Goal: Task Accomplishment & Management: Use online tool/utility

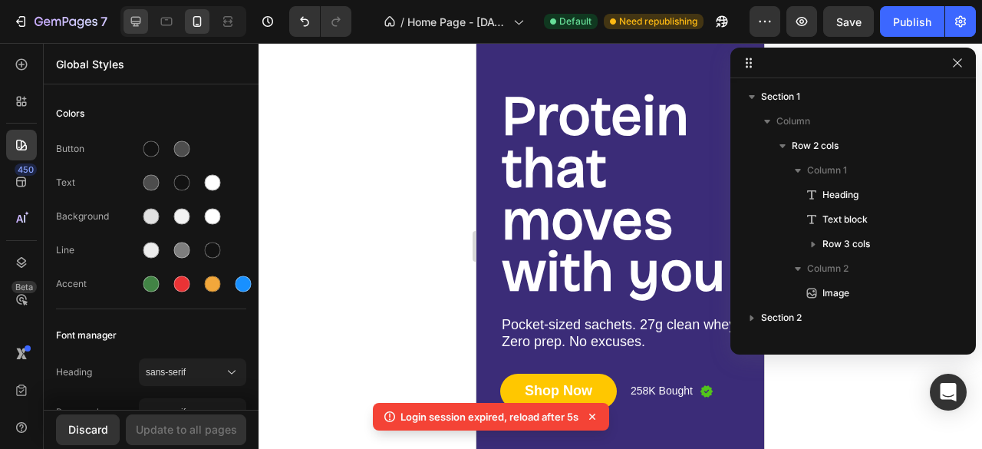
scroll to position [132, 0]
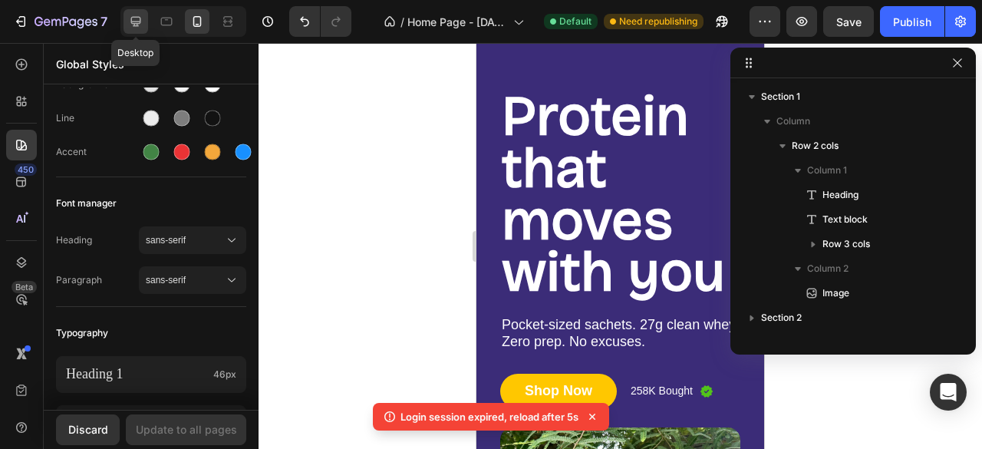
click at [144, 17] on div at bounding box center [135, 21] width 25 height 25
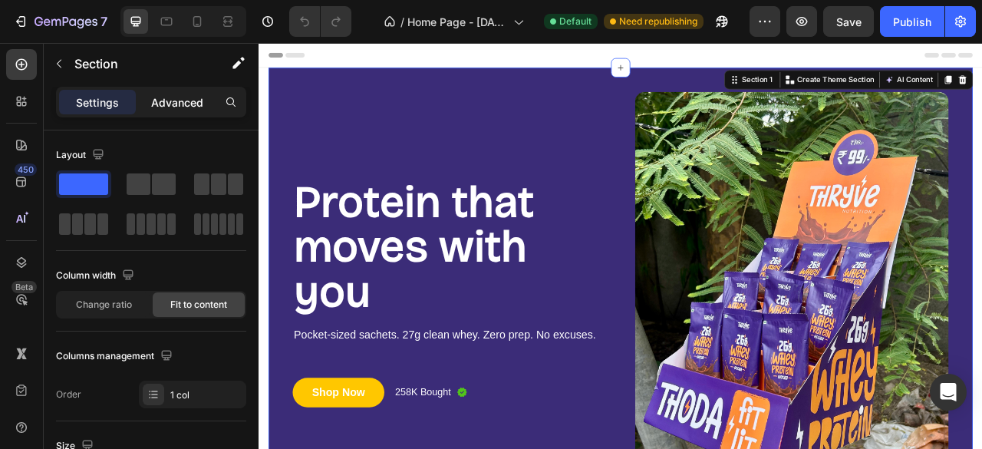
click at [158, 101] on p "Advanced" at bounding box center [177, 102] width 52 height 16
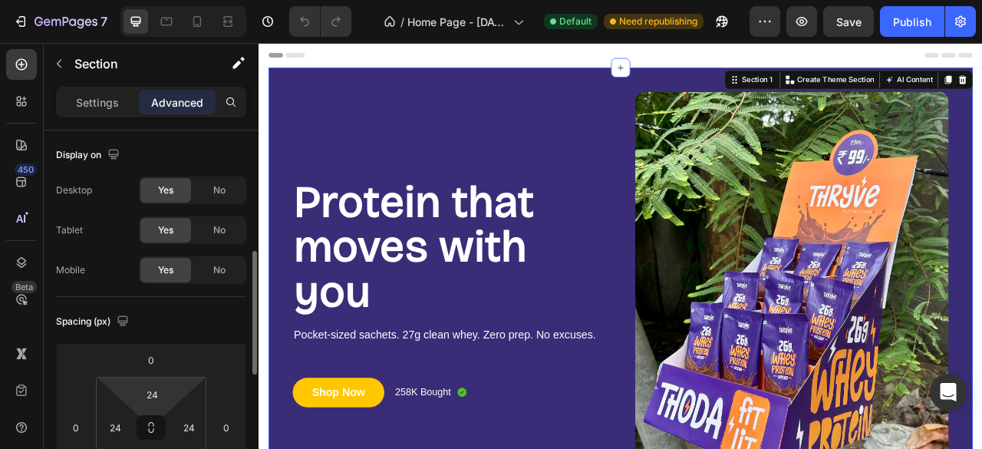
scroll to position [132, 0]
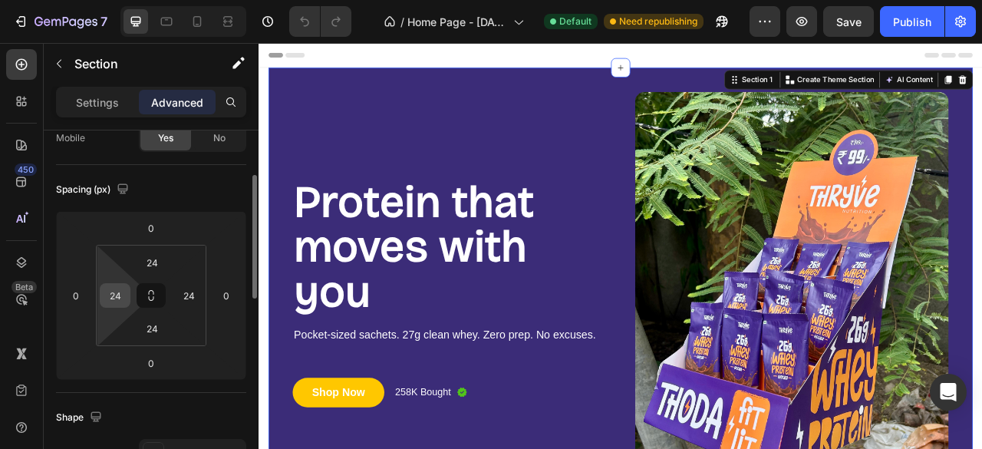
click at [127, 295] on div "24" at bounding box center [115, 295] width 31 height 25
click at [146, 294] on icon at bounding box center [151, 295] width 12 height 12
click at [119, 296] on input "24" at bounding box center [115, 295] width 23 height 23
click at [117, 284] on input "0" at bounding box center [115, 295] width 23 height 23
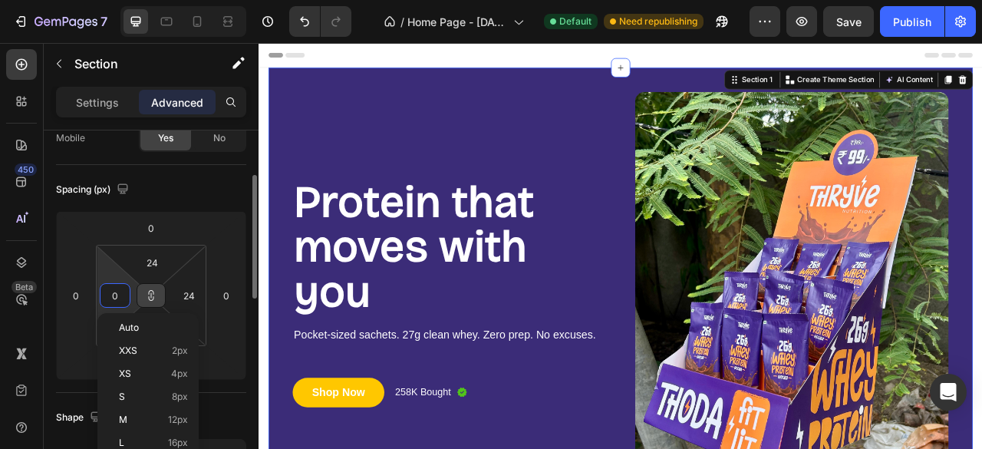
type input "0"
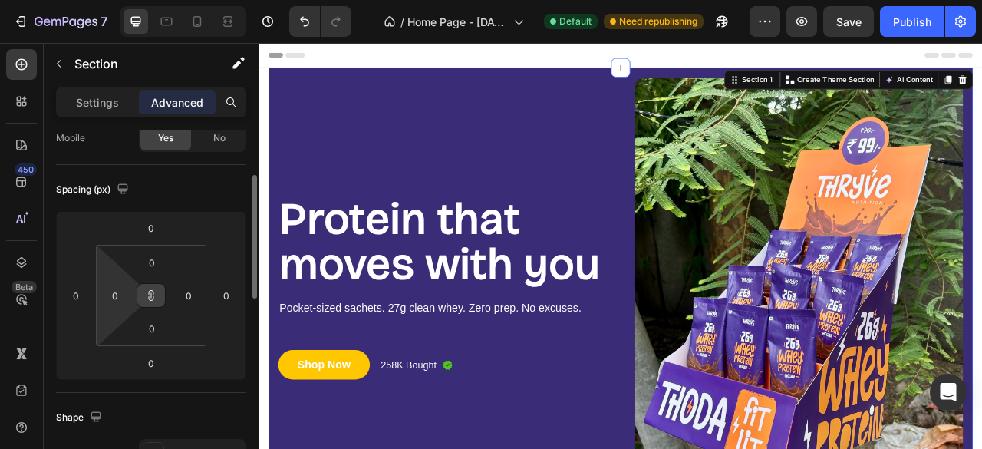
click at [107, 0] on html "7 / Home Page - Aug 27, 00:25:55 Default Need republishing Preview Save Publish…" at bounding box center [491, 0] width 982 height 0
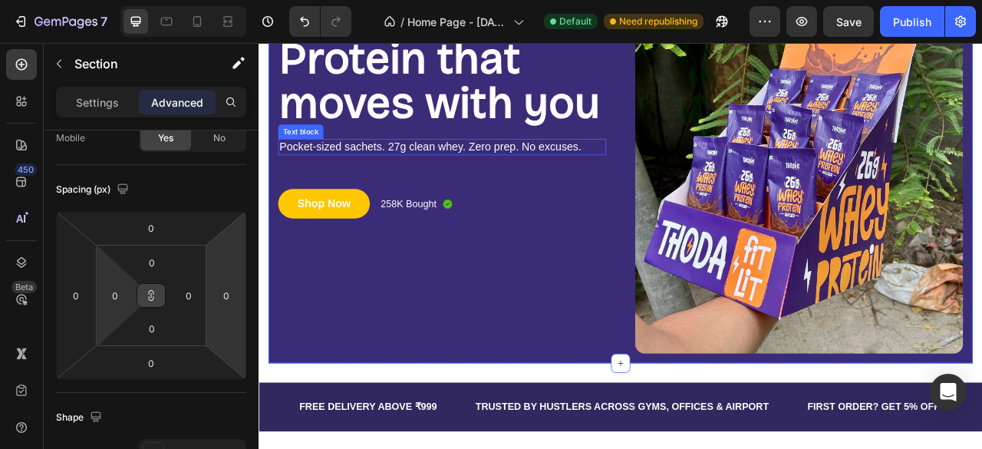
scroll to position [204, 0]
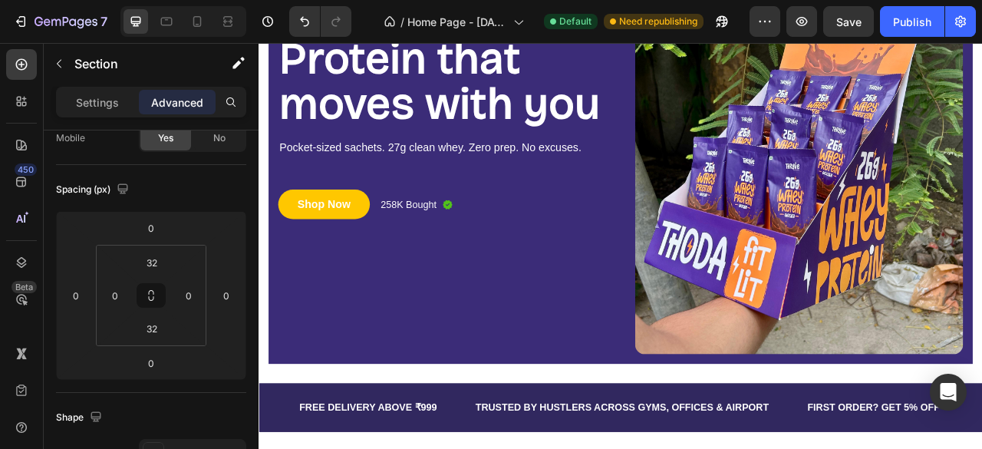
click at [263, 422] on section "Protein that moves with you Heading Pocket-sized sachets. 27g clean whey. Zero …" at bounding box center [718, 160] width 920 height 581
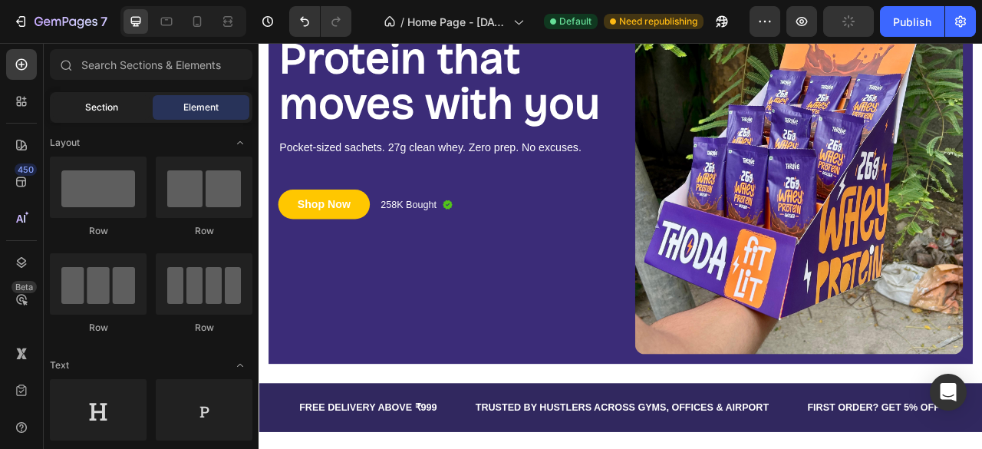
click at [104, 107] on span "Section" at bounding box center [101, 107] width 33 height 14
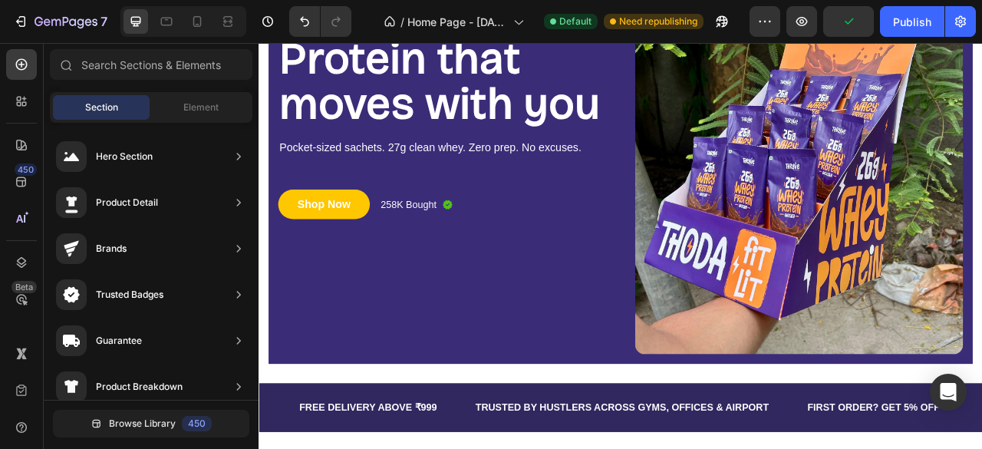
click at [144, 107] on div "Section" at bounding box center [101, 107] width 97 height 25
click at [189, 107] on span "Element" at bounding box center [200, 107] width 35 height 14
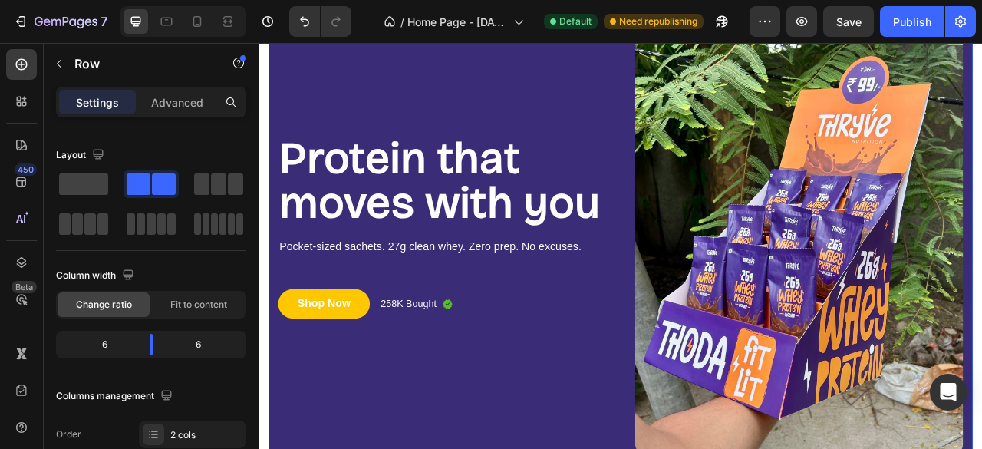
scroll to position [0, 0]
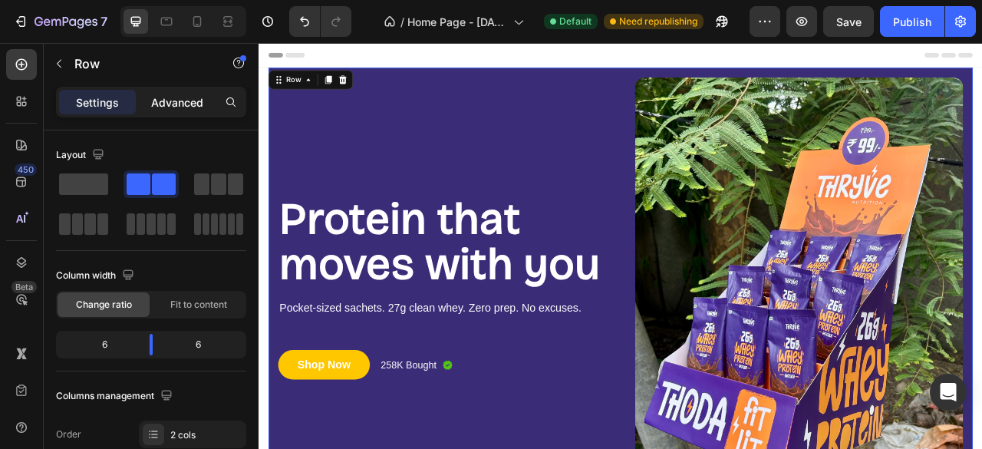
click at [177, 102] on p "Advanced" at bounding box center [177, 102] width 52 height 16
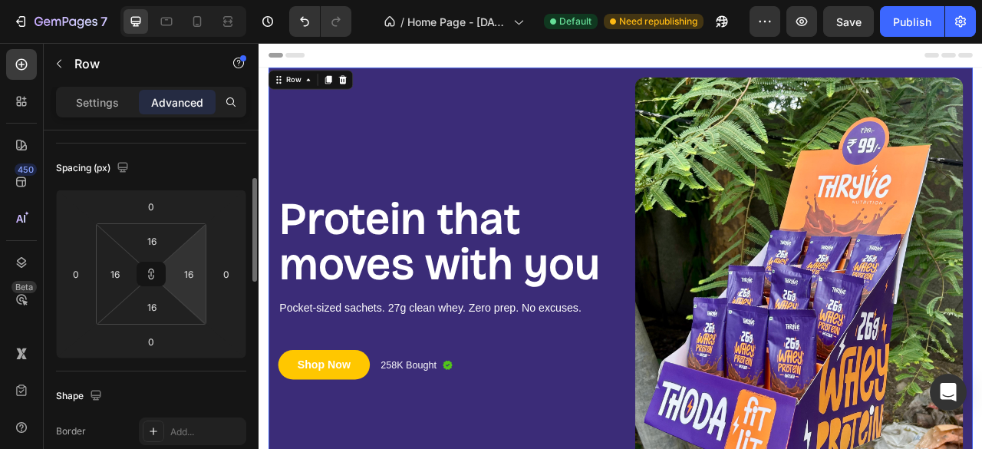
scroll to position [157, 0]
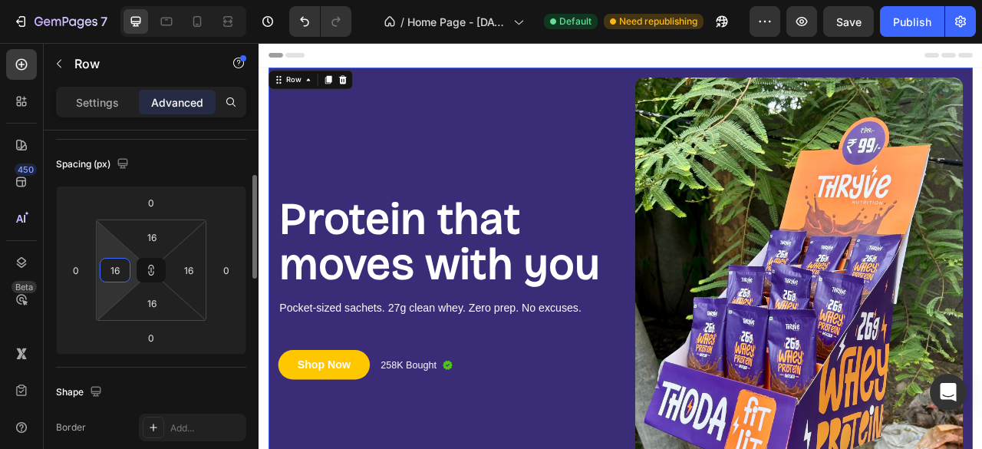
click at [116, 272] on input "16" at bounding box center [115, 269] width 23 height 23
type input "0"
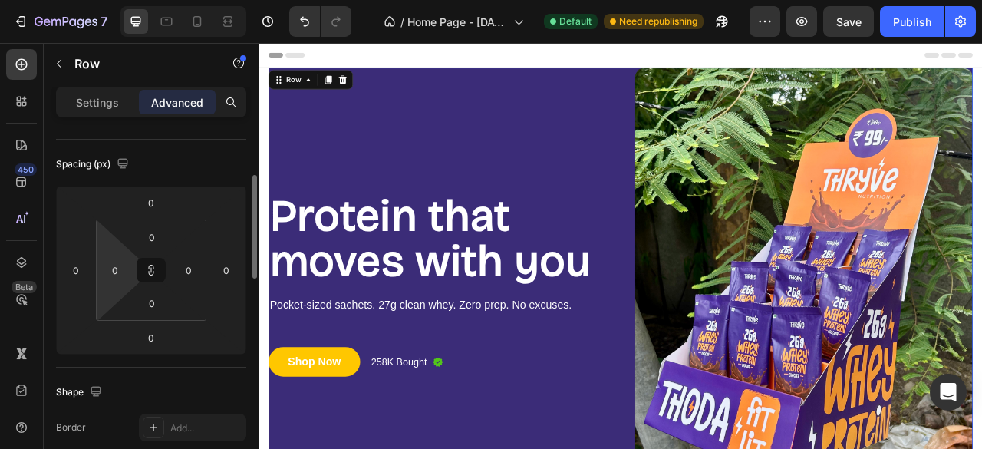
click at [103, 0] on html "7 / Home Page - Aug 27, 00:25:55 Default Need republishing Preview Save Publish…" at bounding box center [491, 0] width 982 height 0
type input "16"
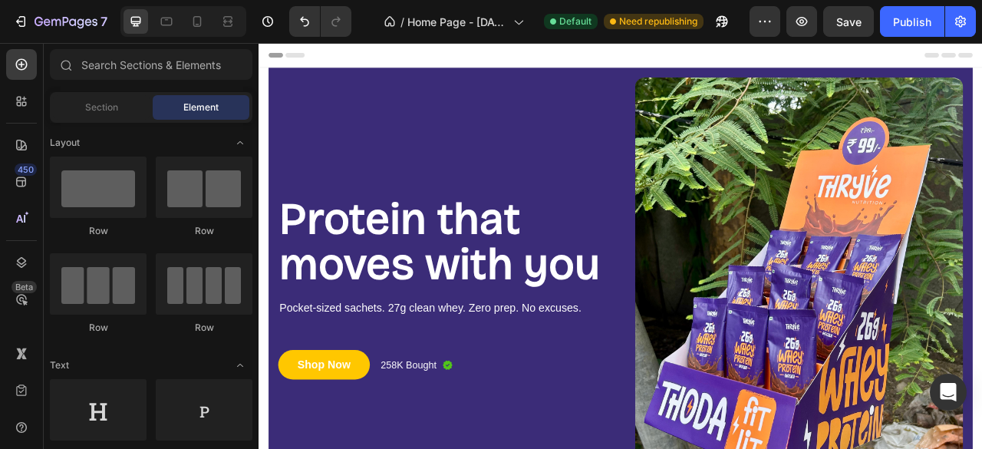
click at [268, 116] on section "Protein that moves with you Heading Pocket-sized sachets. 27g clean whey. Zero …" at bounding box center [718, 364] width 920 height 581
click at [258, 107] on div "Section Element" at bounding box center [151, 107] width 215 height 31
click at [981, 110] on section "Protein that moves with you Heading Pocket-sized sachets. 27g clean whey. Zero …" at bounding box center [718, 364] width 920 height 581
click at [888, 18] on button "Publish" at bounding box center [912, 21] width 64 height 31
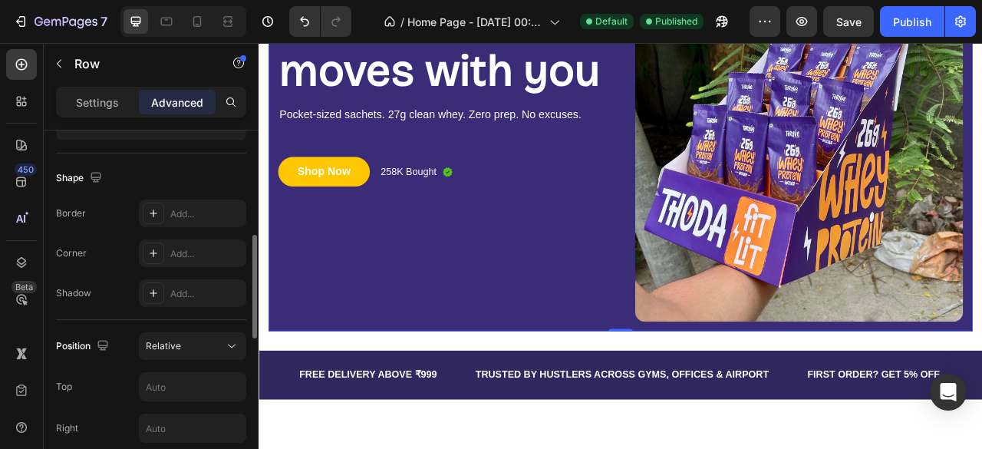
scroll to position [373, 0]
click at [156, 246] on icon at bounding box center [153, 251] width 12 height 12
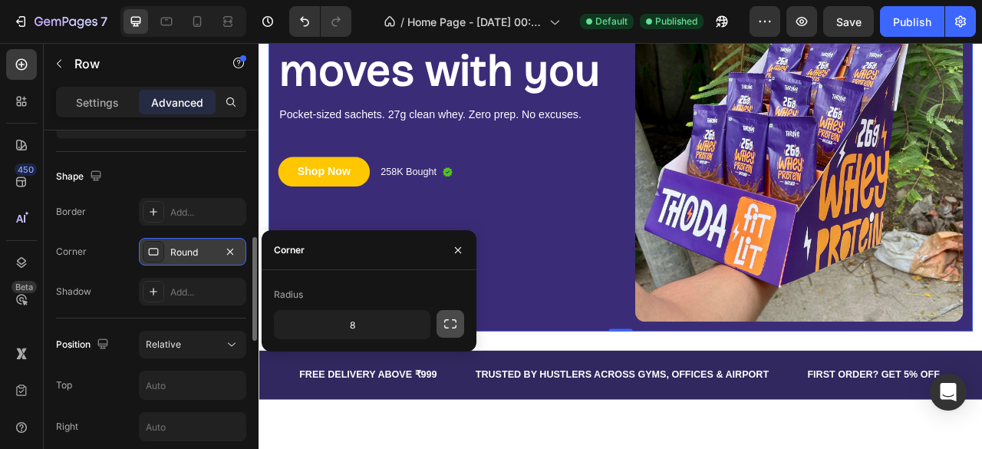
click at [446, 323] on icon "button" at bounding box center [450, 323] width 15 height 15
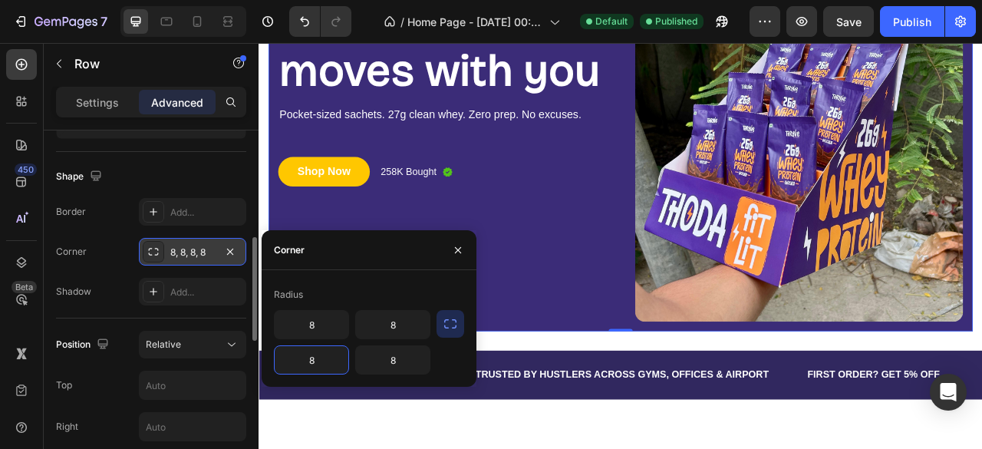
click at [332, 352] on input "8" at bounding box center [312, 360] width 74 height 28
drag, startPoint x: 332, startPoint y: 352, endPoint x: 287, endPoint y: 360, distance: 45.9
click at [287, 360] on input "8" at bounding box center [312, 360] width 74 height 28
type input "24"
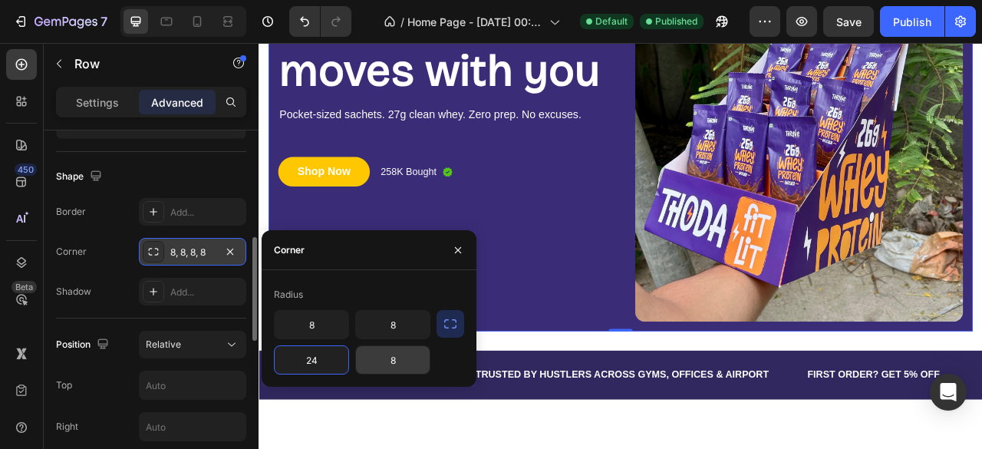
click at [377, 349] on input "8" at bounding box center [393, 360] width 74 height 28
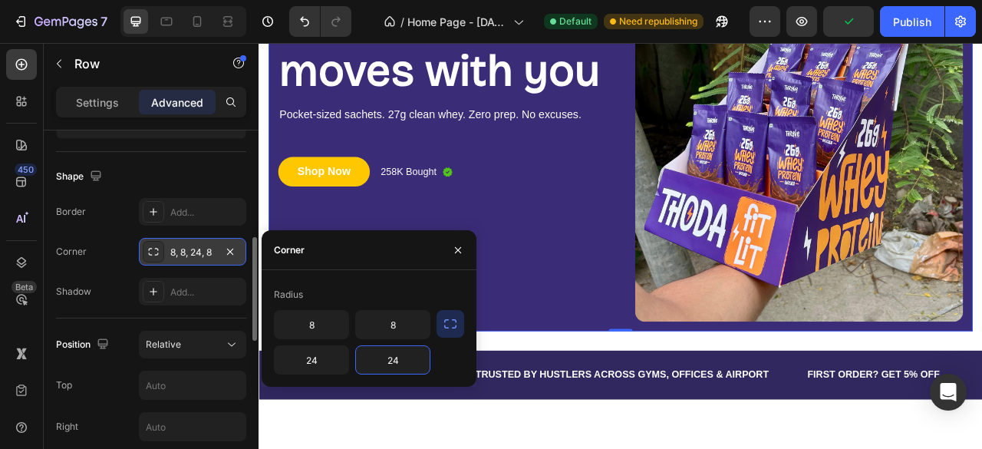
type input "24"
click at [373, 286] on div "Radius" at bounding box center [369, 294] width 190 height 25
click at [452, 255] on icon "button" at bounding box center [458, 250] width 12 height 12
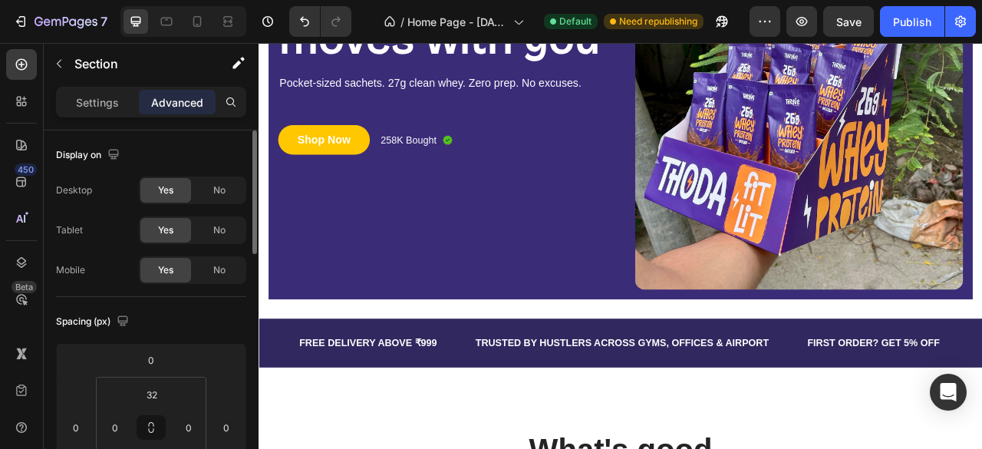
scroll to position [291, 0]
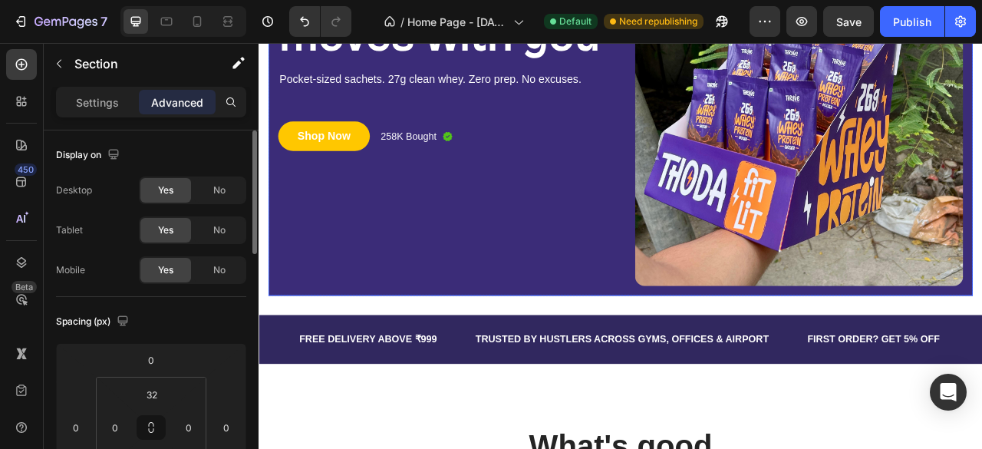
click at [445, 318] on div "Protein that moves with you Heading Pocket-sized sachets. 27g clean whey. Zero …" at bounding box center [491, 74] width 417 height 556
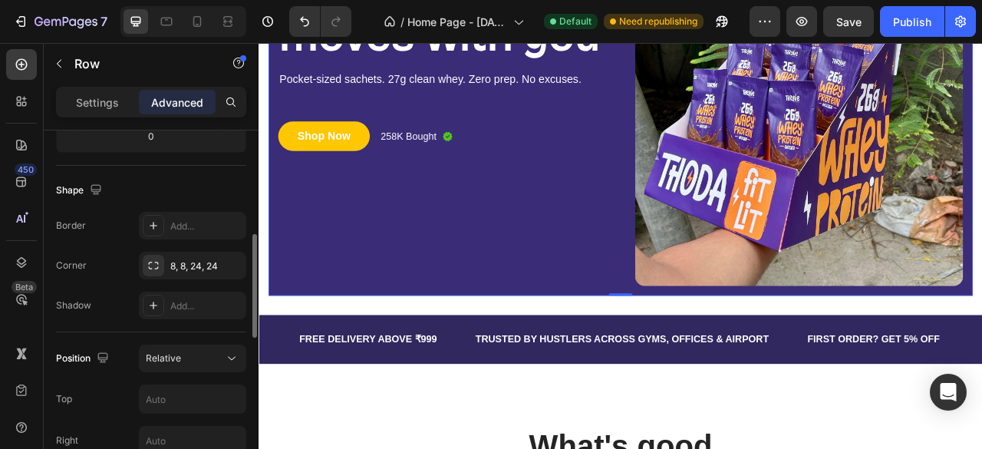
scroll to position [360, 0]
click at [152, 264] on icon at bounding box center [153, 264] width 12 height 12
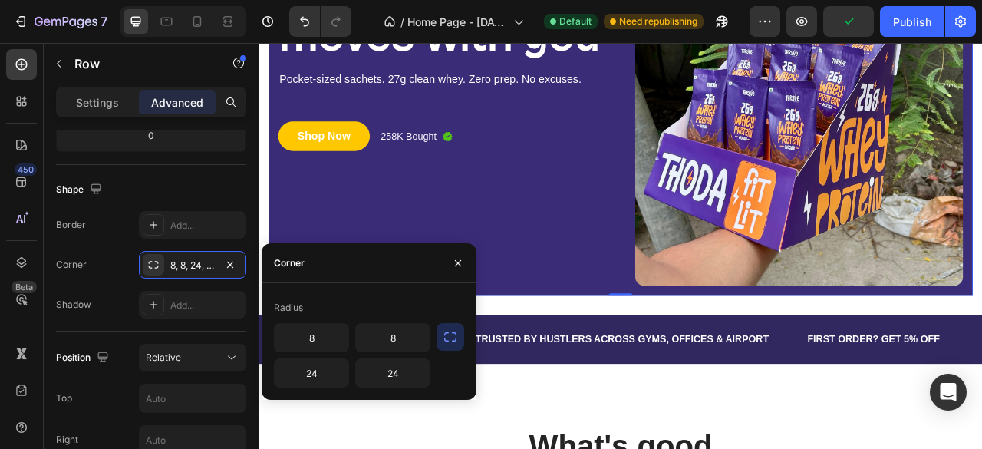
click at [452, 336] on icon "button" at bounding box center [450, 336] width 15 height 15
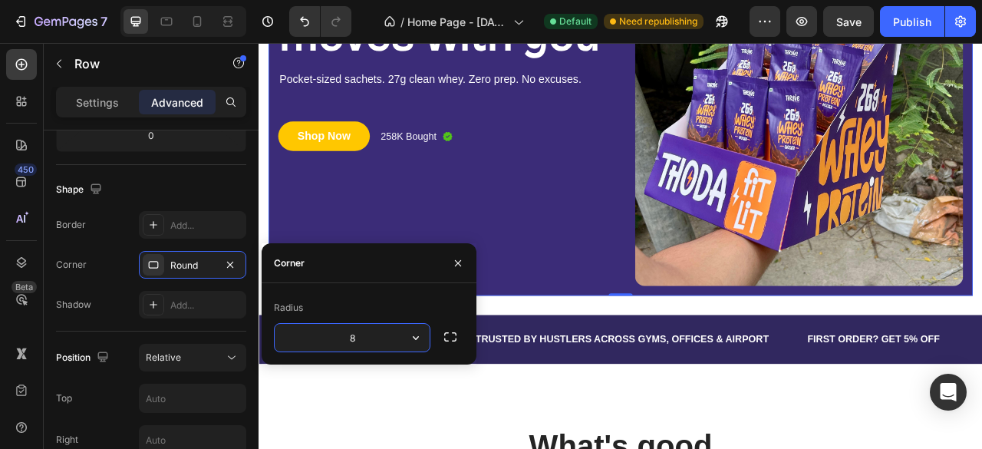
click at [385, 331] on input "8" at bounding box center [352, 338] width 155 height 28
type input "60"
click at [351, 304] on div "Radius" at bounding box center [369, 307] width 190 height 25
click at [454, 266] on icon "button" at bounding box center [458, 263] width 12 height 12
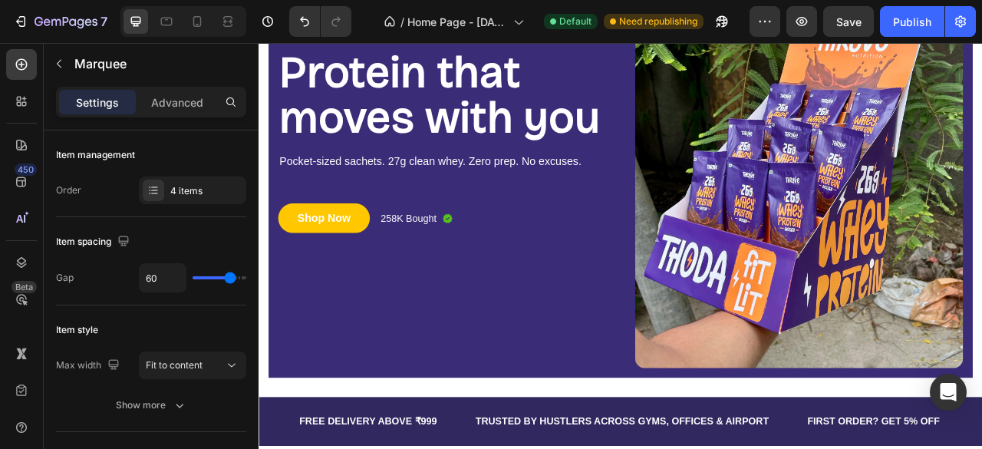
scroll to position [181, 0]
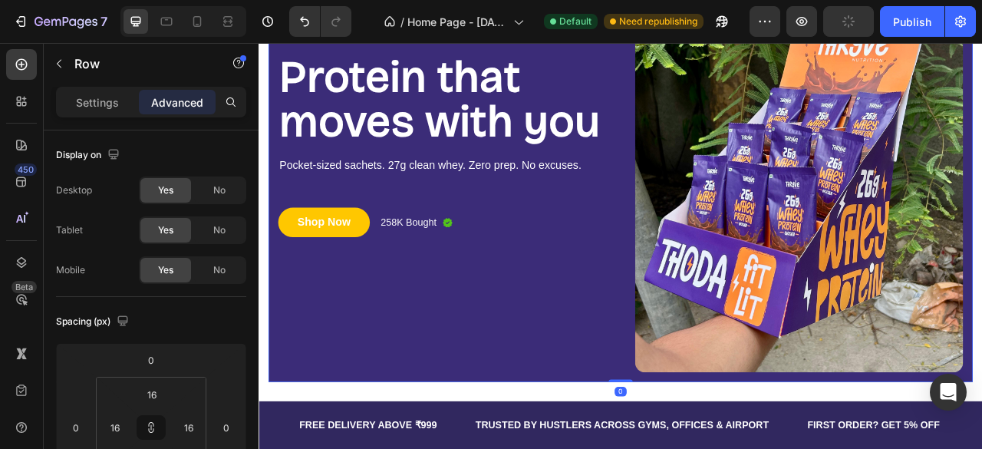
click at [684, 334] on div "Protein that moves with you Heading Pocket-sized sachets. 27g clean whey. Zero …" at bounding box center [491, 184] width 417 height 556
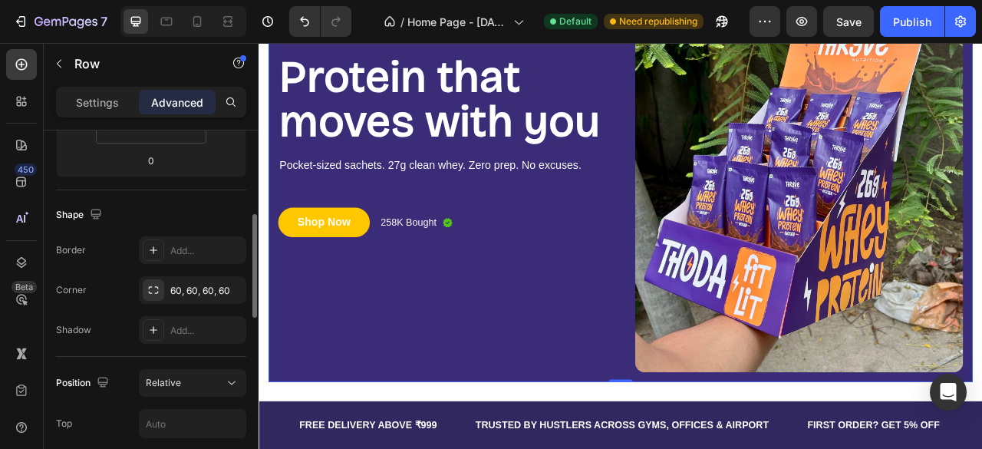
scroll to position [325, 0]
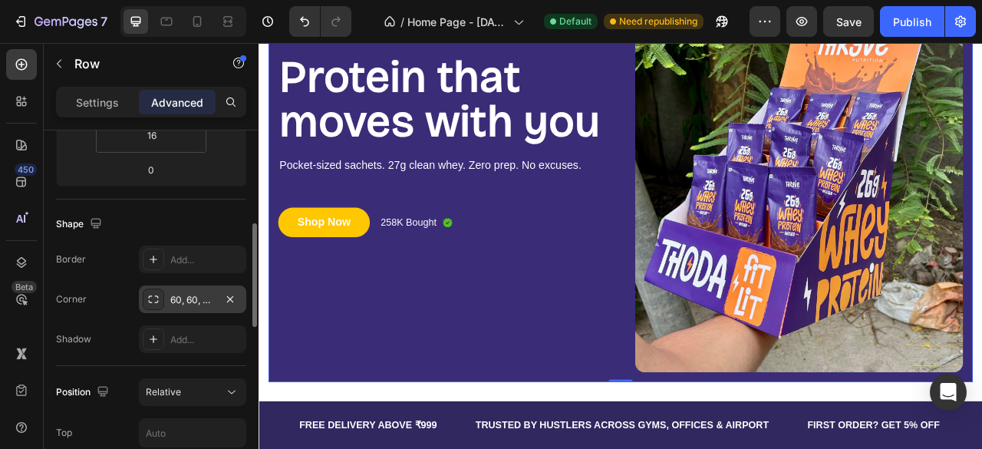
click at [160, 298] on div at bounding box center [153, 298] width 21 height 21
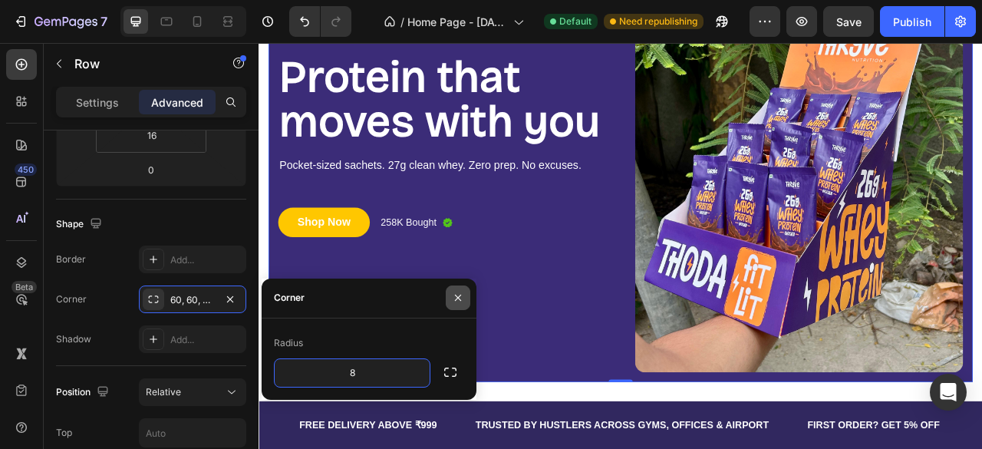
type input "8"
click at [459, 298] on icon "button" at bounding box center [458, 297] width 12 height 12
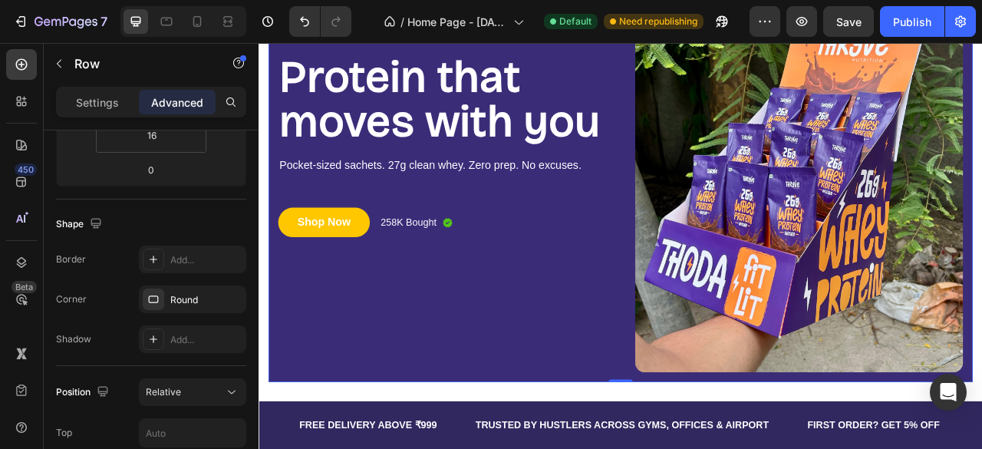
click at [617, 448] on div "Protein that moves with you Heading Pocket-sized sachets. 27g clean whey. Zero …" at bounding box center [719, 183] width 896 height 581
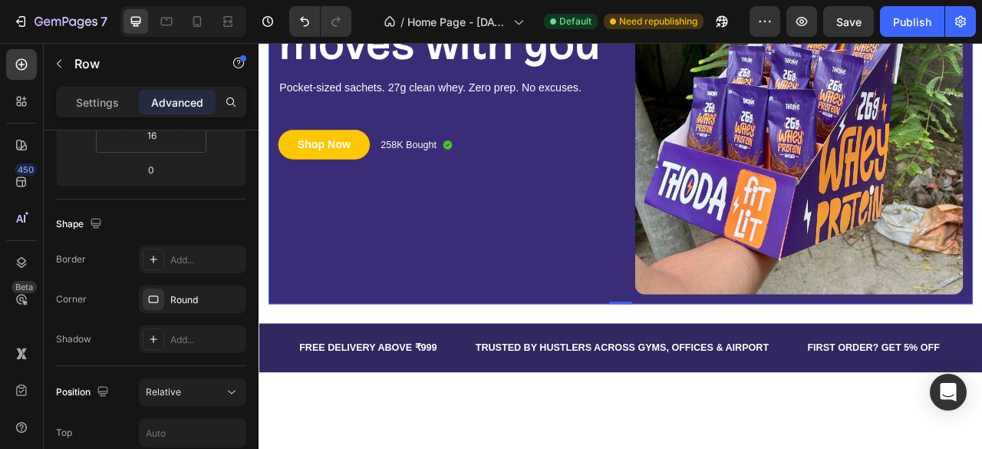
scroll to position [0, 0]
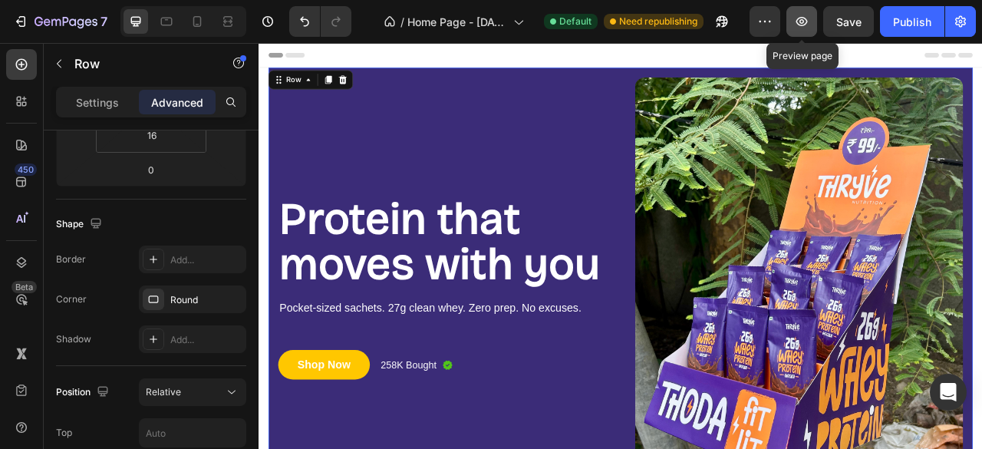
click at [805, 18] on icon "button" at bounding box center [802, 21] width 12 height 9
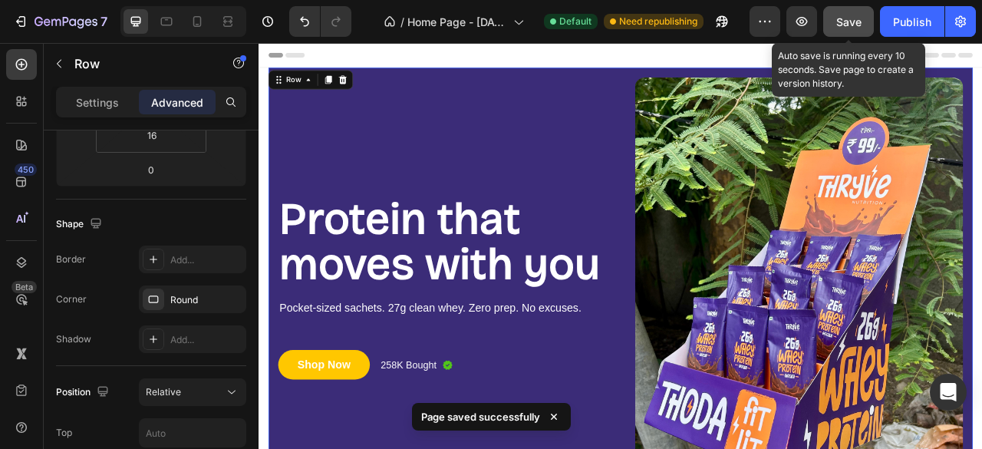
click at [832, 21] on button "Save" at bounding box center [848, 21] width 51 height 31
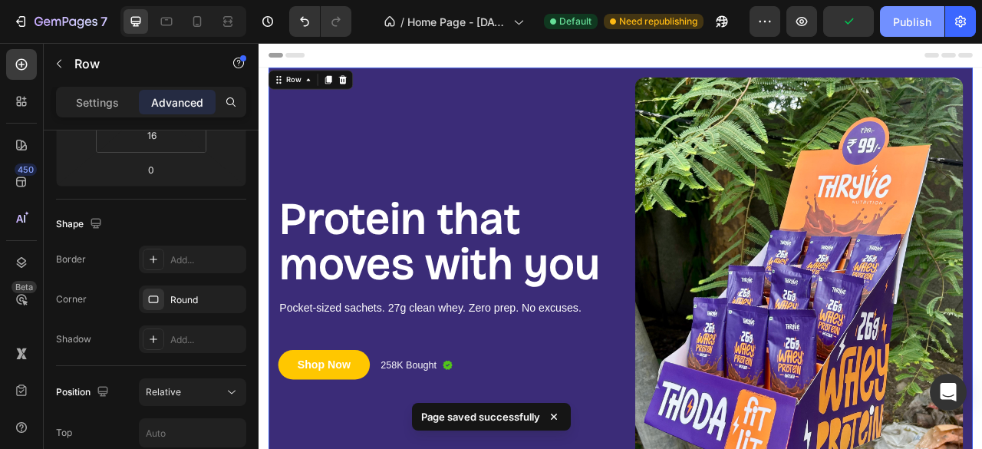
click at [905, 31] on button "Publish" at bounding box center [912, 21] width 64 height 31
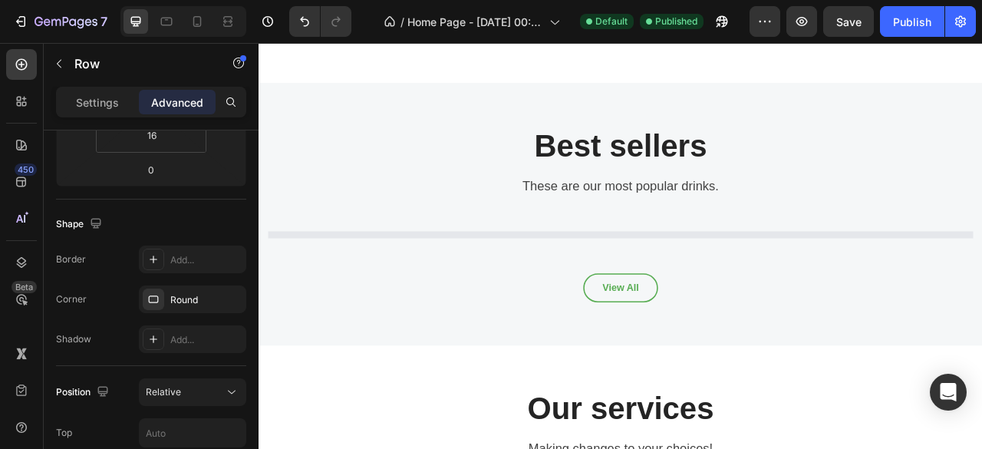
scroll to position [1384, 0]
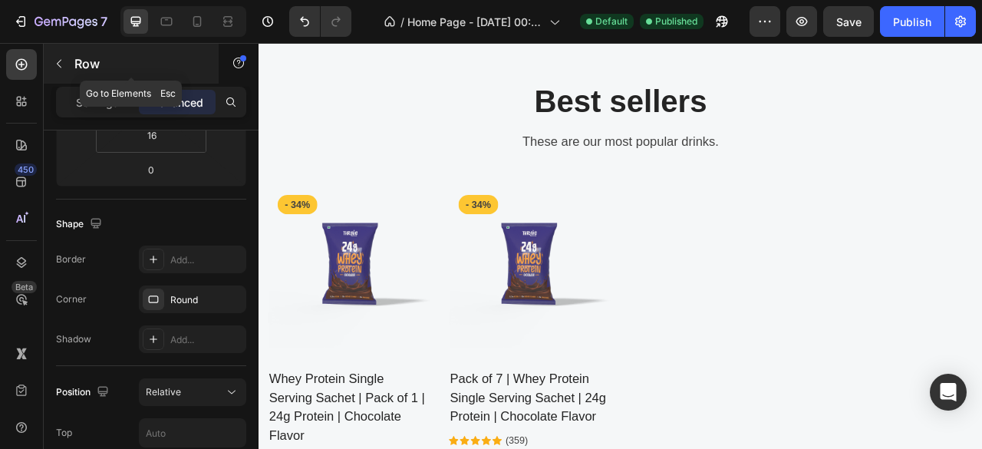
click at [61, 63] on icon "button" at bounding box center [59, 64] width 12 height 12
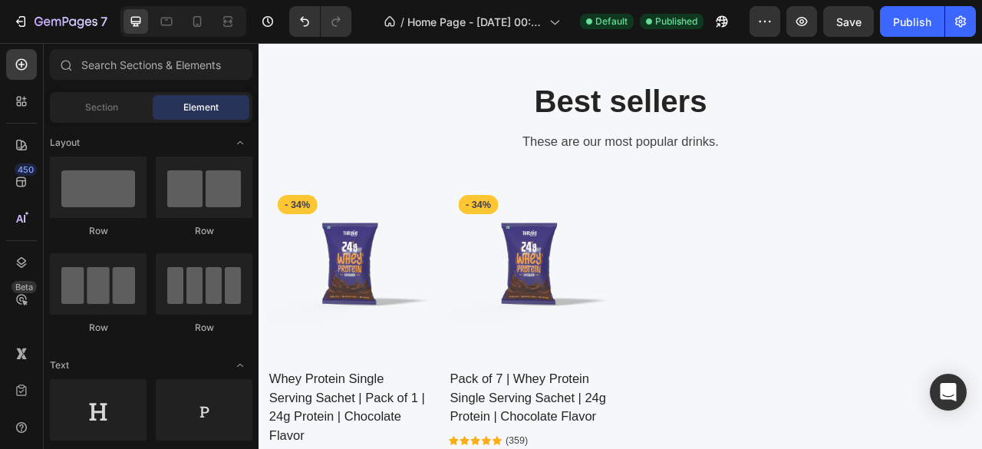
click at [87, 91] on div "Sections(18) Elements(83) Section Element Hero Section Product Detail Brands Tr…" at bounding box center [151, 247] width 215 height 396
click at [120, 120] on div "Section Element" at bounding box center [151, 107] width 202 height 31
click at [109, 115] on div "Section" at bounding box center [101, 107] width 97 height 25
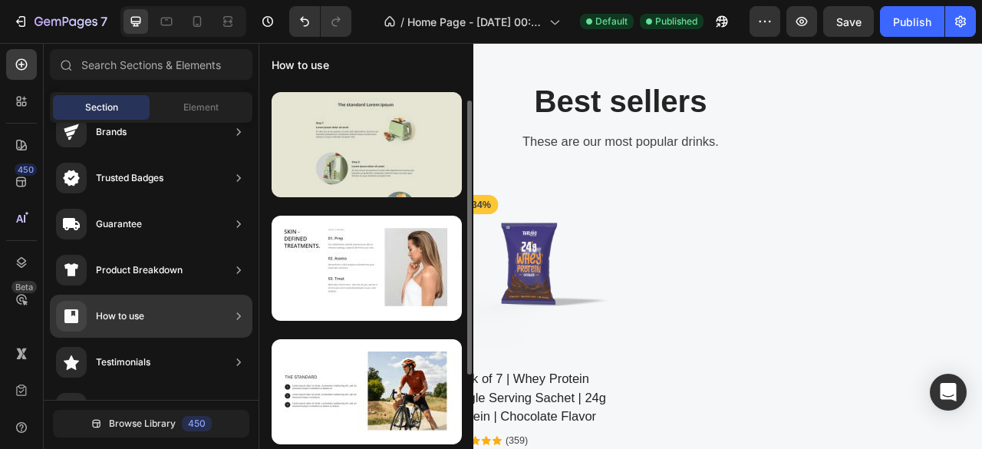
scroll to position [0, 0]
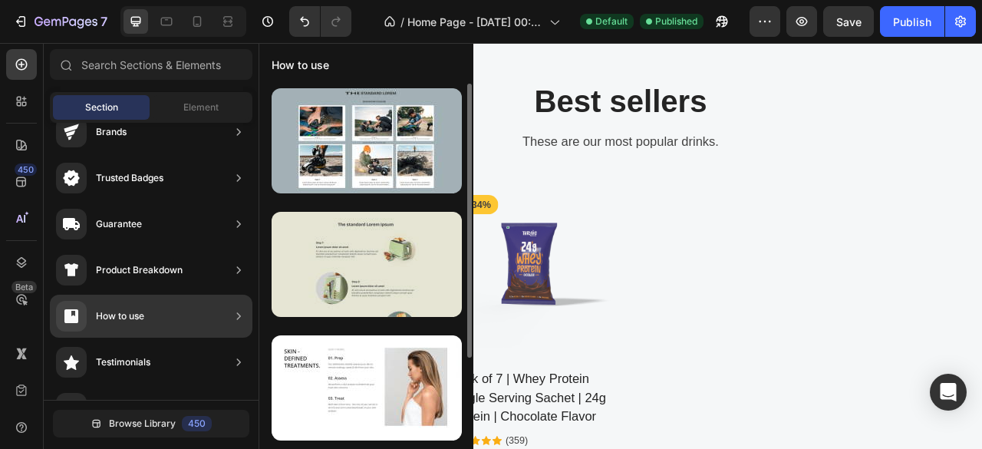
click at [353, 267] on div at bounding box center [366, 264] width 190 height 105
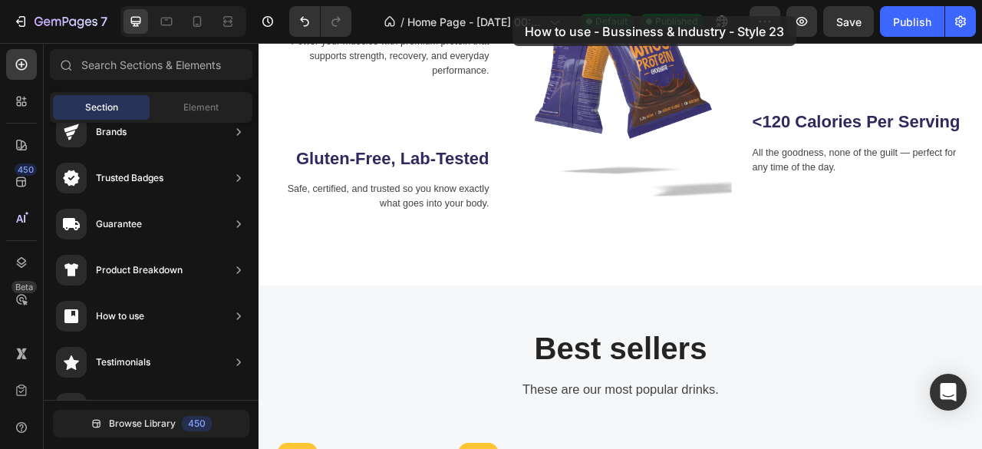
scroll to position [1051, 0]
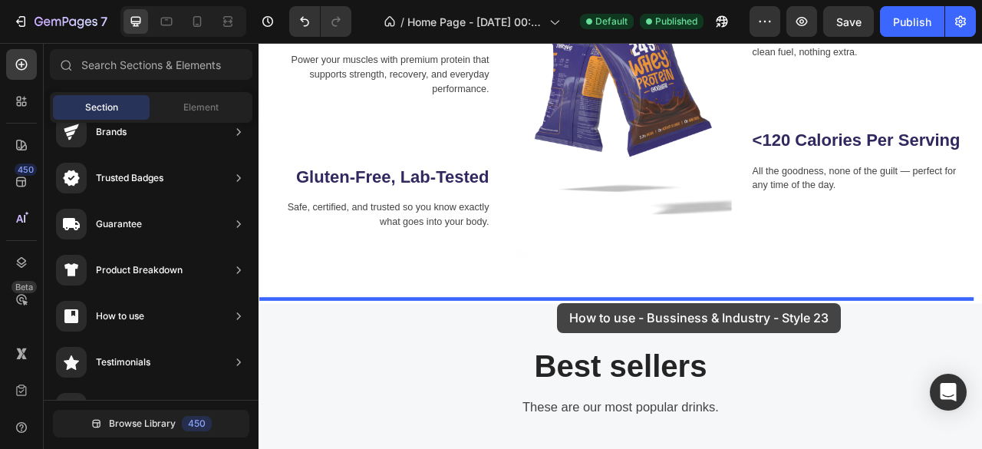
drag, startPoint x: 611, startPoint y: 310, endPoint x: 638, endPoint y: 371, distance: 67.0
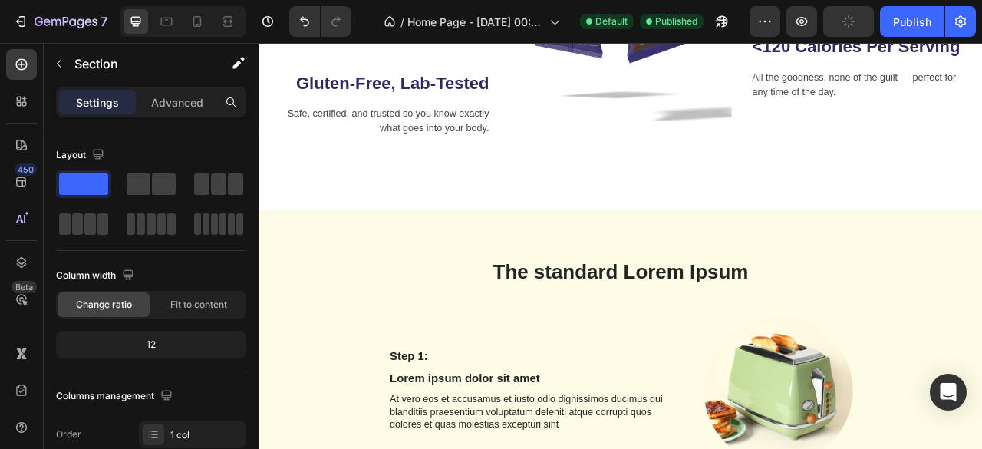
scroll to position [1166, 0]
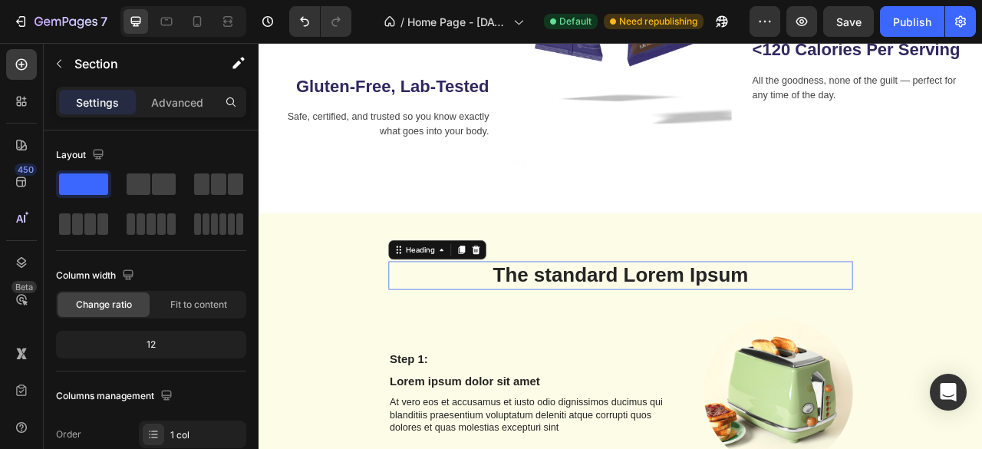
click at [633, 321] on h2 "The standard Lorem Ipsum" at bounding box center [718, 339] width 591 height 36
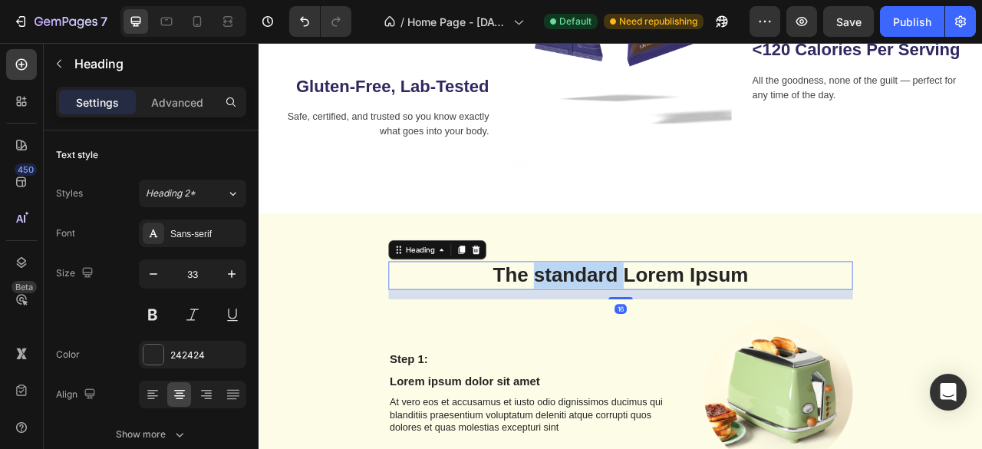
click at [633, 322] on p "The standard Lorem Ipsum" at bounding box center [718, 338] width 587 height 33
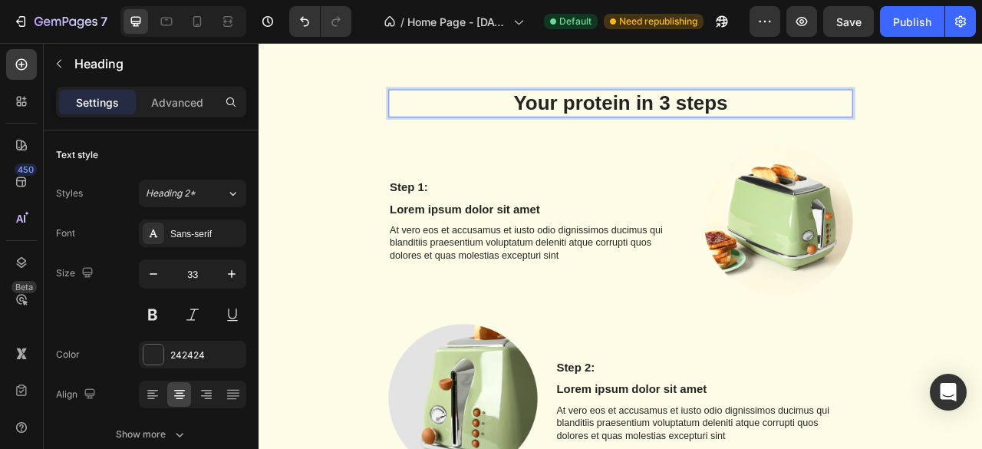
scroll to position [1380, 0]
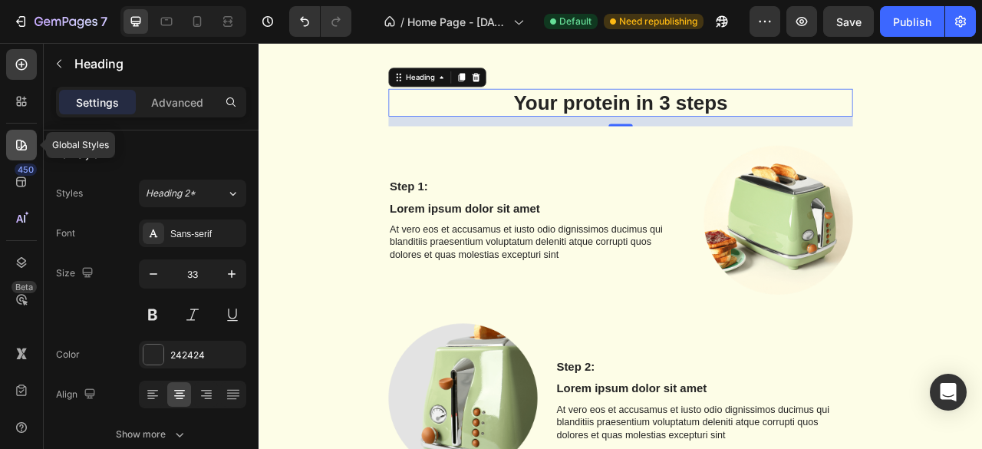
click at [28, 145] on icon at bounding box center [21, 144] width 15 height 15
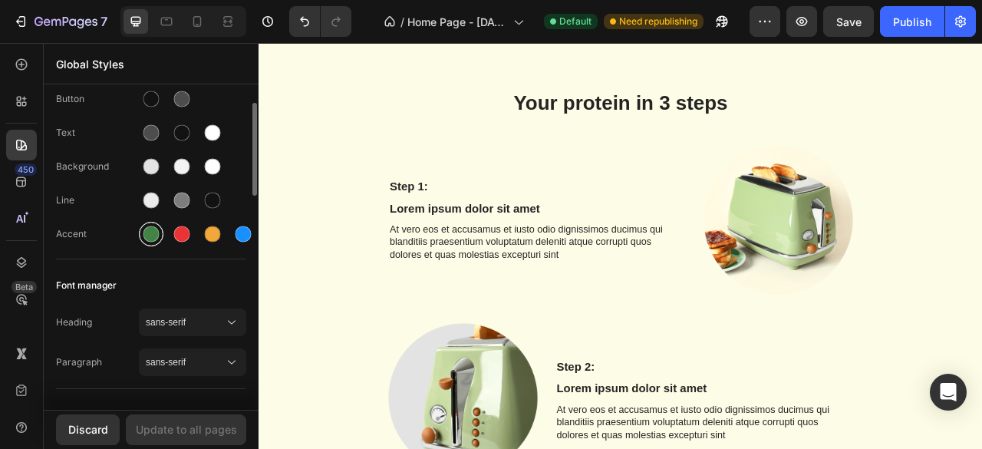
scroll to position [51, 0]
click at [207, 324] on span "sans-serif" at bounding box center [185, 321] width 78 height 14
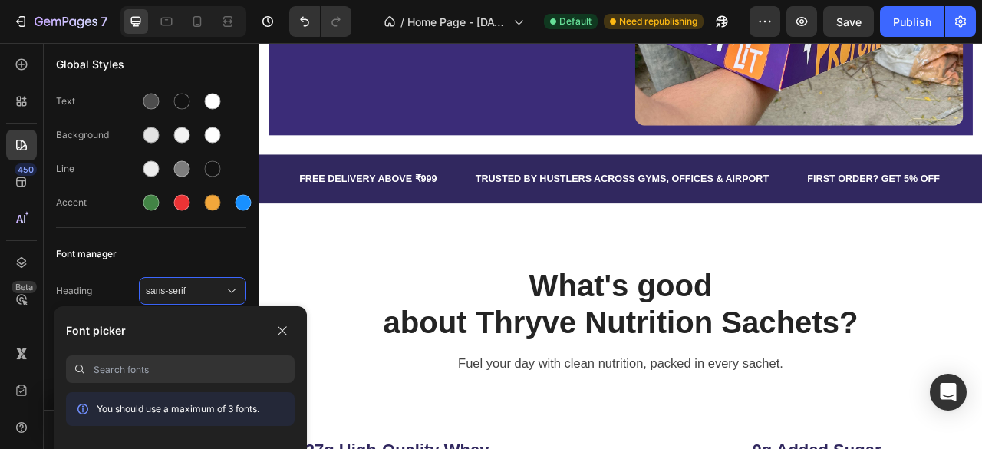
scroll to position [0, 0]
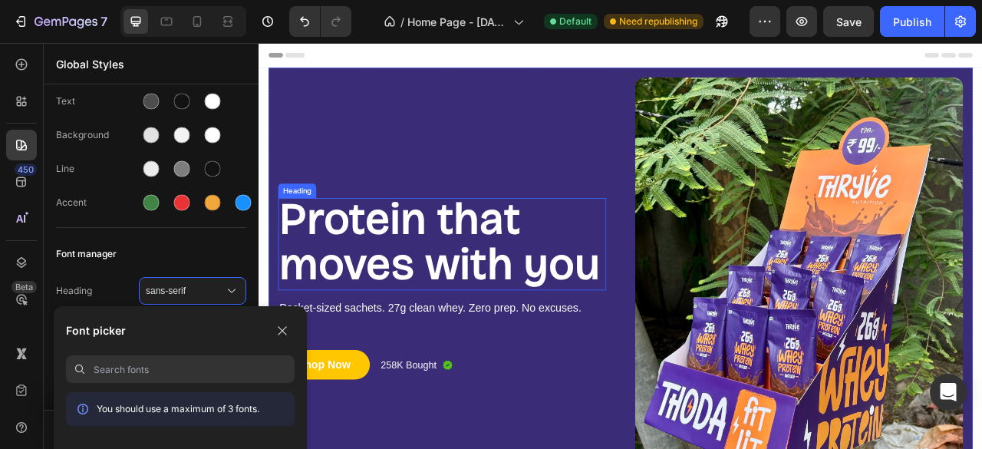
click at [390, 261] on span "Protein that moves with you" at bounding box center [489, 295] width 408 height 123
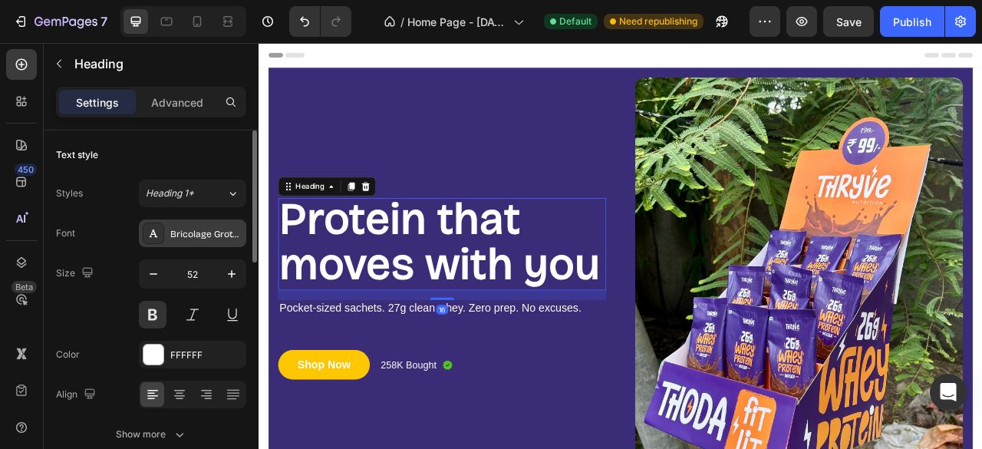
click at [189, 227] on div "Bricolage Grotesque" at bounding box center [206, 234] width 72 height 14
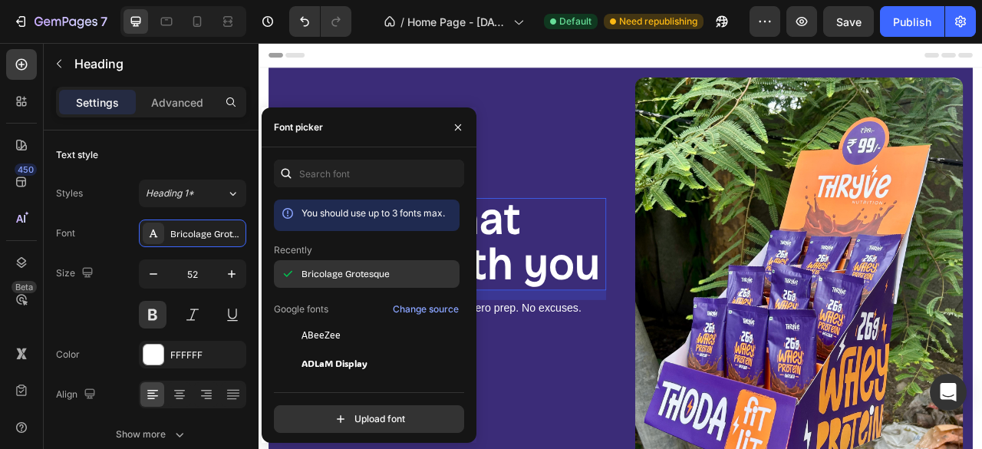
click at [343, 277] on span "Bricolage Grotesque" at bounding box center [345, 274] width 88 height 14
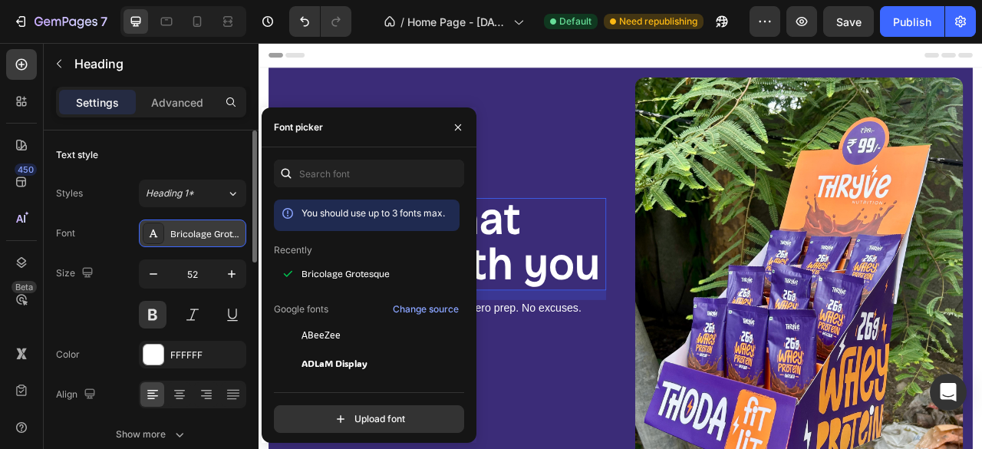
click at [184, 232] on div "Bricolage Grotesque" at bounding box center [206, 234] width 72 height 14
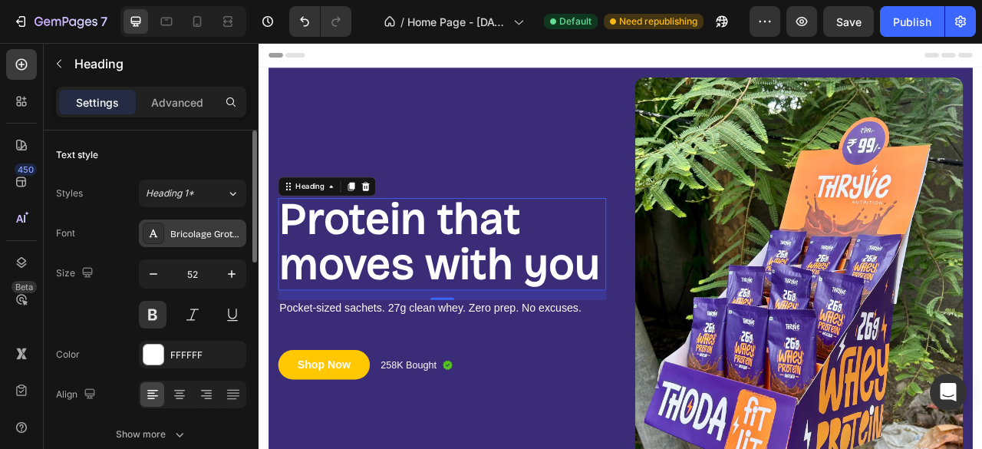
click at [176, 234] on div "Bricolage Grotesque" at bounding box center [206, 234] width 72 height 14
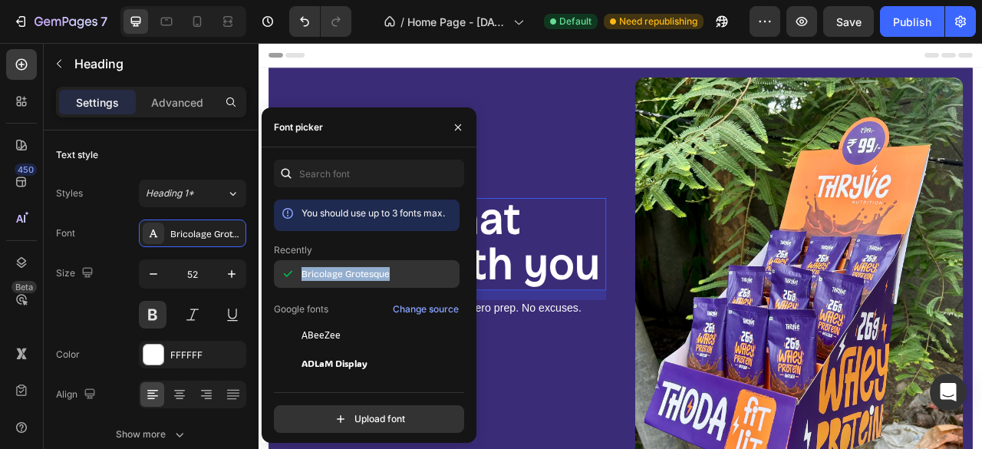
drag, startPoint x: 273, startPoint y: 266, endPoint x: 393, endPoint y: 278, distance: 120.2
click at [393, 278] on div "You should use up to 3 fonts max. Recently Bricolage Grotesque Google fonts Cha…" at bounding box center [369, 296] width 215 height 273
copy span "Bricolage Grotesque"
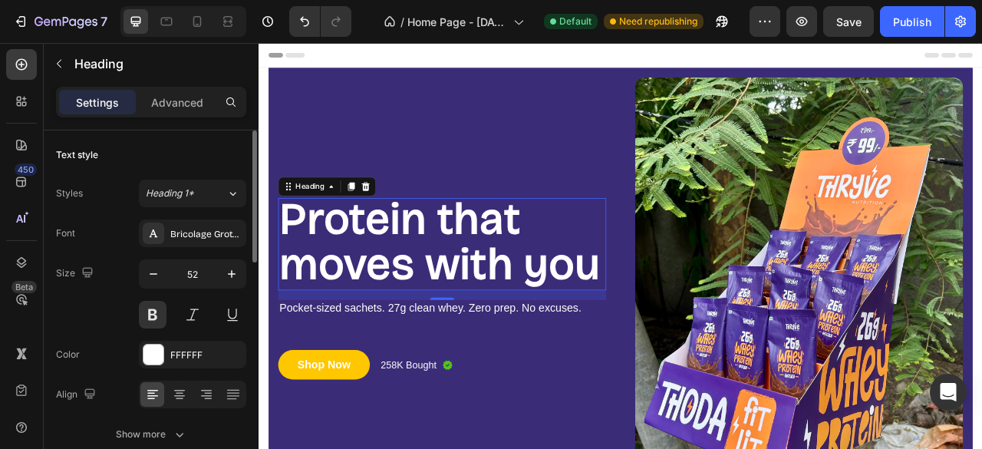
click at [89, 223] on div "Font Bricolage Grotesque" at bounding box center [151, 233] width 190 height 28
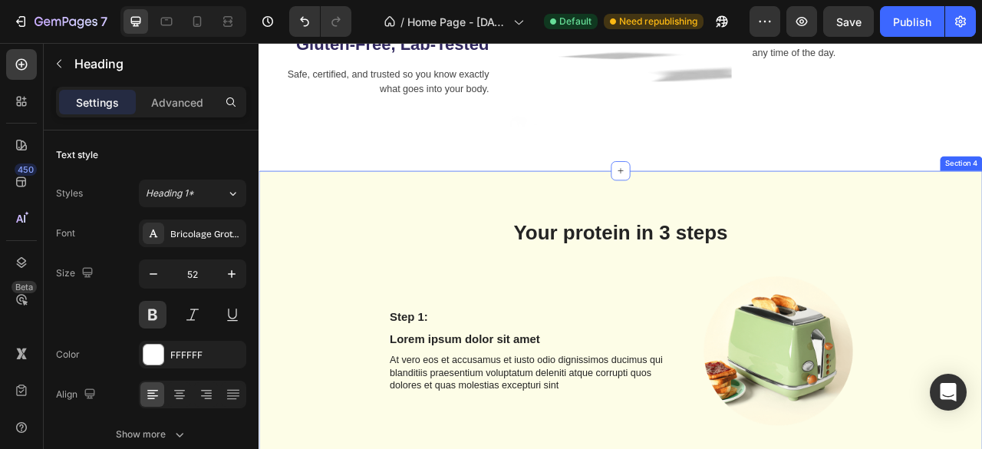
scroll to position [1210, 0]
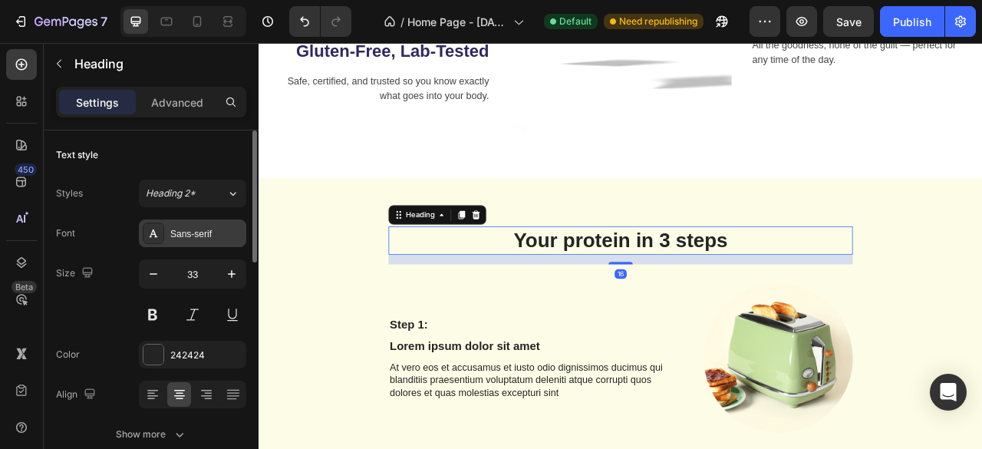
click at [188, 237] on div "Sans-serif" at bounding box center [206, 234] width 72 height 14
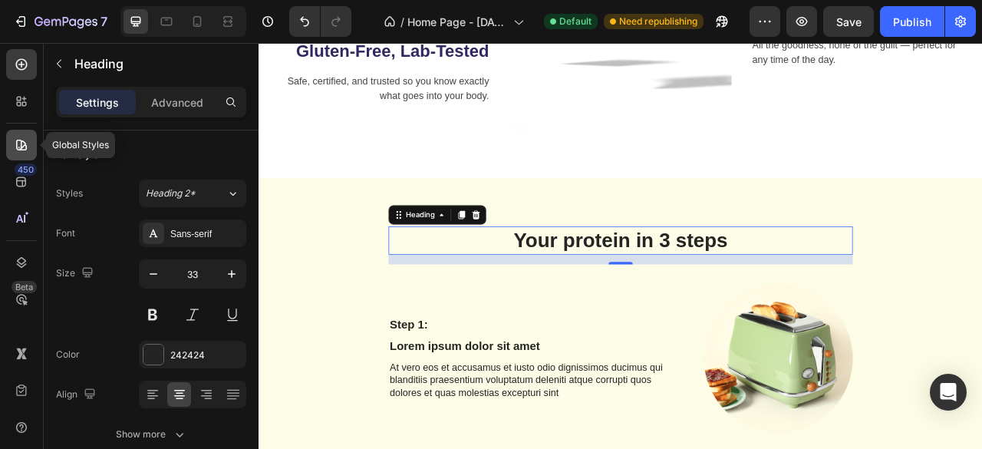
click at [21, 148] on icon at bounding box center [21, 144] width 15 height 15
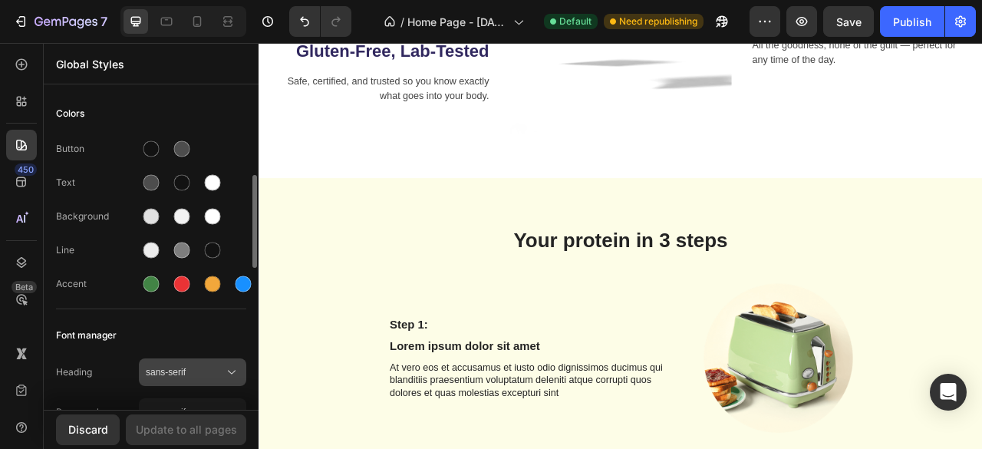
scroll to position [78, 0]
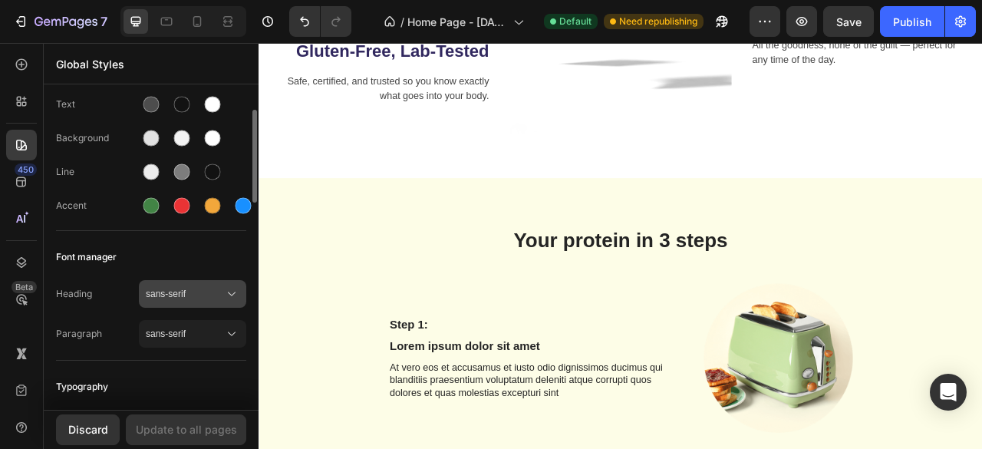
click at [196, 292] on span "sans-serif" at bounding box center [185, 294] width 78 height 14
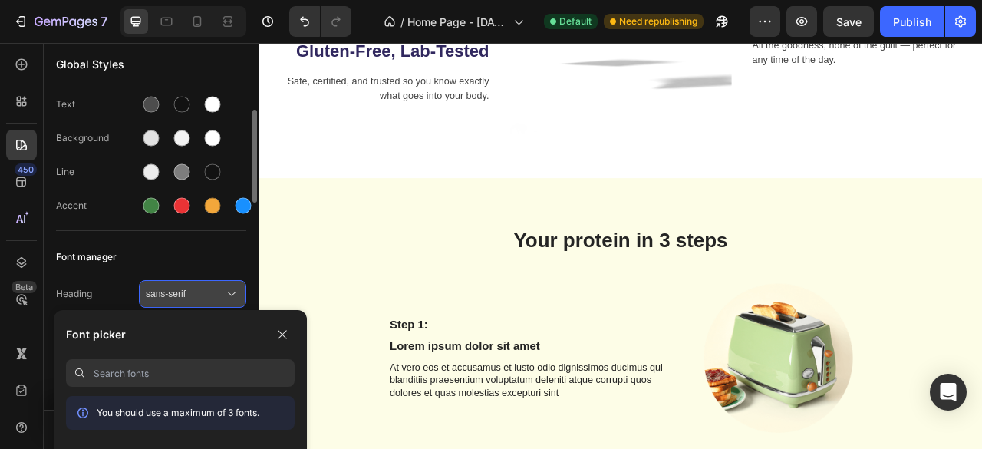
paste input "Bricolage Grotesque"
type input "Bricolage Grotesque"
click at [171, 417] on p "You should use a maximum of 3 fonts." at bounding box center [178, 413] width 163 height 14
click at [82, 413] on icon at bounding box center [83, 414] width 2 height 5
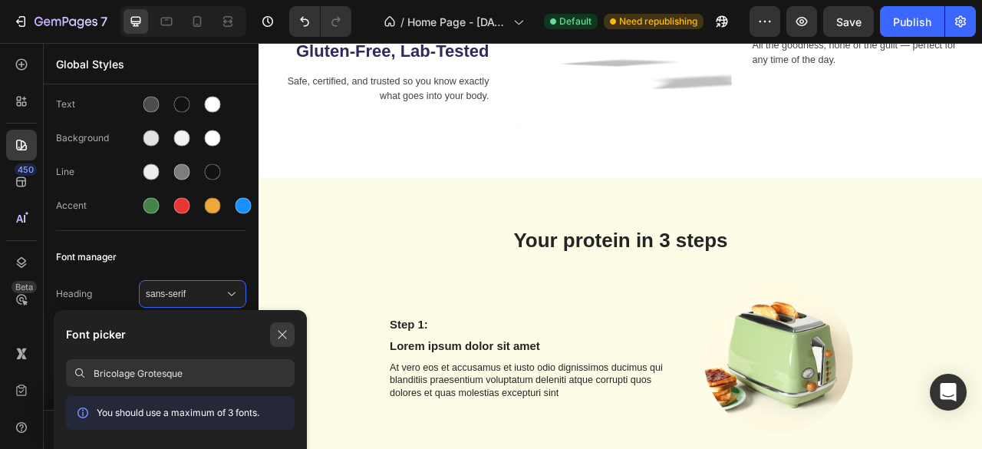
click at [288, 332] on icon "button" at bounding box center [282, 334] width 12 height 12
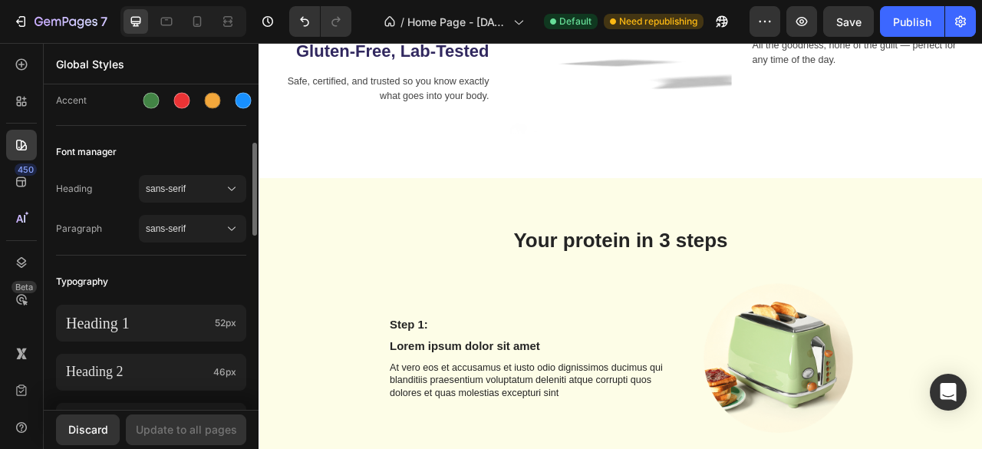
scroll to position [186, 0]
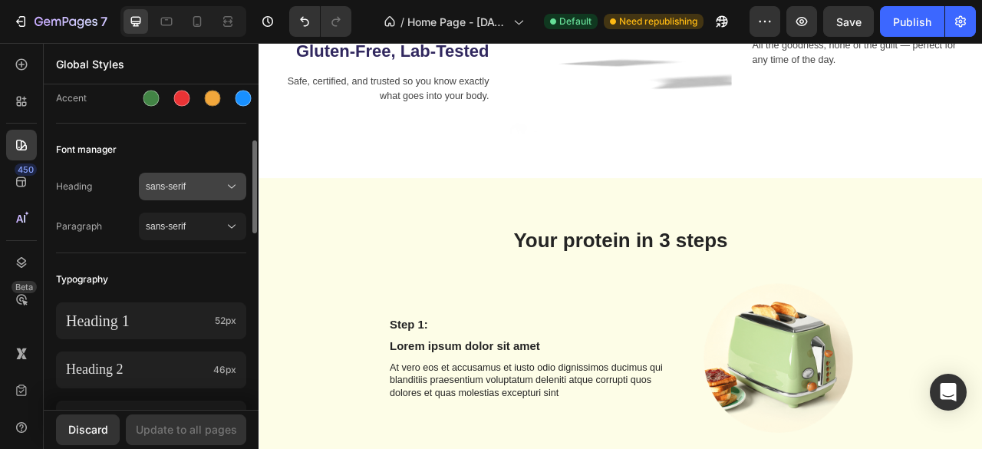
click at [173, 179] on span "sans-serif" at bounding box center [185, 186] width 78 height 14
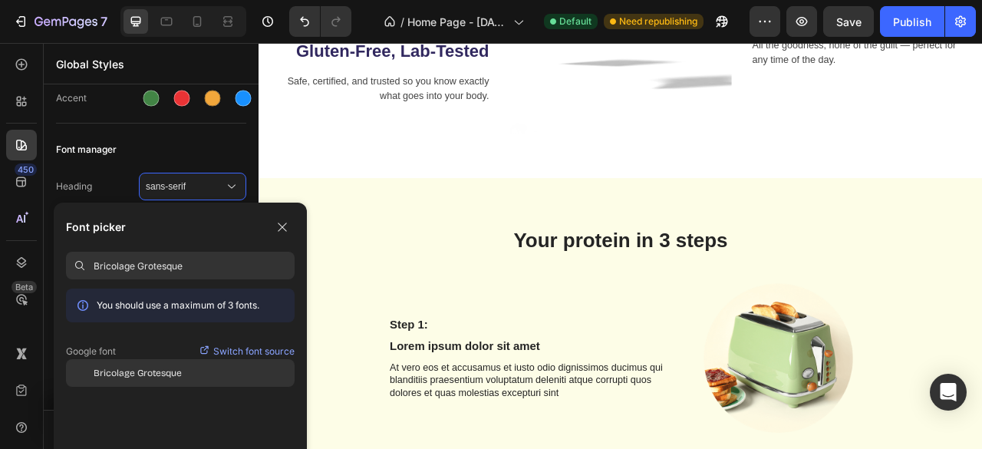
click at [130, 375] on span "Bricolage Grotesque" at bounding box center [138, 373] width 88 height 14
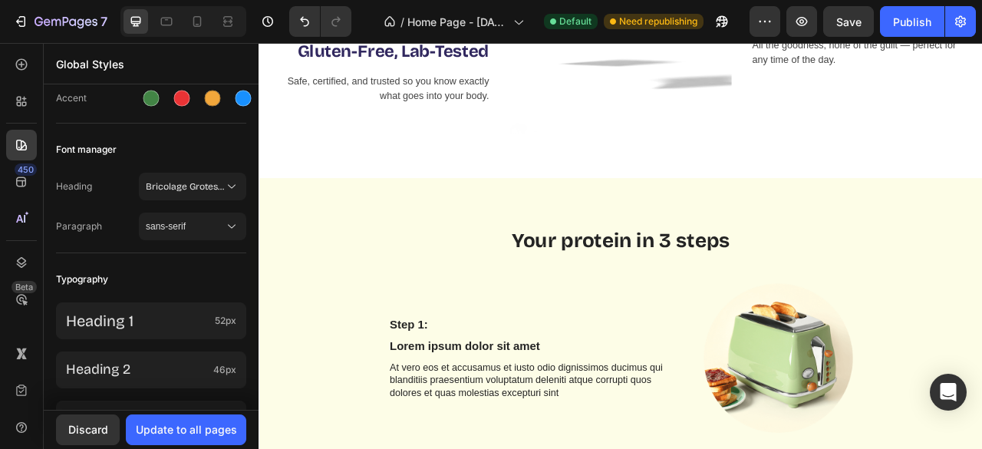
scroll to position [1209, 0]
click at [176, 427] on div "Update to all pages" at bounding box center [186, 429] width 101 height 16
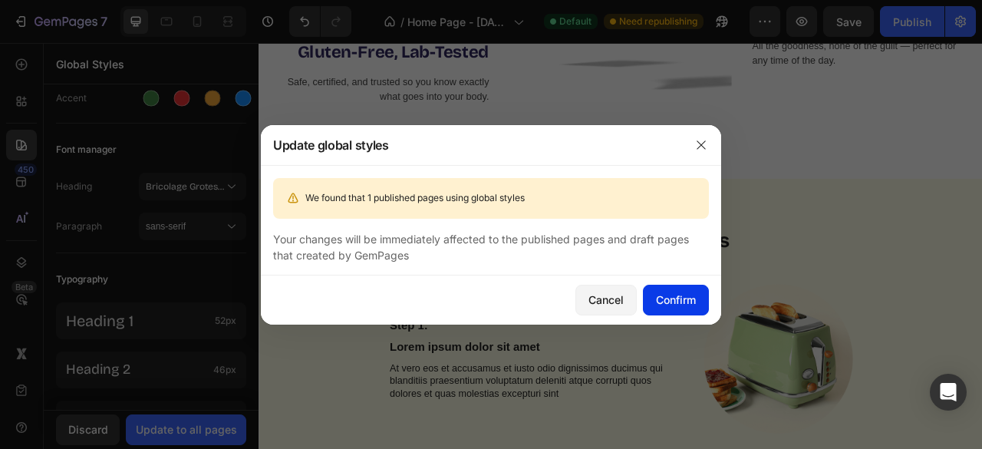
click at [673, 293] on div "Confirm" at bounding box center [676, 299] width 40 height 16
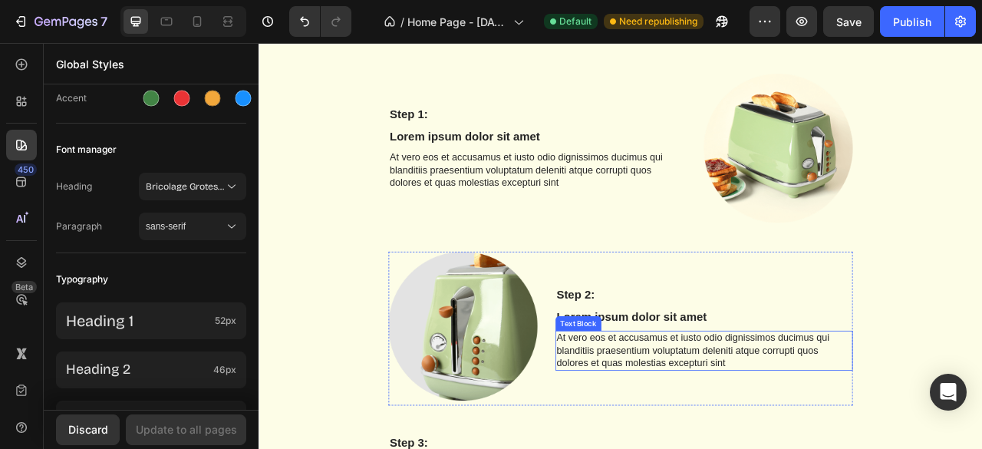
scroll to position [1399, 0]
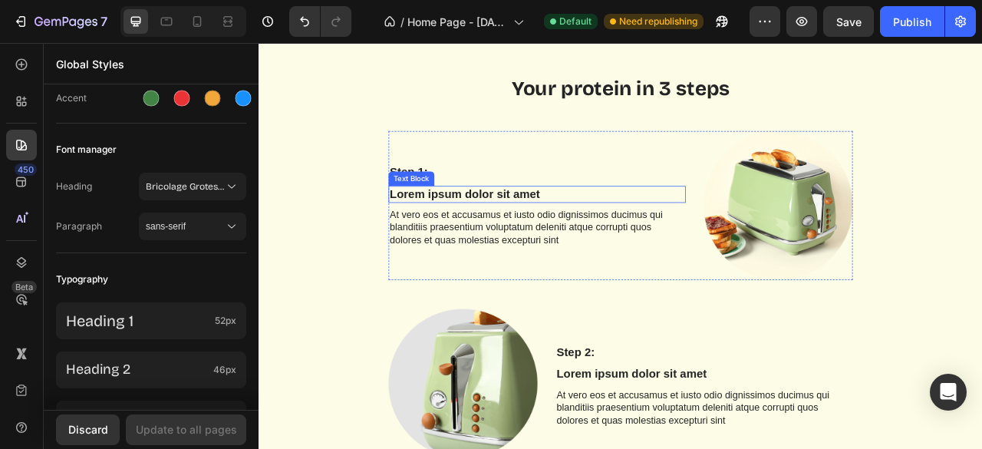
click at [509, 228] on p "Lorem ipsum dolor sit amet" at bounding box center [612, 235] width 375 height 19
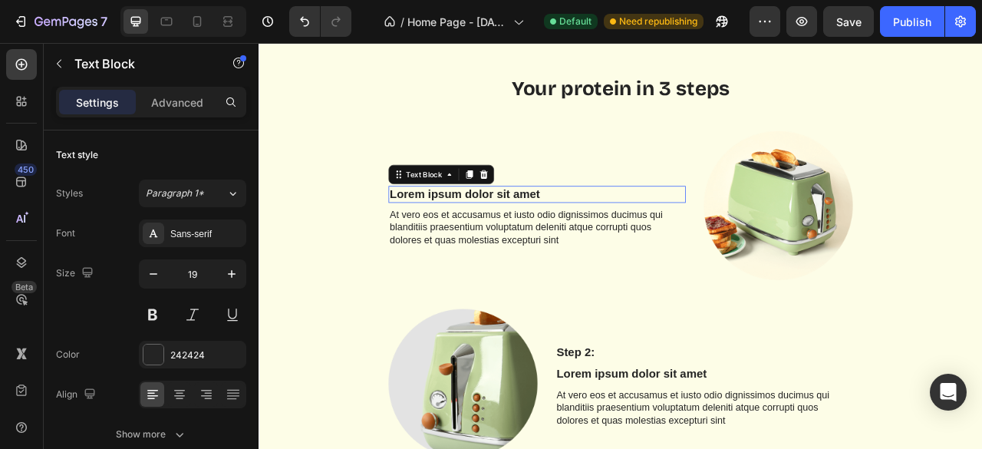
click at [509, 228] on p "Lorem ipsum dolor sit amet" at bounding box center [612, 235] width 375 height 19
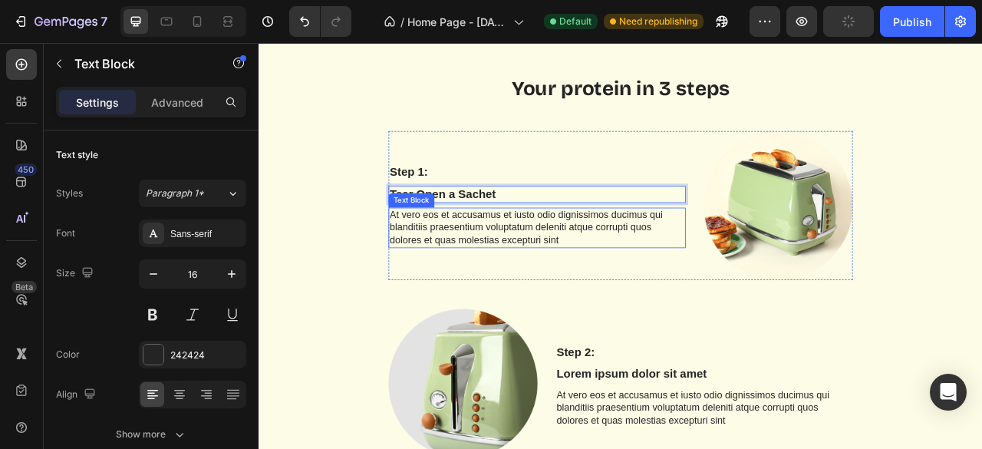
click at [603, 276] on p "At vero eos et accusamus et iusto odio dignissimos ducimus qui blanditiis praes…" at bounding box center [612, 278] width 375 height 48
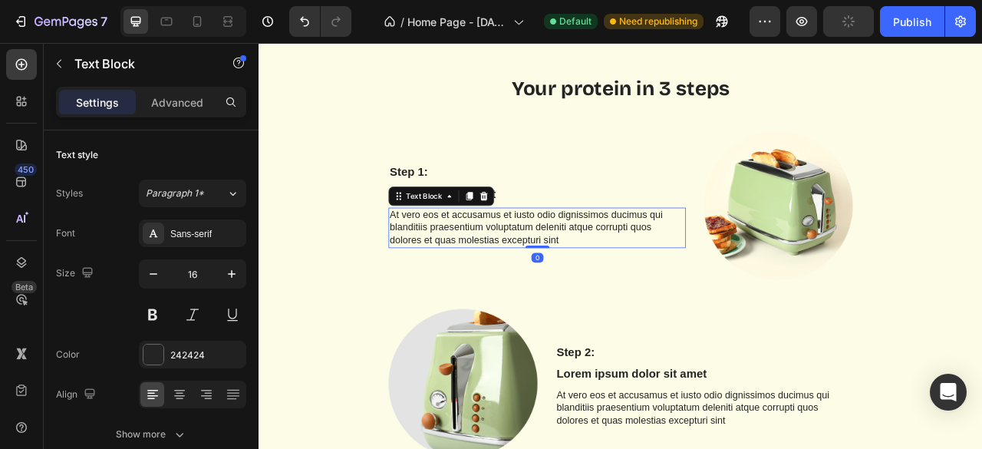
click at [603, 276] on p "At vero eos et accusamus et iusto odio dignissimos ducimus qui blanditiis praes…" at bounding box center [612, 278] width 375 height 48
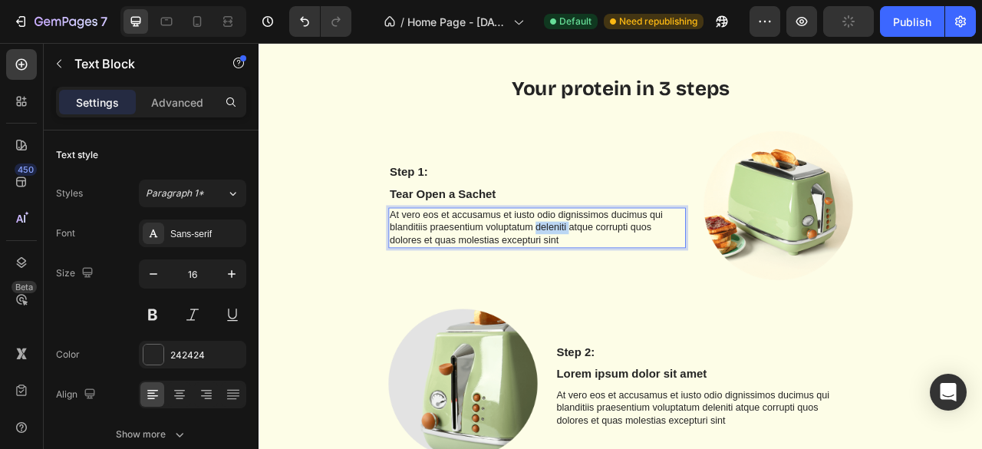
click at [603, 276] on p "At vero eos et accusamus et iusto odio dignissimos ducimus qui blanditiis praes…" at bounding box center [612, 278] width 375 height 48
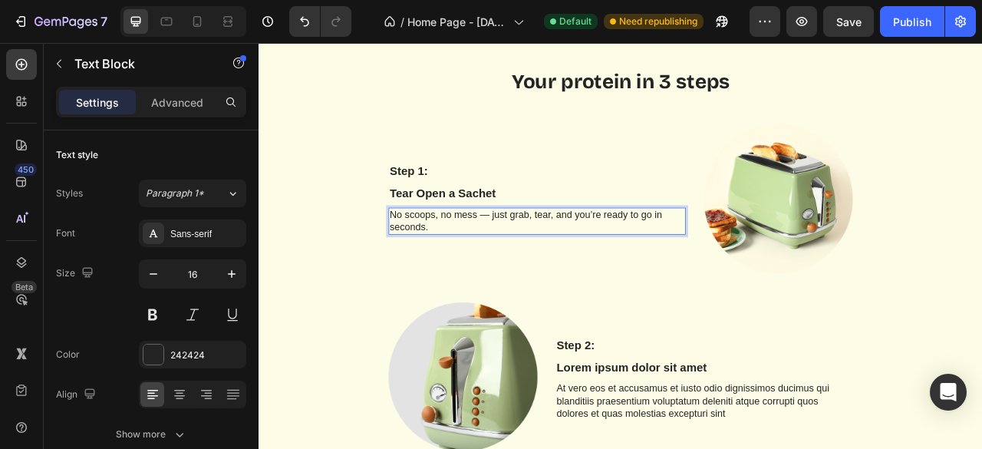
click at [461, 271] on p "No scoops, no mess — just grab, tear, and you’re ready to go in seconds." at bounding box center [612, 270] width 375 height 32
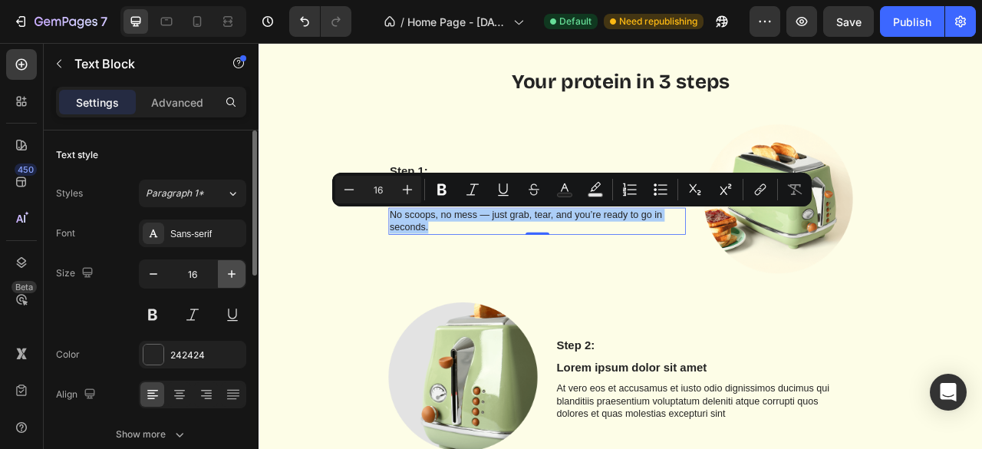
click at [233, 273] on icon "button" at bounding box center [232, 274] width 8 height 8
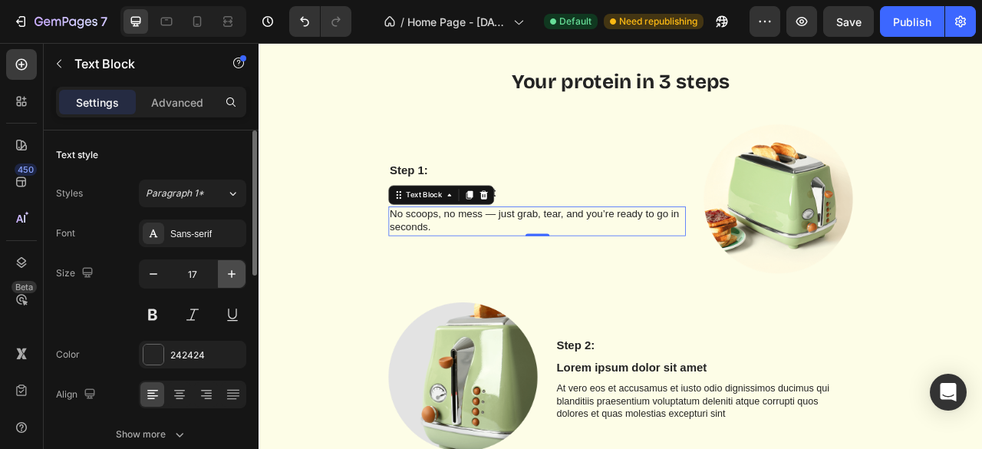
click at [233, 273] on icon "button" at bounding box center [232, 274] width 8 height 8
click at [155, 275] on icon "button" at bounding box center [153, 273] width 15 height 15
type input "18"
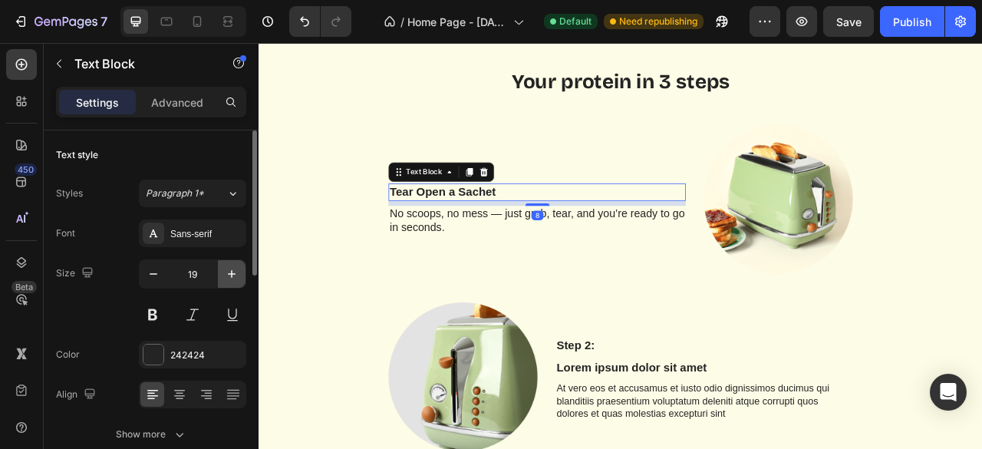
click at [228, 273] on icon "button" at bounding box center [231, 273] width 15 height 15
type input "20"
click at [668, 245] on div "8" at bounding box center [612, 248] width 378 height 6
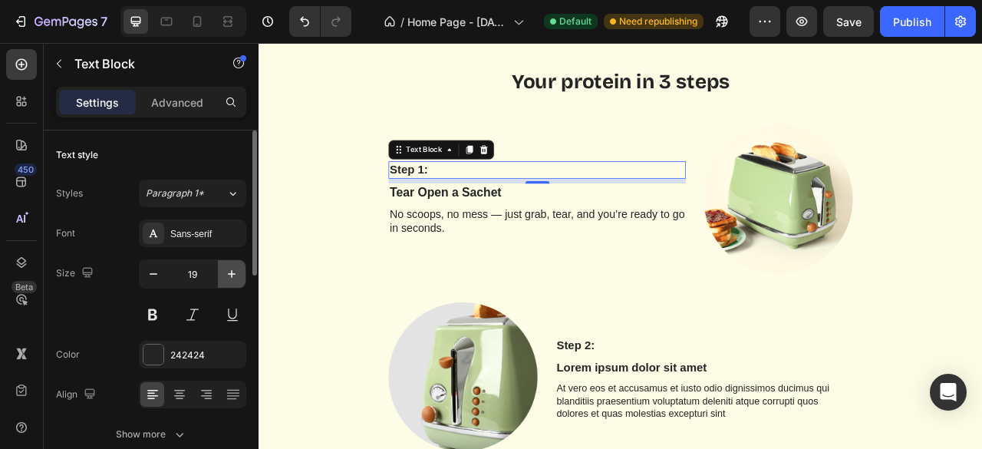
click at [230, 276] on icon "button" at bounding box center [231, 273] width 15 height 15
click at [147, 274] on icon "button" at bounding box center [153, 273] width 15 height 15
type input "19"
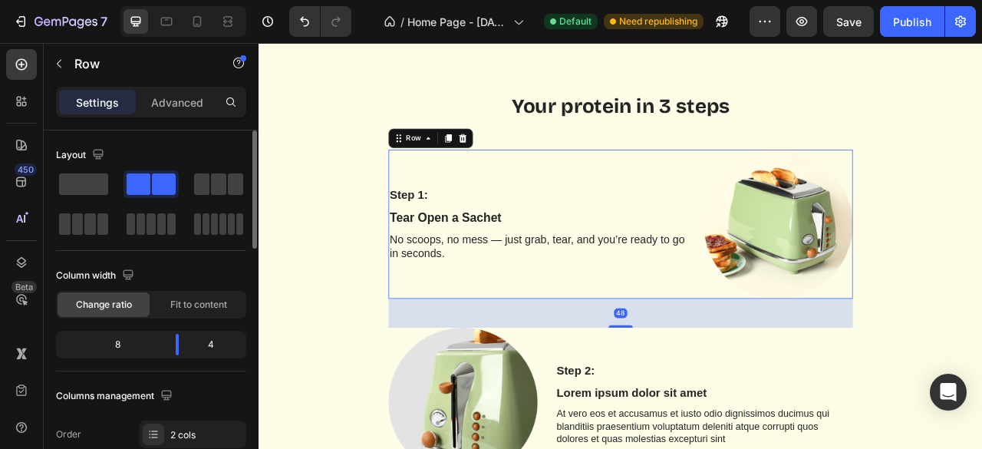
scroll to position [1362, 0]
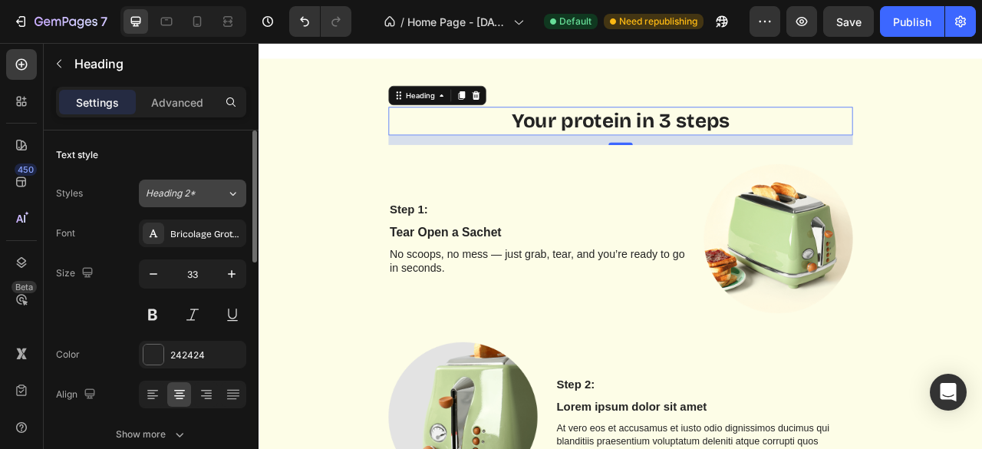
click at [229, 196] on icon at bounding box center [232, 193] width 13 height 15
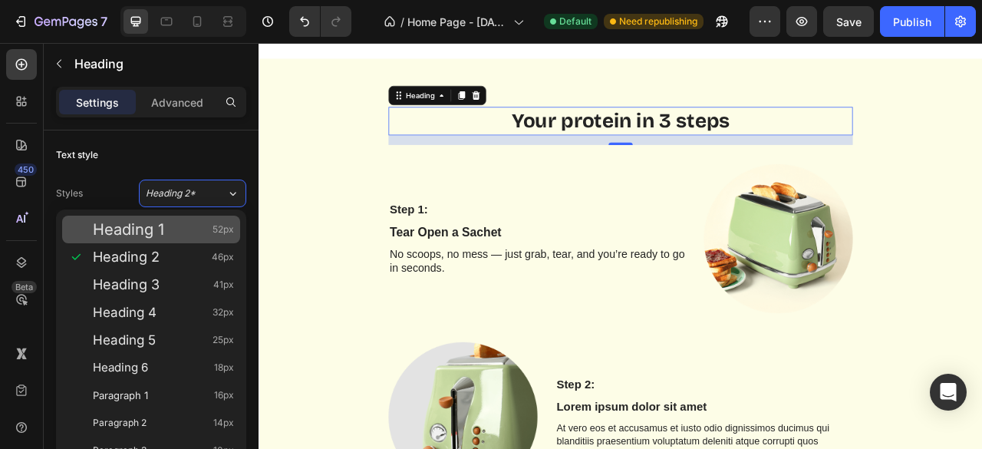
click at [196, 231] on div "Heading 1 52px" at bounding box center [163, 229] width 141 height 15
type input "52"
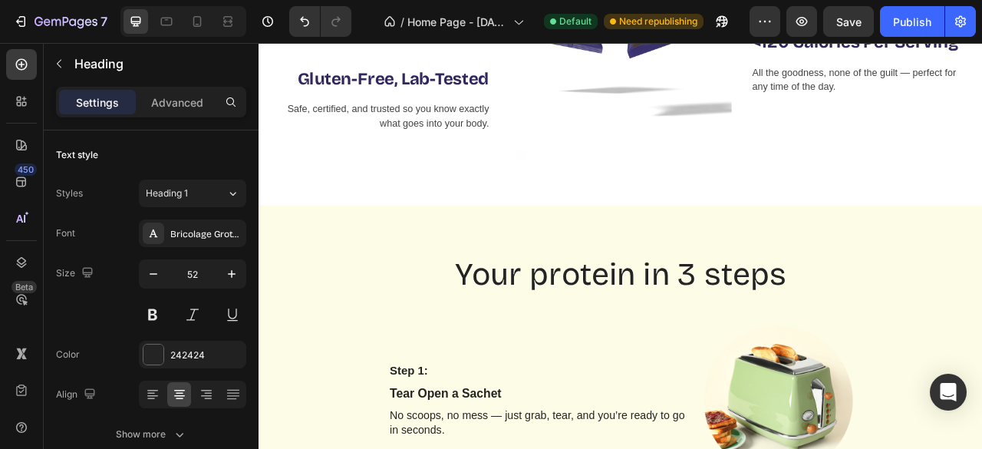
scroll to position [1180, 0]
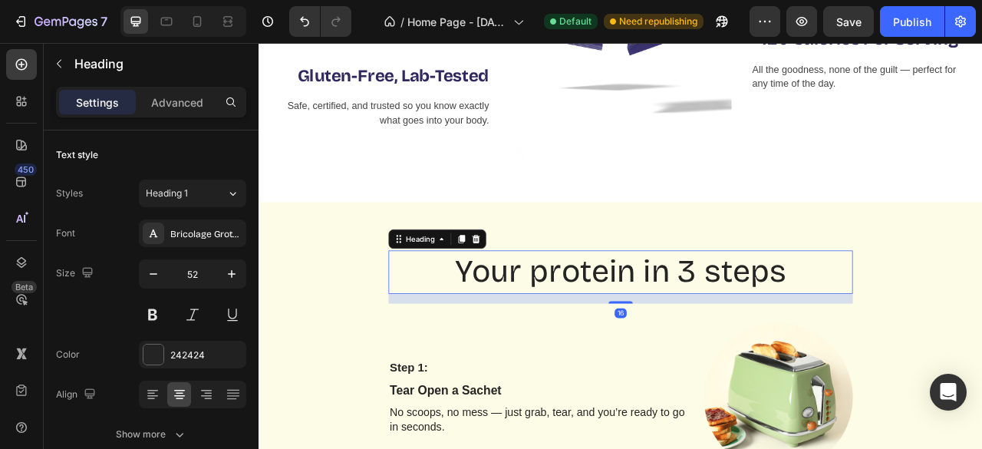
click at [571, 335] on p "Your protein in 3 steps" at bounding box center [718, 334] width 587 height 52
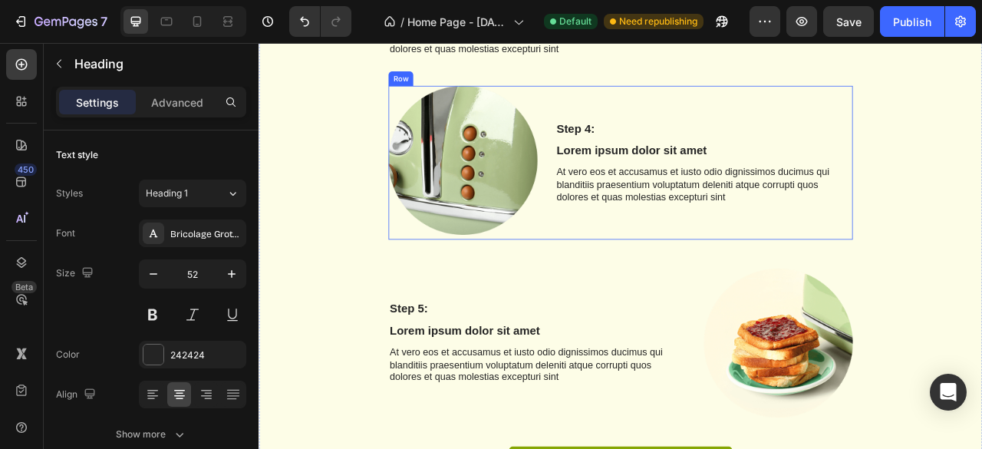
scroll to position [2078, 0]
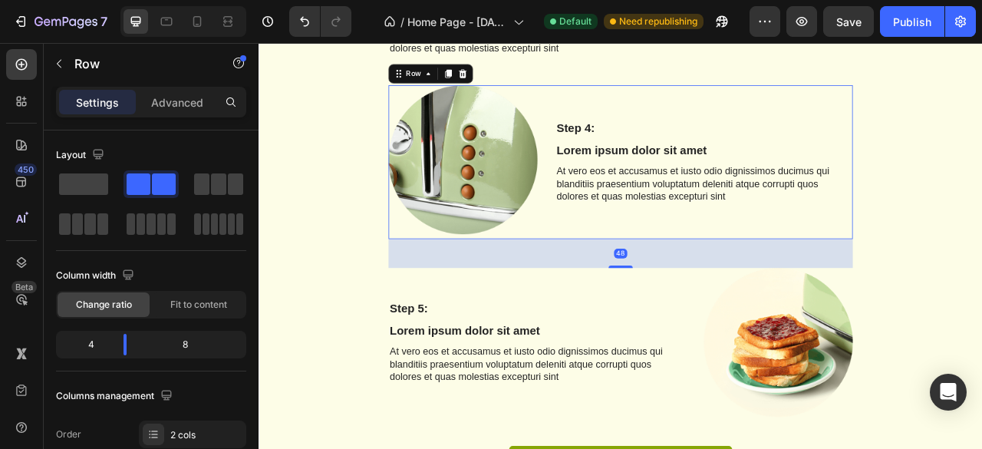
click at [621, 290] on div "Image Step 4: Text Block Lorem ipsum dolor sit amet Text Block At vero eos et a…" at bounding box center [718, 195] width 591 height 196
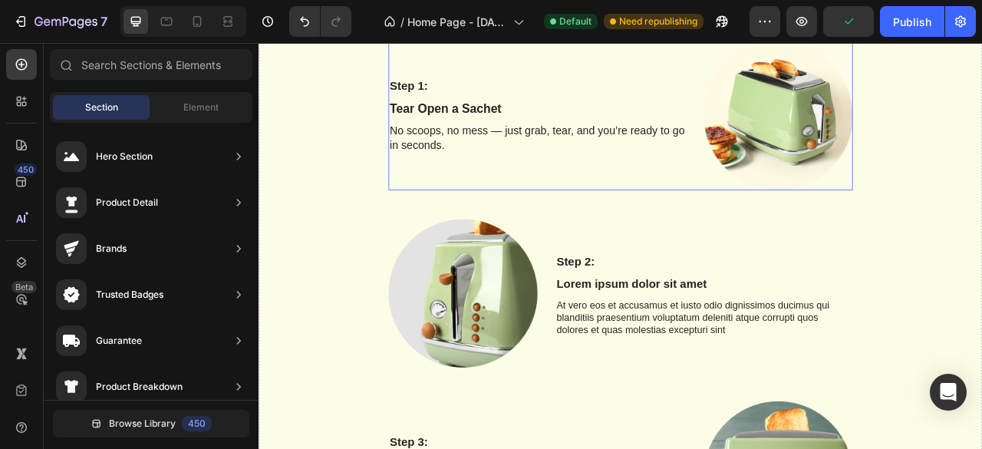
scroll to position [1535, 0]
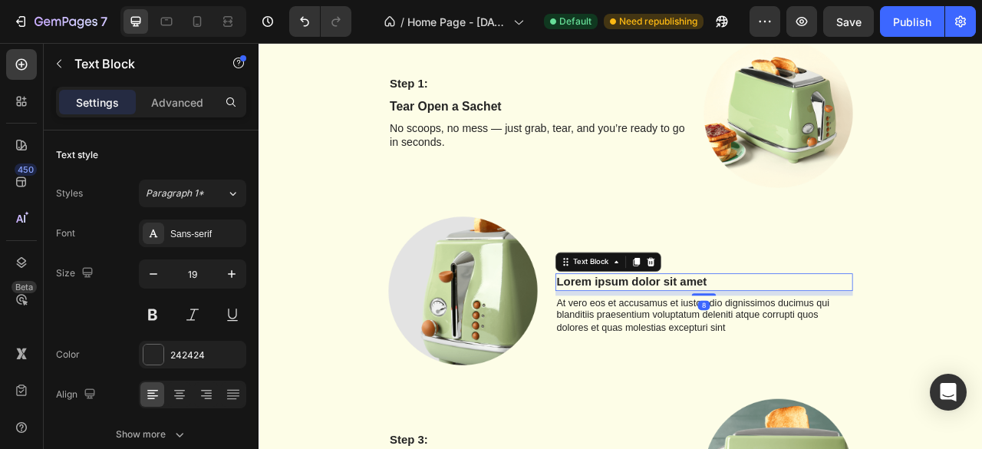
click at [739, 341] on p "Lorem ipsum dolor sit amet" at bounding box center [824, 346] width 375 height 19
click at [235, 275] on icon "button" at bounding box center [231, 273] width 15 height 15
type input "20"
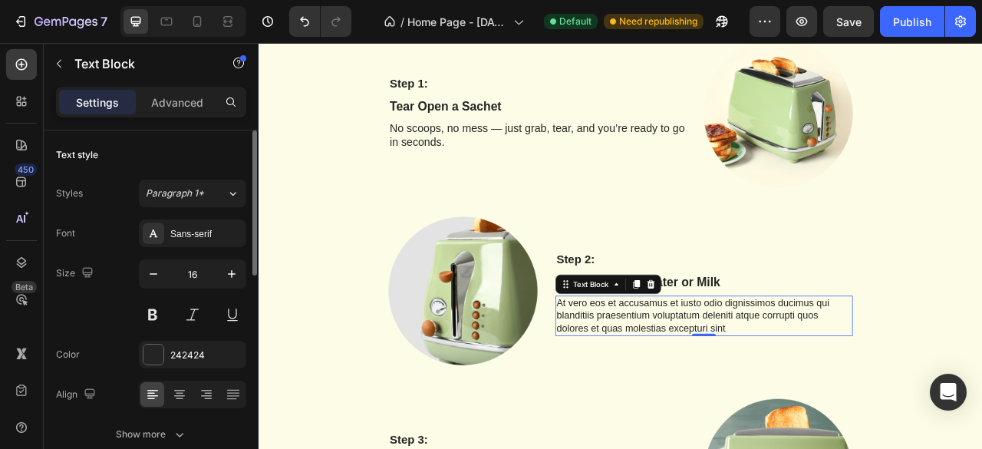
click at [677, 381] on p "At vero eos et accusamus et iusto odio dignissimos ducimus qui blanditiis praes…" at bounding box center [824, 390] width 375 height 48
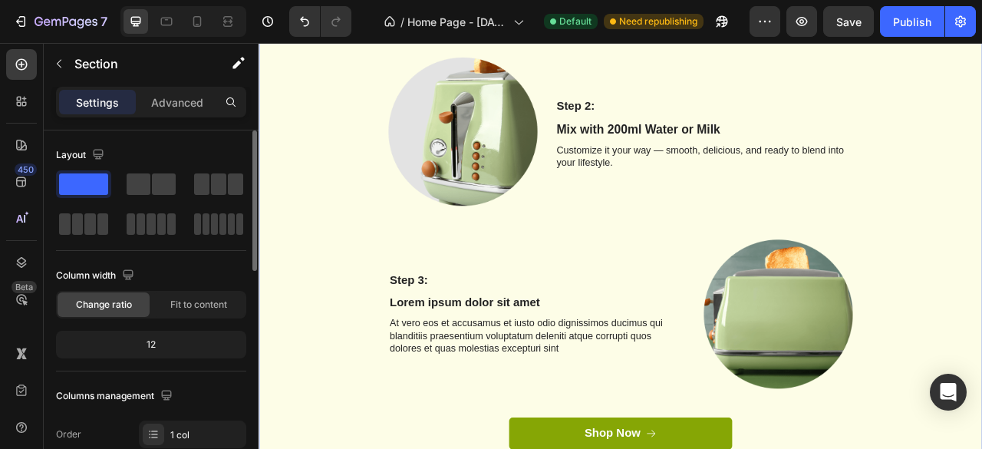
scroll to position [1739, 0]
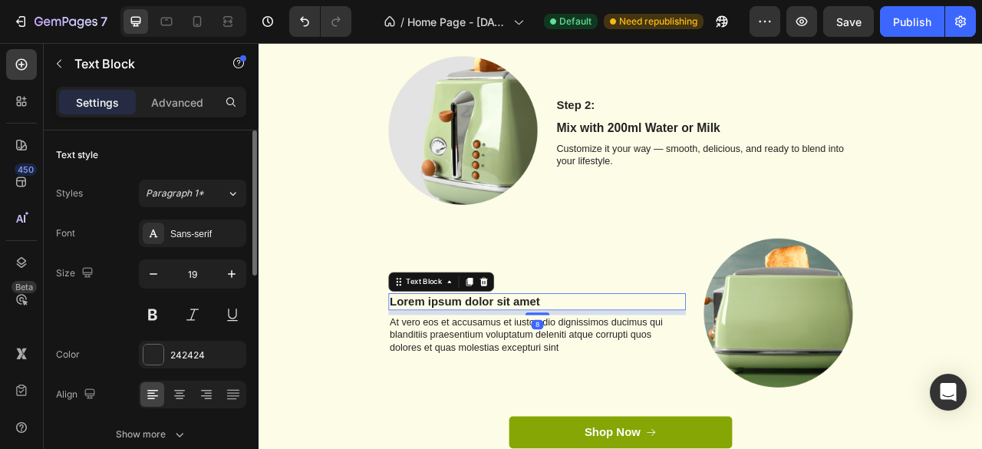
click at [569, 367] on p "Lorem ipsum dolor sit amet" at bounding box center [612, 372] width 375 height 19
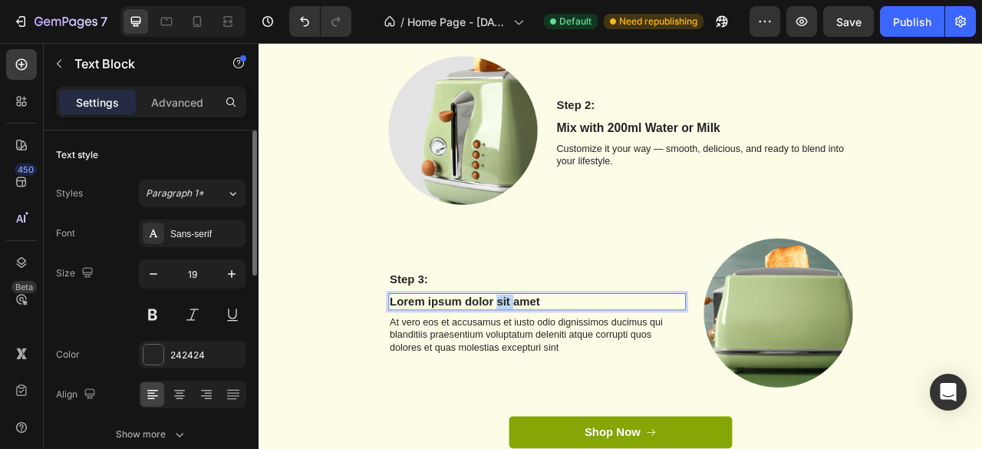
click at [569, 367] on p "Lorem ipsum dolor sit amet" at bounding box center [612, 372] width 375 height 19
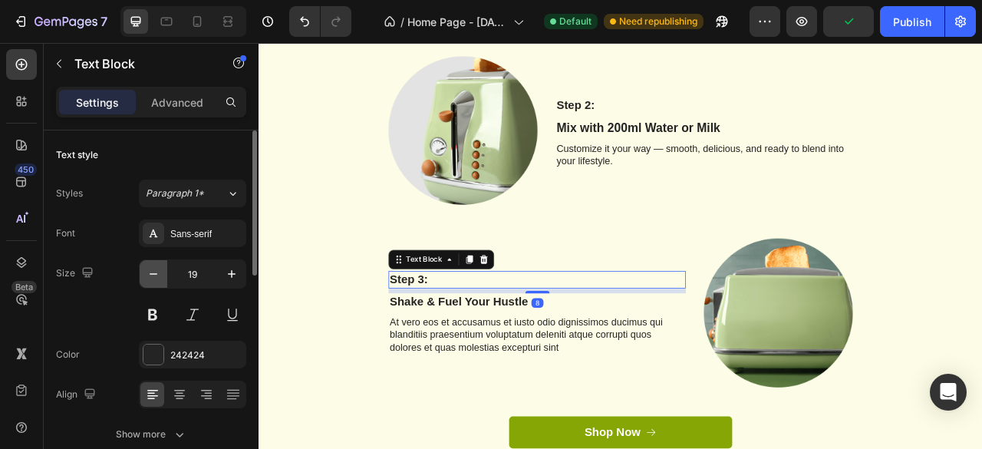
click at [156, 275] on icon "button" at bounding box center [153, 273] width 15 height 15
type input "18"
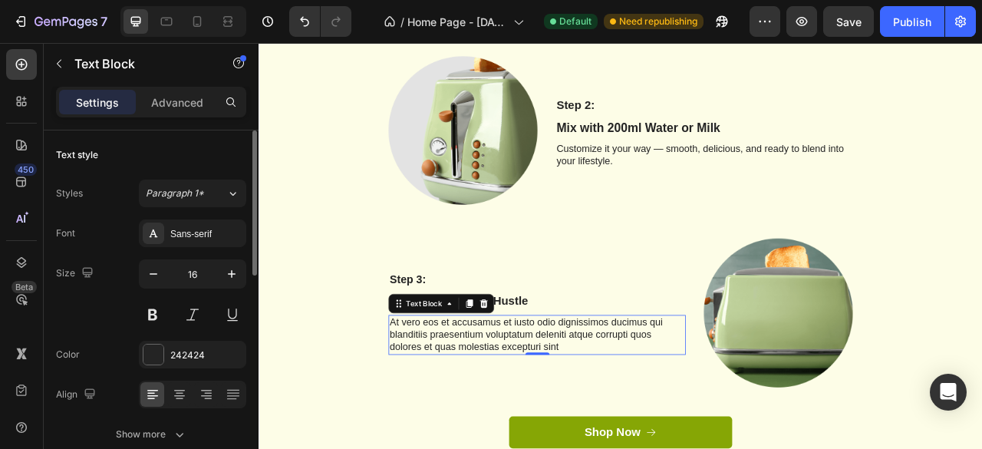
click at [440, 416] on p "At vero eos et accusamus et iusto odio dignissimos ducimus qui blanditiis praes…" at bounding box center [612, 414] width 375 height 48
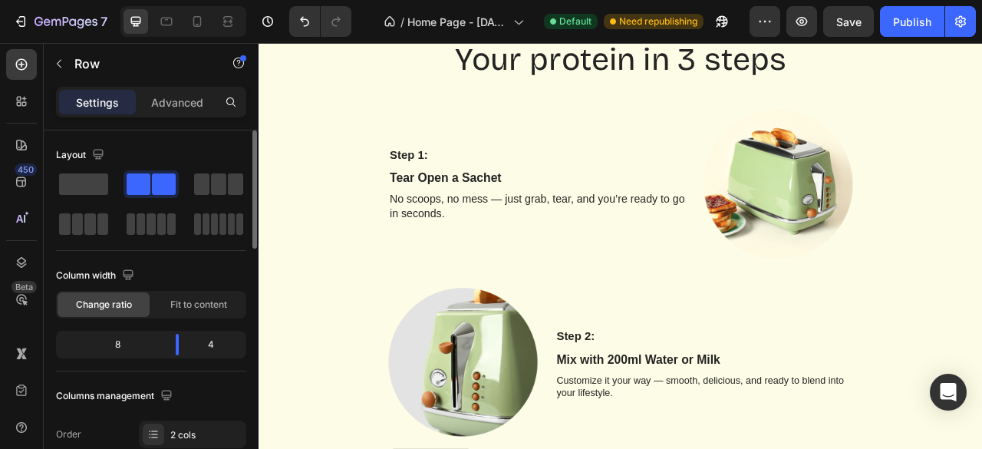
scroll to position [1437, 0]
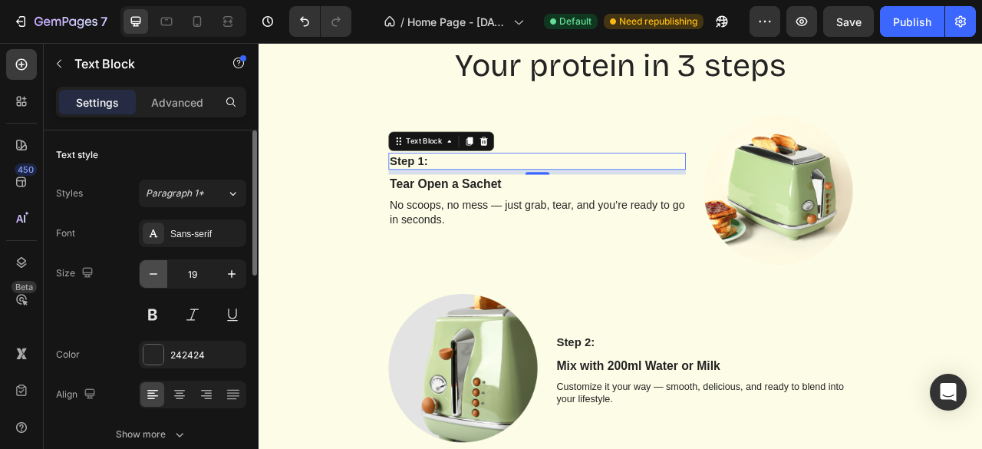
click at [158, 274] on icon "button" at bounding box center [153, 273] width 15 height 15
type input "18"
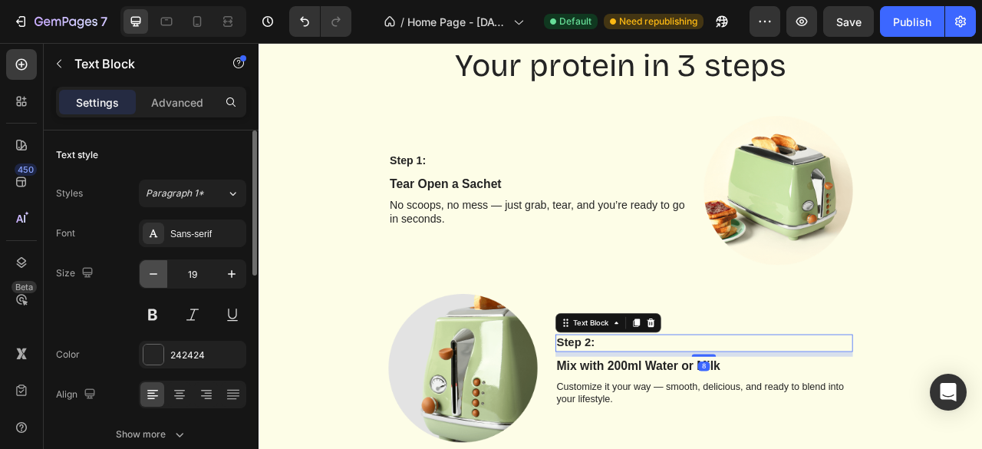
click at [152, 277] on icon "button" at bounding box center [153, 273] width 15 height 15
type input "18"
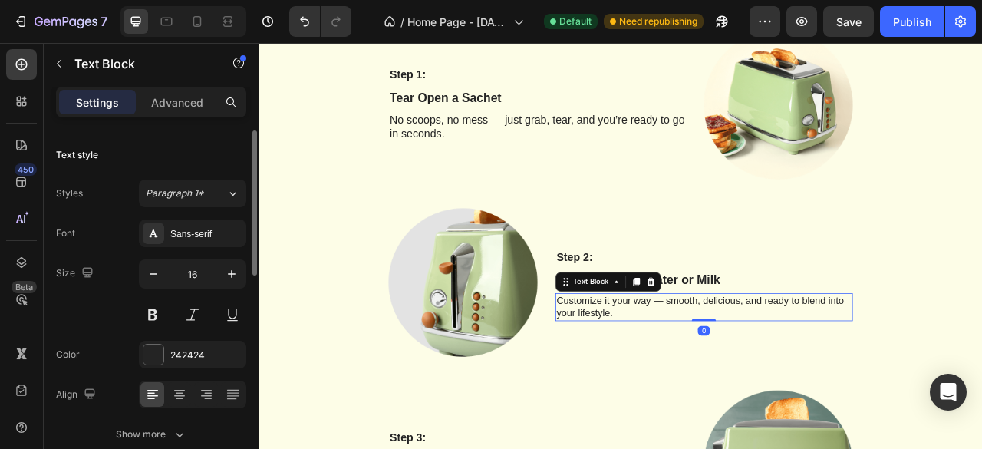
scroll to position [1543, 0]
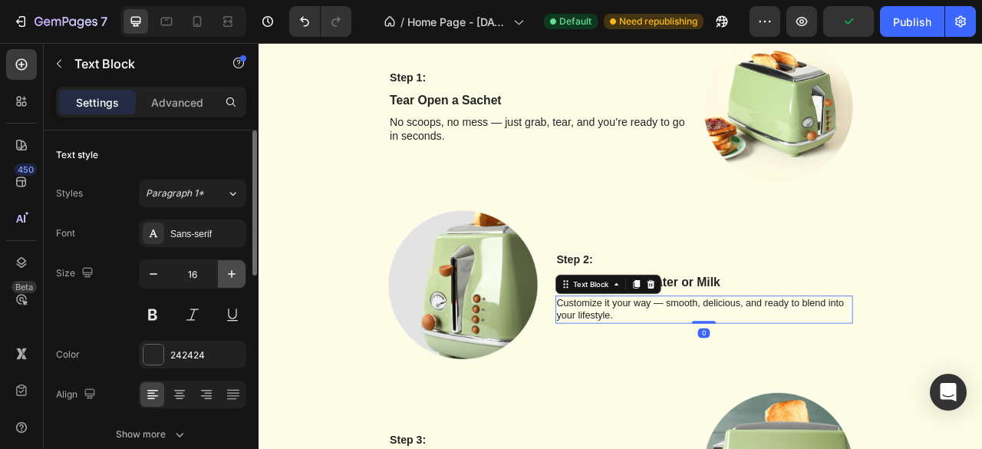
click at [228, 275] on icon "button" at bounding box center [231, 273] width 15 height 15
type input "18"
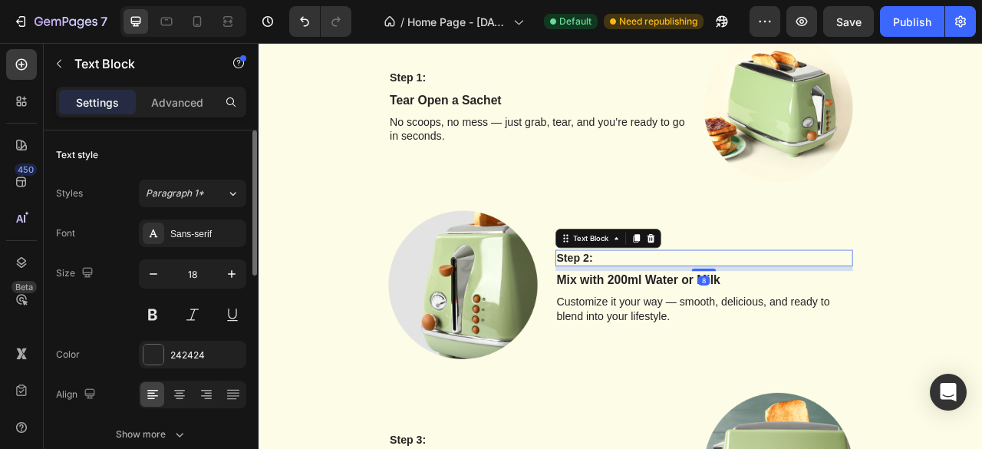
click at [683, 328] on div "8" at bounding box center [825, 330] width 378 height 6
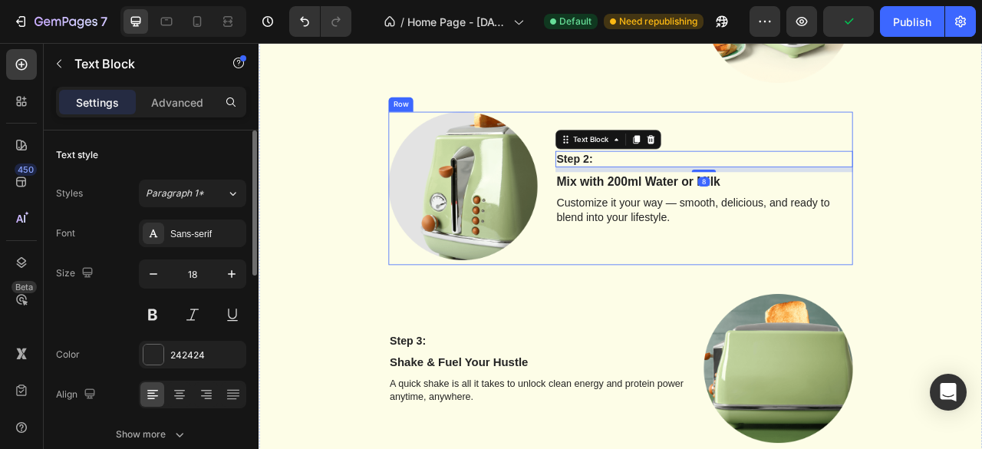
scroll to position [1737, 0]
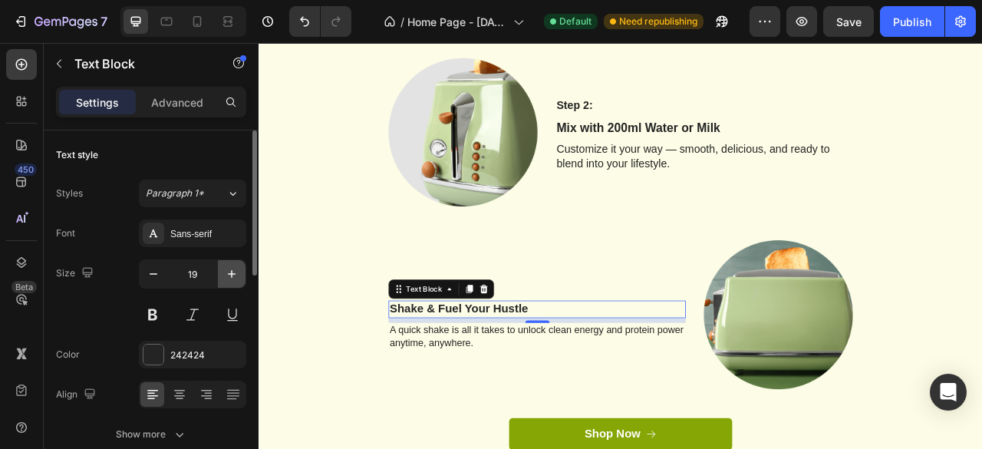
click at [222, 274] on button "button" at bounding box center [232, 274] width 28 height 28
type input "20"
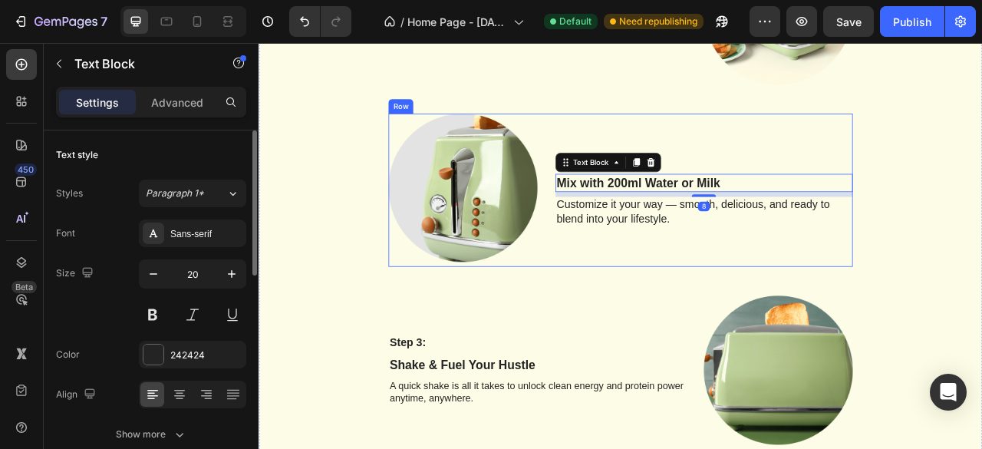
scroll to position [1669, 0]
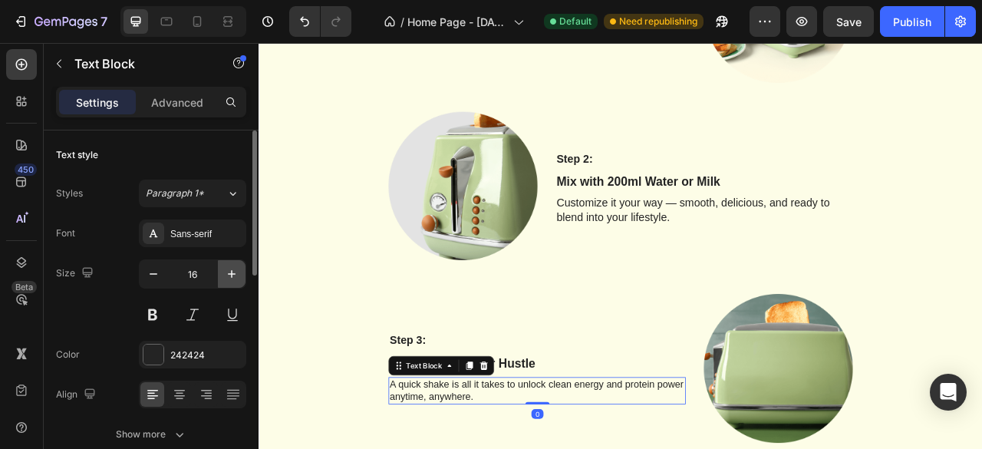
click at [230, 274] on icon "button" at bounding box center [231, 273] width 15 height 15
type input "18"
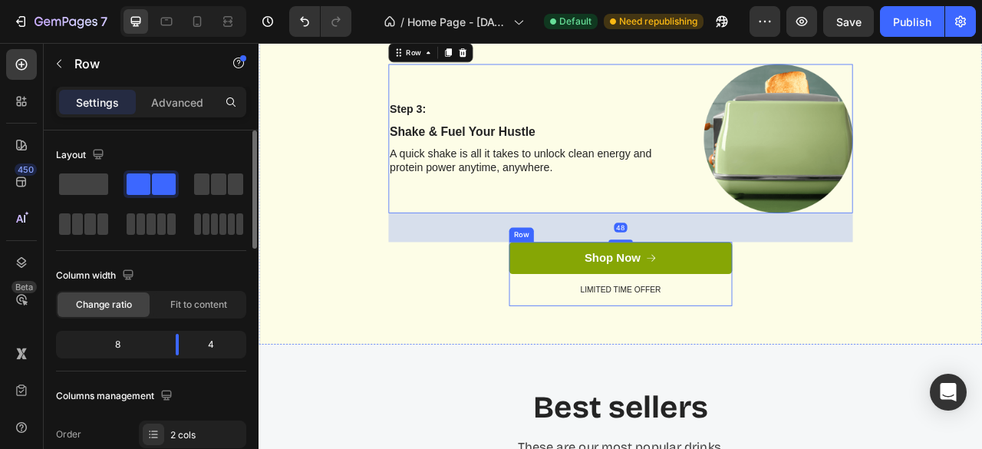
scroll to position [1962, 0]
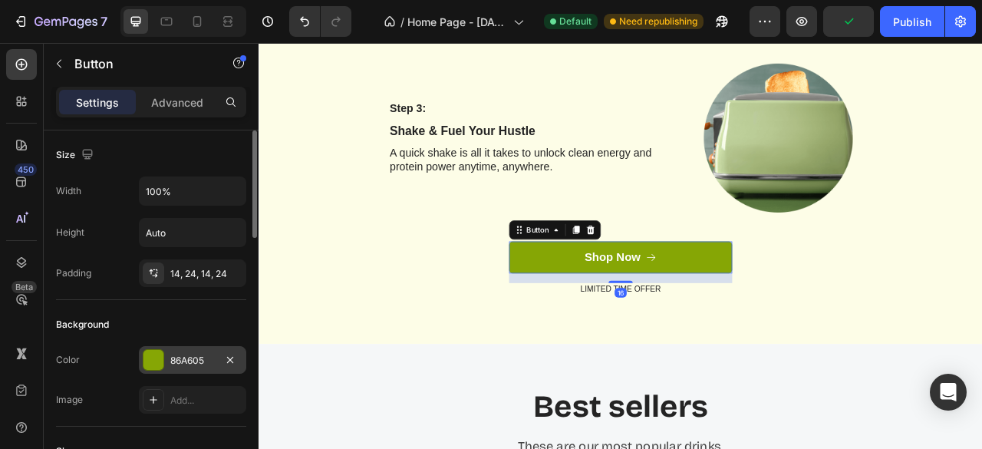
click at [155, 353] on div at bounding box center [153, 360] width 20 height 20
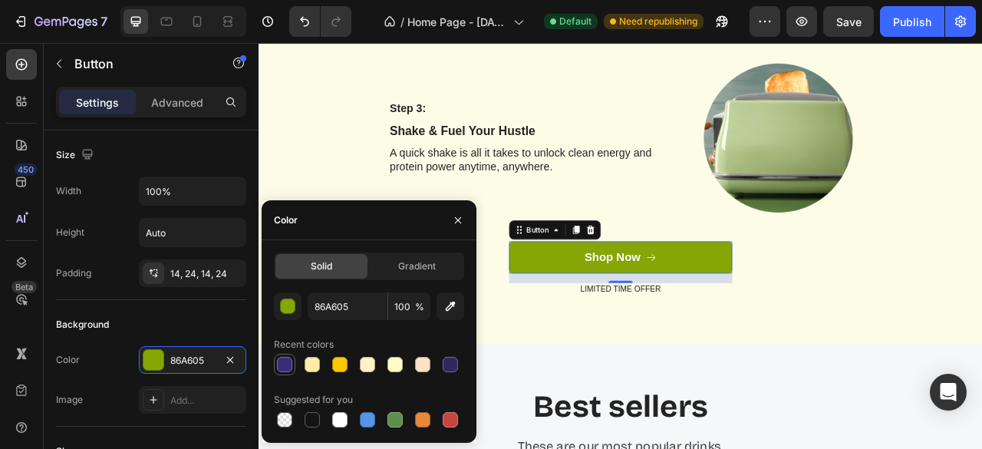
click at [290, 362] on div at bounding box center [284, 364] width 15 height 15
type input "3B2C78"
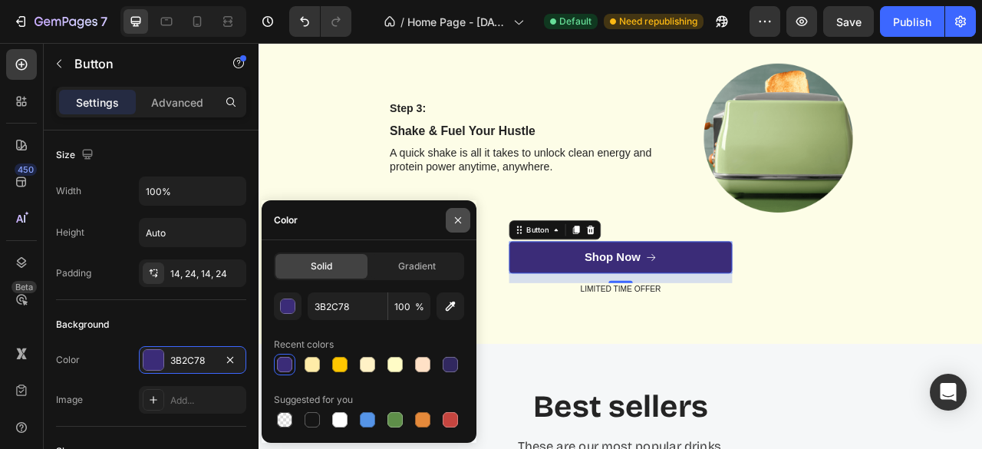
click at [457, 220] on icon "button" at bounding box center [458, 220] width 6 height 6
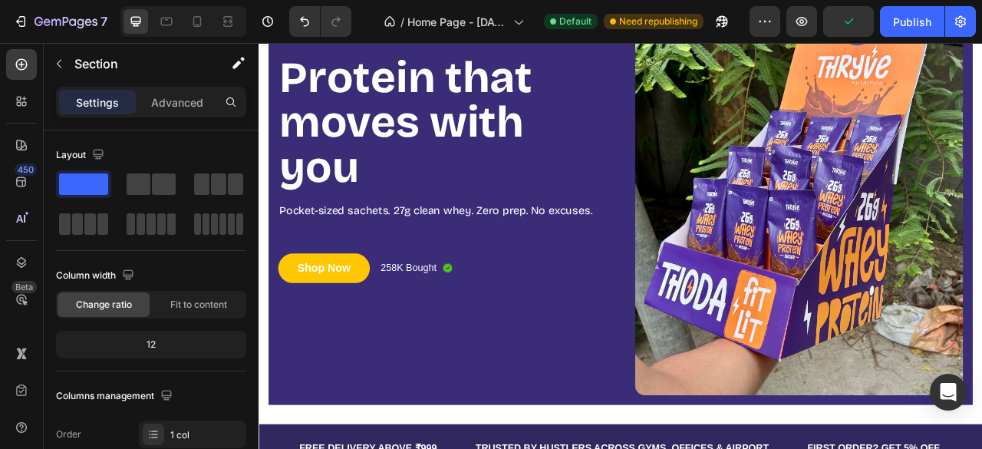
scroll to position [120, 0]
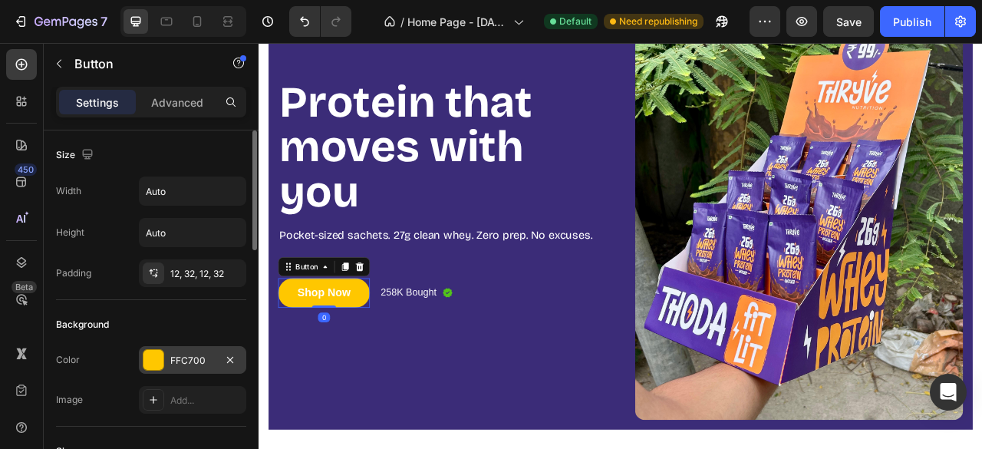
click at [183, 356] on div "FFC700" at bounding box center [192, 361] width 44 height 14
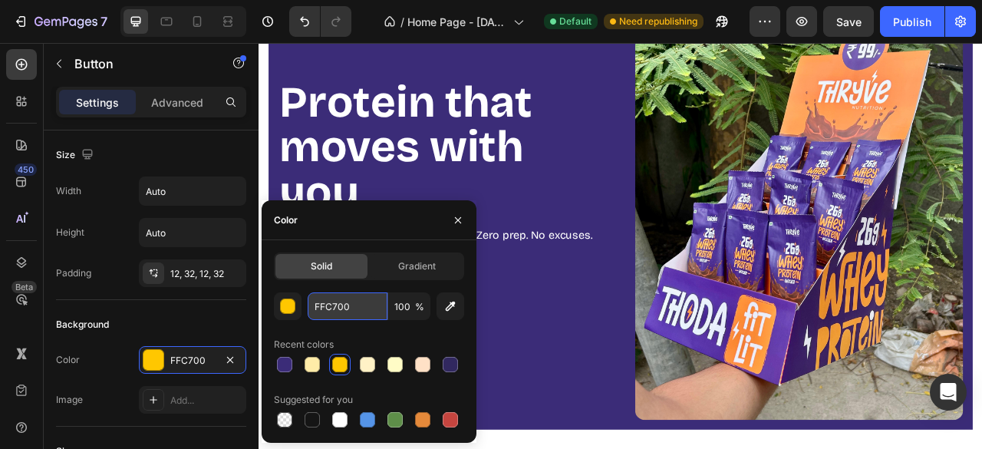
click at [360, 309] on input "FFC700" at bounding box center [348, 306] width 80 height 28
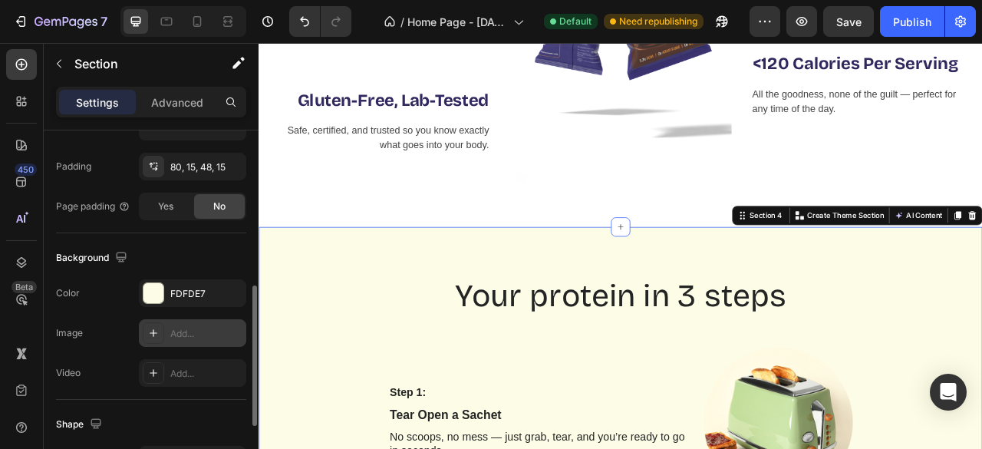
scroll to position [397, 0]
click at [193, 291] on div "FDFDE7" at bounding box center [192, 293] width 44 height 14
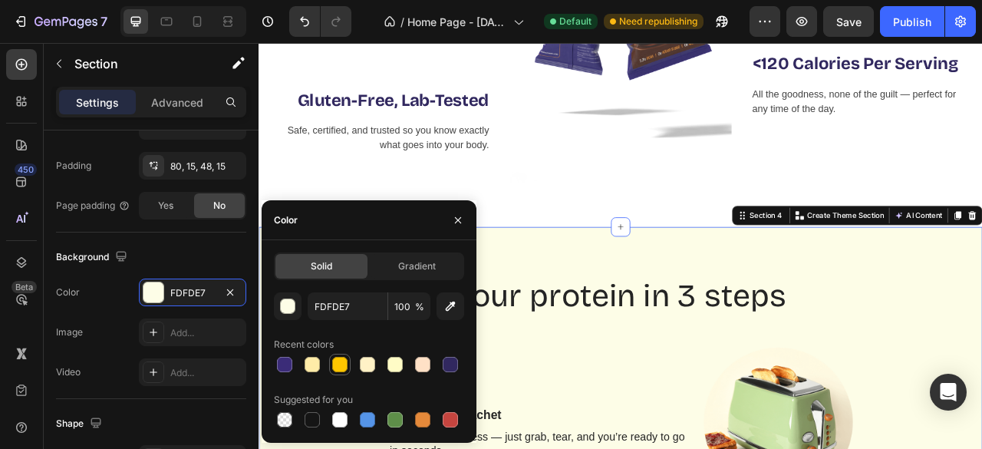
click at [341, 364] on div at bounding box center [339, 364] width 15 height 15
type input "FFC700"
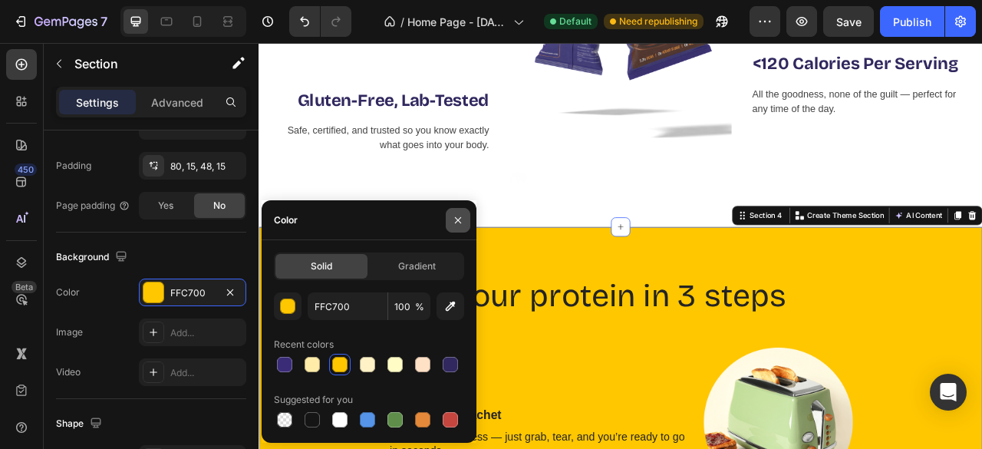
click at [462, 219] on icon "button" at bounding box center [458, 220] width 12 height 12
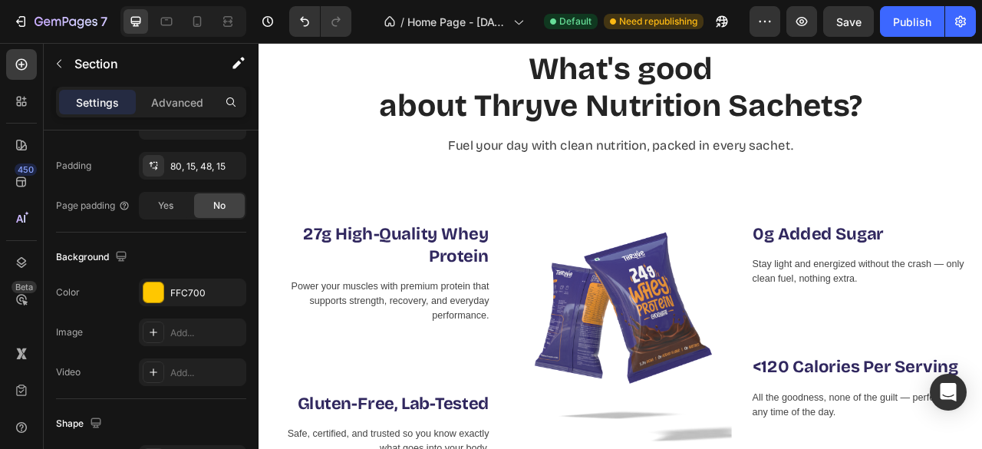
scroll to position [765, 0]
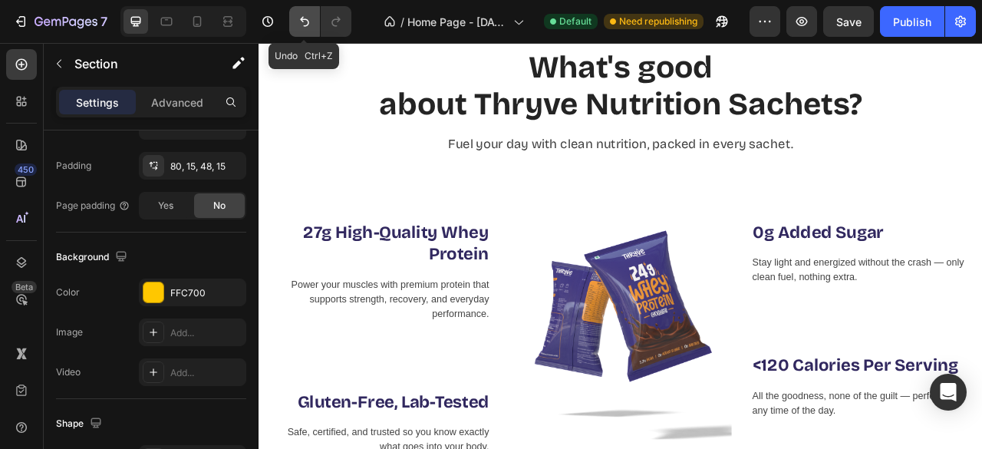
click at [302, 34] on button "Undo/Redo" at bounding box center [304, 21] width 31 height 31
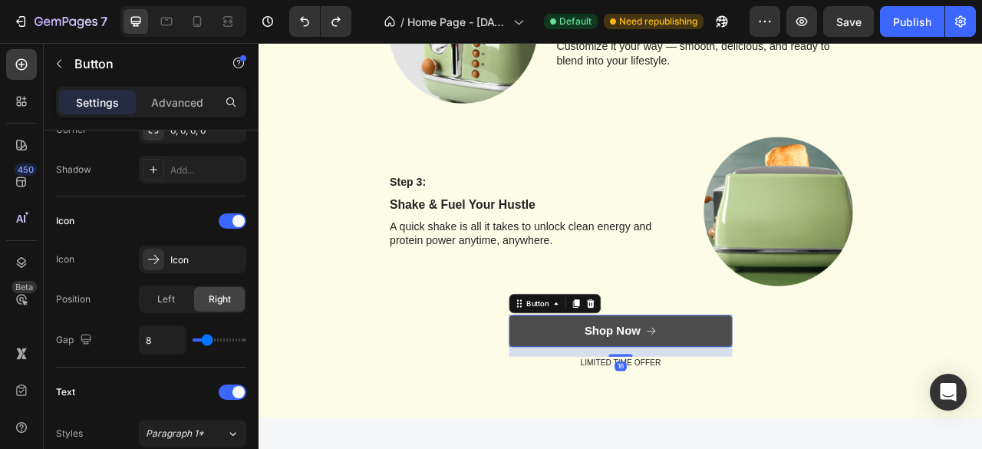
scroll to position [0, 0]
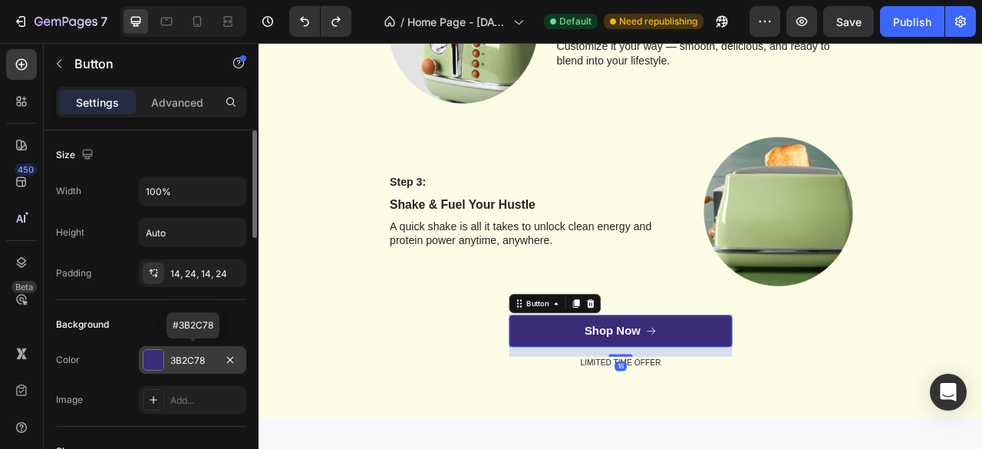
click at [147, 355] on div at bounding box center [153, 360] width 20 height 20
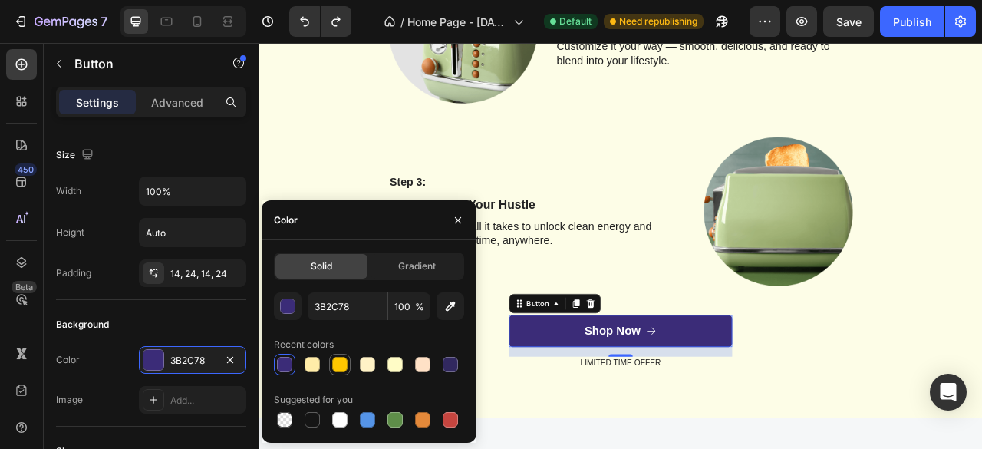
click at [339, 369] on div at bounding box center [339, 364] width 15 height 15
type input "FFC700"
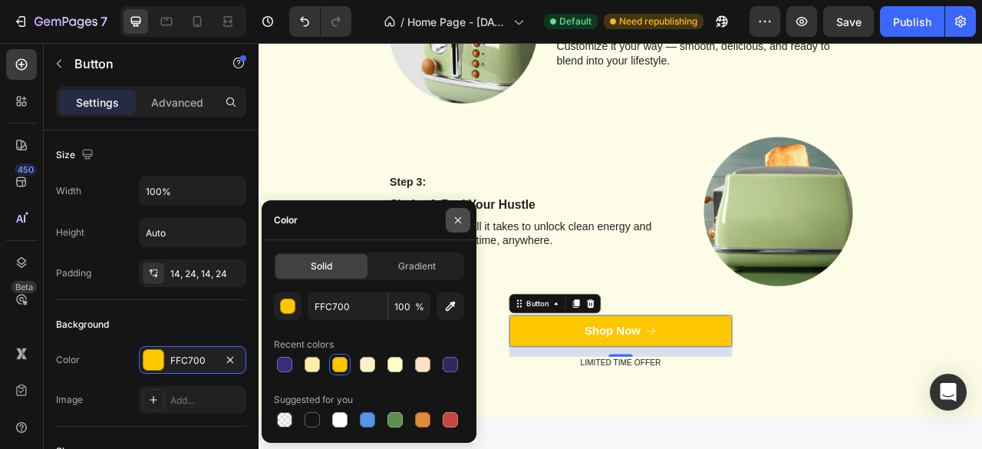
click at [466, 214] on button "button" at bounding box center [458, 220] width 25 height 25
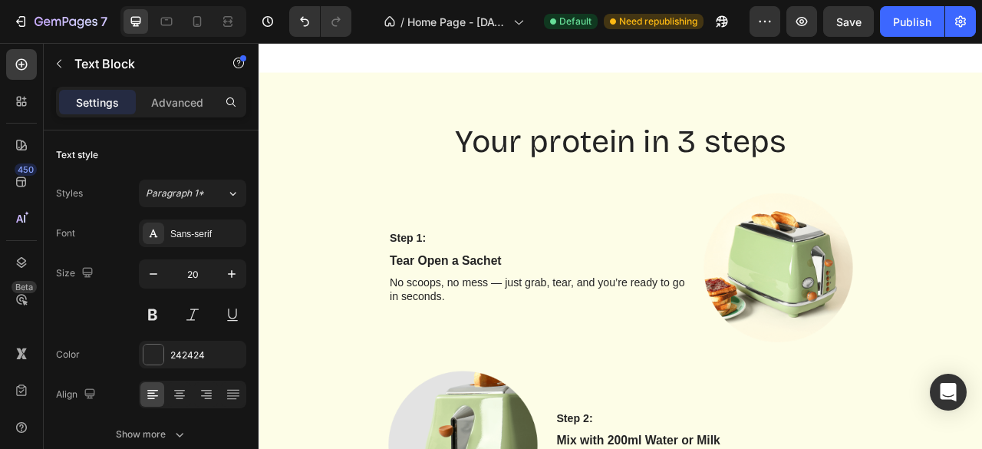
scroll to position [1345, 0]
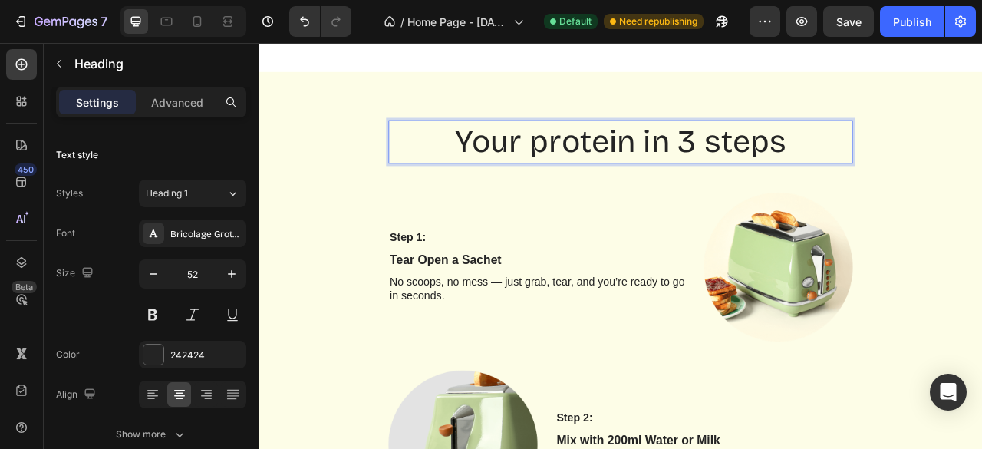
click at [778, 170] on h2 "Your protein in 3 steps" at bounding box center [718, 168] width 591 height 55
click at [778, 170] on p "Your protein in 3 steps" at bounding box center [718, 169] width 587 height 52
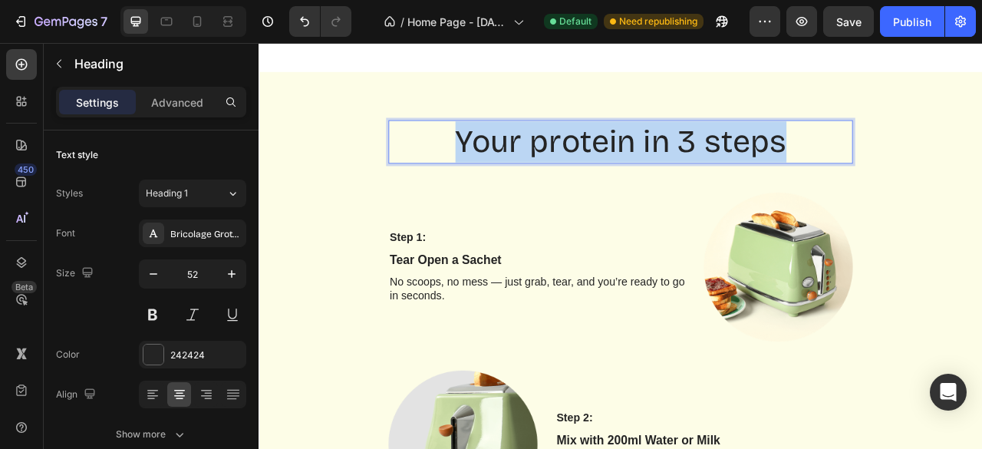
click at [778, 170] on p "Your protein in 3 steps" at bounding box center [718, 169] width 587 height 52
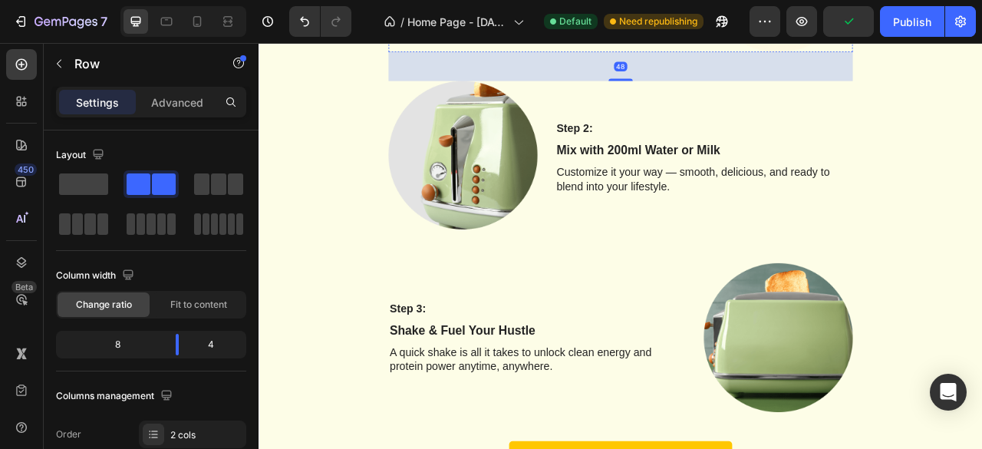
scroll to position [1794, 0]
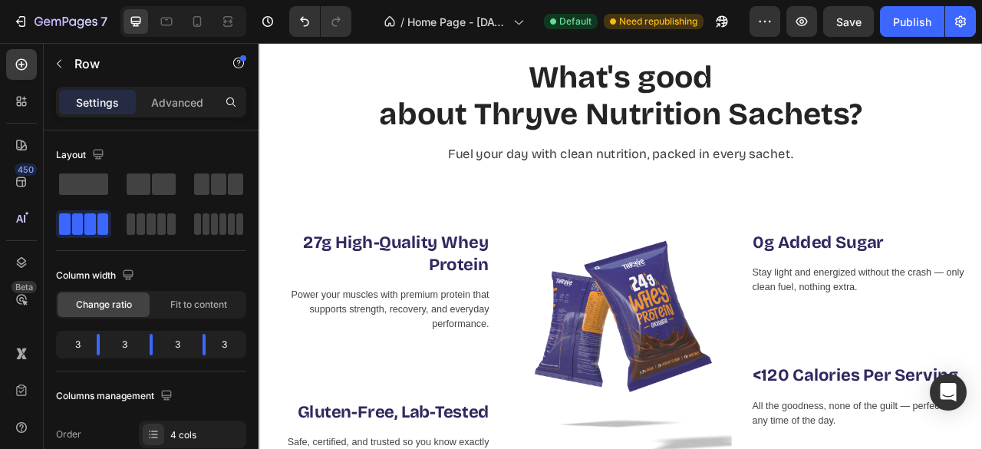
scroll to position [509, 0]
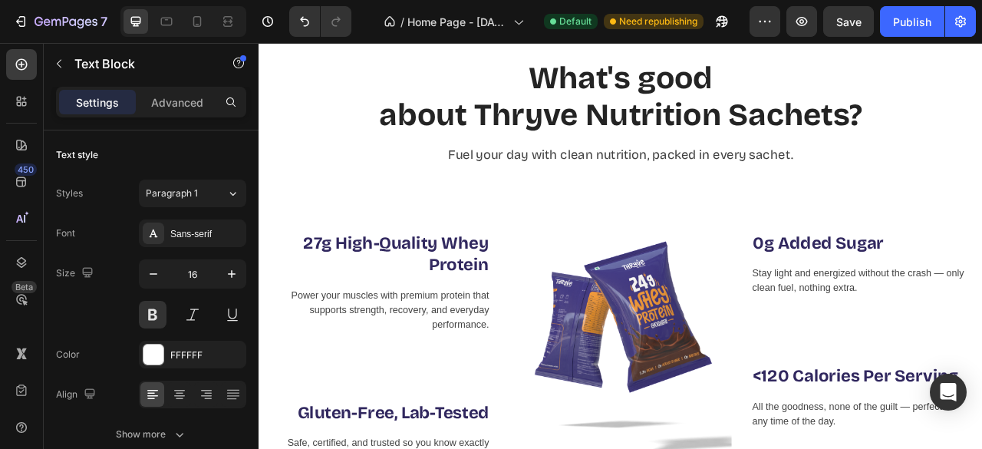
scroll to position [0, 64]
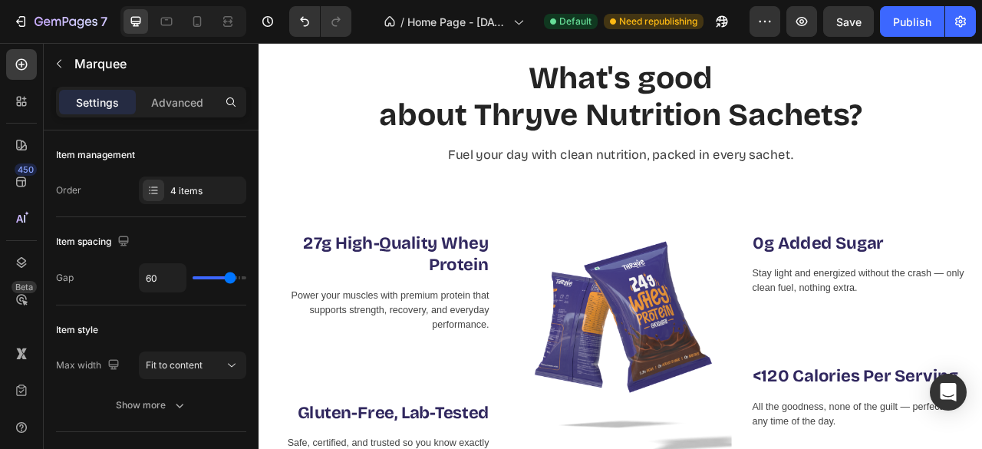
click at [176, 194] on div "4 items" at bounding box center [206, 191] width 72 height 14
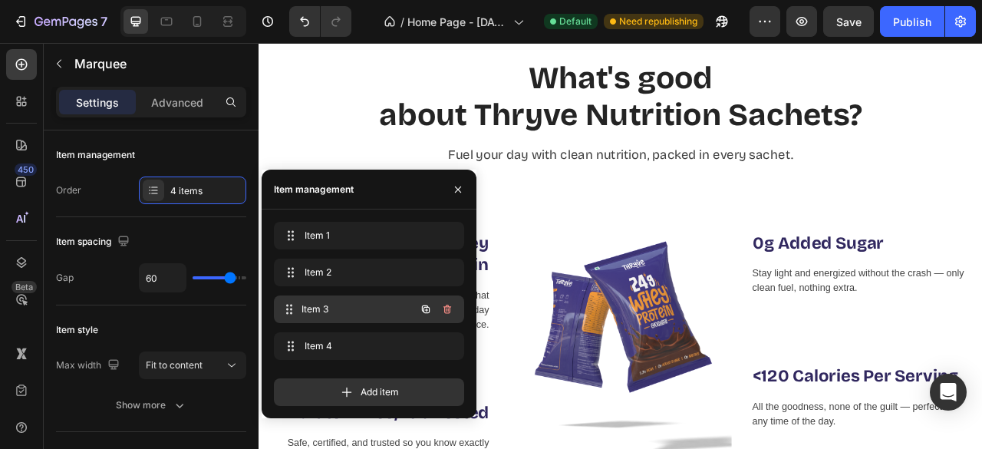
click at [353, 316] on div "Item 3 Item 3" at bounding box center [347, 308] width 135 height 21
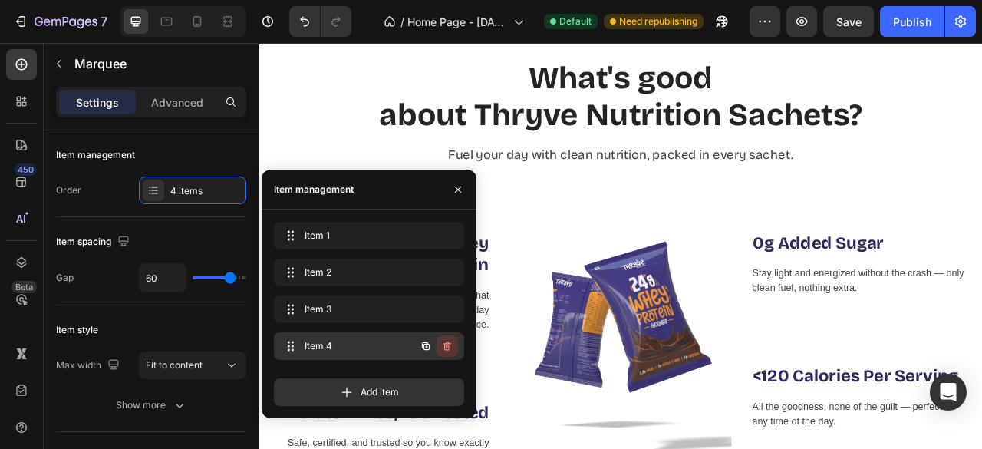
click at [446, 341] on icon "button" at bounding box center [447, 346] width 12 height 12
click at [424, 350] on div "Delete" at bounding box center [437, 346] width 28 height 14
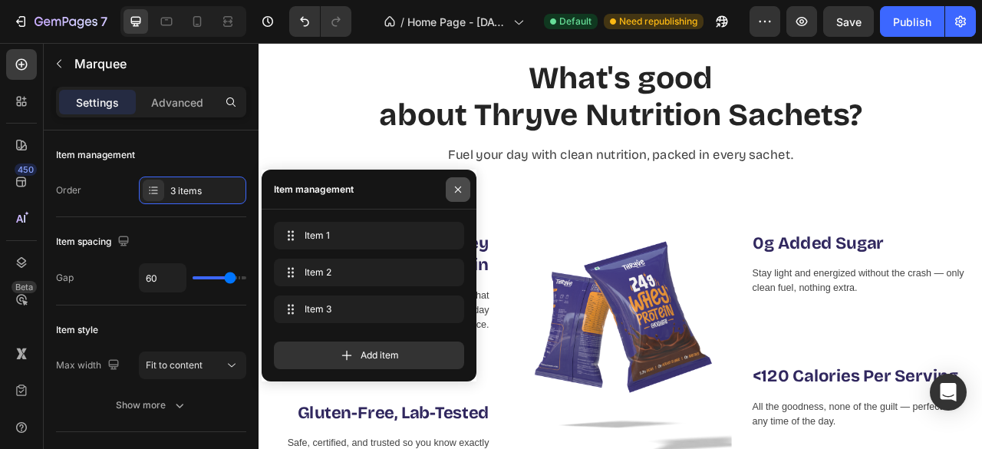
click at [456, 189] on icon "button" at bounding box center [458, 189] width 12 height 12
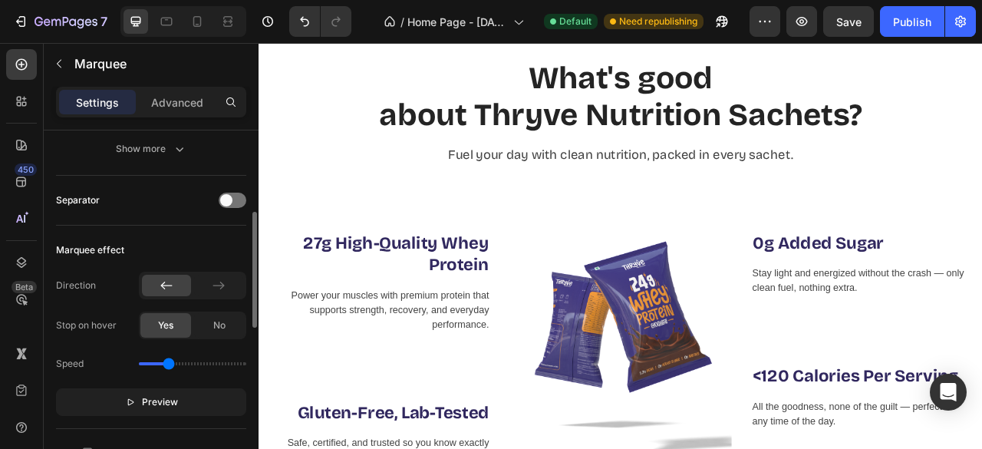
scroll to position [255, 0]
click at [231, 199] on span at bounding box center [226, 201] width 12 height 12
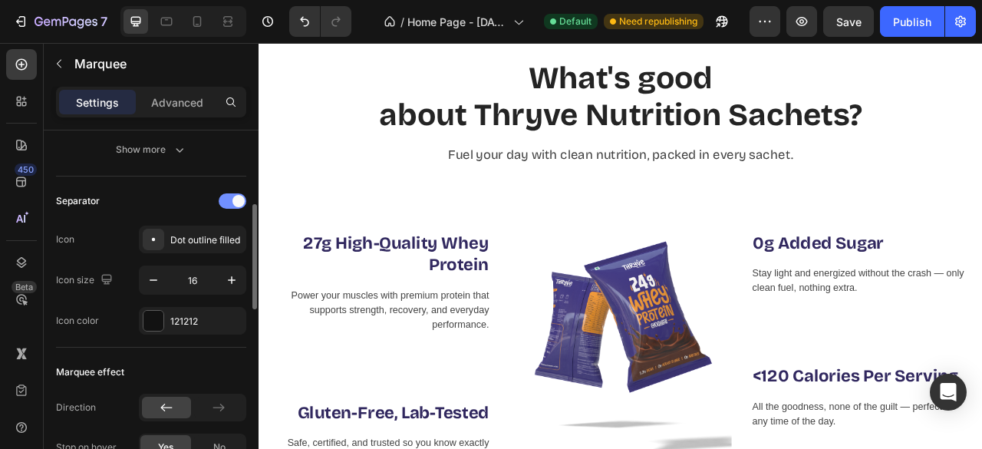
click at [231, 199] on div at bounding box center [233, 200] width 28 height 15
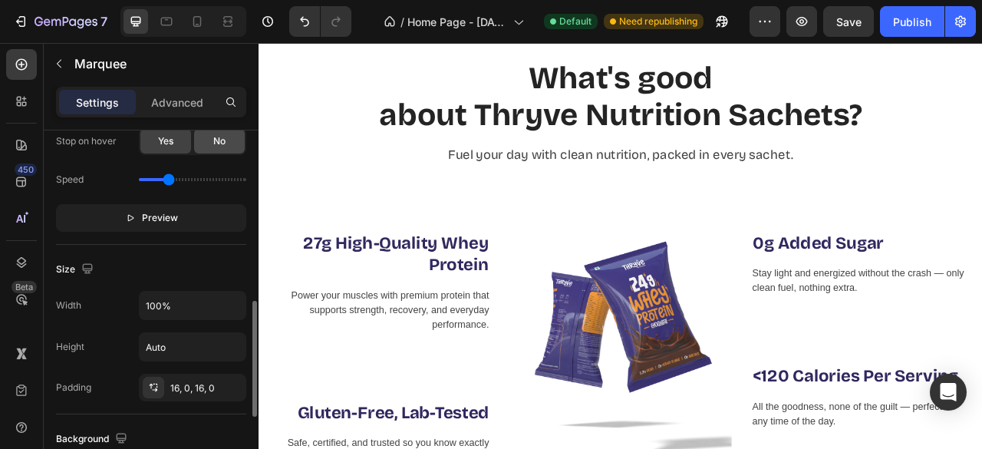
scroll to position [469, 0]
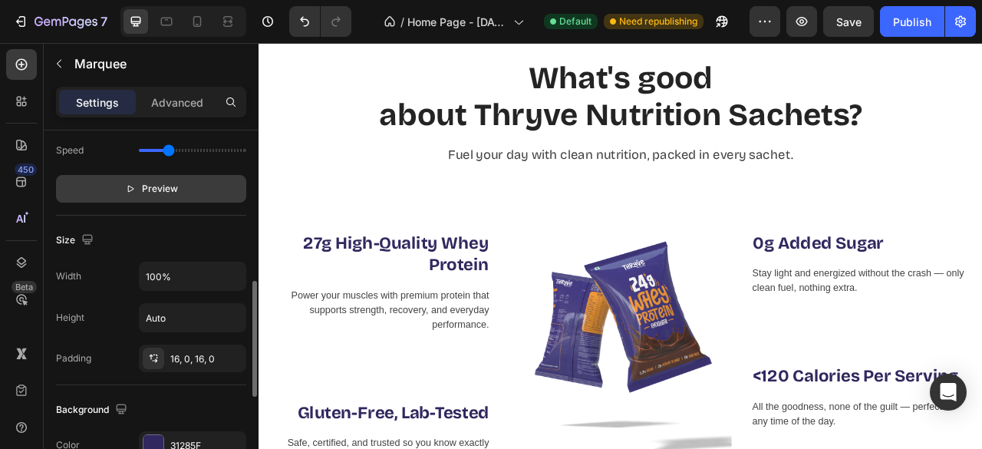
click at [129, 193] on p "Preview" at bounding box center [151, 188] width 53 height 15
click at [130, 193] on p "Pause" at bounding box center [152, 188] width 44 height 15
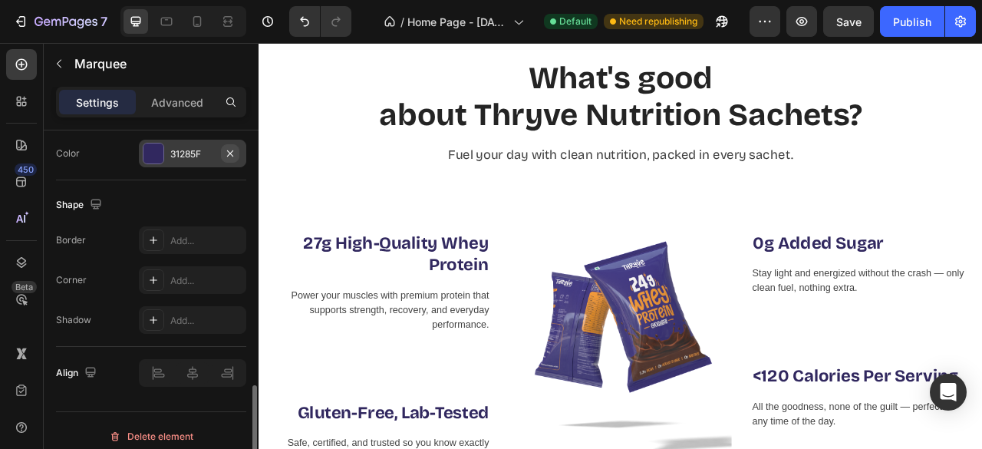
scroll to position [768, 0]
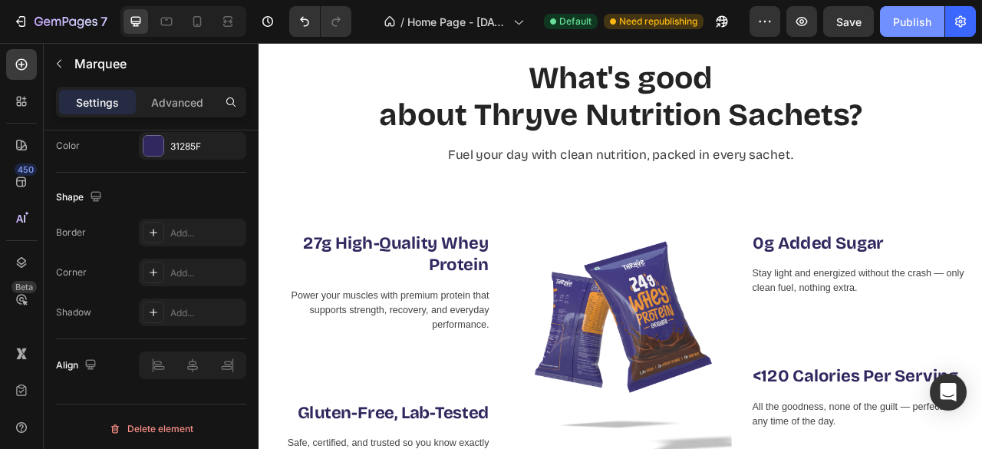
click at [891, 24] on button "Publish" at bounding box center [912, 21] width 64 height 31
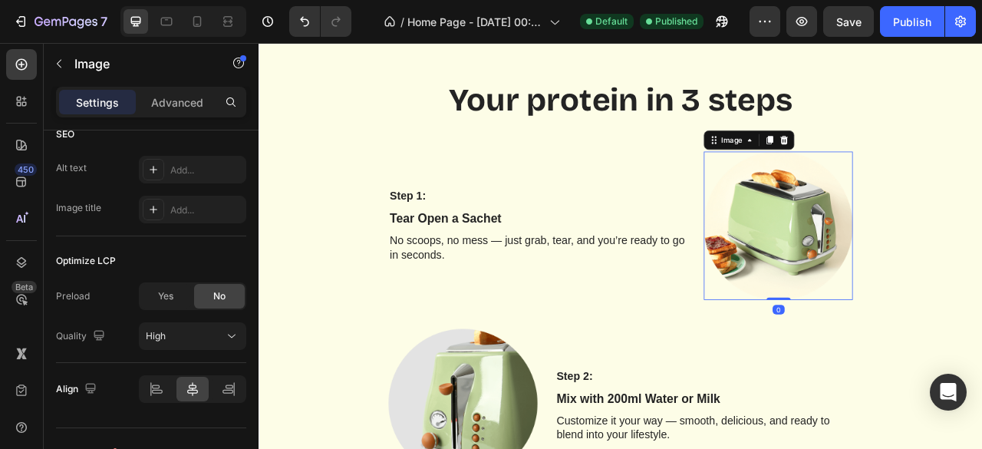
scroll to position [0, 0]
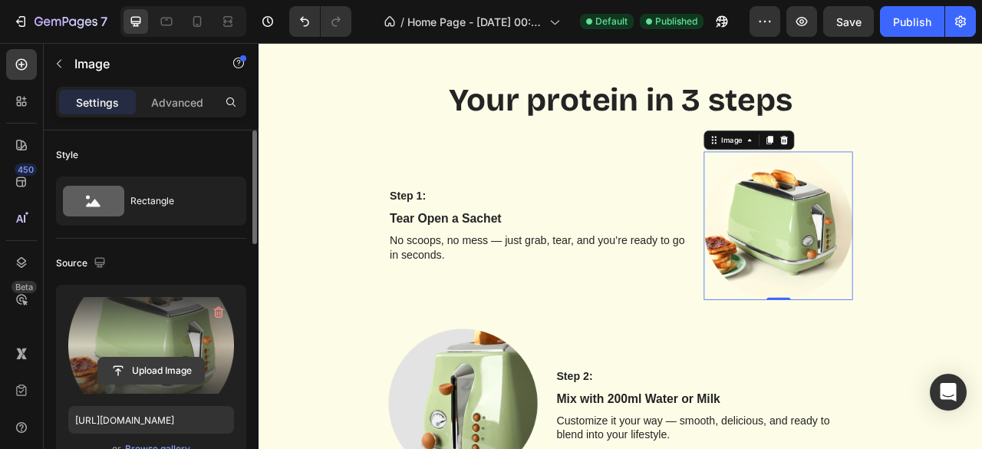
click at [155, 367] on input "file" at bounding box center [151, 370] width 106 height 26
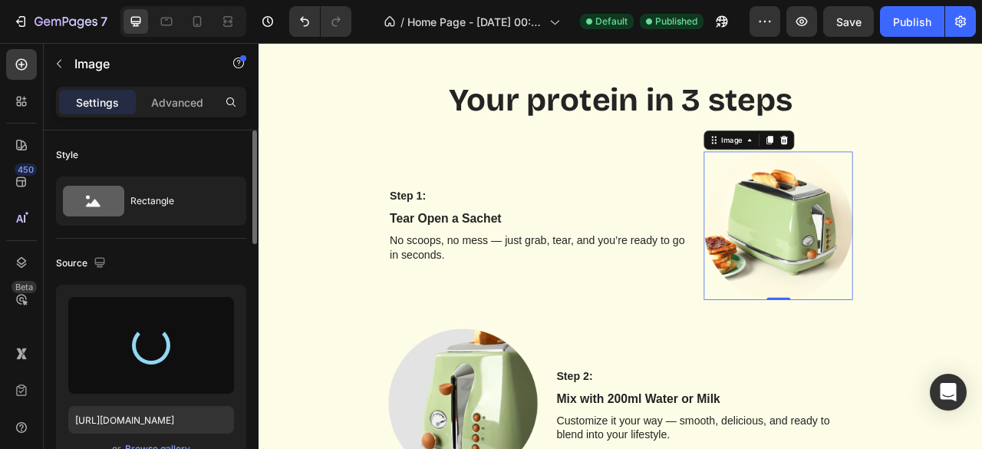
type input "https://cdn.shopify.com/s/files/1/0631/7093/6941/files/gempages_581673249335673…"
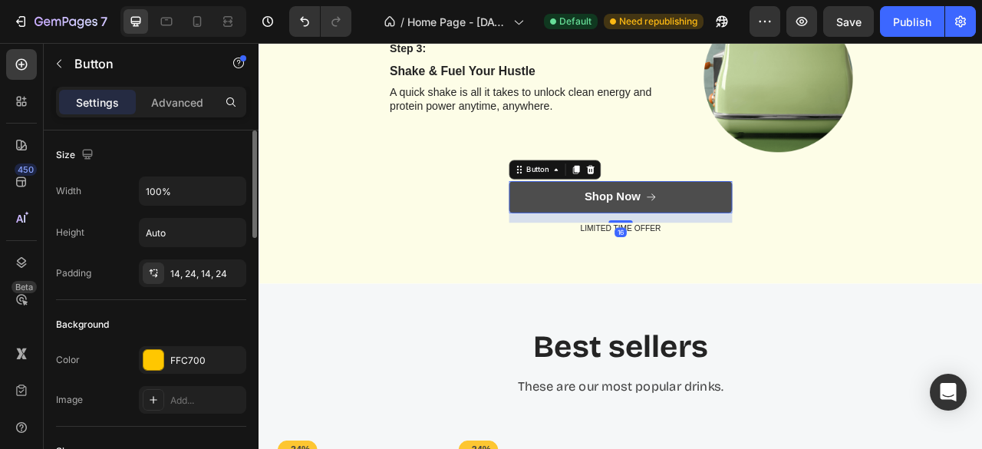
scroll to position [2134, 0]
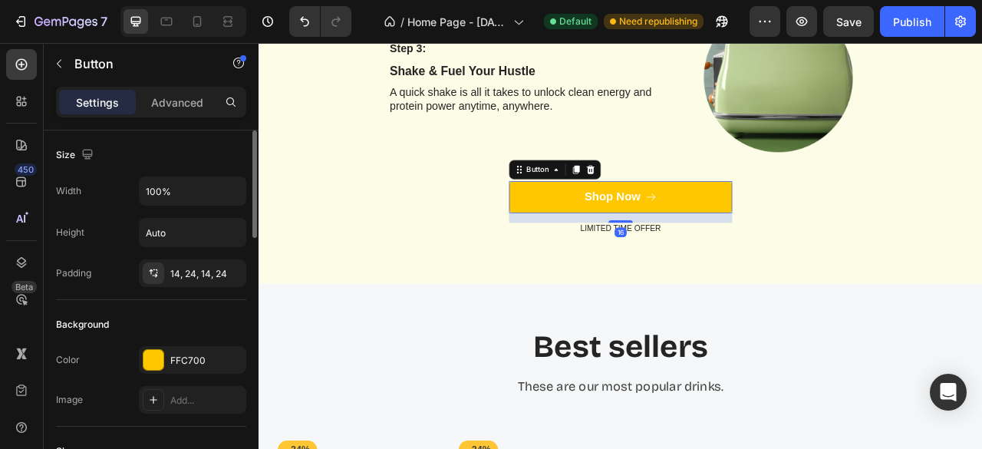
click at [792, 268] on div "16" at bounding box center [719, 265] width 284 height 12
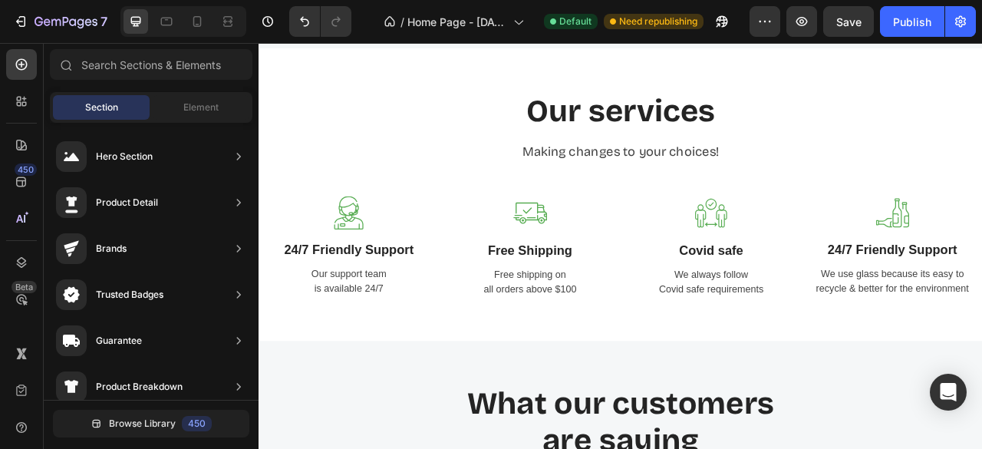
scroll to position [3055, 0]
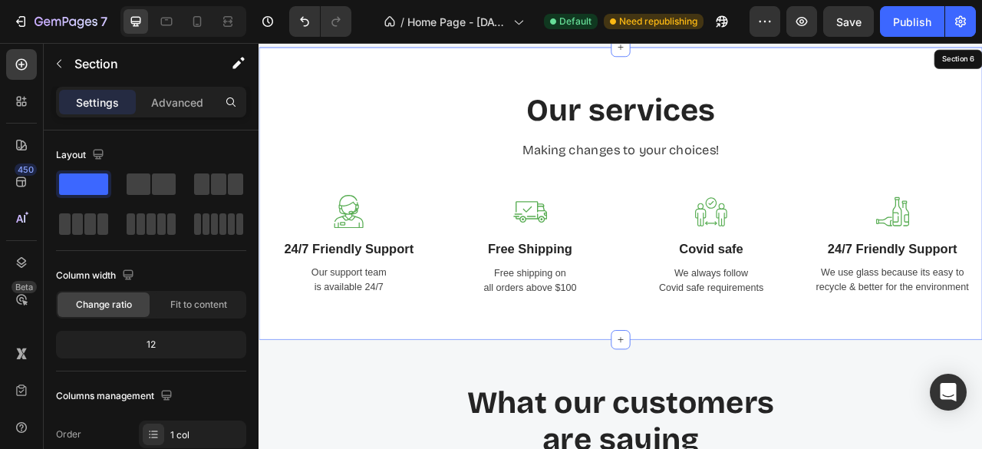
click at [740, 92] on div "Our services Heading Making changes to your choices! Text block Row Image 24/7 …" at bounding box center [718, 233] width 920 height 371
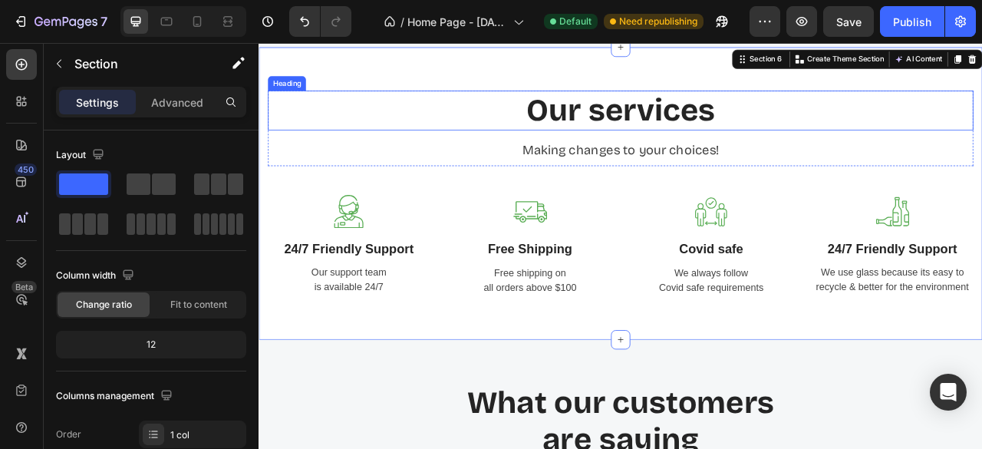
click at [721, 118] on p "Our services" at bounding box center [718, 128] width 894 height 47
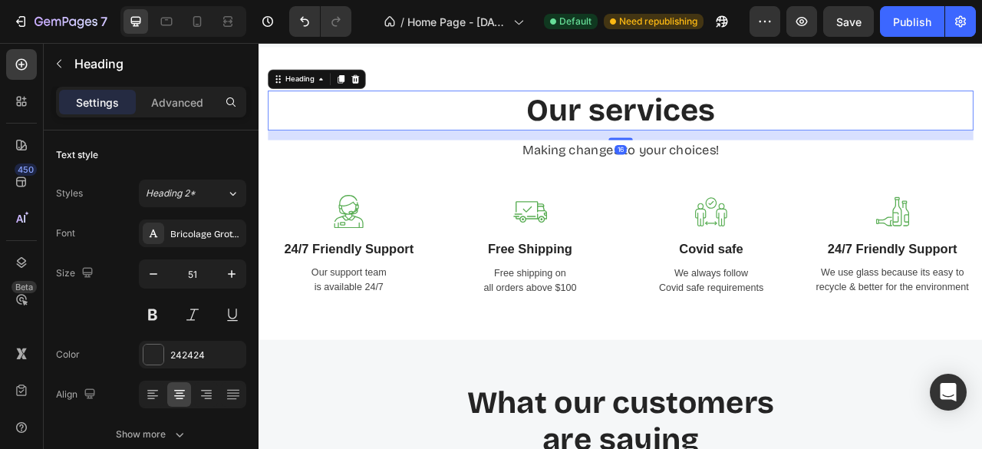
click at [721, 118] on p "Our services" at bounding box center [718, 128] width 894 height 47
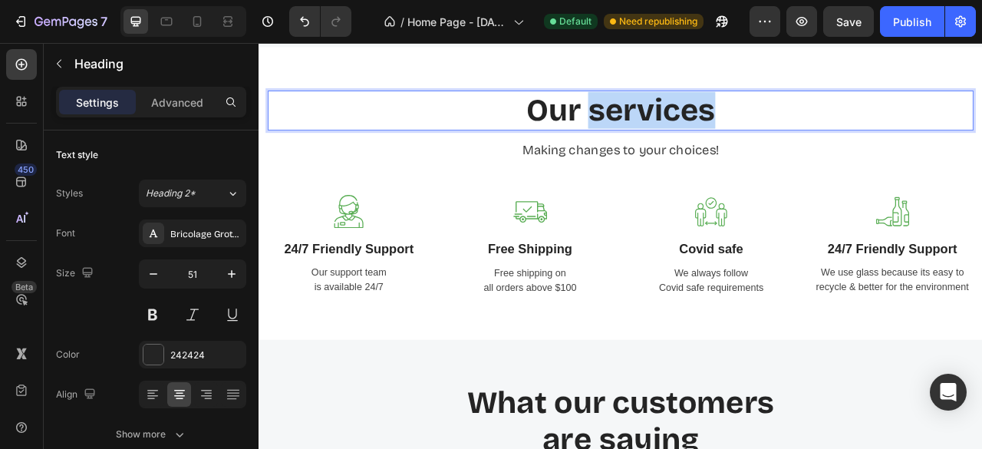
click at [721, 118] on p "Our services" at bounding box center [718, 128] width 894 height 47
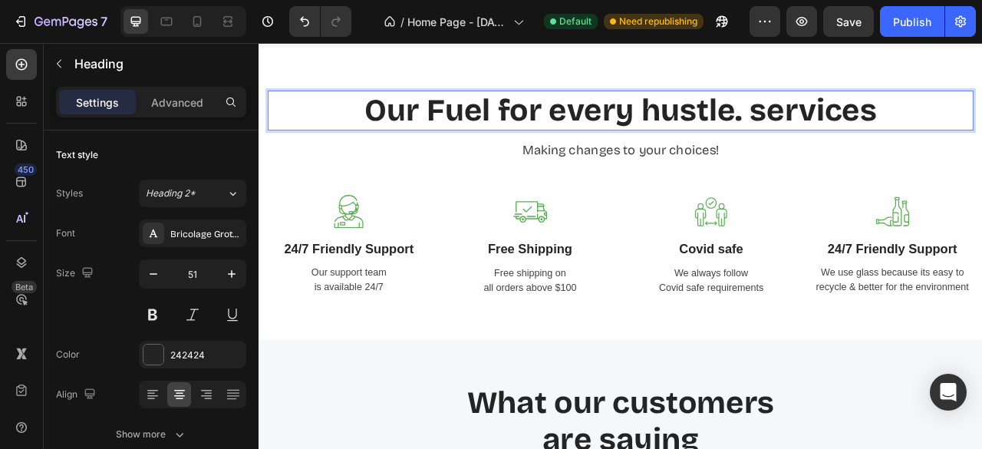
click at [436, 122] on p "Our Fuel for every hustle. services" at bounding box center [718, 128] width 894 height 47
click at [475, 123] on p "Our Fuel for every hustle. services" at bounding box center [718, 128] width 894 height 47
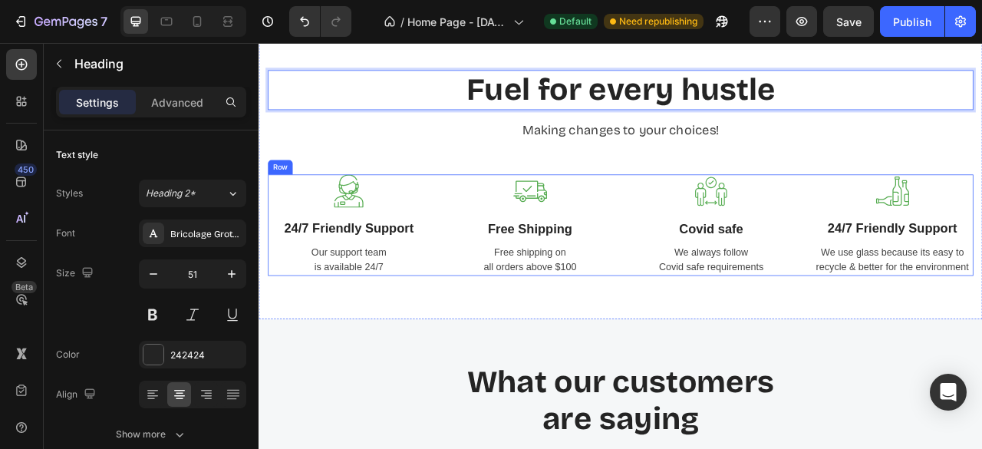
scroll to position [3082, 0]
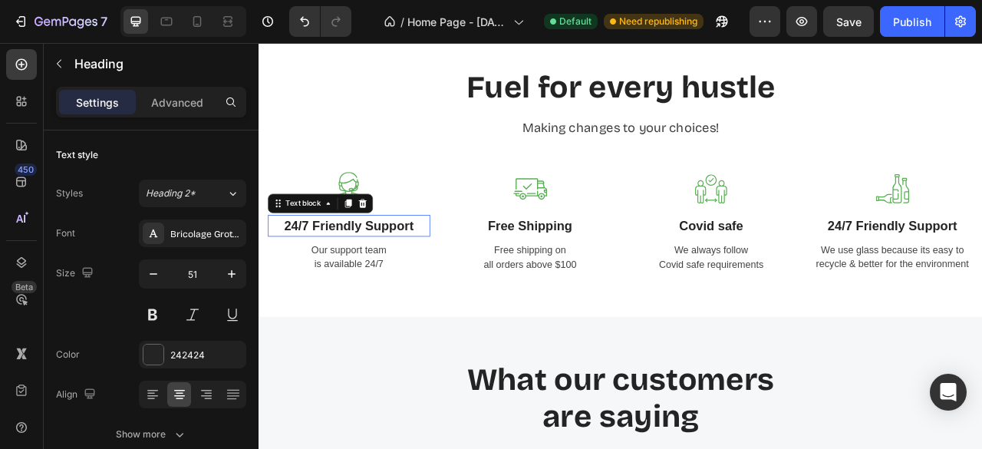
click at [354, 274] on p "24/7 Friendly Support" at bounding box center [372, 275] width 203 height 25
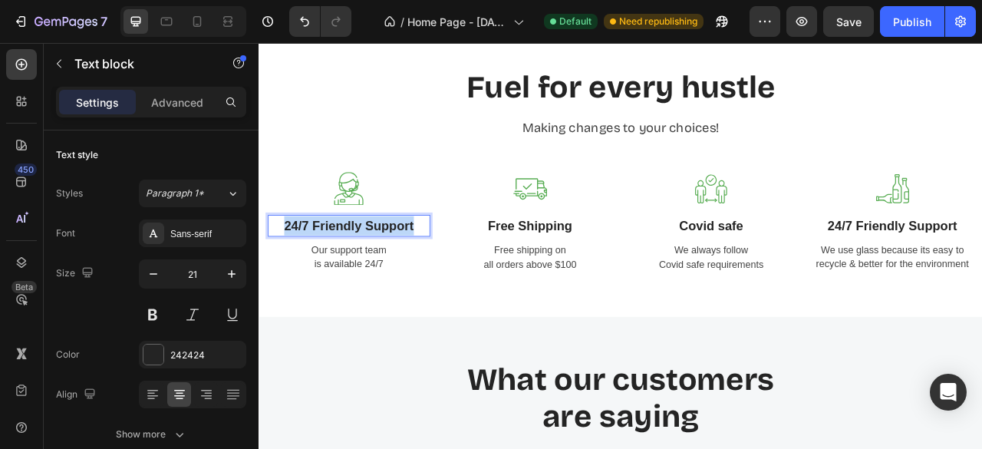
click at [354, 274] on p "24/7 Friendly Support" at bounding box center [372, 275] width 203 height 25
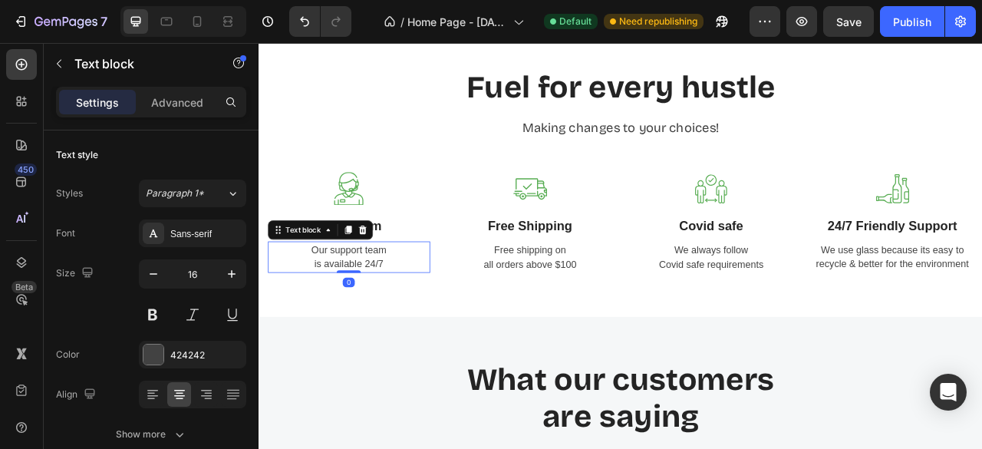
click at [380, 319] on p "Our support team is available 24/7" at bounding box center [372, 315] width 203 height 37
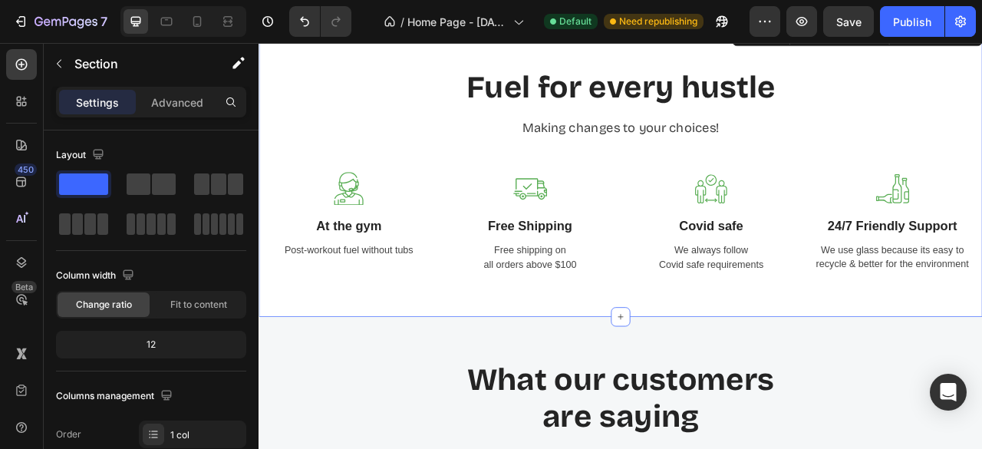
click at [404, 370] on div "Fuel for every hustle Heading Making changes to your choices! Text block Row Im…" at bounding box center [718, 204] width 920 height 371
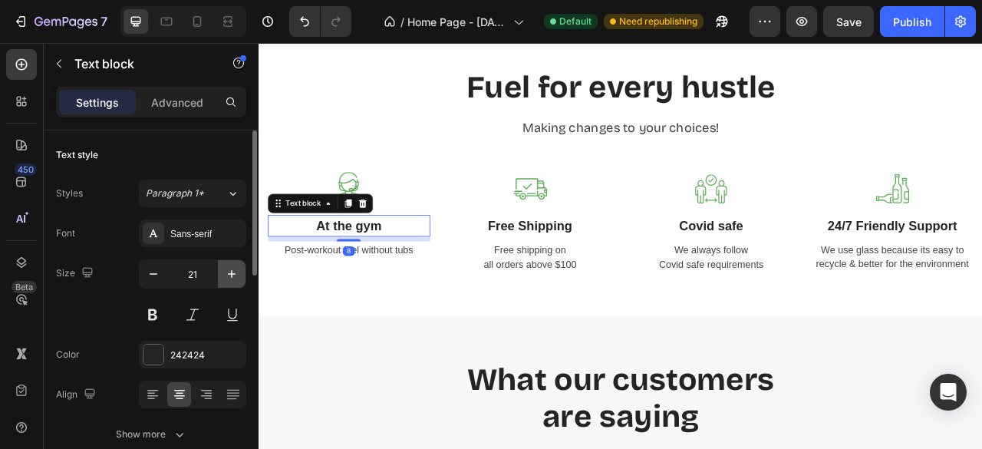
click at [233, 274] on icon "button" at bounding box center [231, 273] width 15 height 15
click at [152, 279] on icon "button" at bounding box center [153, 273] width 15 height 15
type input "21"
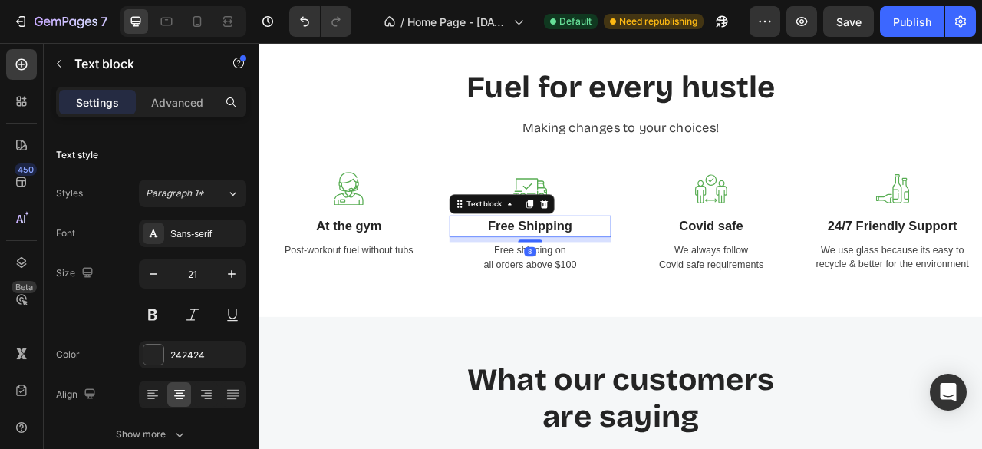
click at [591, 285] on p "Free Shipping" at bounding box center [603, 276] width 203 height 25
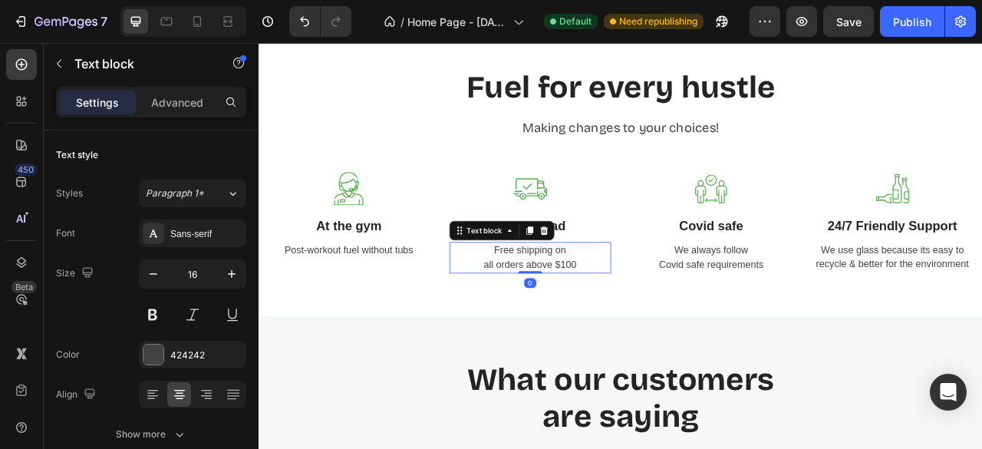
click at [577, 329] on p "Free shipping on all orders above $100" at bounding box center [603, 316] width 203 height 37
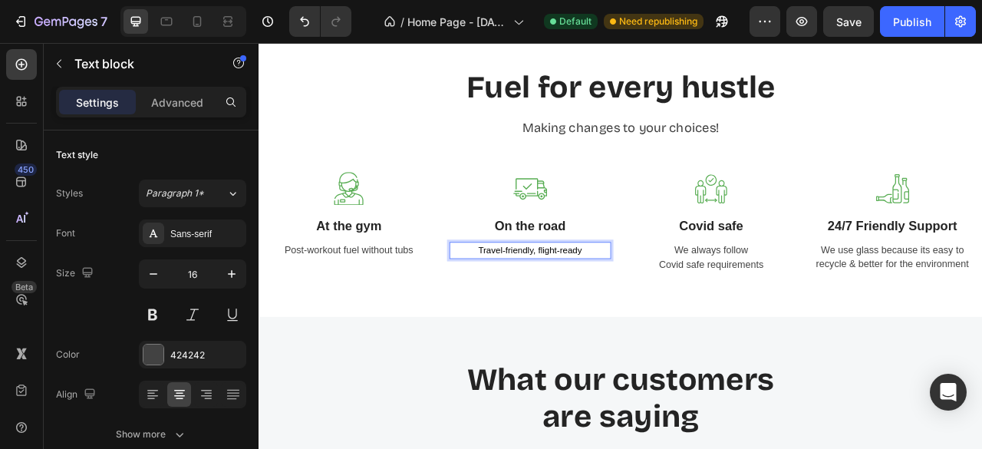
click at [599, 296] on div "Travel-friendly, flight-ready" at bounding box center [604, 306] width 206 height 21
click at [588, 306] on span "Travel-friendly, flight-ready" at bounding box center [604, 307] width 132 height 12
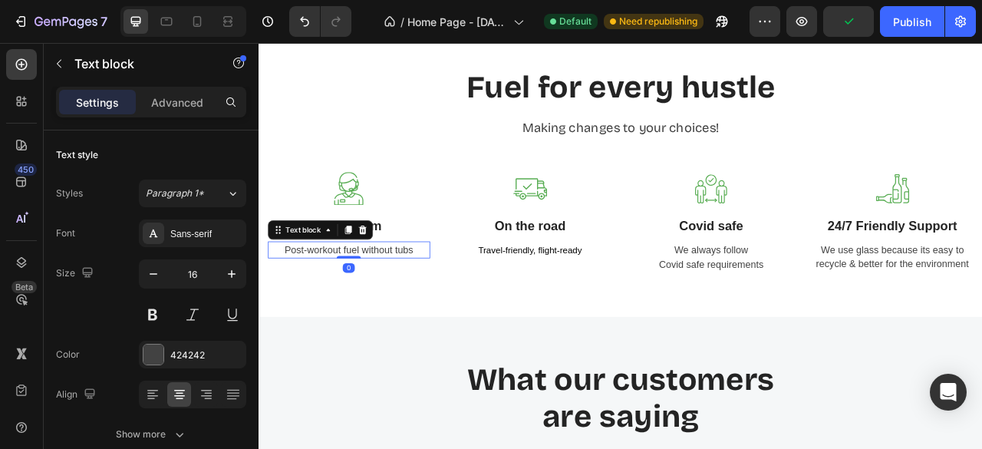
click at [404, 308] on p "Post-workout fuel without tubs" at bounding box center [372, 306] width 203 height 18
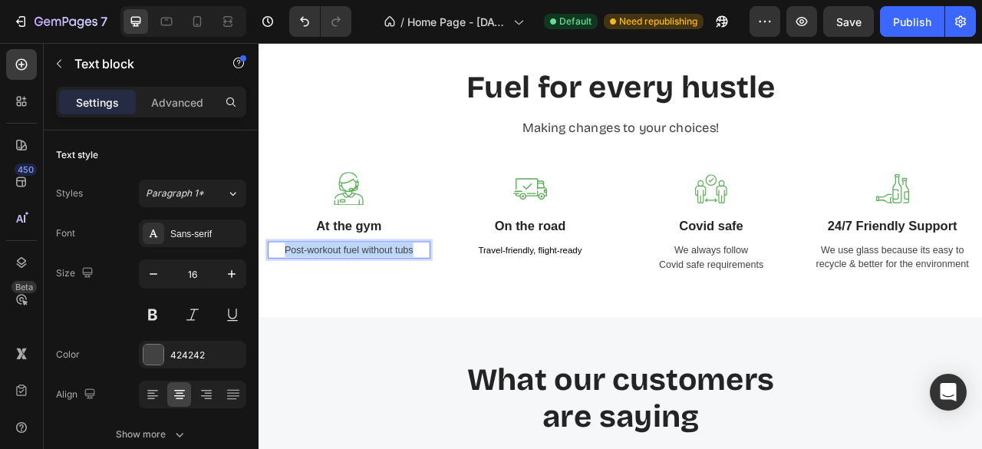
click at [404, 308] on p "Post-workout fuel without tubs" at bounding box center [372, 306] width 203 height 18
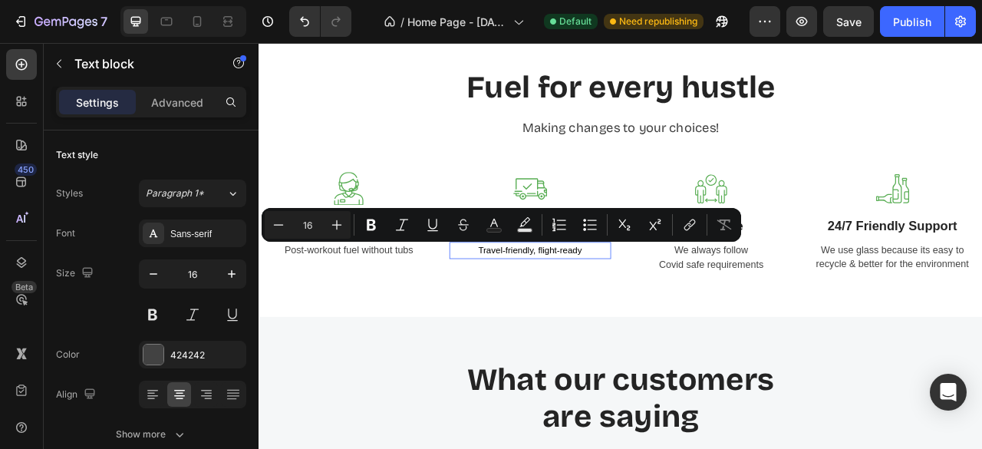
click at [551, 308] on span "Travel-friendly, flight-ready" at bounding box center [604, 307] width 132 height 12
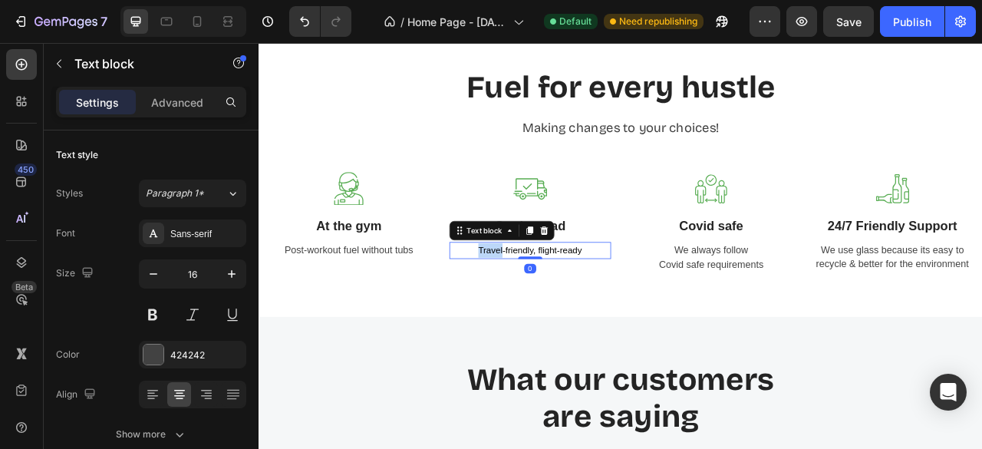
click at [551, 308] on span "Travel-friendly, flight-ready" at bounding box center [604, 307] width 132 height 12
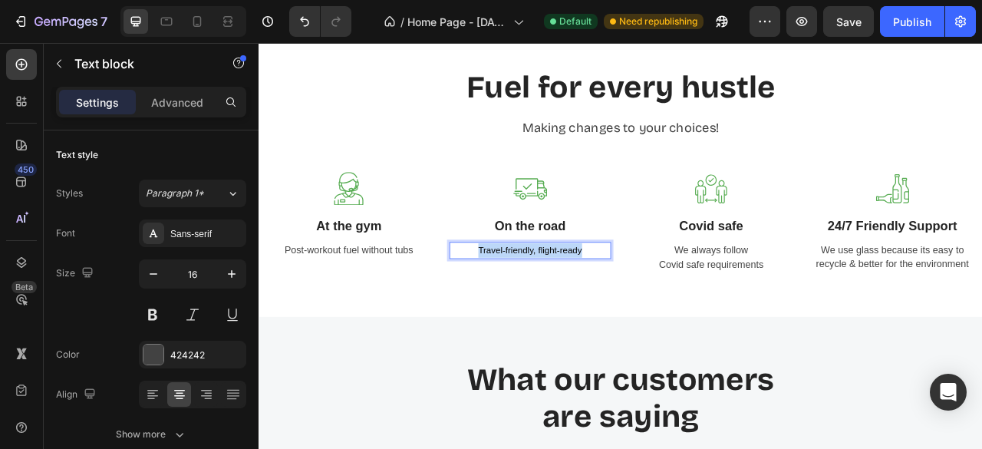
click at [551, 308] on span "Travel-friendly, flight-ready" at bounding box center [604, 307] width 132 height 12
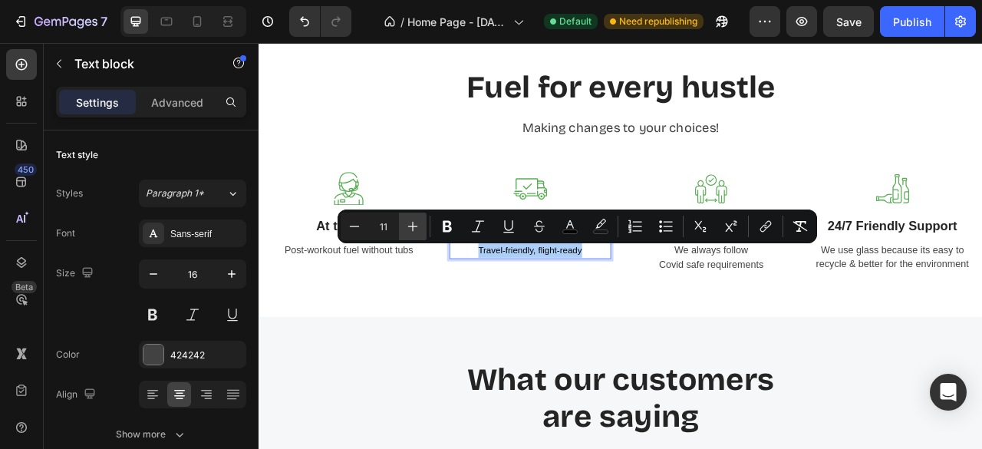
click at [409, 226] on icon "Editor contextual toolbar" at bounding box center [413, 227] width 10 height 10
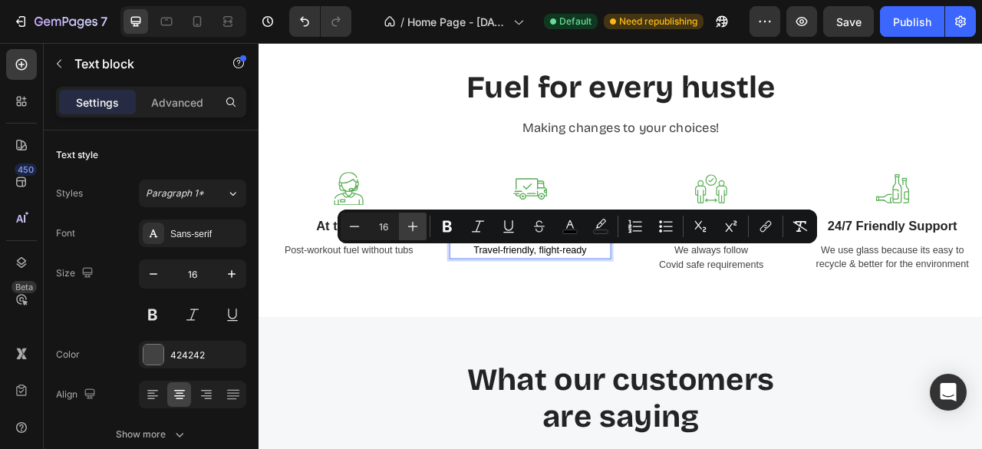
click at [409, 226] on icon "Editor contextual toolbar" at bounding box center [413, 227] width 10 height 10
click at [359, 228] on icon "Editor contextual toolbar" at bounding box center [354, 226] width 15 height 15
type input "16"
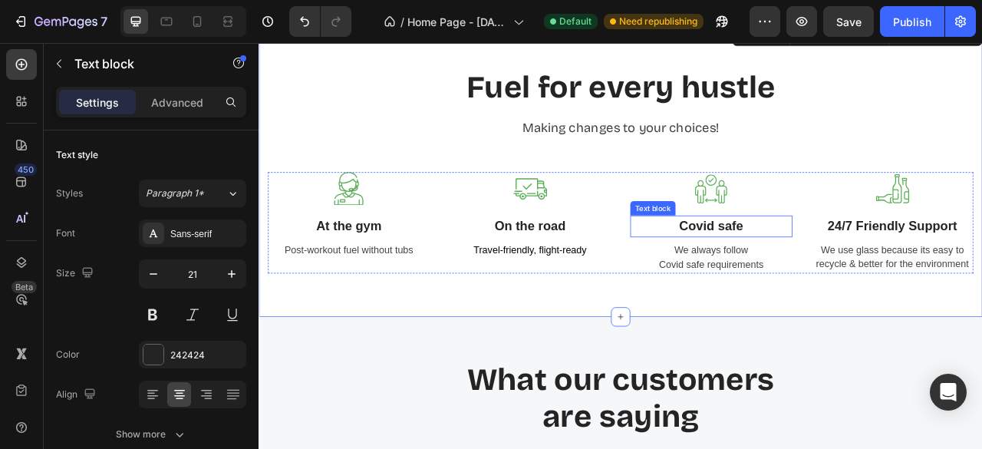
click at [818, 269] on p "Covid safe" at bounding box center [833, 276] width 203 height 25
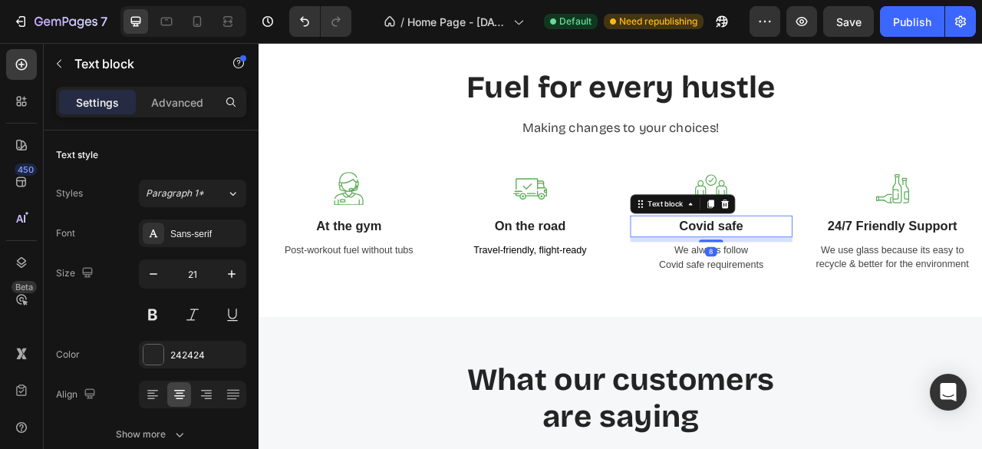
click at [818, 269] on p "Covid safe" at bounding box center [833, 276] width 203 height 25
click at [807, 275] on p "At work" at bounding box center [833, 276] width 203 height 25
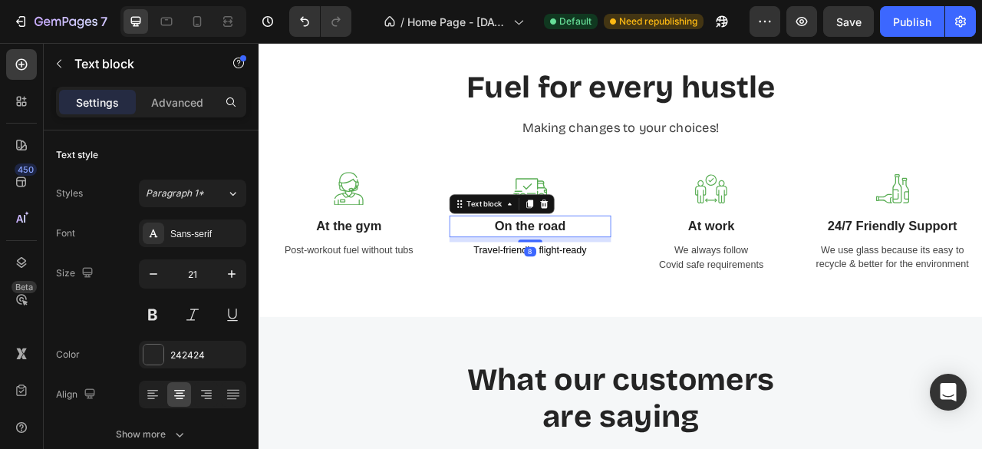
click at [617, 280] on p "On the road" at bounding box center [603, 276] width 203 height 25
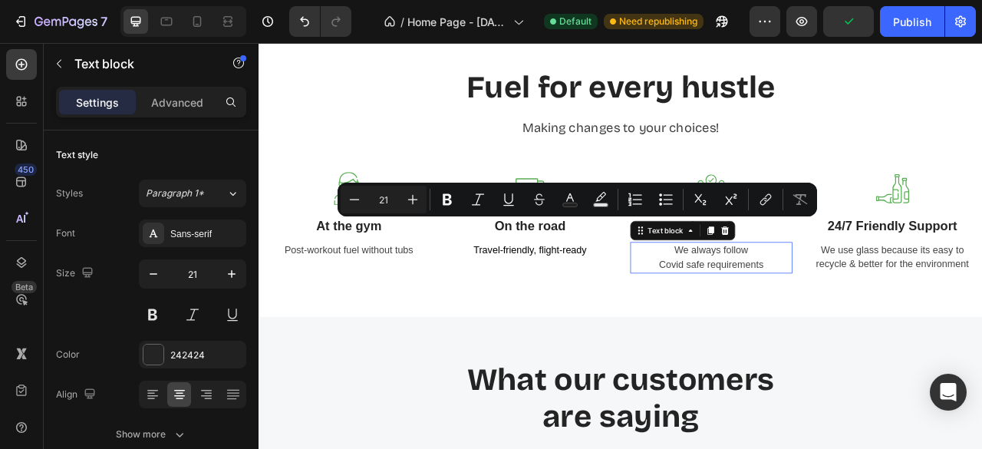
click at [801, 318] on p "We always follow Covid safe requirements" at bounding box center [833, 316] width 203 height 37
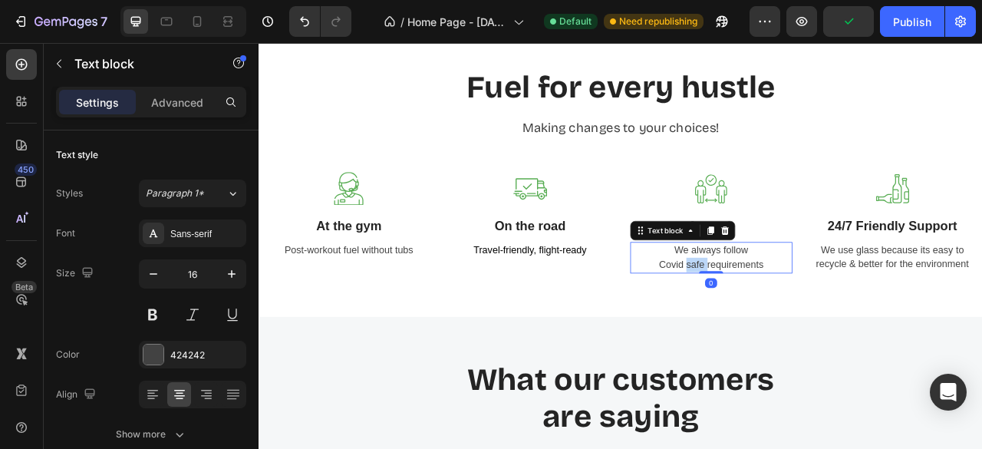
click at [801, 318] on p "We always follow Covid safe requirements" at bounding box center [833, 316] width 203 height 37
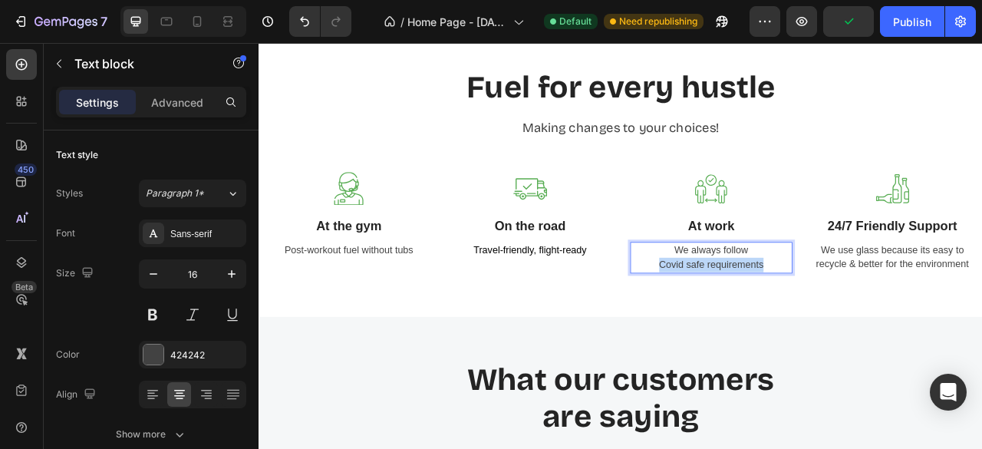
click at [801, 318] on p "We always follow Covid safe requirements" at bounding box center [833, 316] width 203 height 37
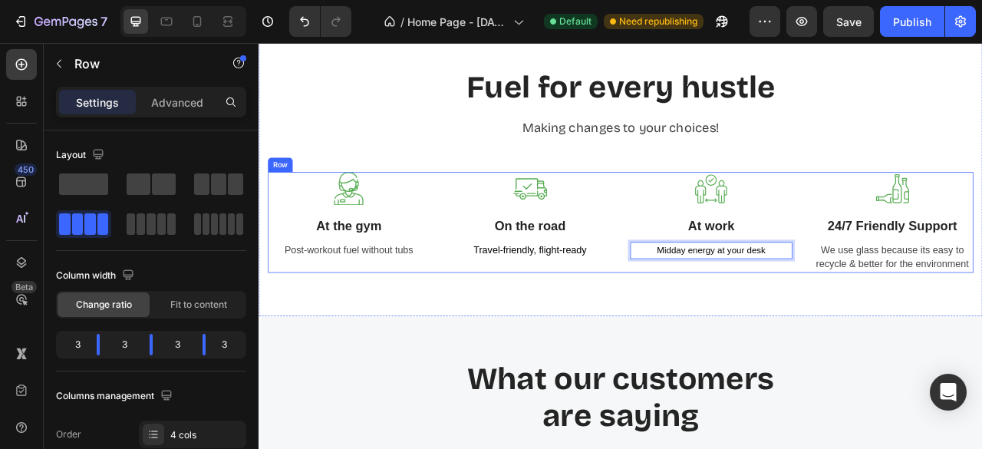
click at [790, 294] on div "Image At work Text block Midday energy at your desk Text block 0" at bounding box center [834, 271] width 206 height 128
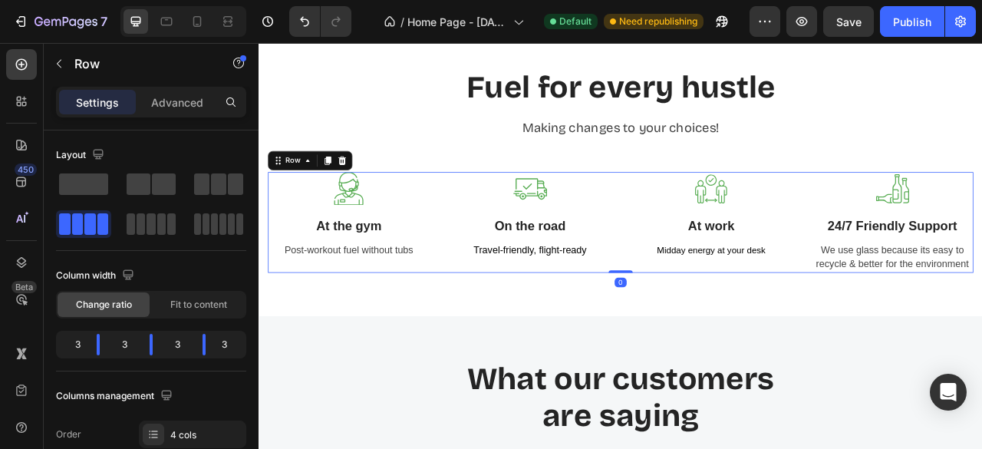
click at [790, 294] on div "Image At work Text block Midday energy at your desk Text block" at bounding box center [834, 271] width 206 height 128
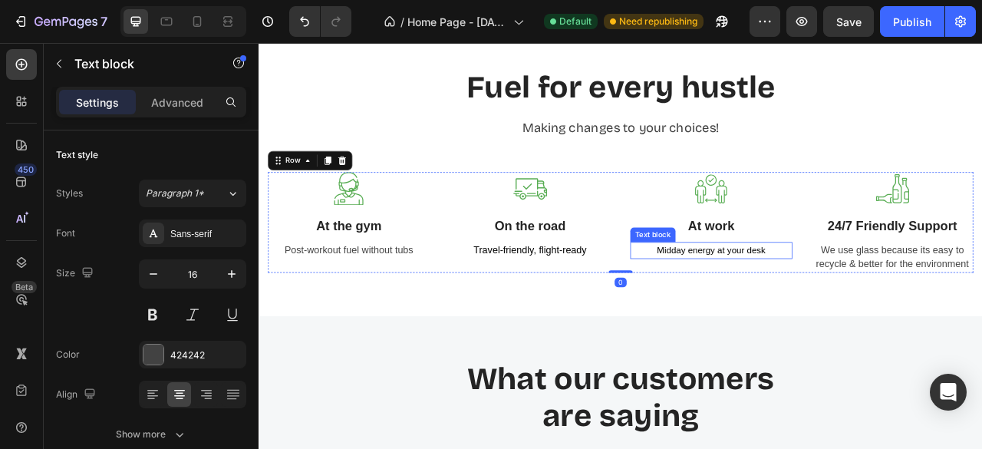
click at [785, 301] on span "Midday energy at your desk" at bounding box center [834, 307] width 138 height 12
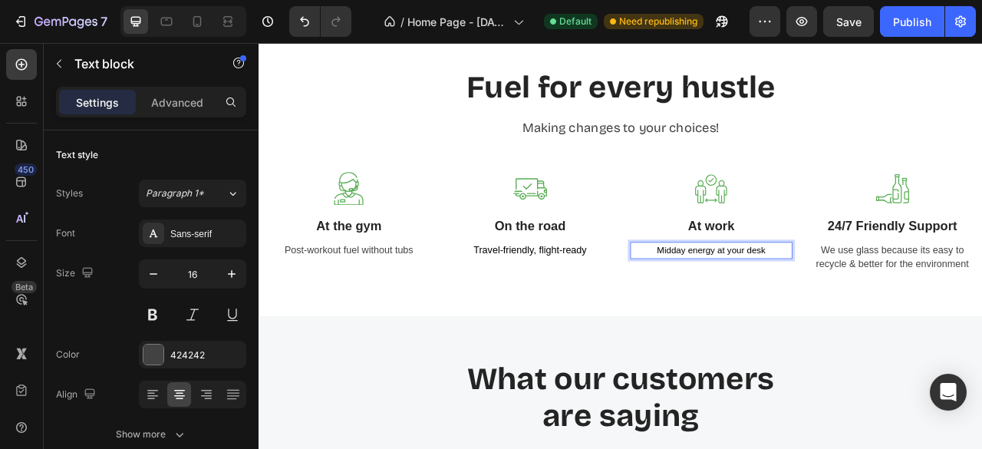
click at [785, 301] on span "Midday energy at your desk" at bounding box center [834, 307] width 138 height 12
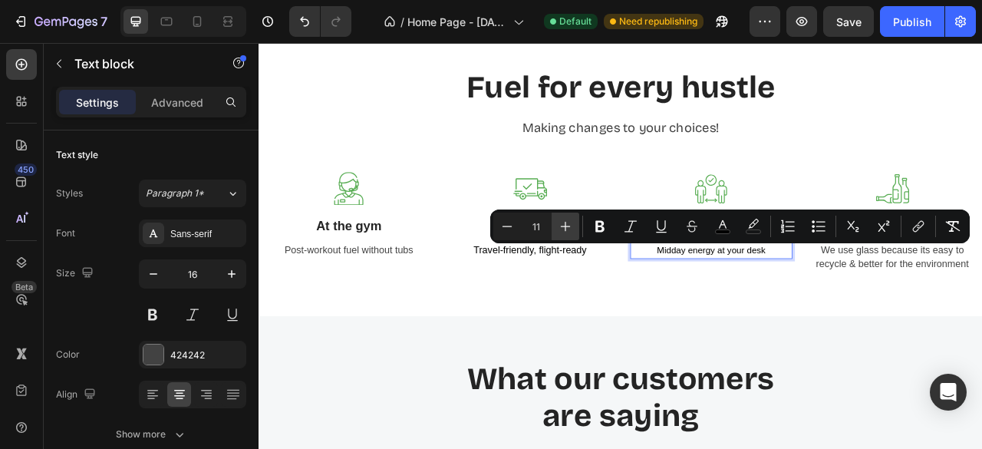
click at [562, 218] on button "Plus" at bounding box center [565, 226] width 28 height 28
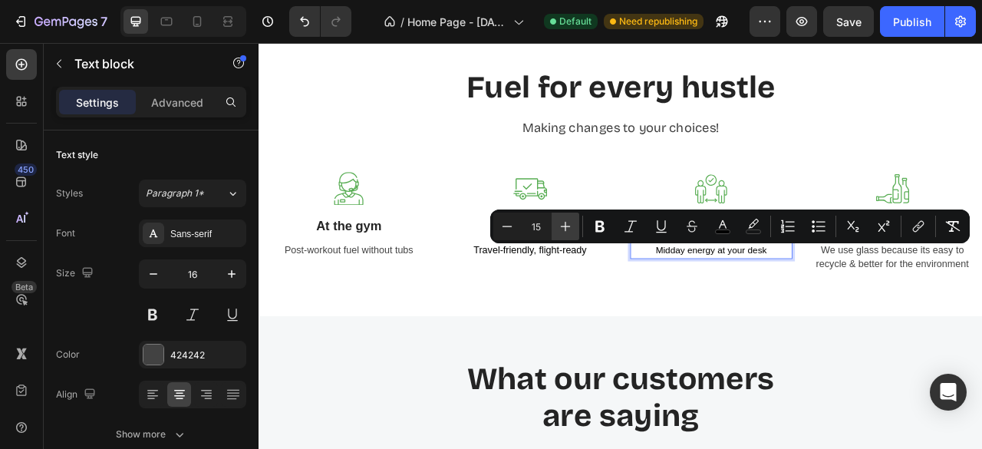
type input "16"
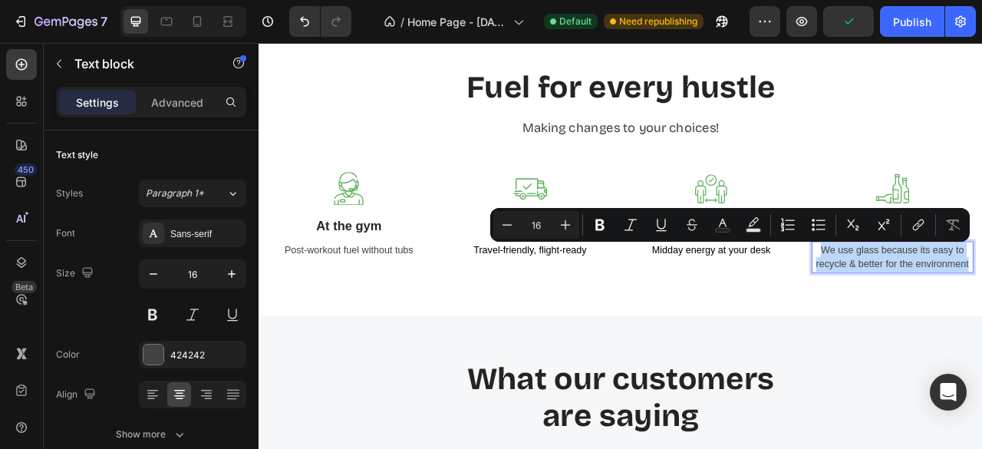
type input "11"
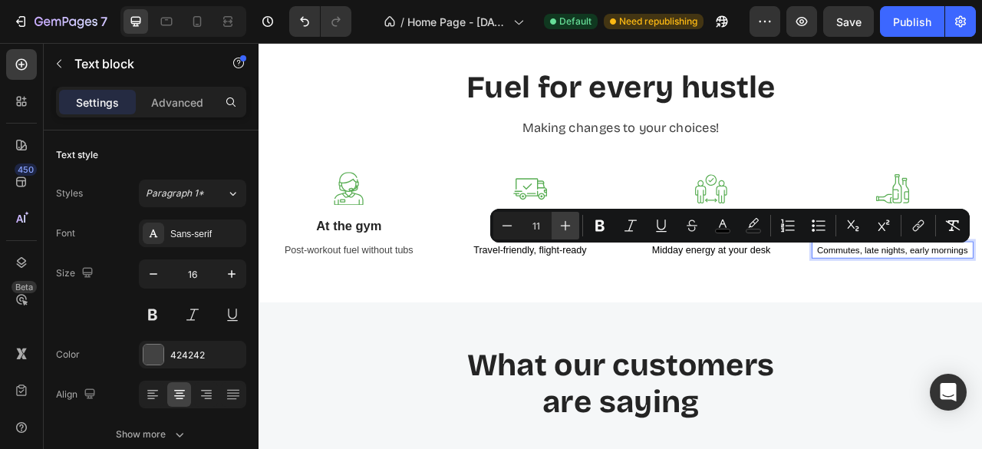
click at [569, 229] on icon "Editor contextual toolbar" at bounding box center [565, 225] width 15 height 15
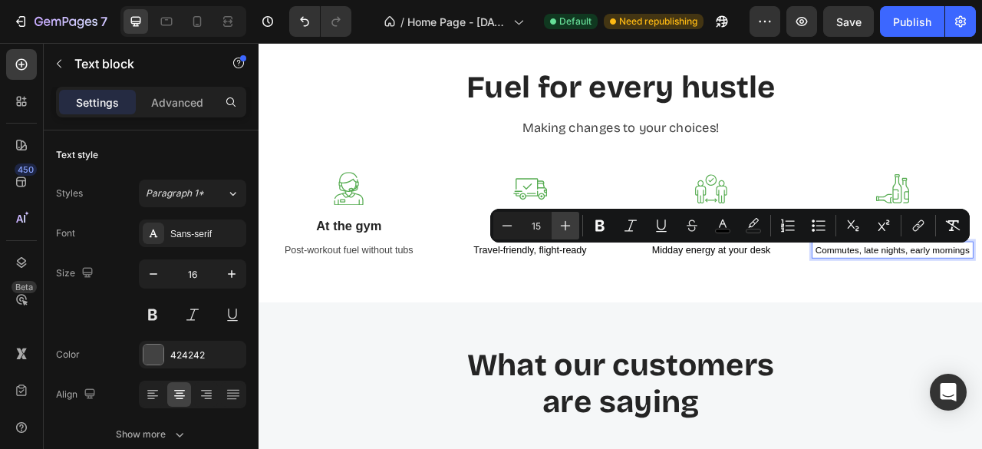
type input "16"
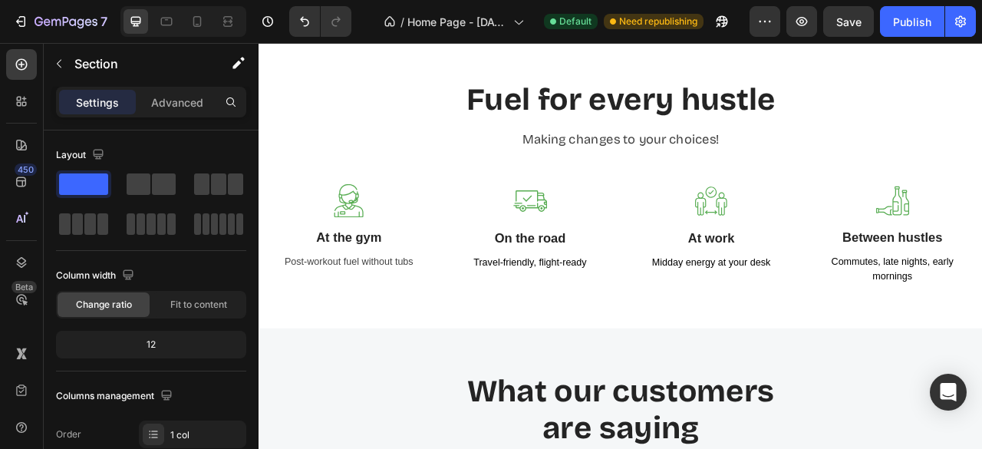
scroll to position [3063, 0]
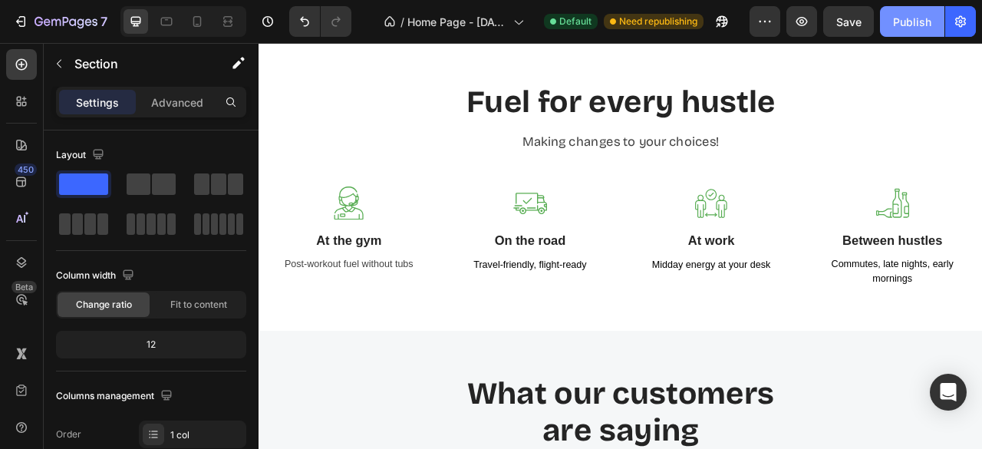
click at [908, 16] on div "Publish" at bounding box center [912, 22] width 38 height 16
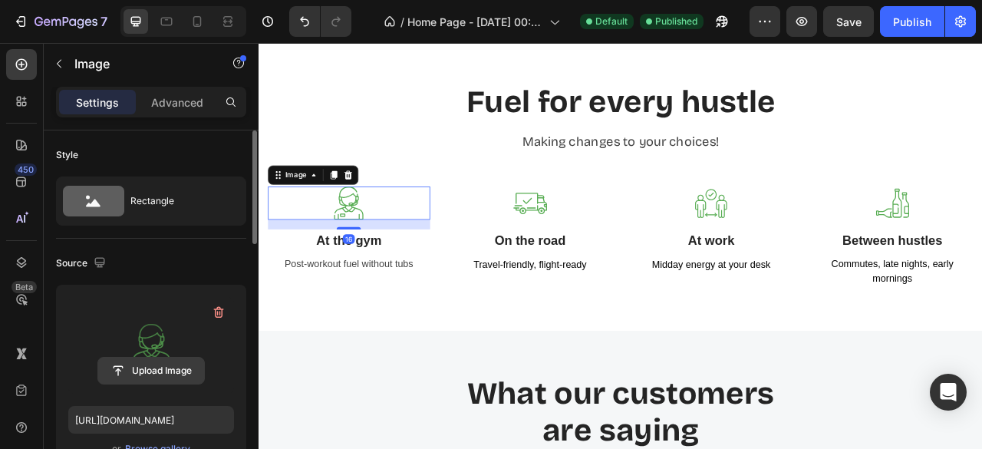
click at [132, 369] on input "file" at bounding box center [151, 370] width 106 height 26
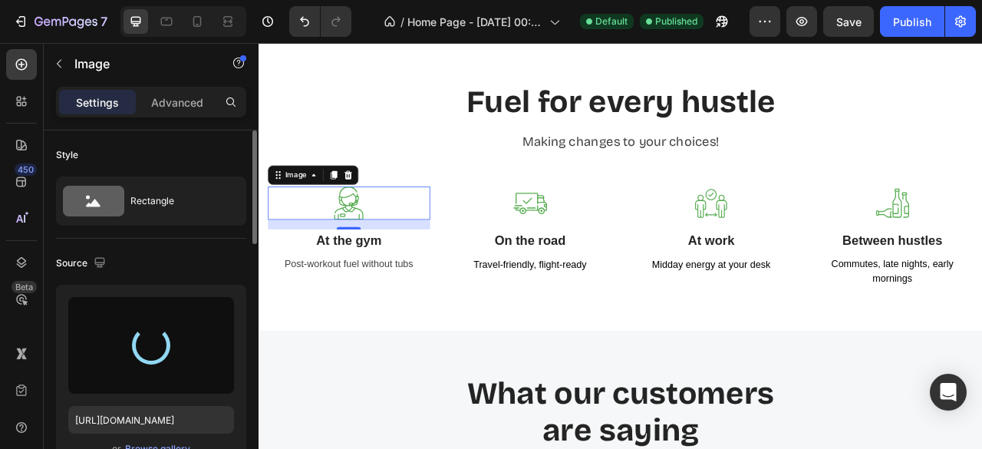
type input "https://cdn.shopify.com/s/files/1/0631/7093/6941/files/gempages_581673249335673…"
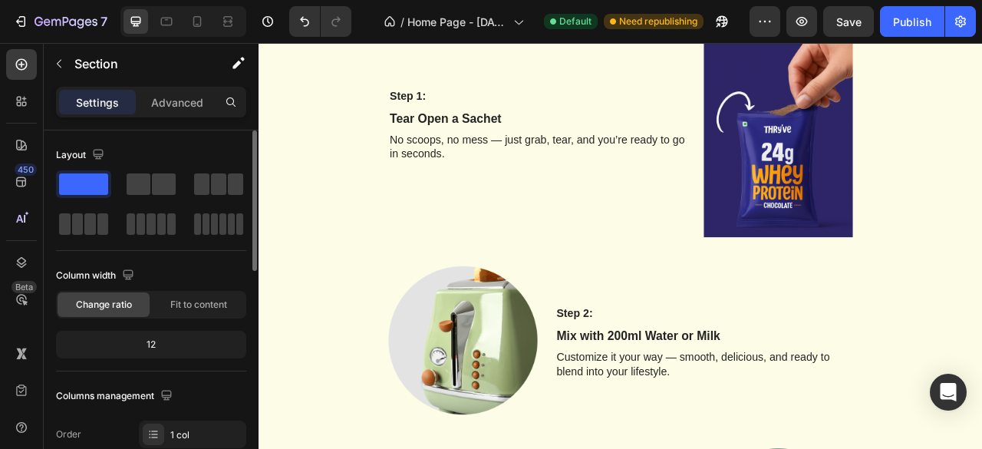
scroll to position [1606, 0]
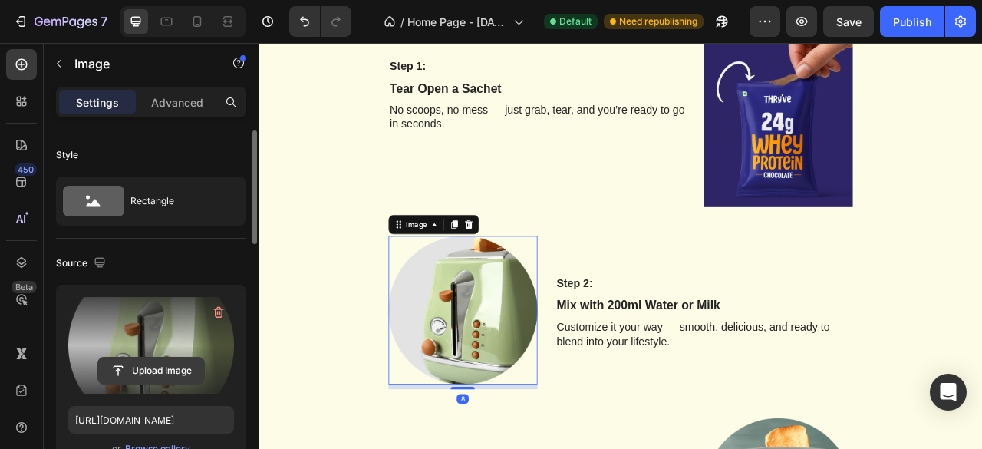
click at [143, 367] on input "file" at bounding box center [151, 370] width 106 height 26
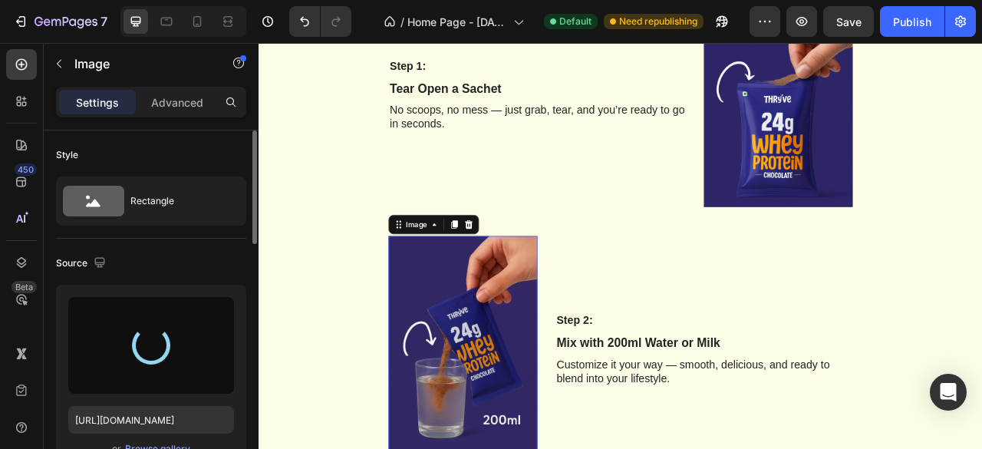
type input "https://cdn.shopify.com/s/files/1/0631/7093/6941/files/gempages_581673249335673…"
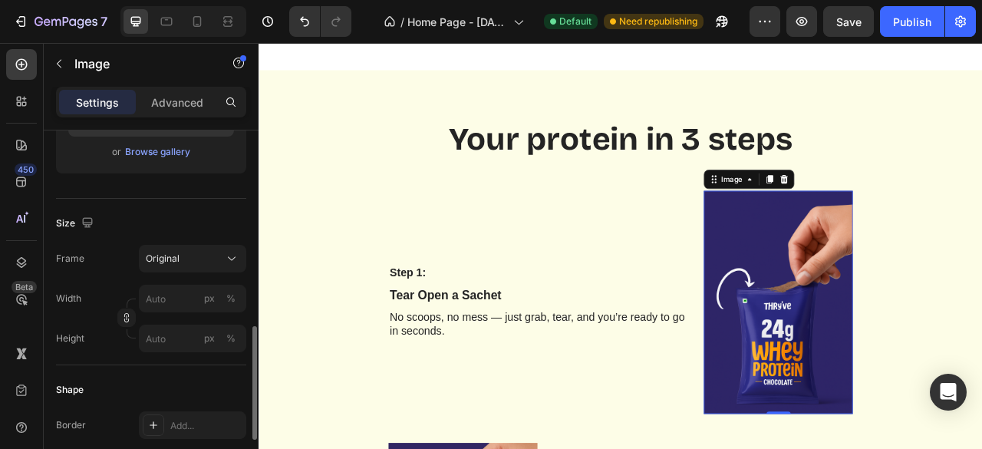
scroll to position [260, 0]
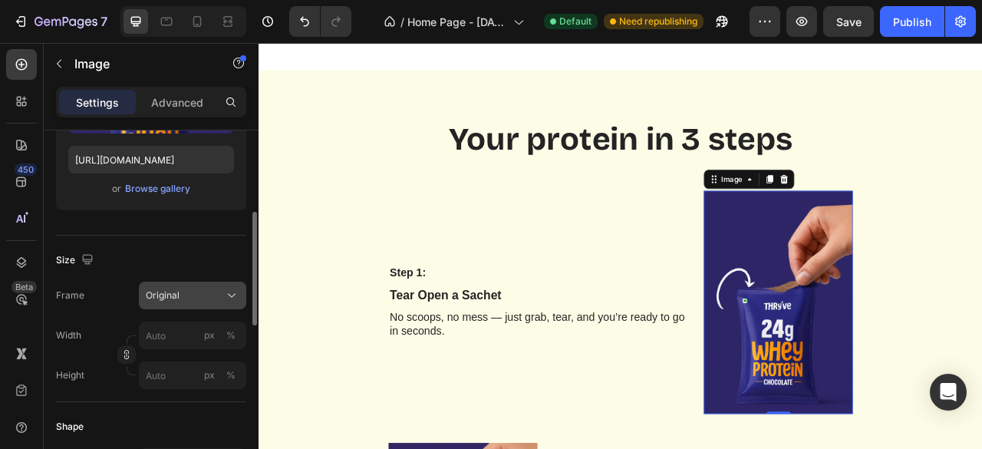
click at [188, 288] on div "Original" at bounding box center [183, 295] width 75 height 14
click at [100, 295] on div "Frame Original" at bounding box center [151, 295] width 190 height 28
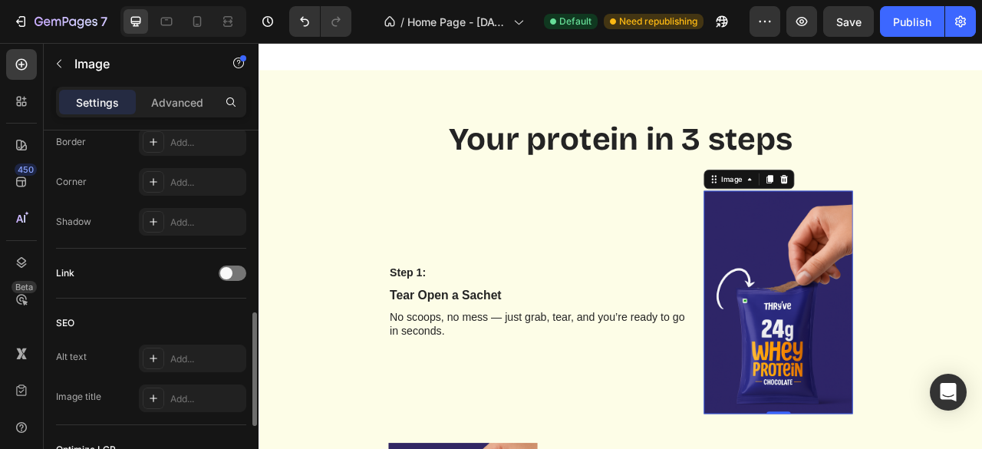
scroll to position [545, 0]
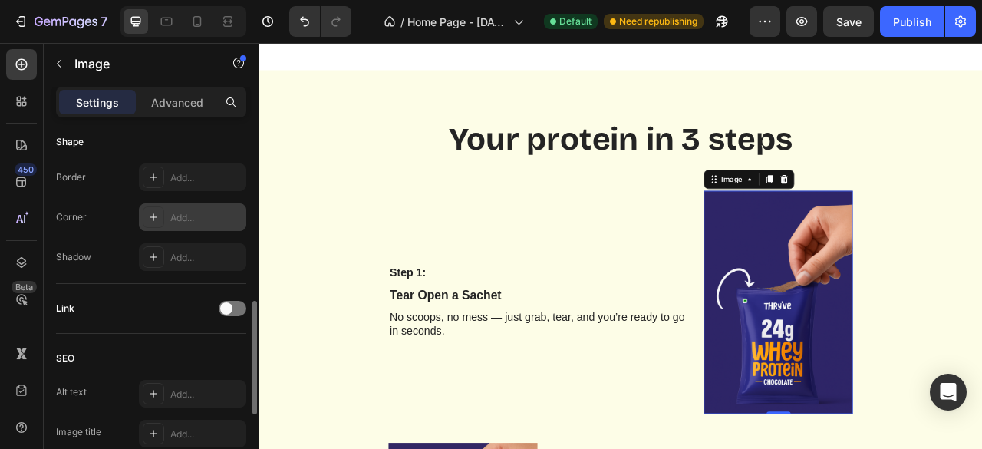
click at [146, 219] on div at bounding box center [153, 216] width 21 height 21
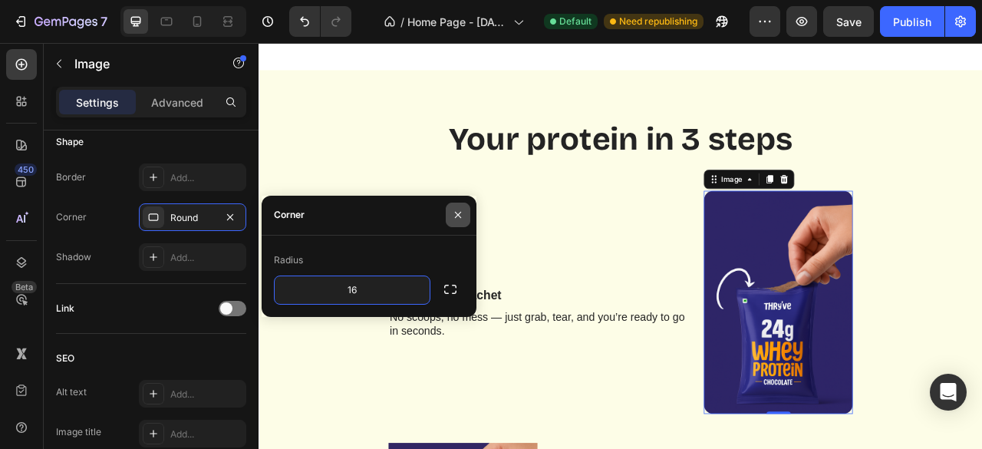
type input "16"
click at [456, 213] on icon "button" at bounding box center [458, 215] width 6 height 6
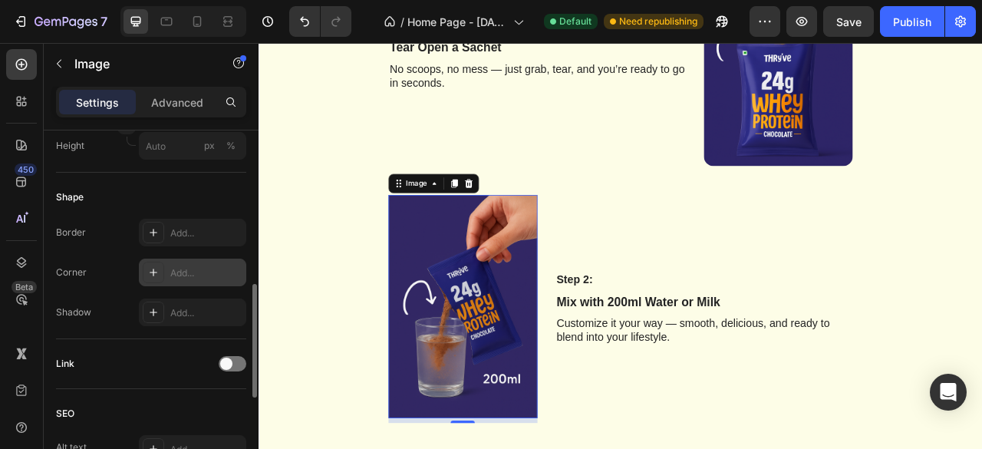
scroll to position [489, 0]
click at [156, 267] on icon at bounding box center [153, 272] width 12 height 12
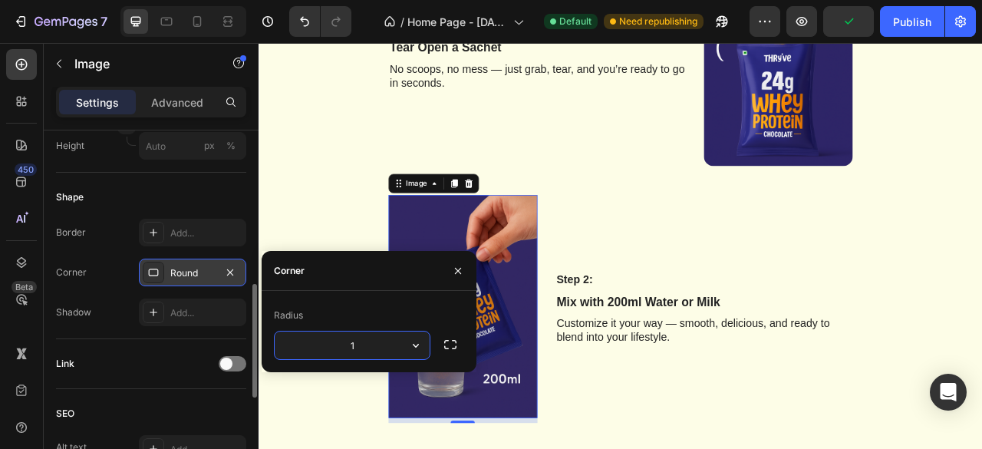
type input "16"
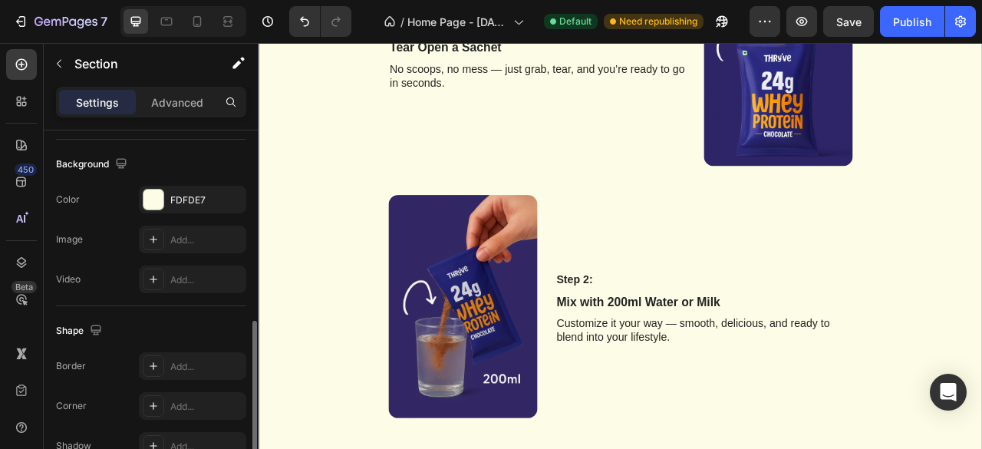
click at [318, 231] on div "Your protein in 3 steps Heading Row Step 1: Text Block Tear Open a Sachet Text …" at bounding box center [718, 306] width 897 height 965
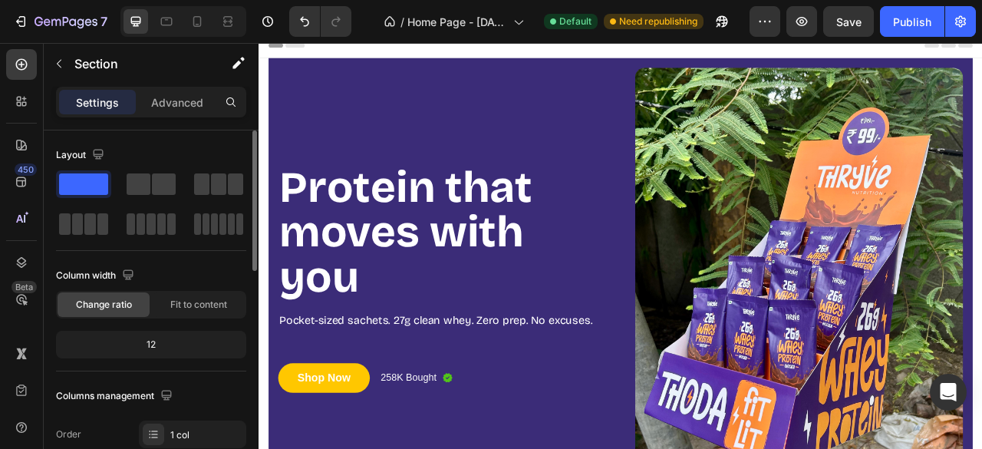
scroll to position [0, 0]
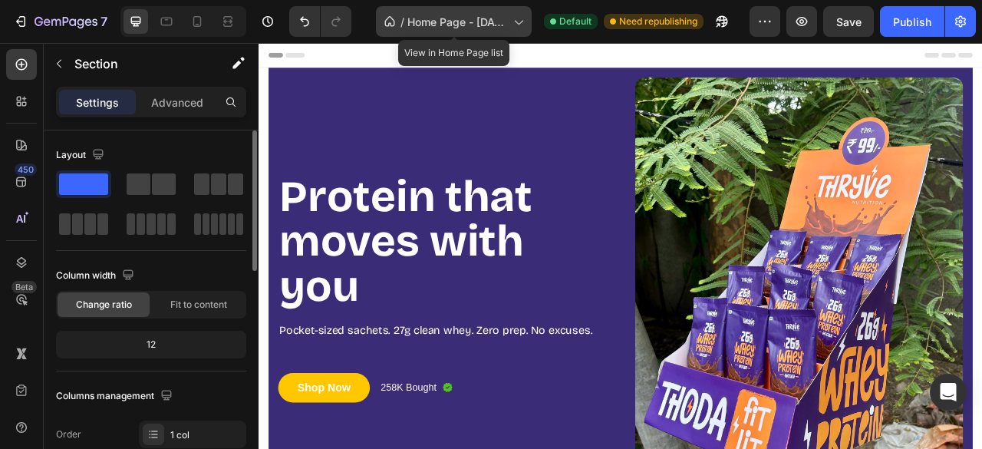
click at [468, 25] on span "Home Page - [DATE] 00:25:55" at bounding box center [457, 22] width 100 height 16
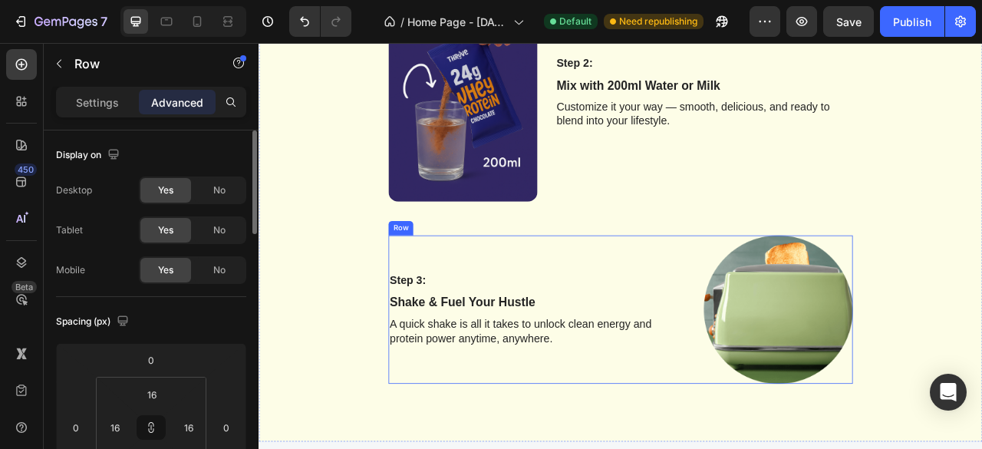
scroll to position [2043, 0]
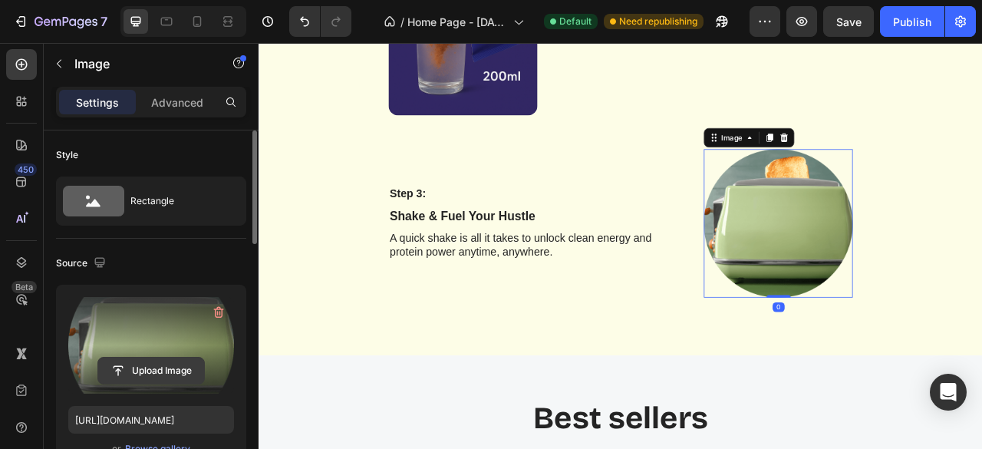
click at [149, 371] on input "file" at bounding box center [151, 370] width 106 height 26
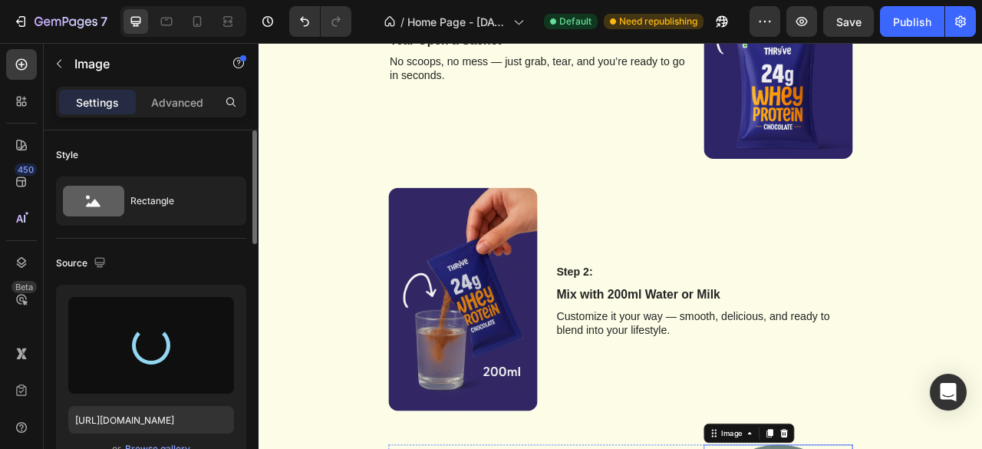
type input "https://cdn.shopify.com/s/files/1/0631/7093/6941/files/gempages_581673249335673…"
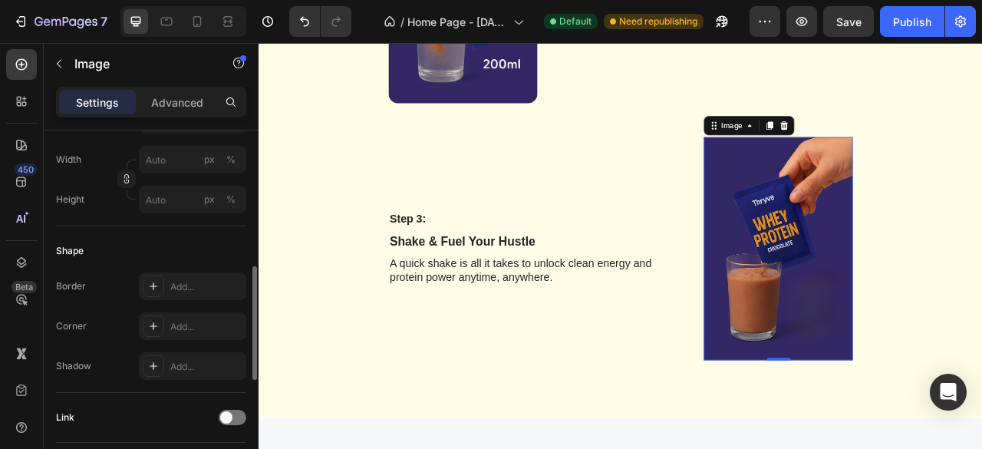
scroll to position [437, 0]
click at [153, 325] on icon at bounding box center [154, 325] width 8 height 8
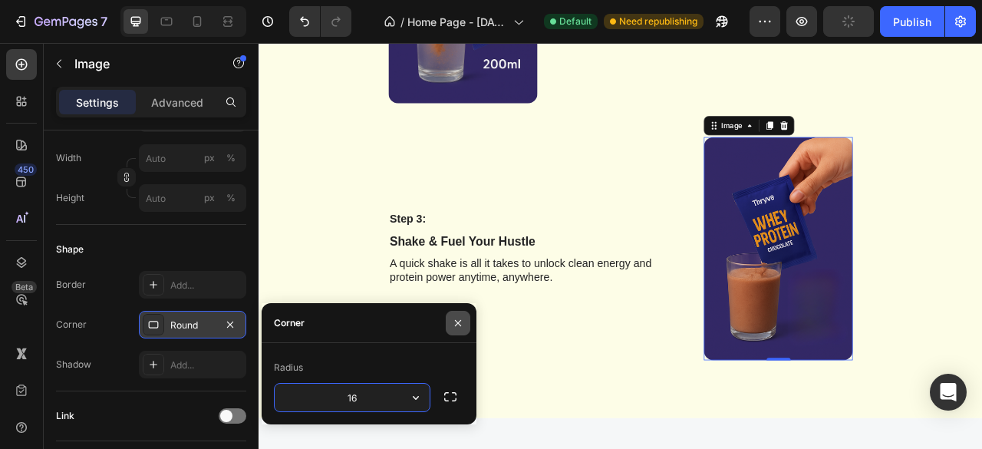
type input "16"
click at [456, 331] on button "button" at bounding box center [458, 323] width 25 height 25
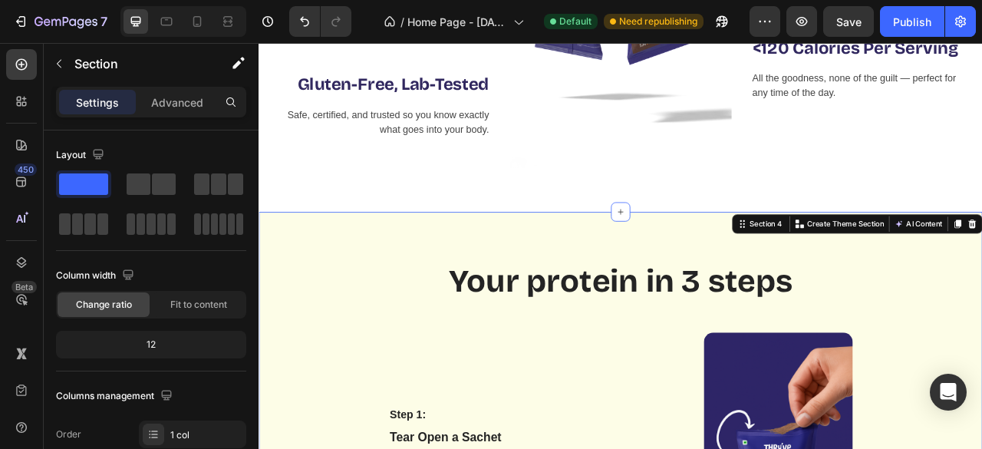
scroll to position [1094, 0]
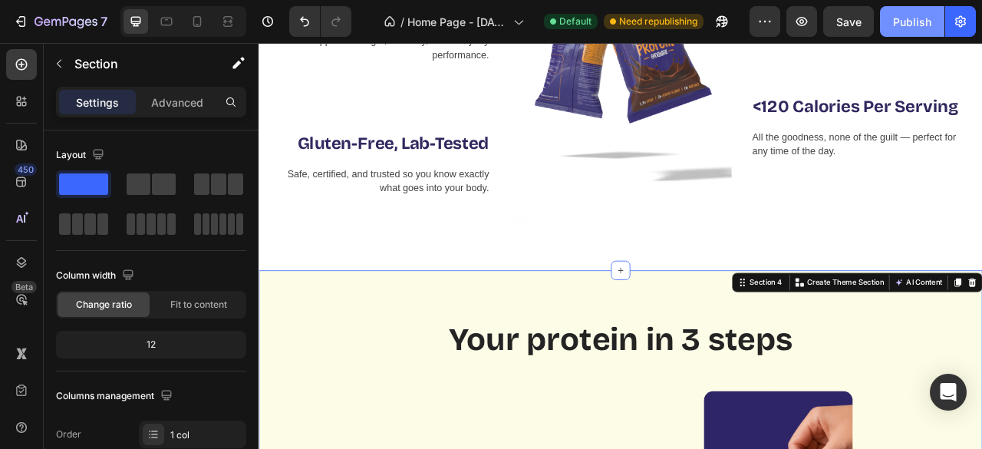
click at [902, 10] on button "Publish" at bounding box center [912, 21] width 64 height 31
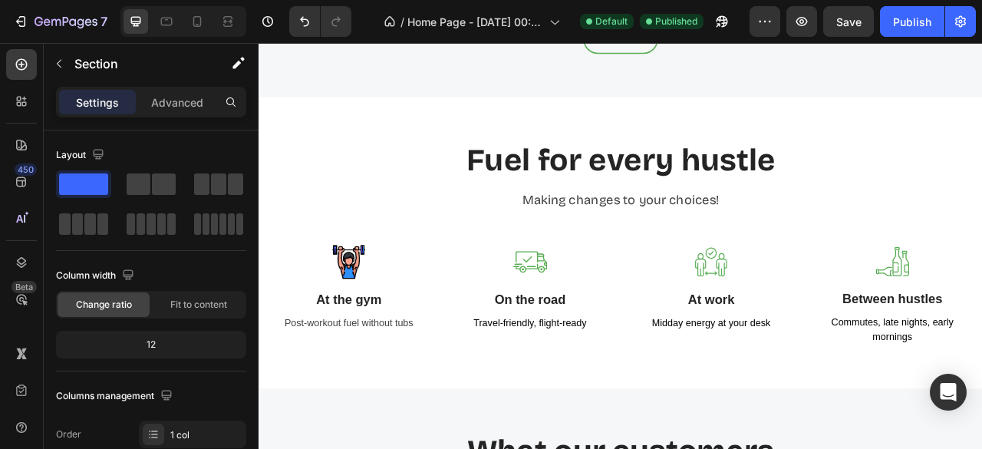
scroll to position [3179, 0]
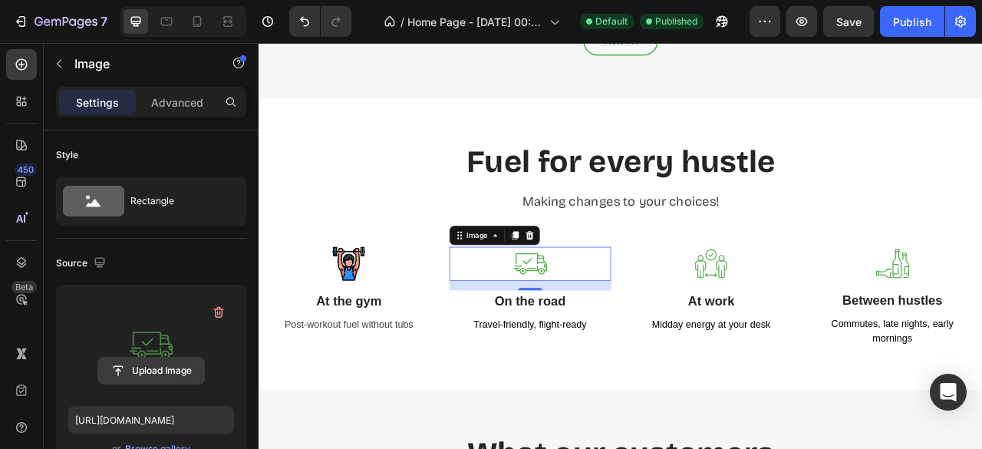
click at [166, 368] on input "file" at bounding box center [151, 370] width 106 height 26
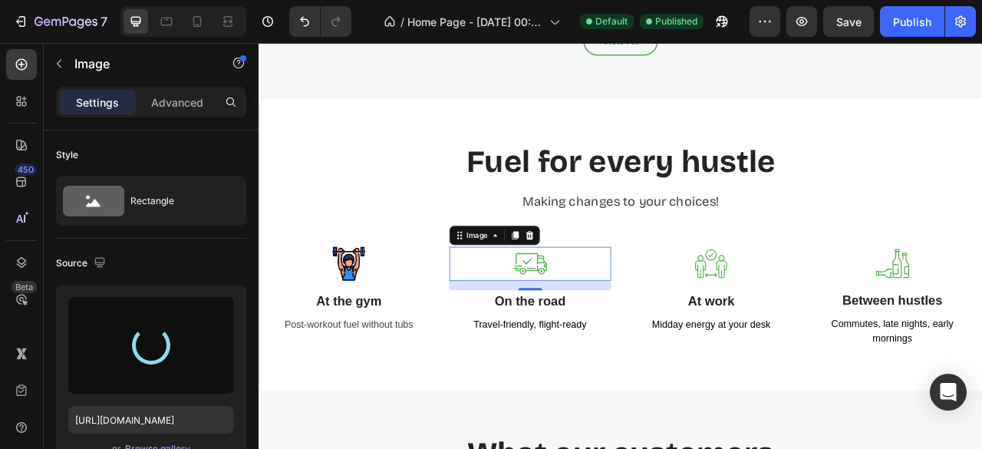
type input "https://cdn.shopify.com/s/files/1/0631/7093/6941/files/gempages_581673249335673…"
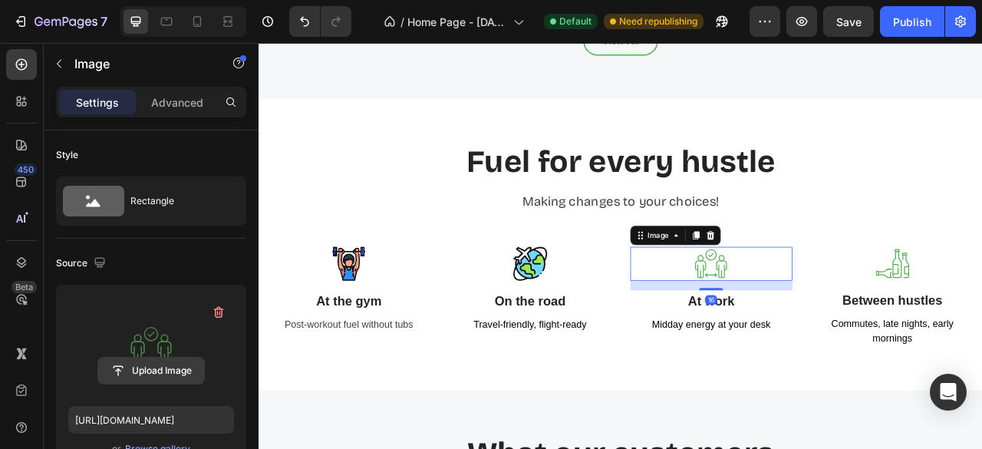
click at [158, 373] on input "file" at bounding box center [151, 370] width 106 height 26
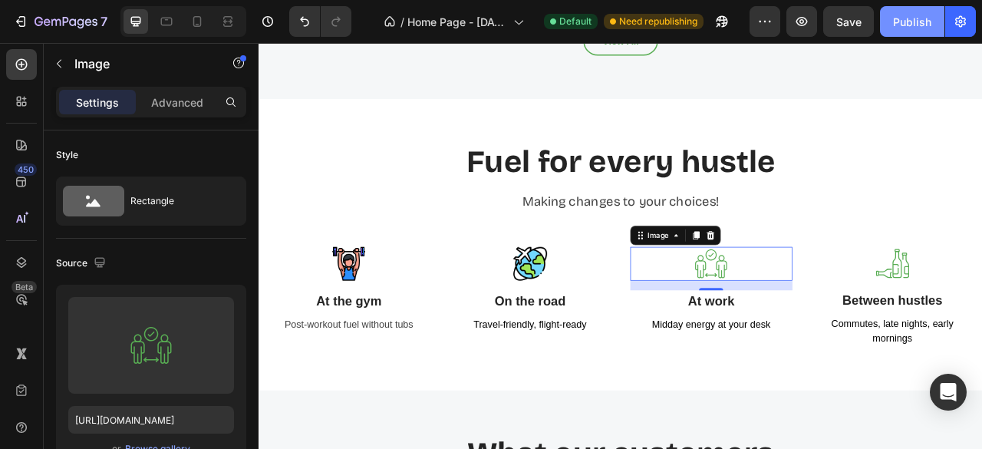
click at [934, 24] on button "Publish" at bounding box center [912, 21] width 64 height 31
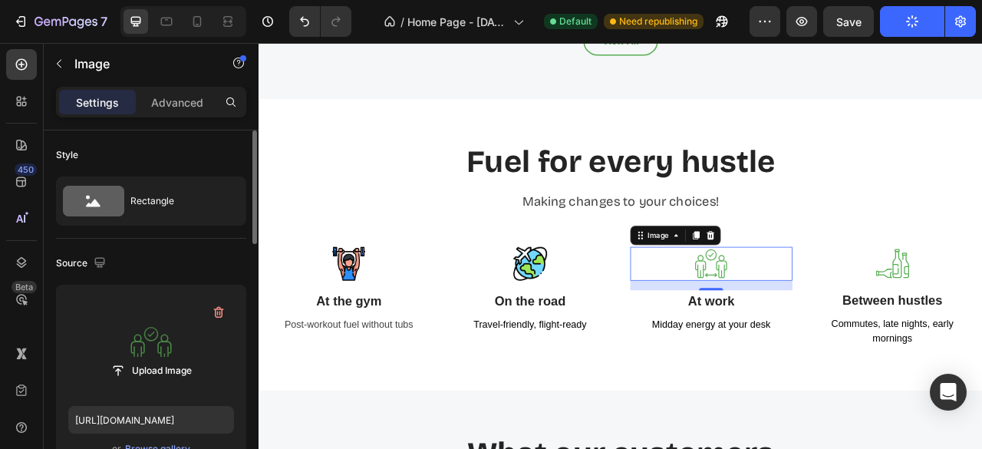
click at [161, 383] on label at bounding box center [151, 345] width 166 height 97
click at [161, 383] on input "file" at bounding box center [151, 370] width 106 height 26
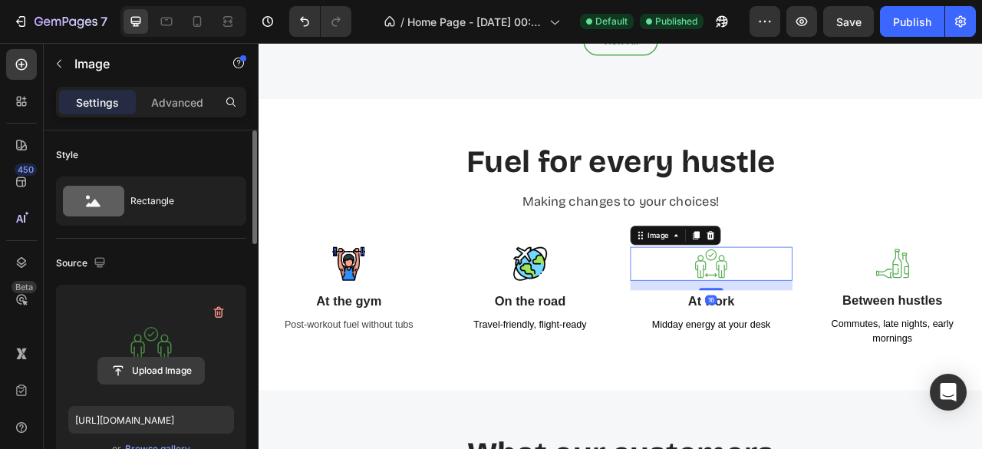
click at [179, 372] on input "file" at bounding box center [151, 370] width 106 height 26
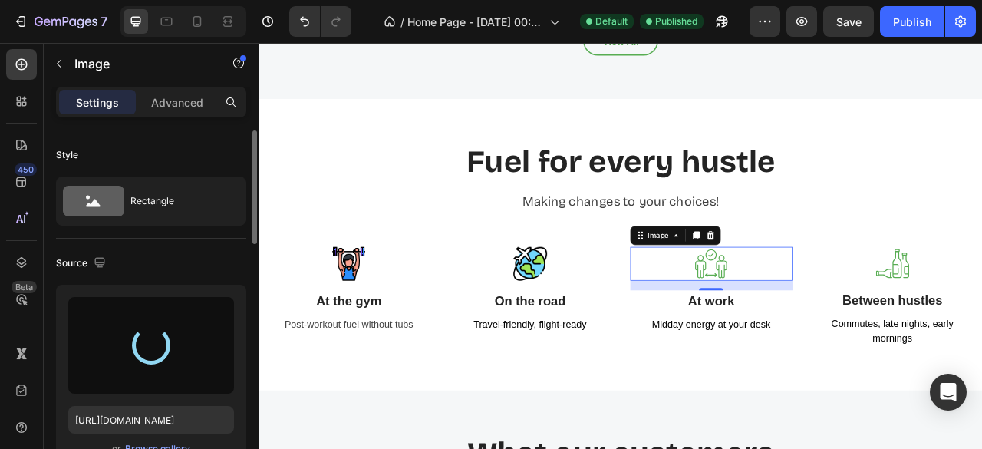
type input "https://cdn.shopify.com/s/files/1/0631/7093/6941/files/gempages_581673249335673…"
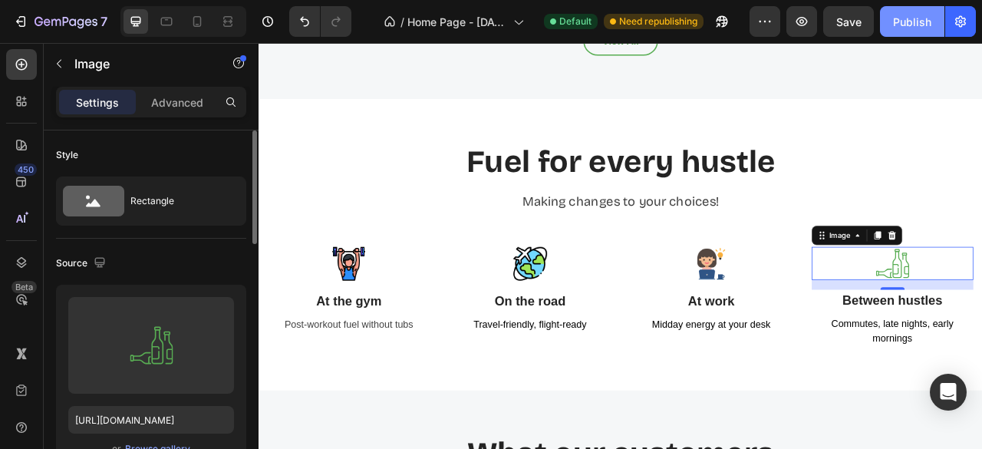
click at [930, 24] on div "Publish" at bounding box center [912, 22] width 38 height 16
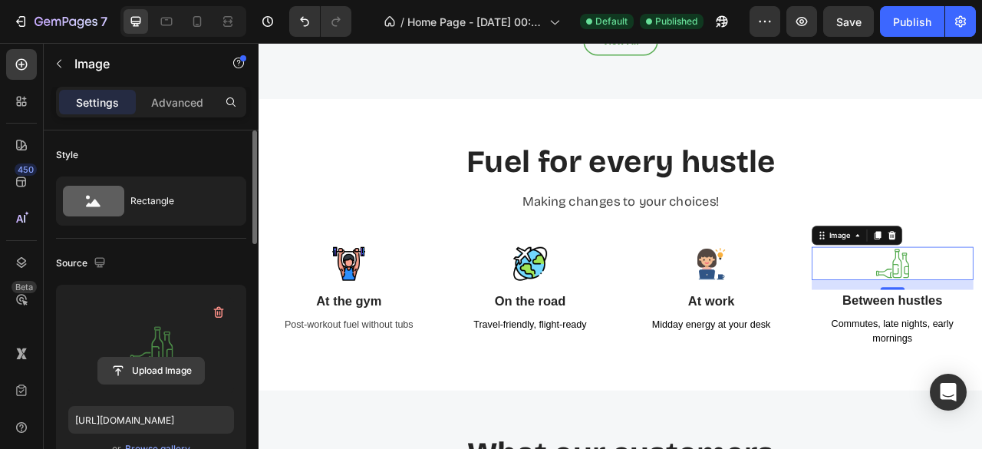
click at [144, 366] on input "file" at bounding box center [151, 370] width 106 height 26
click at [133, 373] on input "file" at bounding box center [151, 370] width 106 height 26
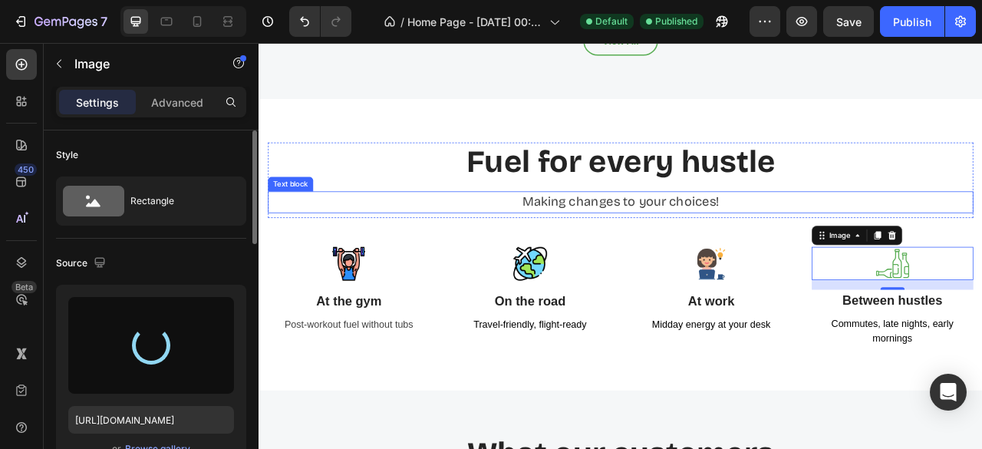
type input "https://cdn.shopify.com/s/files/1/0631/7093/6941/files/gempages_581673249335673…"
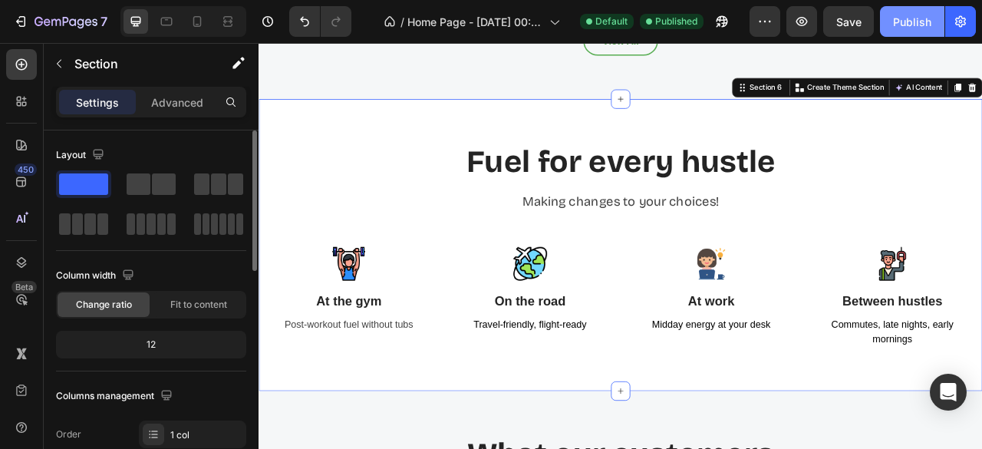
click at [904, 12] on button "Publish" at bounding box center [912, 21] width 64 height 31
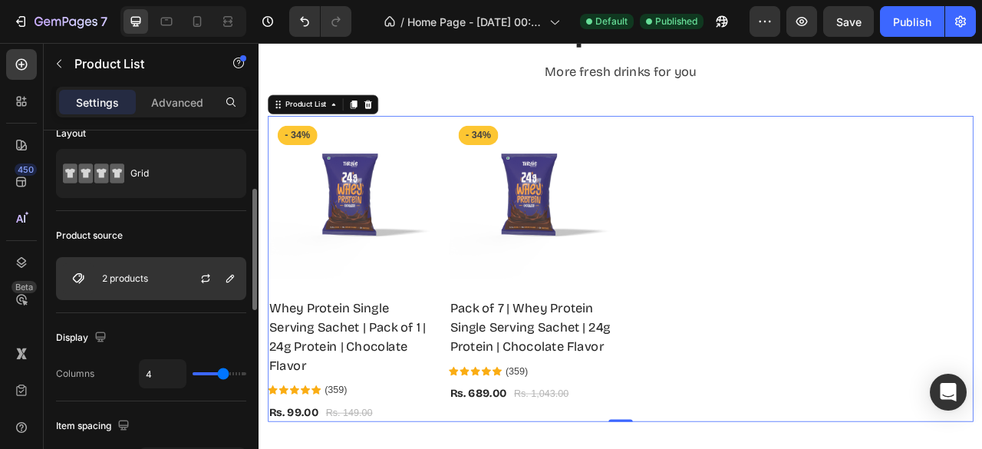
scroll to position [80, 0]
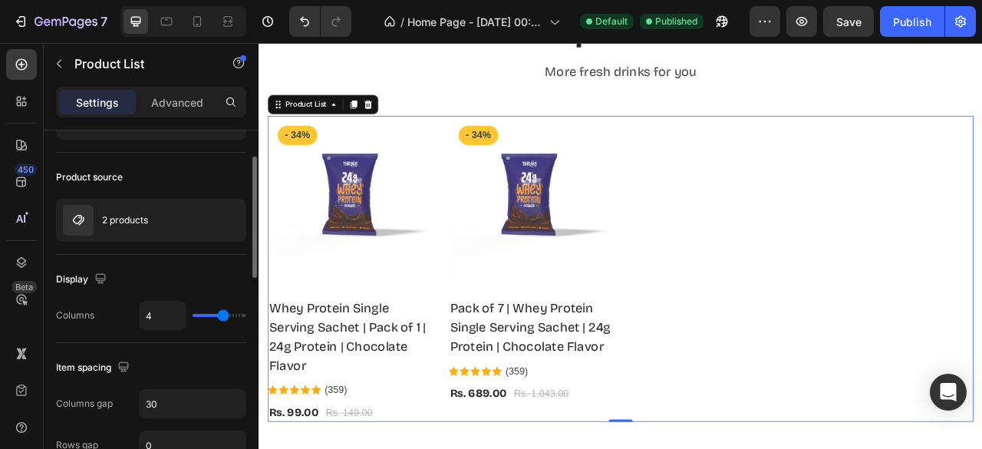
type input "3"
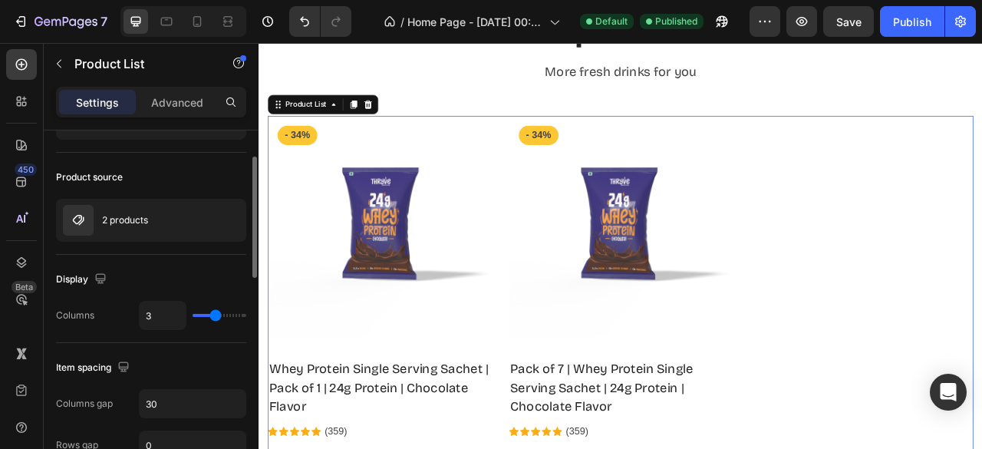
type input "2"
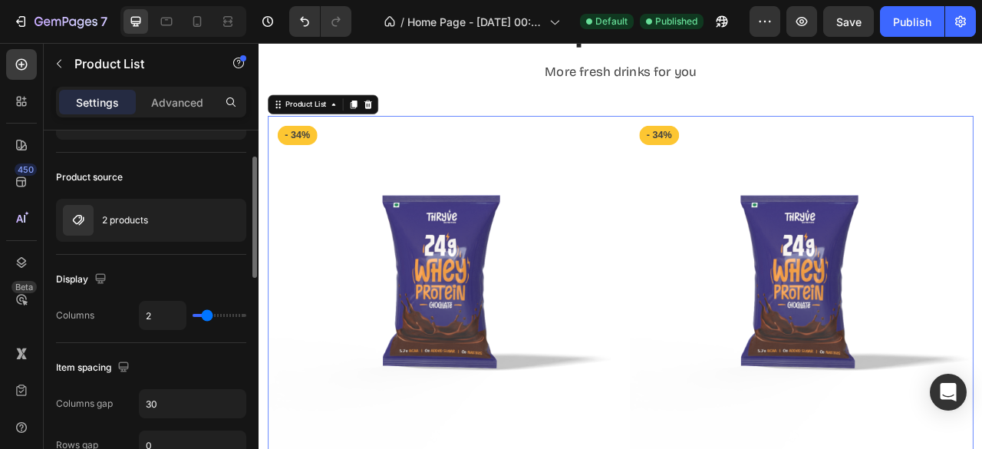
drag, startPoint x: 220, startPoint y: 308, endPoint x: 207, endPoint y: 310, distance: 13.2
type input "2"
click at [207, 314] on input "range" at bounding box center [219, 315] width 54 height 3
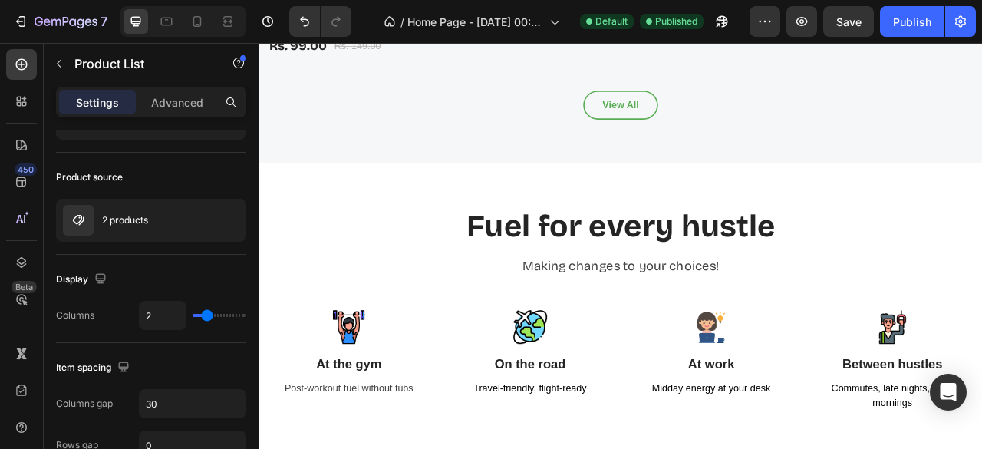
scroll to position [2719, 0]
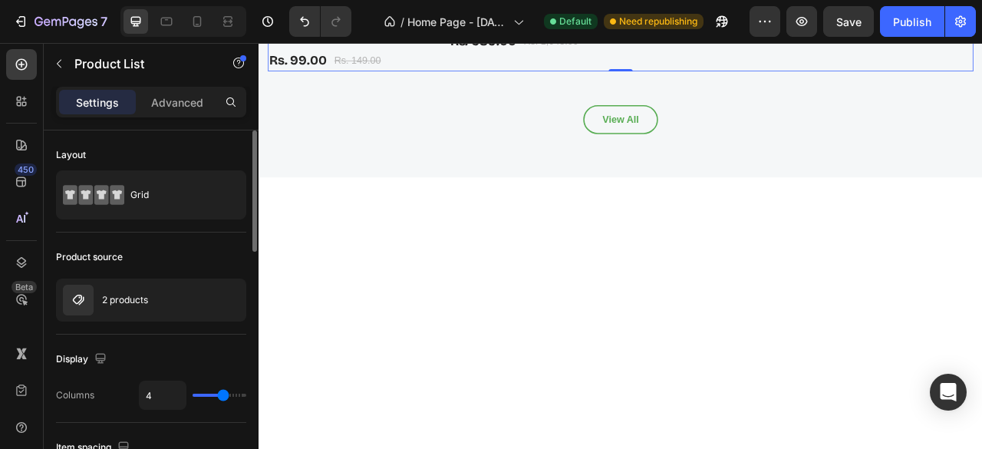
type input "3"
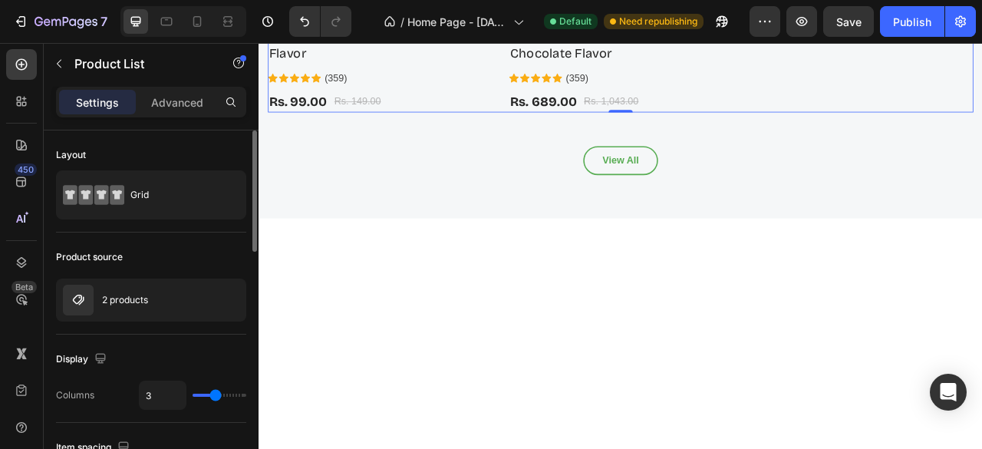
type input "2"
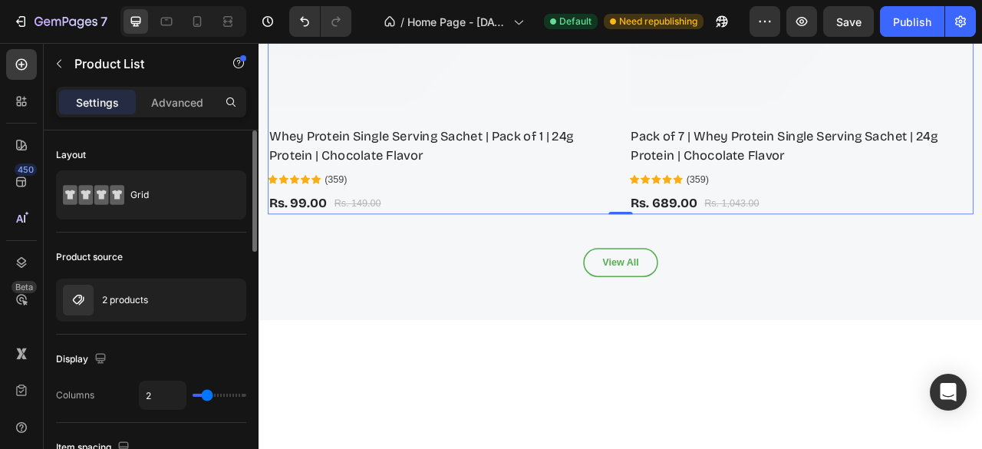
drag, startPoint x: 227, startPoint y: 393, endPoint x: 209, endPoint y: 393, distance: 17.6
type input "2"
click at [209, 393] on input "range" at bounding box center [219, 394] width 54 height 3
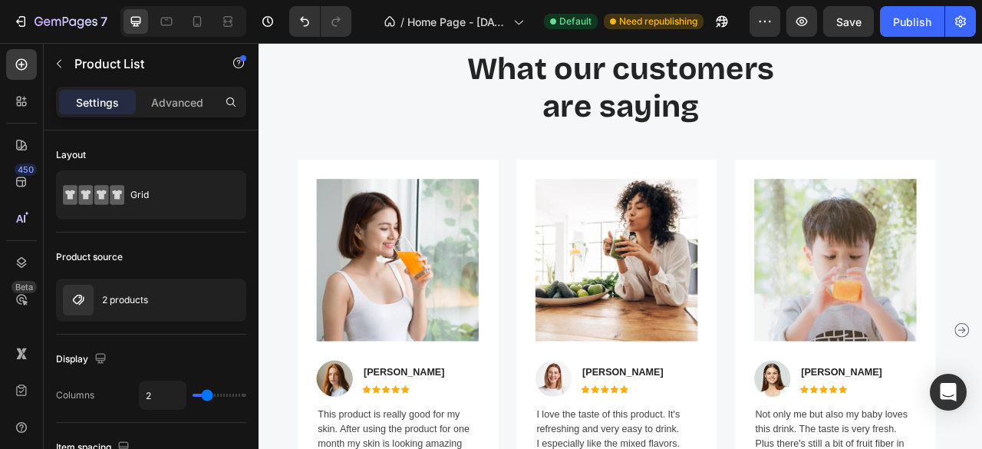
scroll to position [3878, 0]
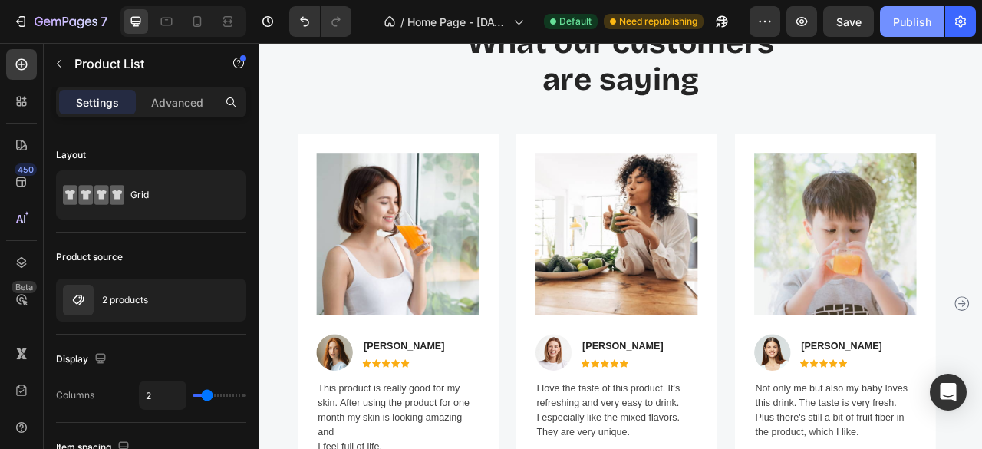
click at [896, 12] on button "Publish" at bounding box center [912, 21] width 64 height 31
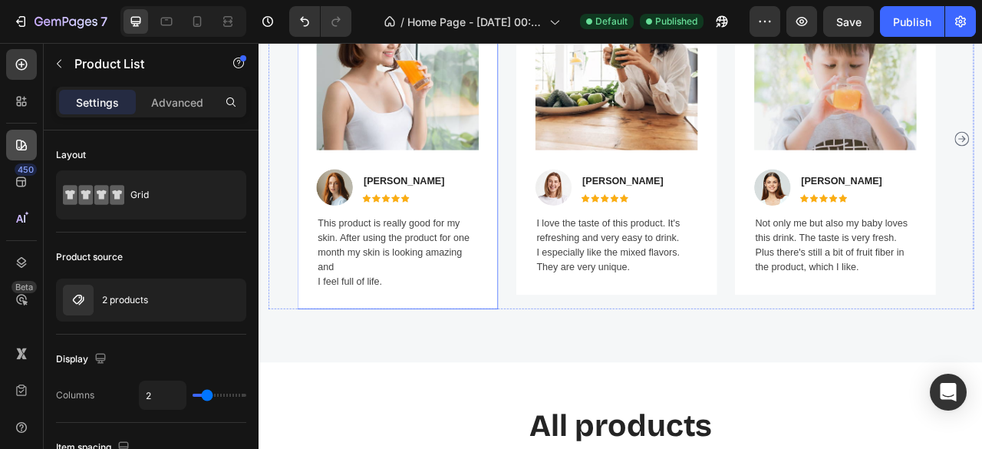
scroll to position [4079, 0]
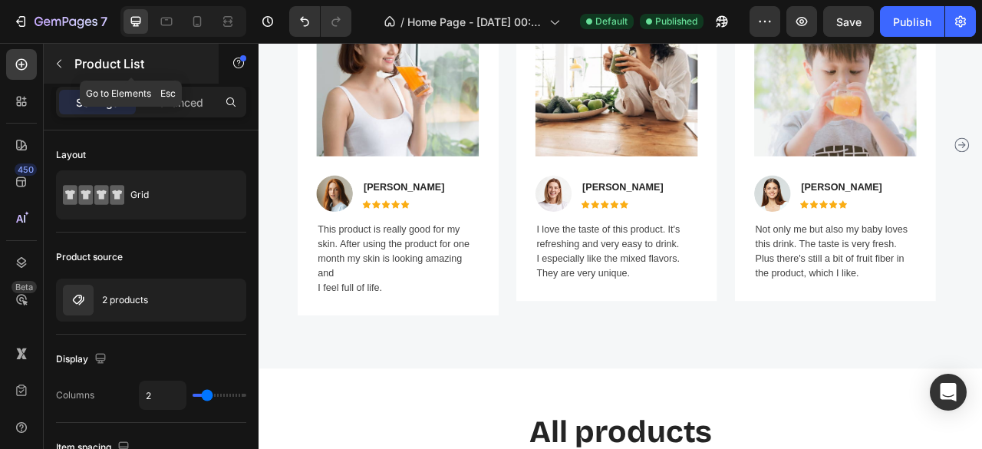
click at [63, 64] on icon "button" at bounding box center [59, 64] width 12 height 12
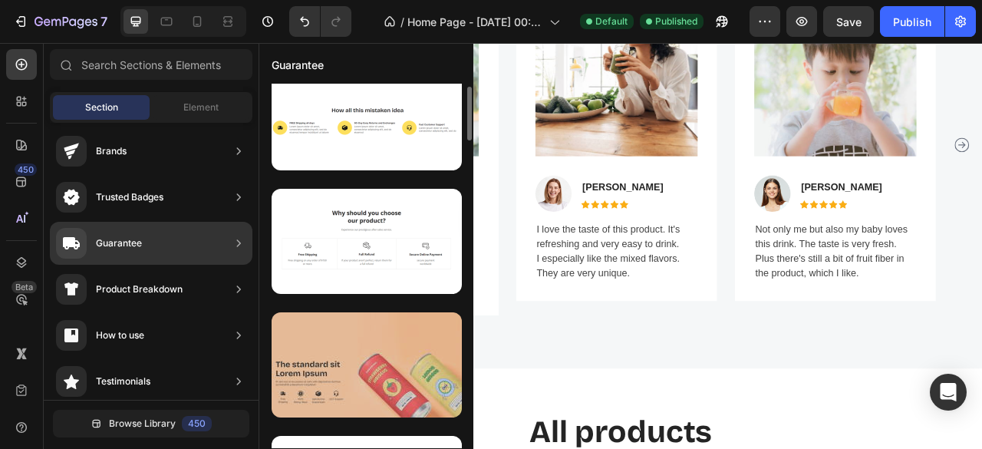
scroll to position [0, 0]
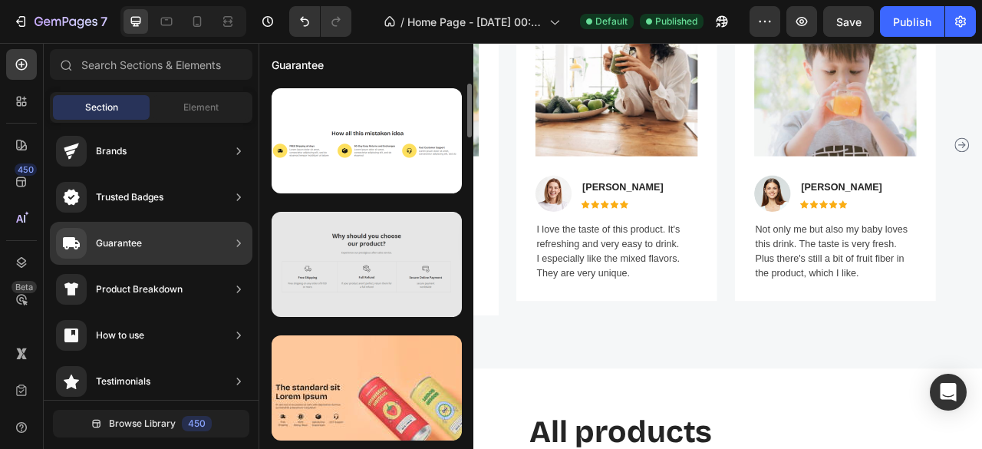
click at [341, 291] on div at bounding box center [366, 264] width 190 height 105
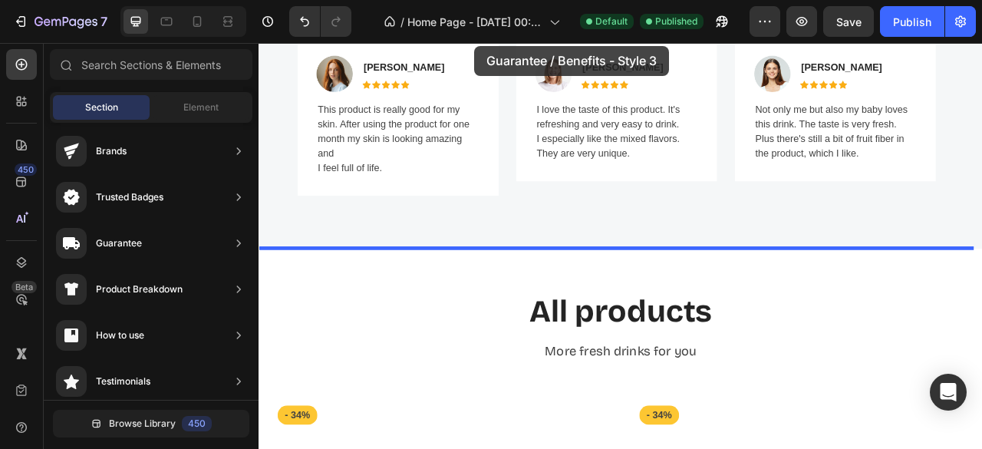
scroll to position [4171, 0]
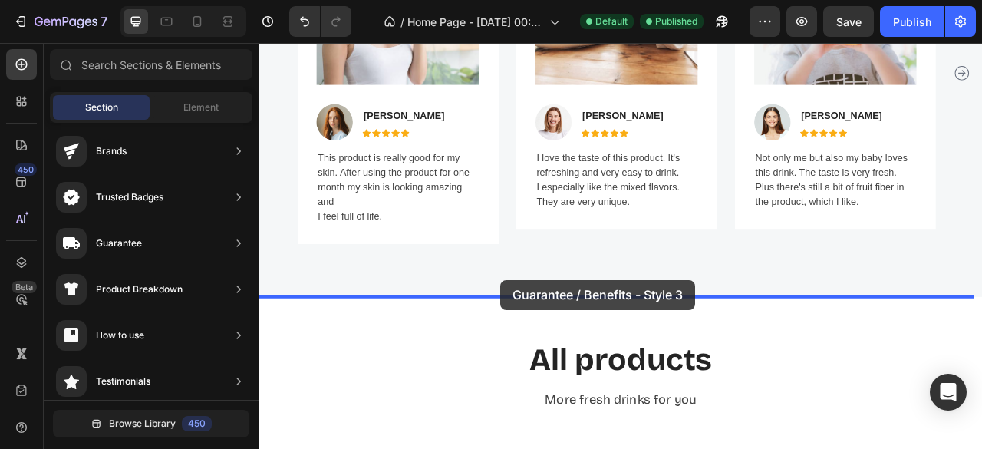
drag, startPoint x: 599, startPoint y: 334, endPoint x: 567, endPoint y: 347, distance: 34.5
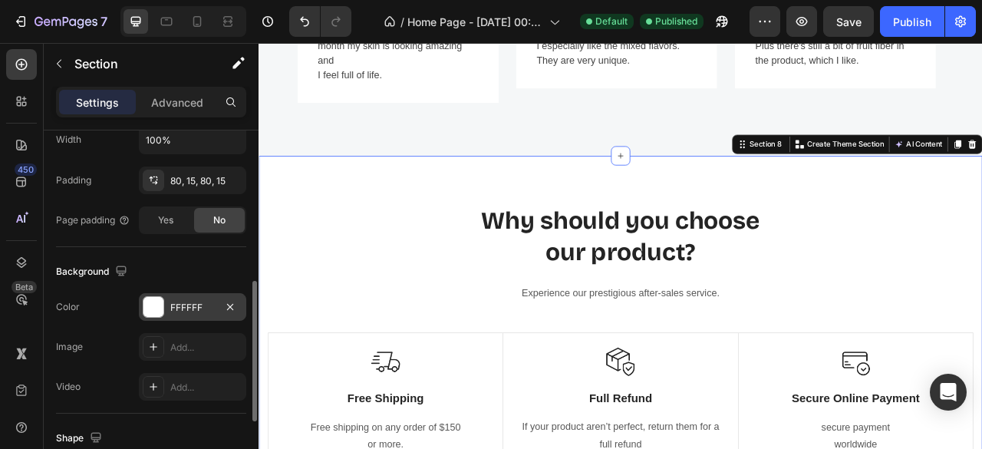
scroll to position [383, 0]
click at [153, 306] on div at bounding box center [153, 305] width 20 height 20
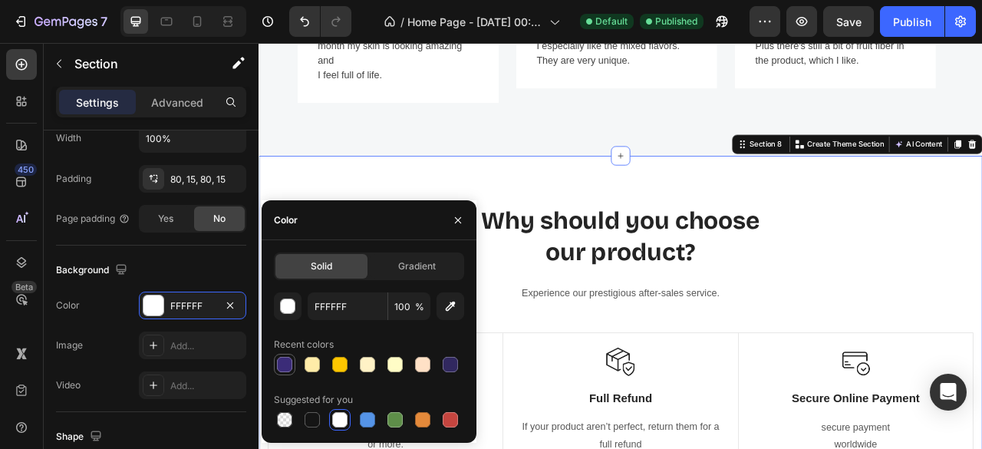
click at [280, 367] on div at bounding box center [284, 364] width 15 height 15
type input "3B2C78"
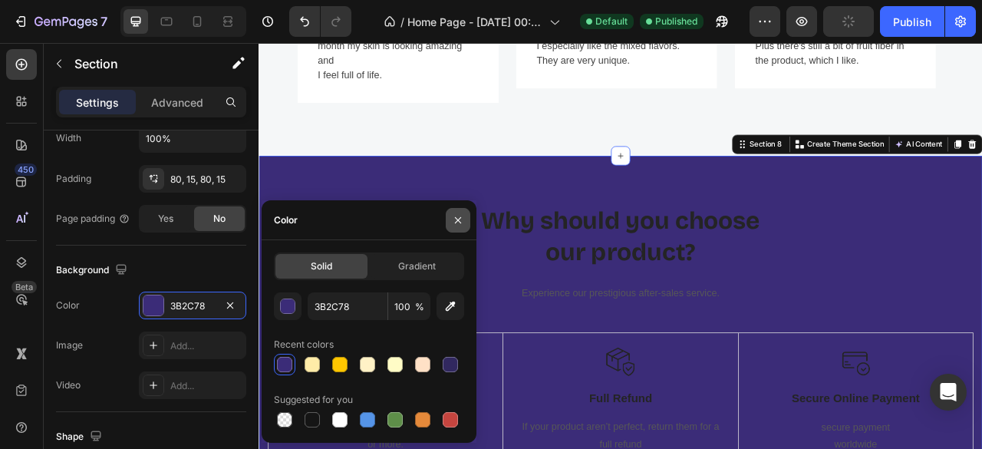
click at [461, 218] on icon "button" at bounding box center [458, 220] width 12 height 12
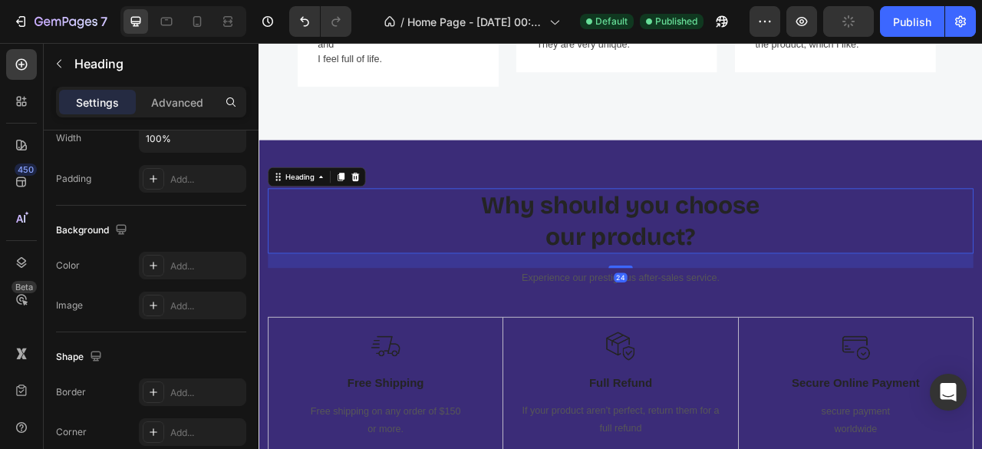
scroll to position [0, 0]
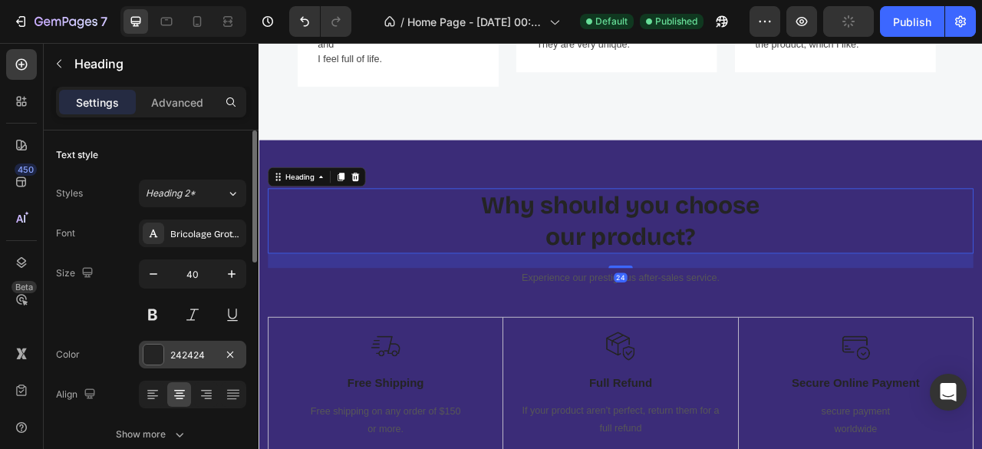
click at [158, 356] on div at bounding box center [153, 354] width 20 height 20
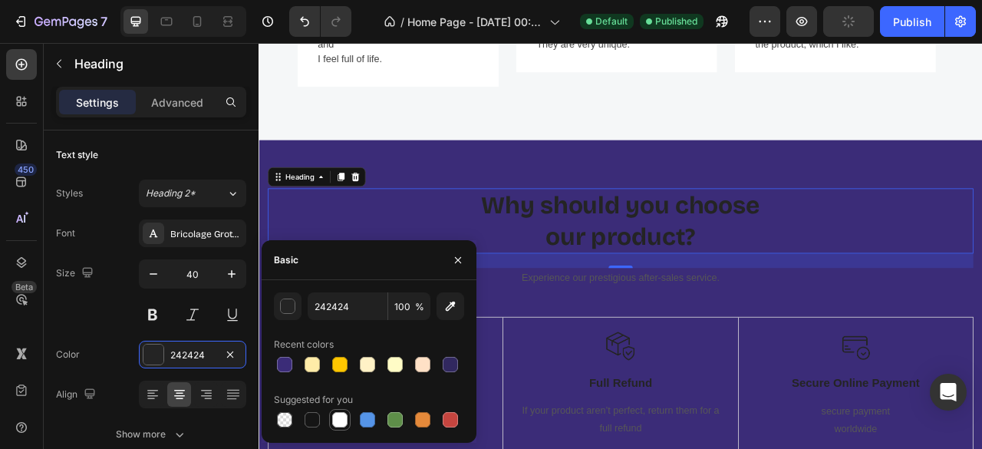
click at [341, 429] on div at bounding box center [340, 419] width 18 height 18
type input "FFFFFF"
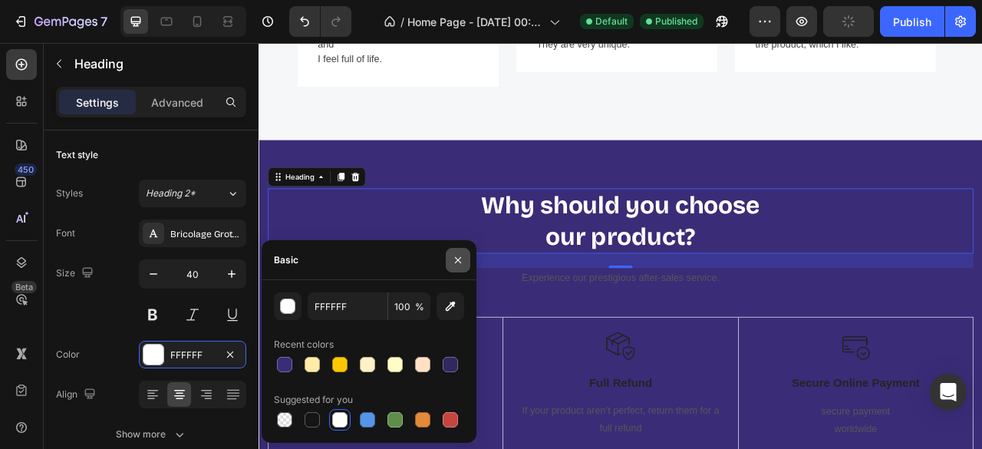
click at [459, 258] on icon "button" at bounding box center [458, 260] width 12 height 12
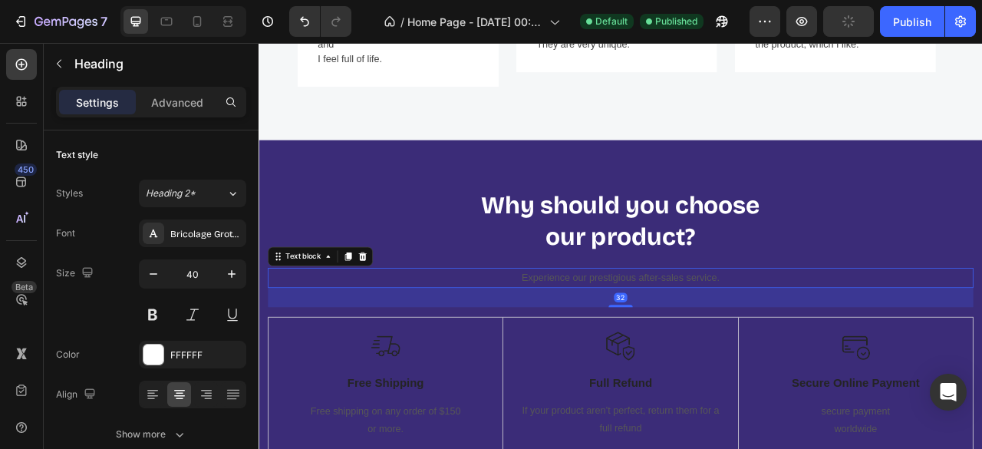
click at [607, 334] on p "Experience our prestigious after-sales service." at bounding box center [718, 342] width 894 height 22
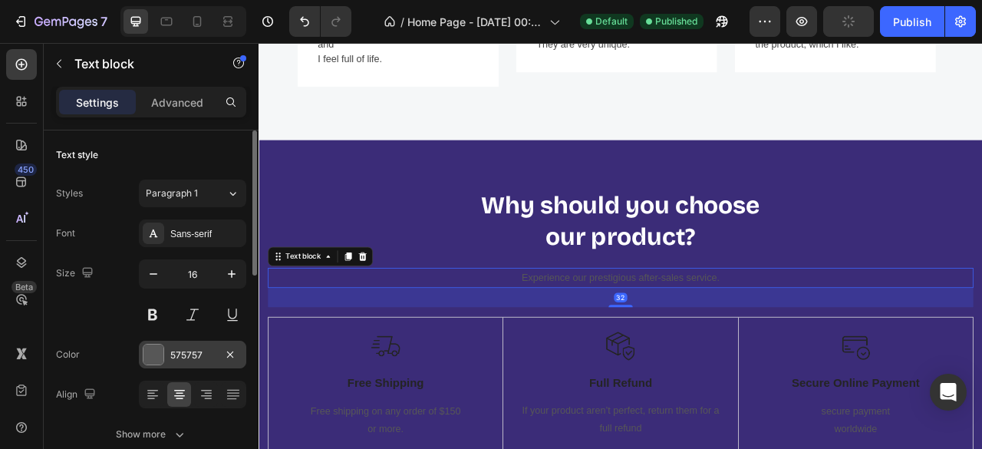
click at [154, 350] on div at bounding box center [153, 354] width 20 height 20
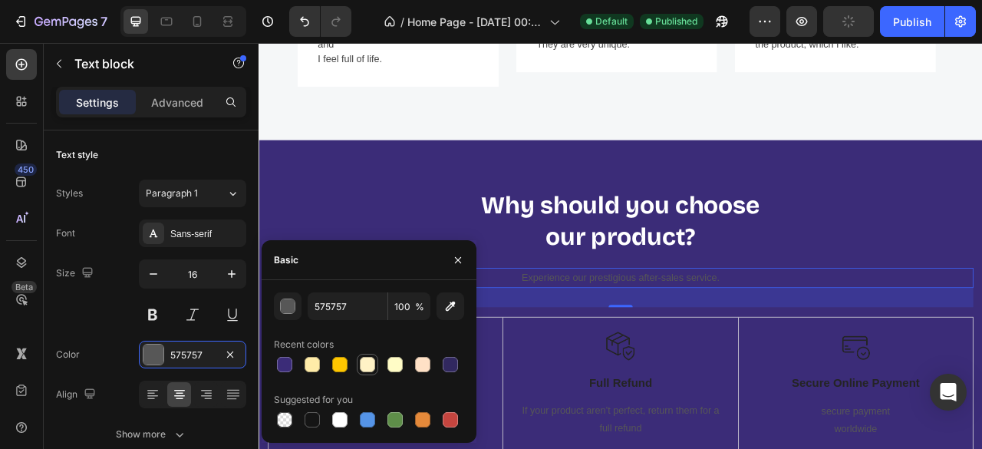
click at [372, 368] on div at bounding box center [367, 364] width 15 height 15
type input "FFF2C6"
click at [462, 258] on icon "button" at bounding box center [458, 260] width 12 height 12
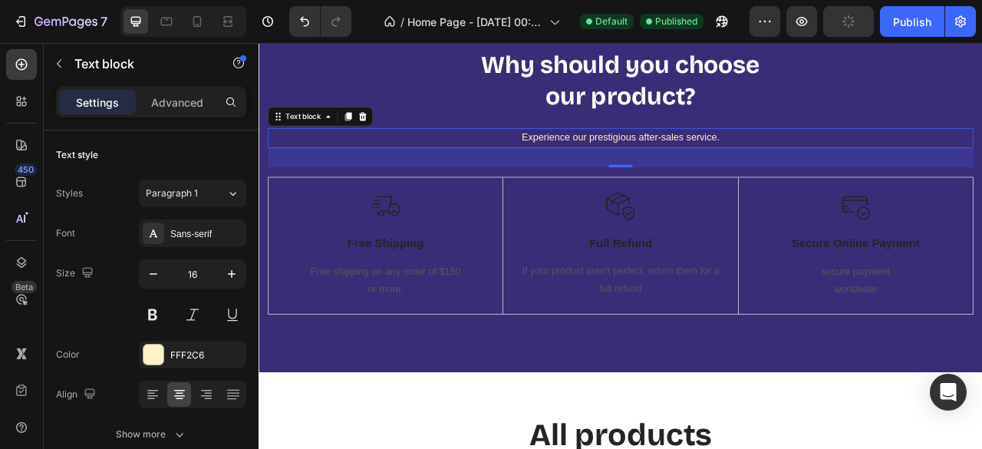
scroll to position [4502, 0]
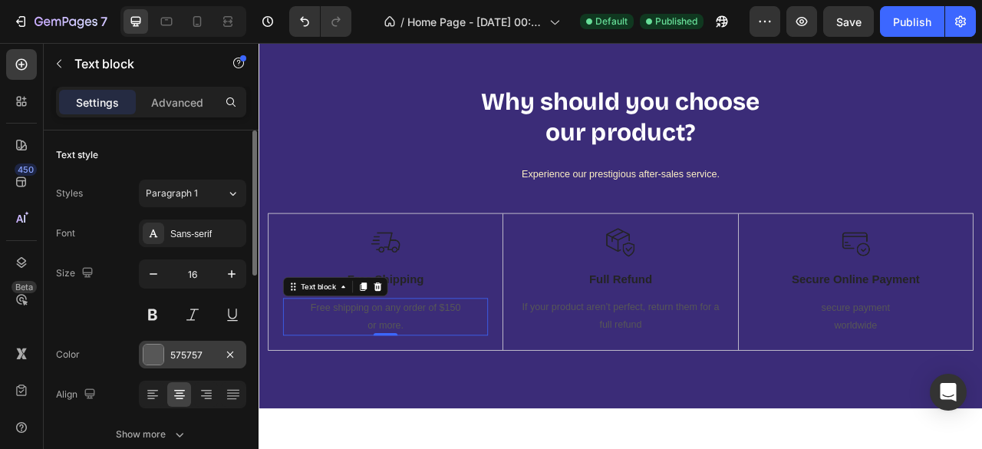
click at [158, 355] on div at bounding box center [153, 354] width 20 height 20
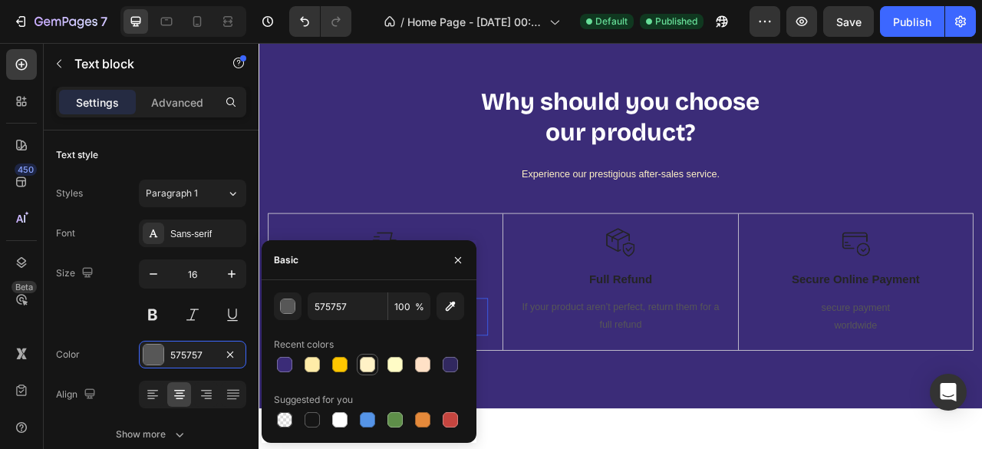
click at [370, 363] on div at bounding box center [367, 364] width 15 height 15
type input "FFF2C6"
click at [459, 254] on icon "button" at bounding box center [458, 260] width 12 height 12
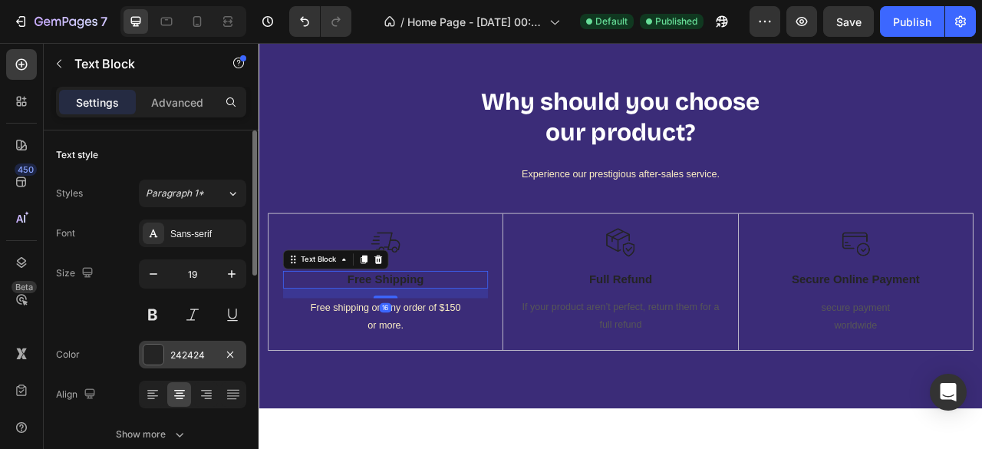
click at [140, 352] on div "242424" at bounding box center [192, 355] width 107 height 28
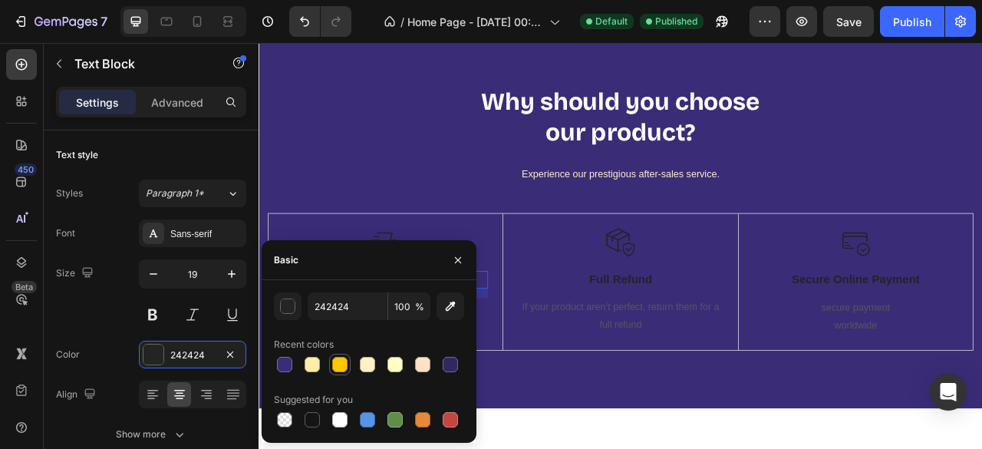
click at [337, 360] on div at bounding box center [339, 364] width 15 height 15
type input "FFC700"
click at [462, 262] on icon "button" at bounding box center [458, 260] width 12 height 12
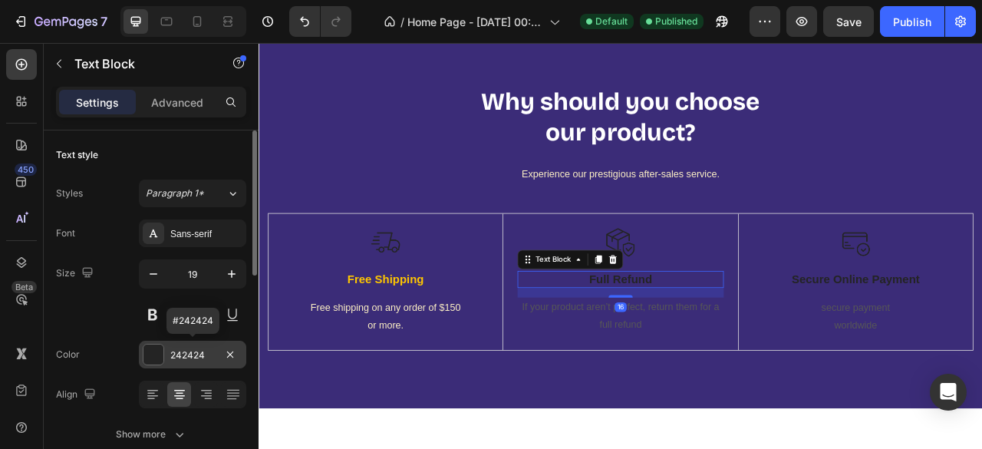
click at [155, 344] on div at bounding box center [153, 354] width 20 height 20
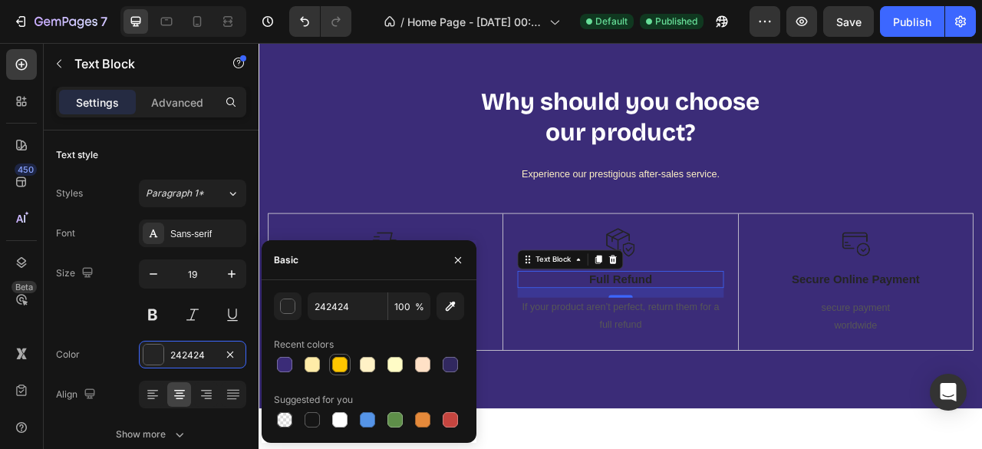
click at [342, 367] on div at bounding box center [339, 364] width 15 height 15
type input "FFC700"
click at [462, 263] on icon "button" at bounding box center [458, 260] width 12 height 12
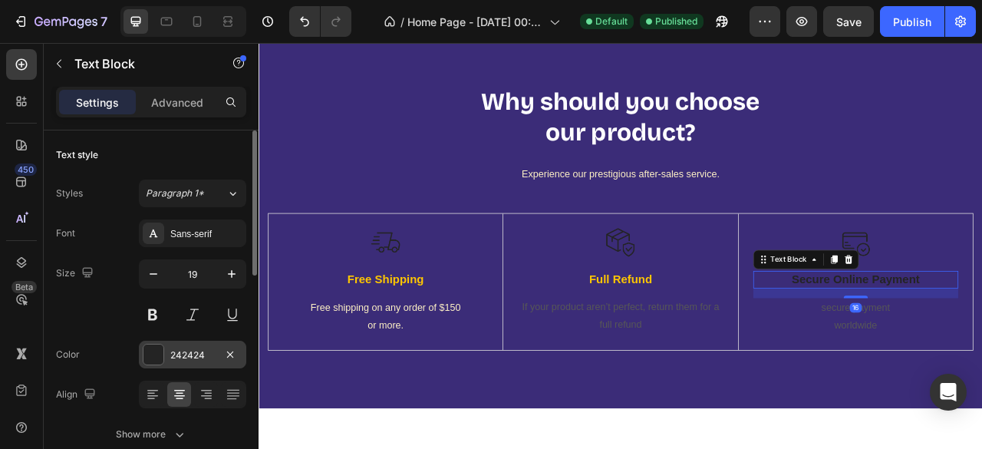
click at [151, 360] on div at bounding box center [153, 354] width 20 height 20
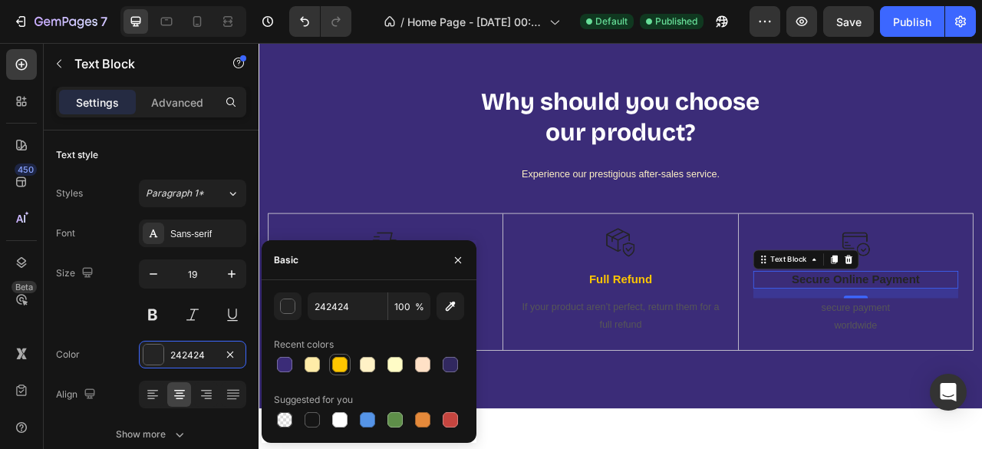
click at [338, 367] on div at bounding box center [339, 364] width 15 height 15
type input "FFC700"
click at [462, 265] on icon "button" at bounding box center [458, 260] width 12 height 12
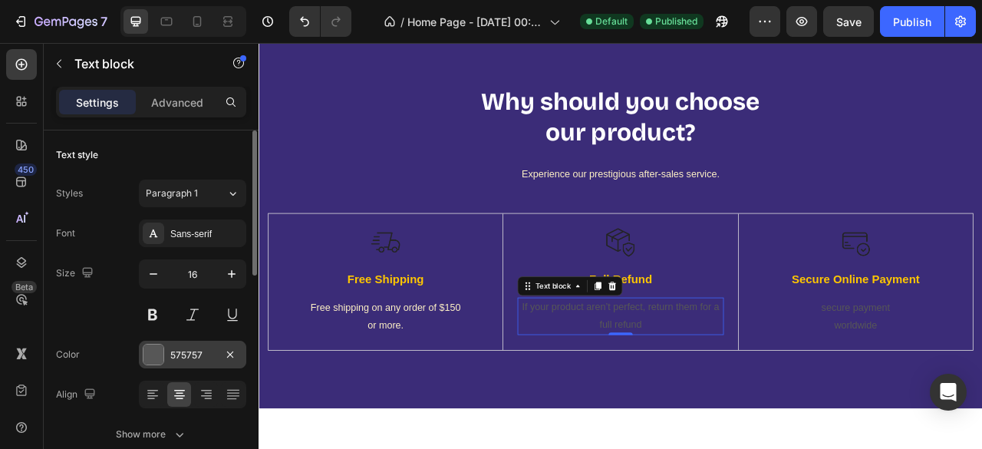
click at [146, 355] on div at bounding box center [153, 354] width 20 height 20
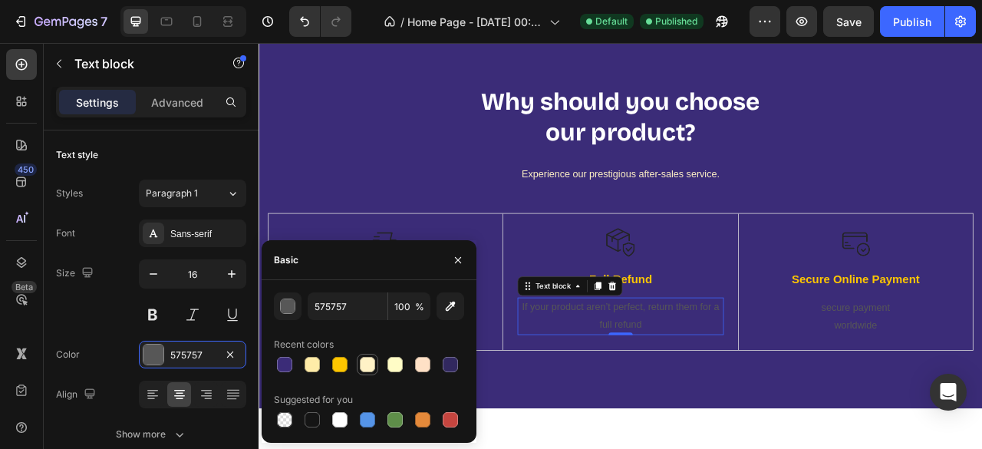
click at [367, 360] on div at bounding box center [367, 364] width 15 height 15
type input "FFF2C6"
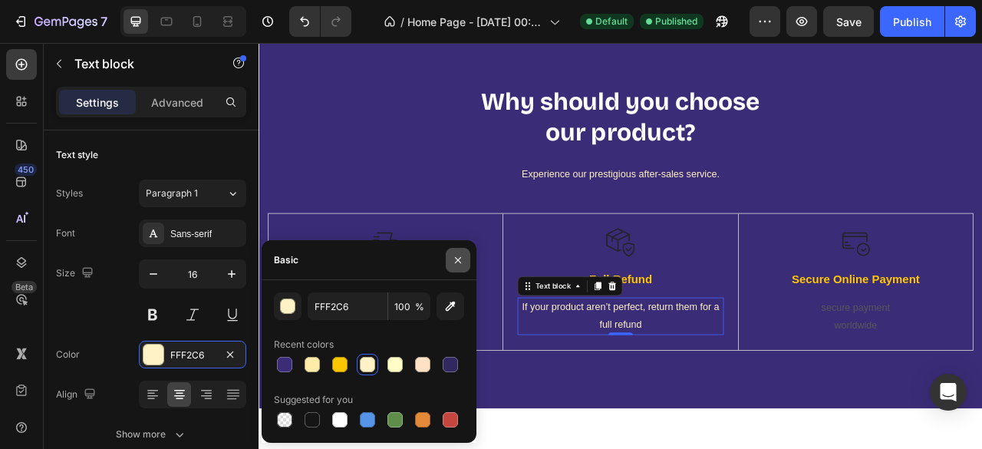
click at [458, 268] on button "button" at bounding box center [458, 260] width 25 height 25
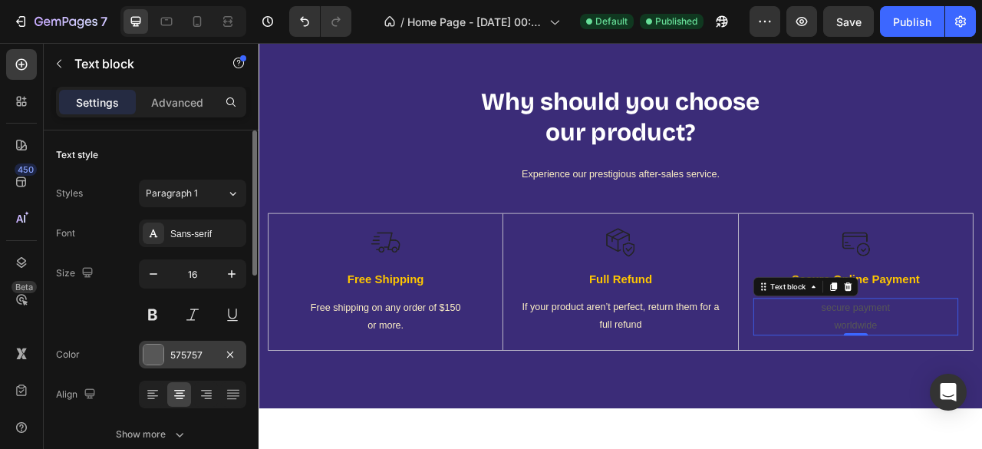
click at [149, 358] on div at bounding box center [153, 354] width 20 height 20
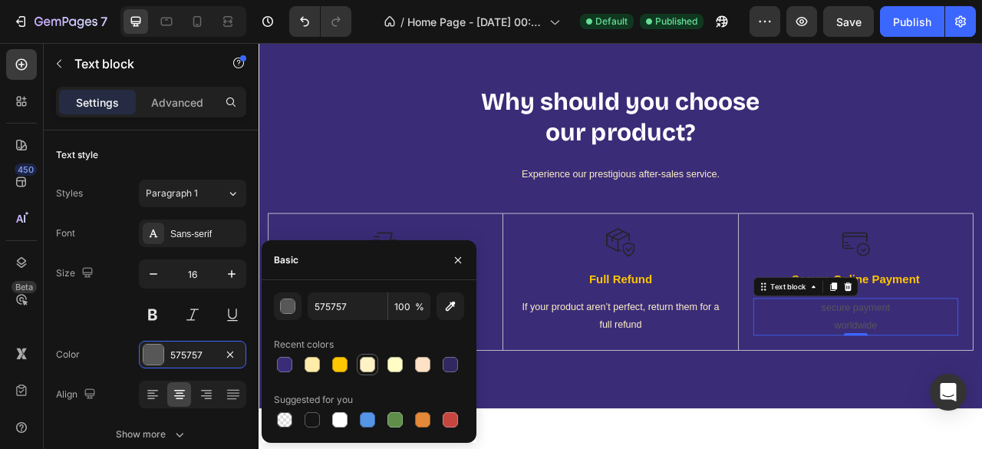
click at [367, 364] on div at bounding box center [367, 364] width 15 height 15
type input "FFF2C6"
click at [456, 267] on button "button" at bounding box center [458, 260] width 25 height 25
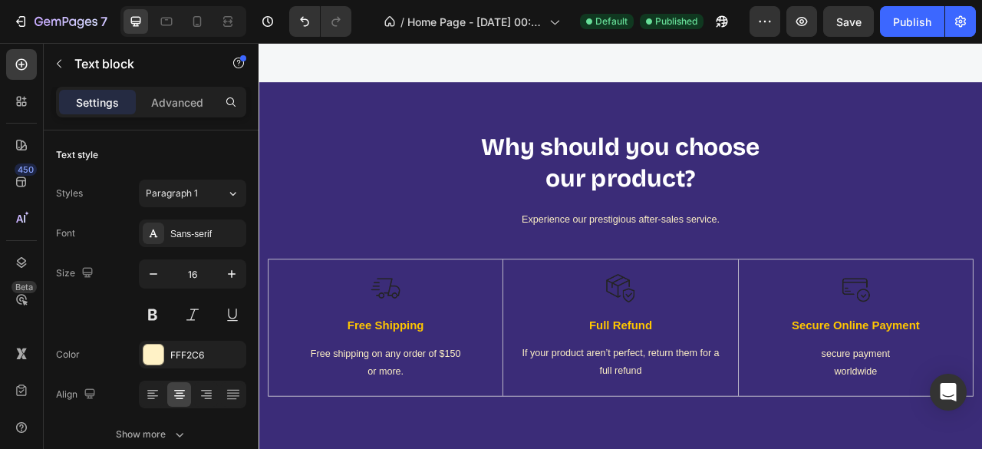
scroll to position [4441, 0]
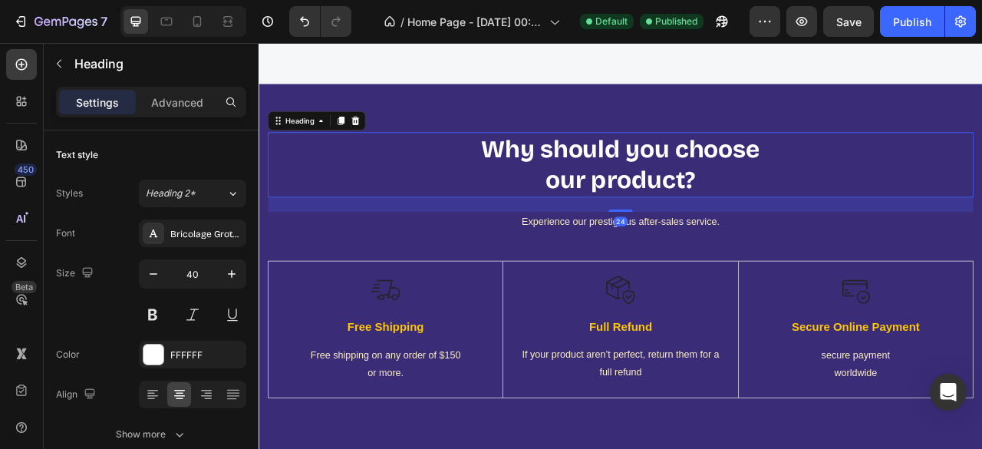
click at [655, 220] on p "Why should you choose our product?" at bounding box center [718, 198] width 894 height 80
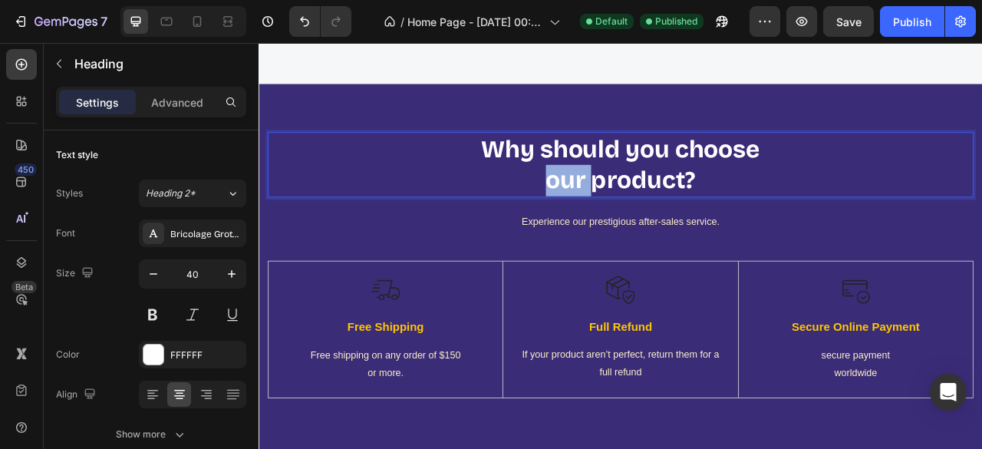
click at [655, 220] on p "Why should you choose our product?" at bounding box center [718, 198] width 894 height 80
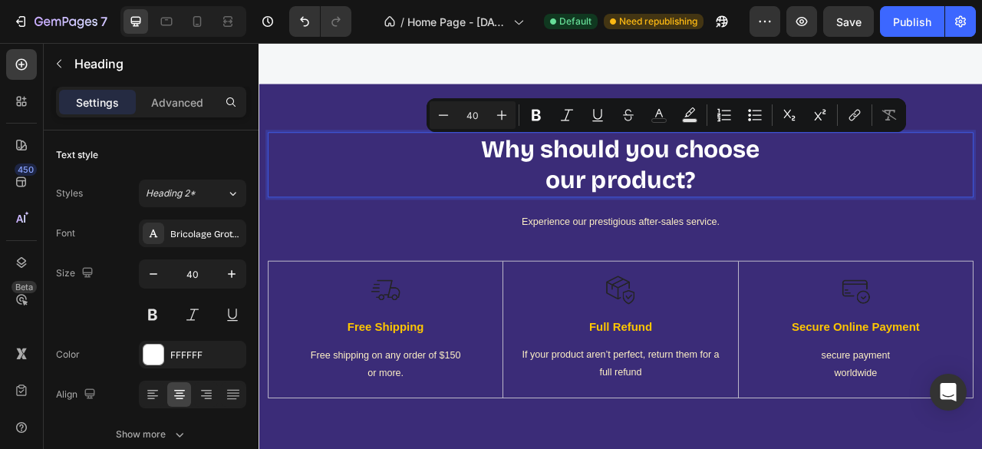
click at [764, 233] on p "Why should you choose our product?" at bounding box center [718, 198] width 894 height 80
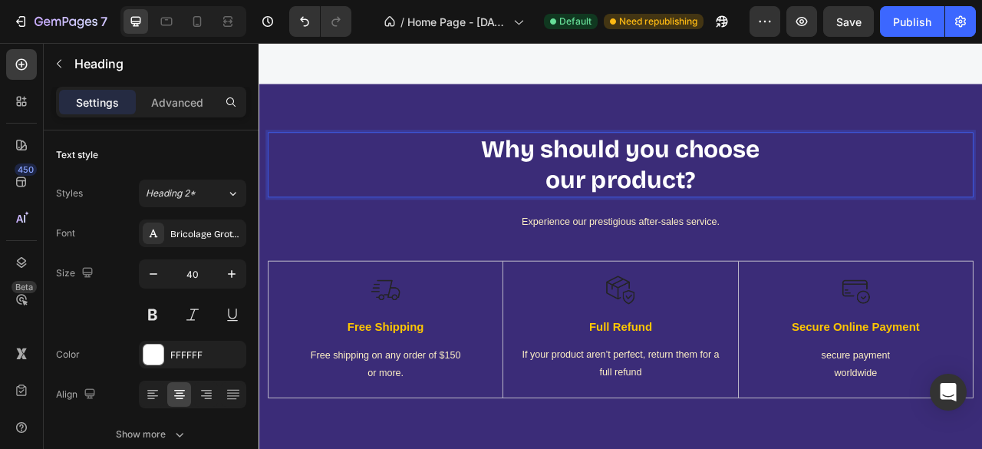
click at [681, 191] on p "Why should you choose our product?" at bounding box center [718, 198] width 894 height 80
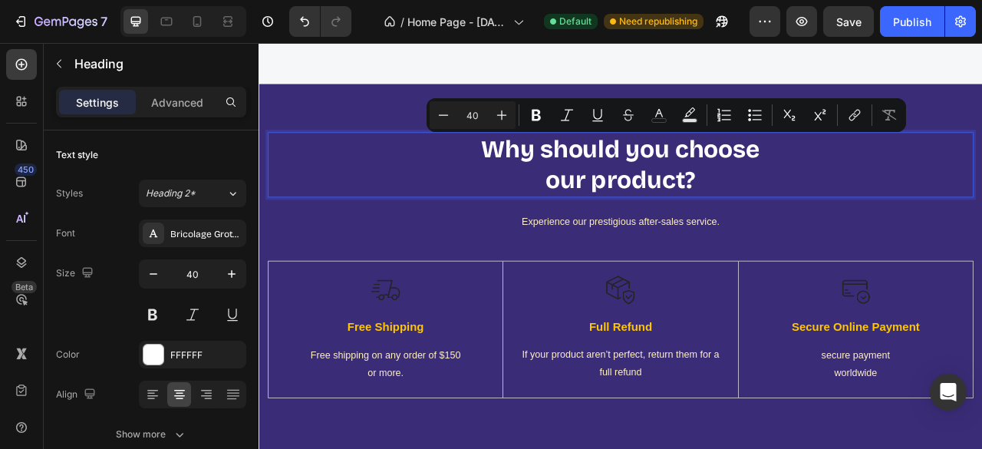
click at [705, 183] on p "Why should you choose our product?" at bounding box center [718, 198] width 894 height 80
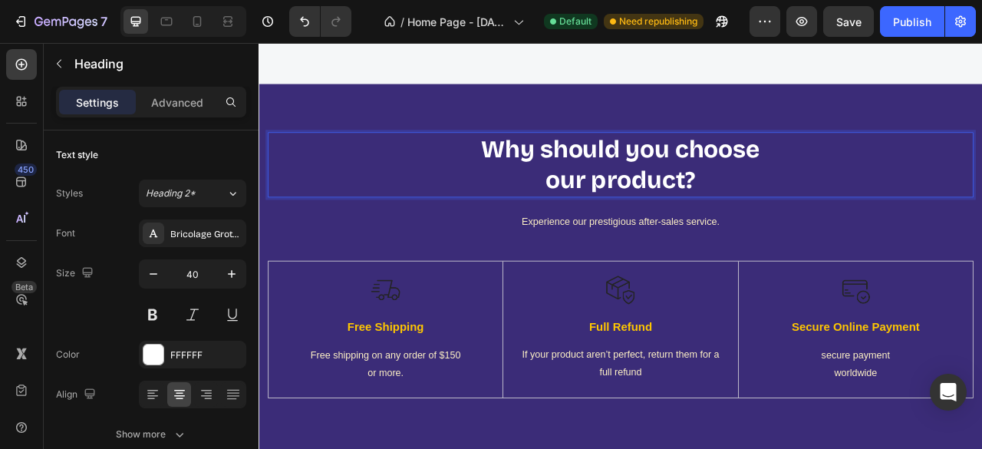
click at [891, 171] on p "Why should you choose our product?" at bounding box center [718, 198] width 894 height 80
click at [815, 187] on p "Why should you choose our product?" at bounding box center [718, 198] width 894 height 80
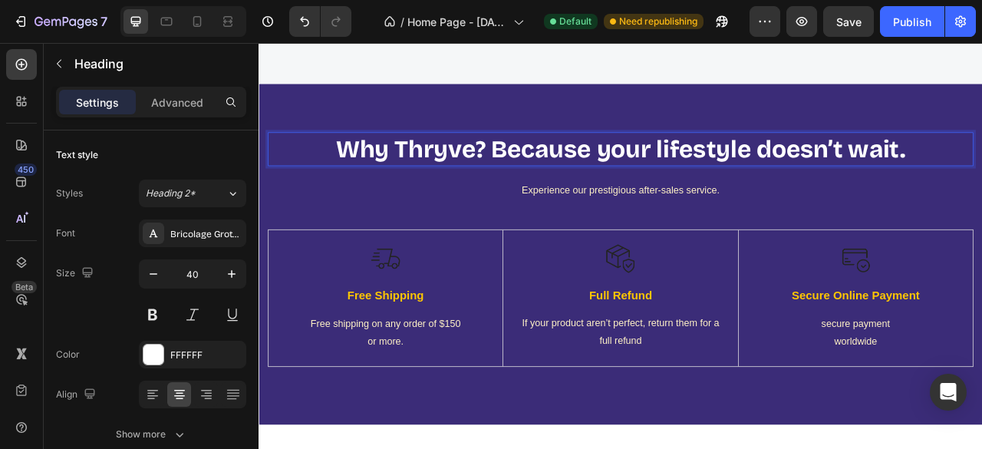
click at [748, 181] on p "Why Thryve? Because your lifestyle doesn’t wait." at bounding box center [718, 178] width 894 height 40
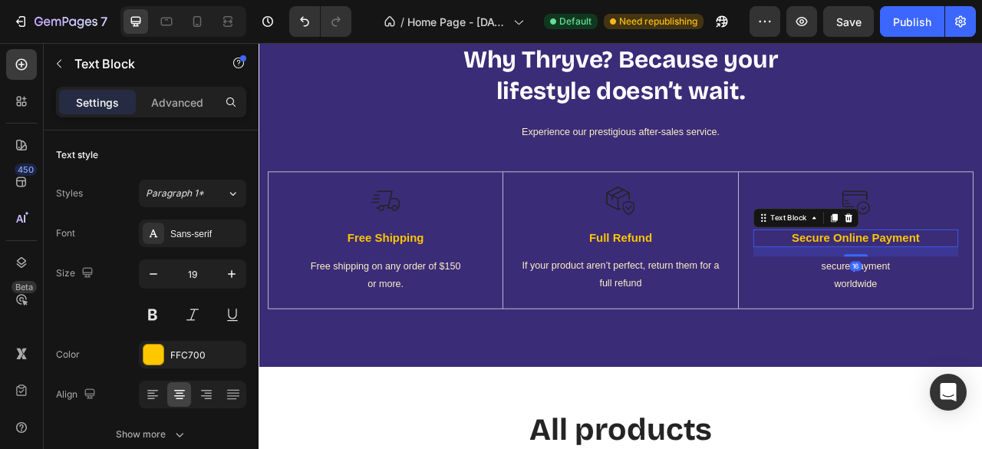
scroll to position [4481, 0]
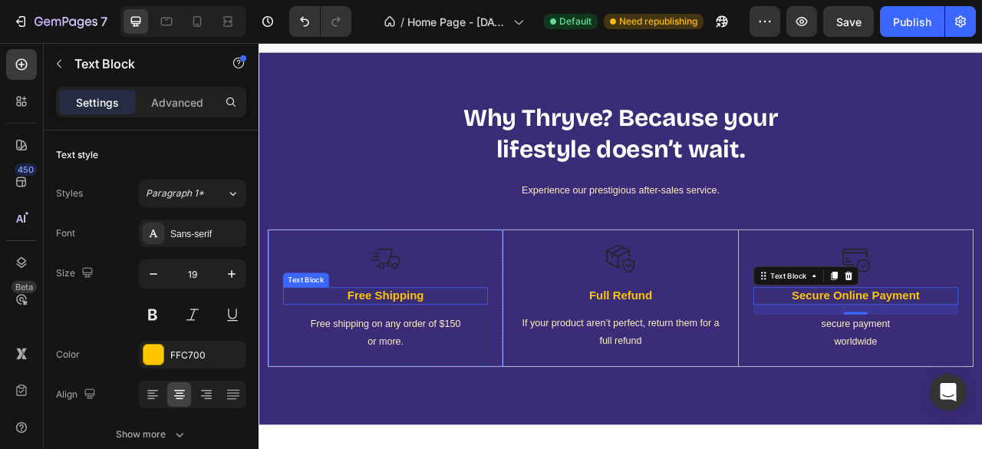
click at [389, 367] on p "Free Shipping" at bounding box center [420, 364] width 258 height 19
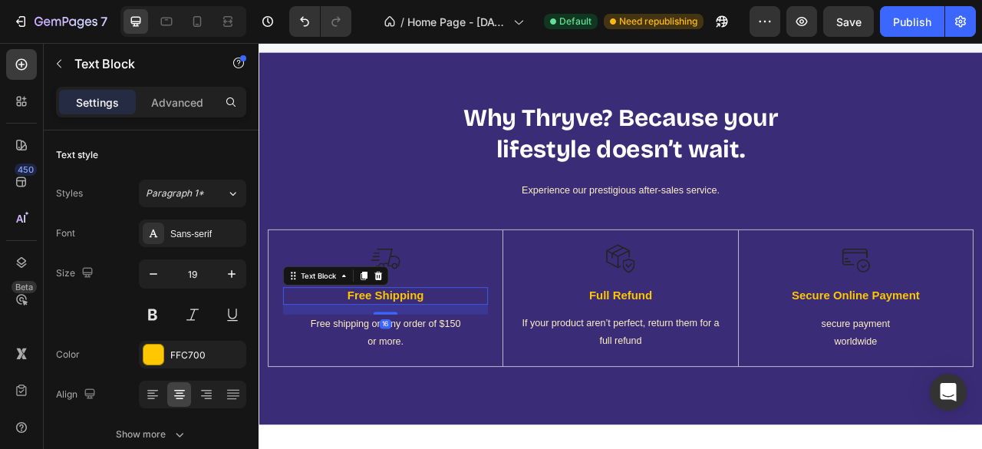
click at [389, 367] on p "Free Shipping" at bounding box center [420, 364] width 258 height 19
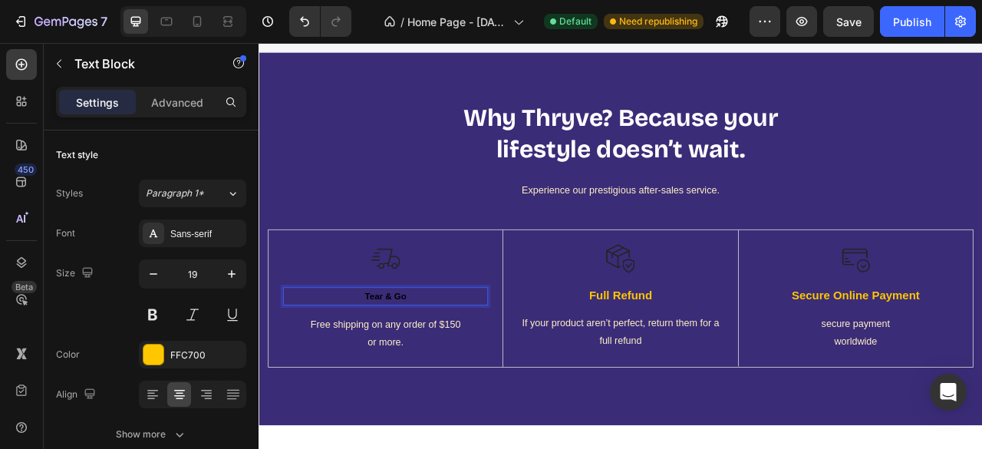
click at [389, 367] on p "Tear & Go" at bounding box center [420, 365] width 258 height 20
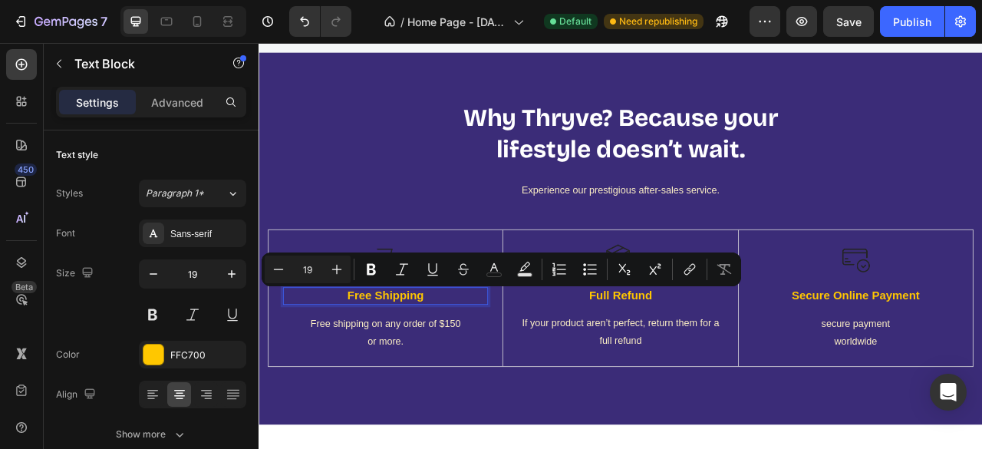
click at [485, 362] on p "Free Shipping" at bounding box center [420, 364] width 258 height 19
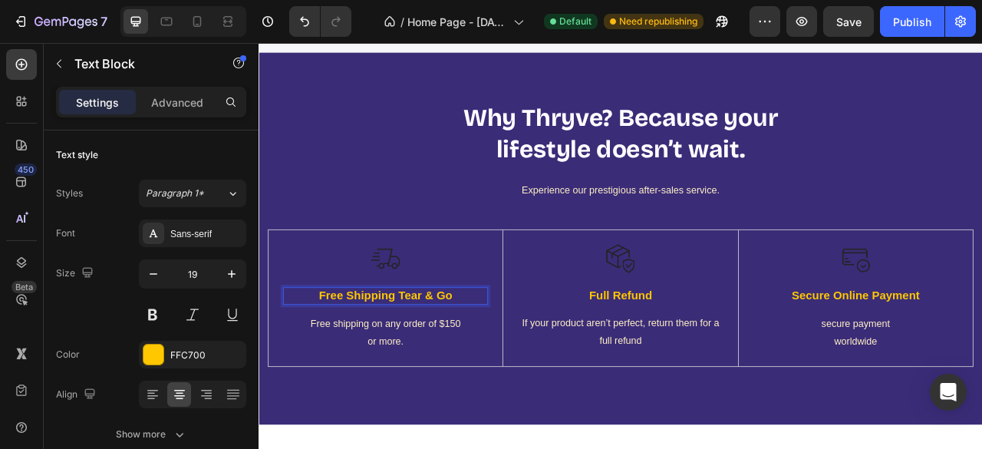
click at [438, 371] on p "Free Shipping Tear & Go" at bounding box center [420, 364] width 258 height 19
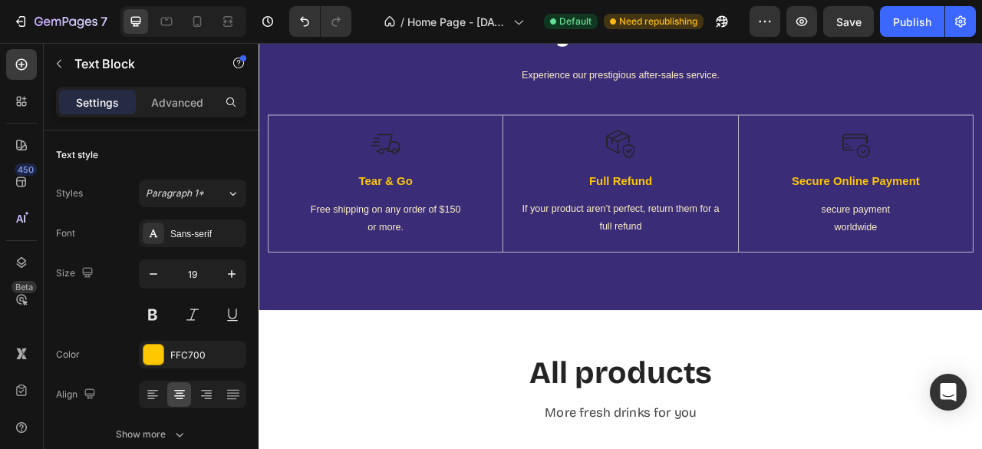
scroll to position [4574, 0]
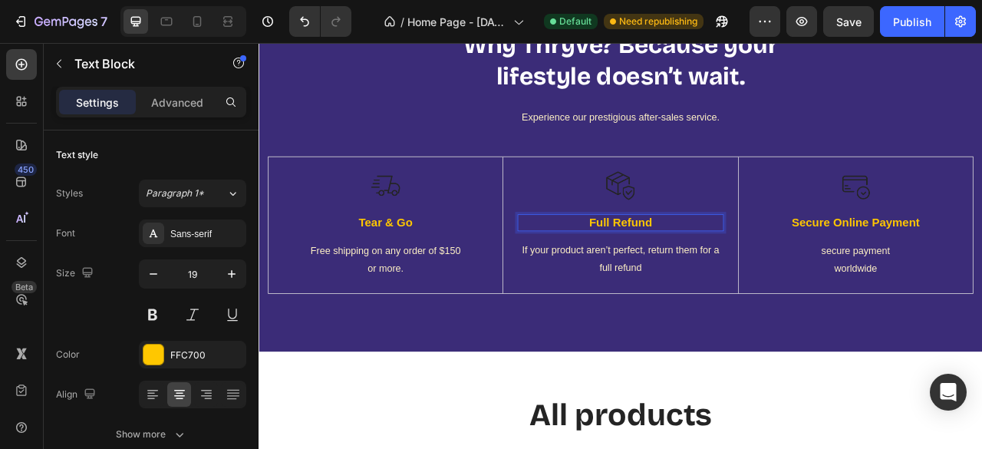
click at [728, 267] on p "Full Refund" at bounding box center [718, 271] width 258 height 19
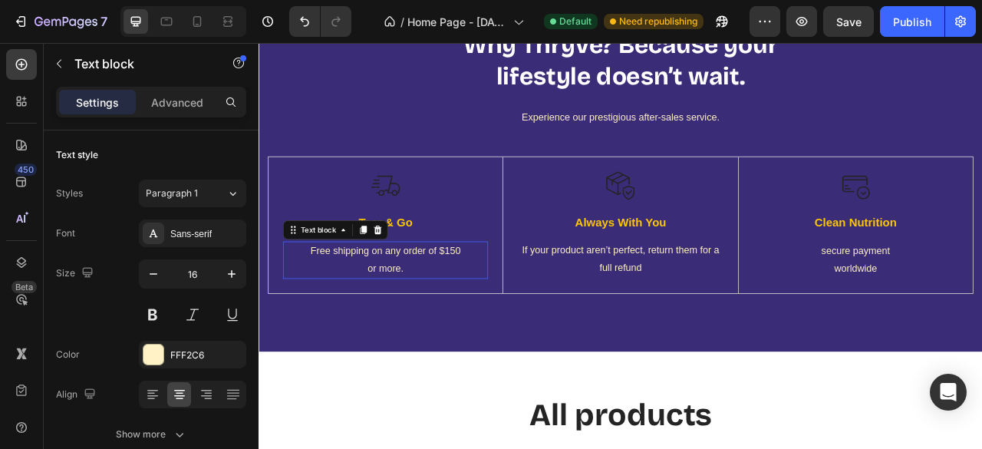
click at [478, 317] on p "Free shipping on any order of $150" at bounding box center [420, 308] width 258 height 22
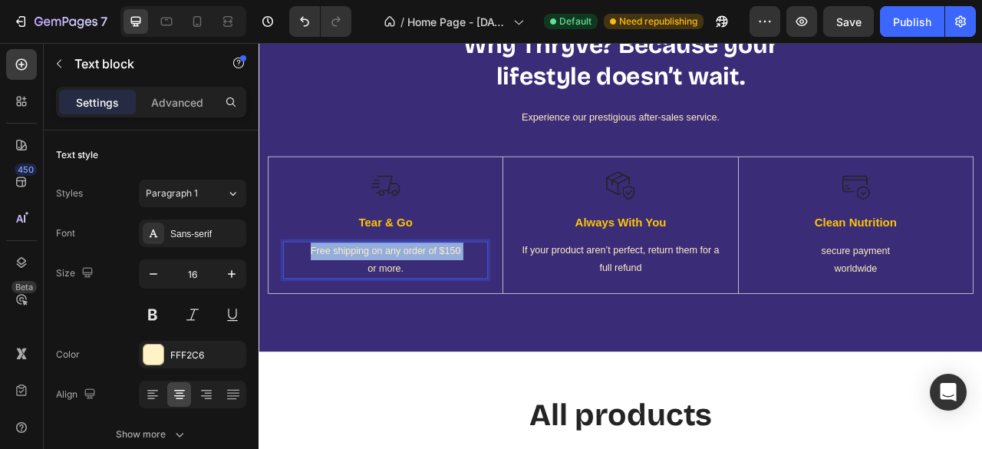
click at [478, 317] on p "Free shipping on any order of $150" at bounding box center [420, 308] width 258 height 22
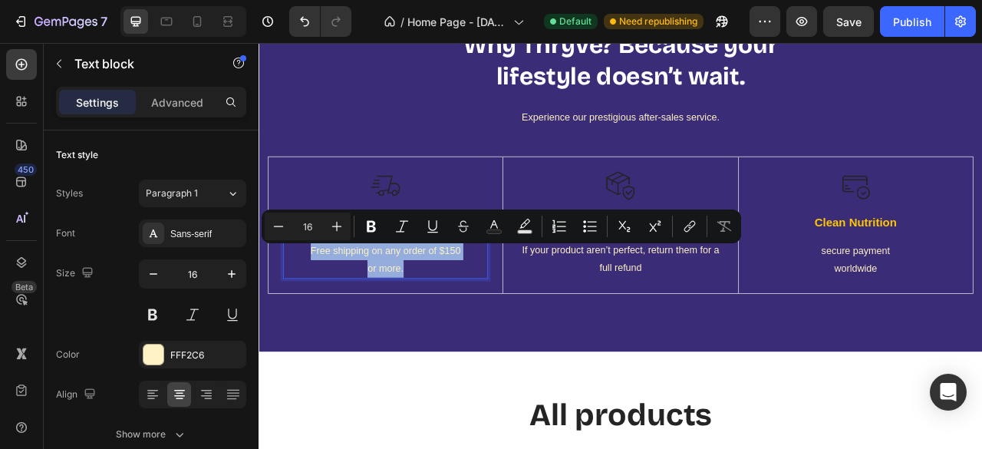
type input "11"
click at [454, 322] on p "or more." at bounding box center [420, 330] width 258 height 22
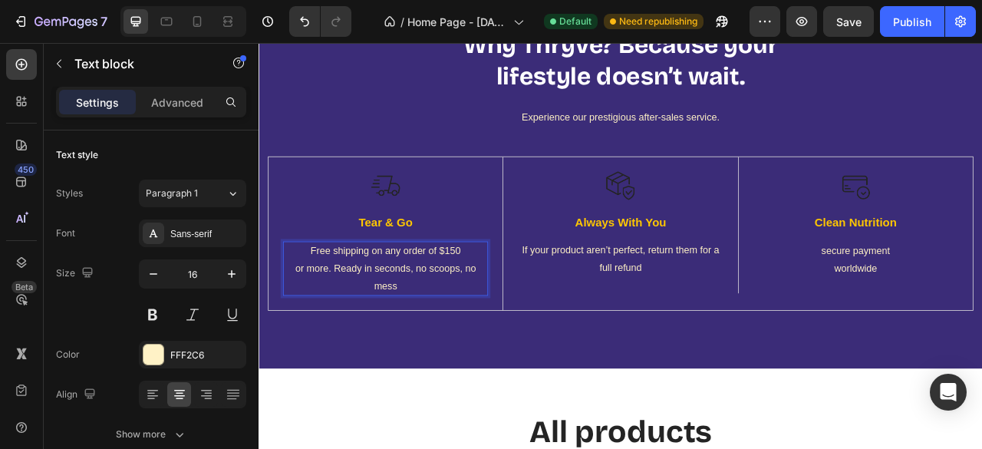
click at [350, 326] on p "or more. Ready in seconds, no scoops, no mess" at bounding box center [420, 341] width 258 height 44
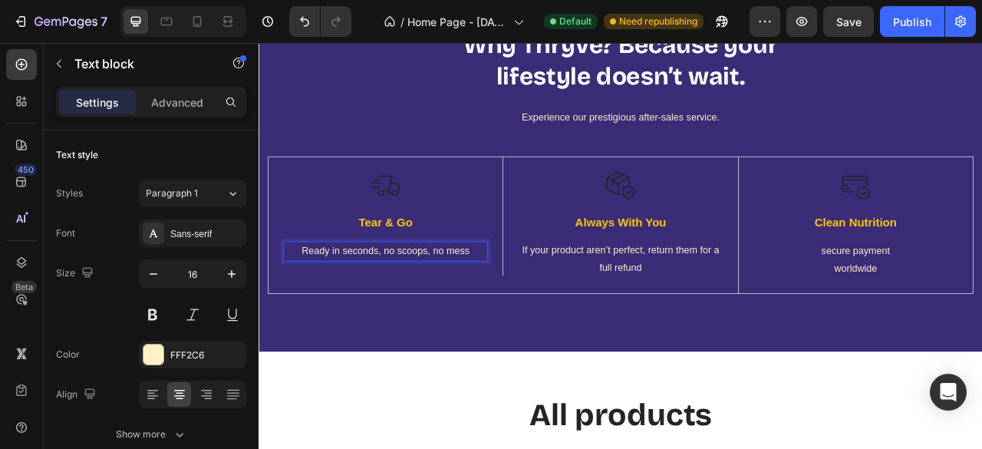
click at [420, 312] on p "Ready in seconds, no scoops, no mess" at bounding box center [420, 308] width 258 height 22
click at [386, 316] on p "Ready in seconds," at bounding box center [420, 308] width 258 height 22
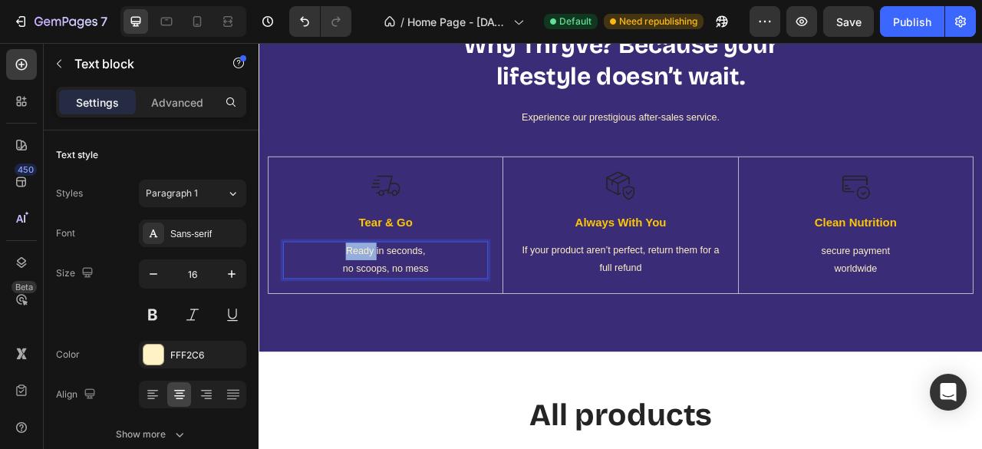
click at [386, 316] on p "Ready in seconds," at bounding box center [420, 308] width 258 height 22
click at [457, 307] on p "Ready in seconds," at bounding box center [420, 308] width 258 height 22
click at [719, 319] on p "If your product aren’t perfect, return them for a full refund" at bounding box center [718, 318] width 258 height 44
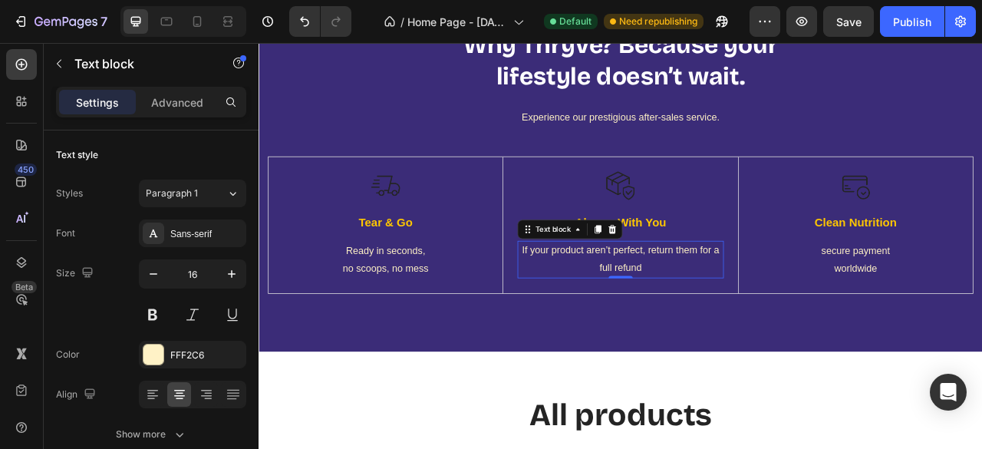
click at [719, 319] on p "If your product aren’t perfect, return them for a full refund" at bounding box center [718, 318] width 258 height 44
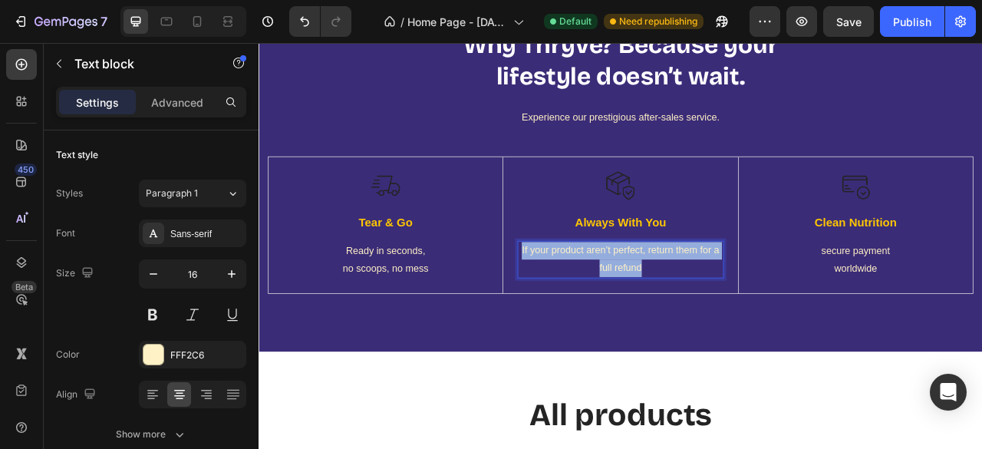
click at [719, 319] on p "If your product aren’t perfect, return them for a full refund" at bounding box center [718, 318] width 258 height 44
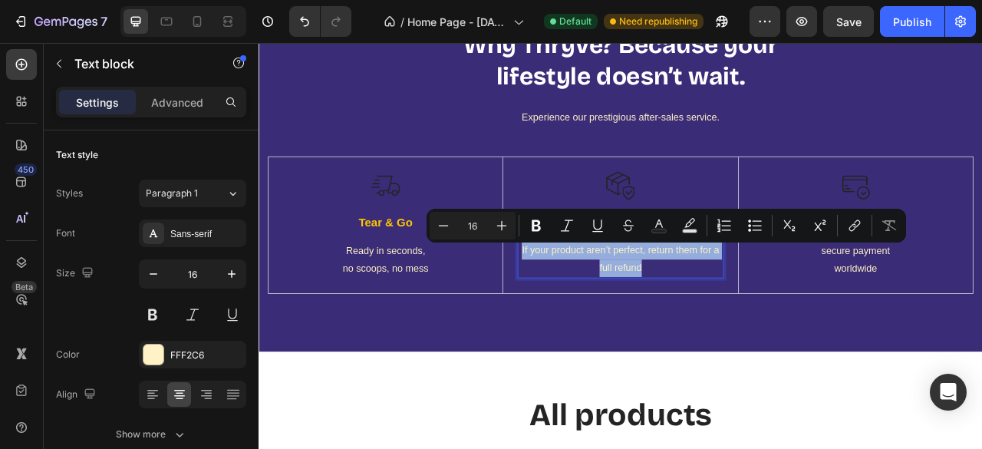
type input "11"
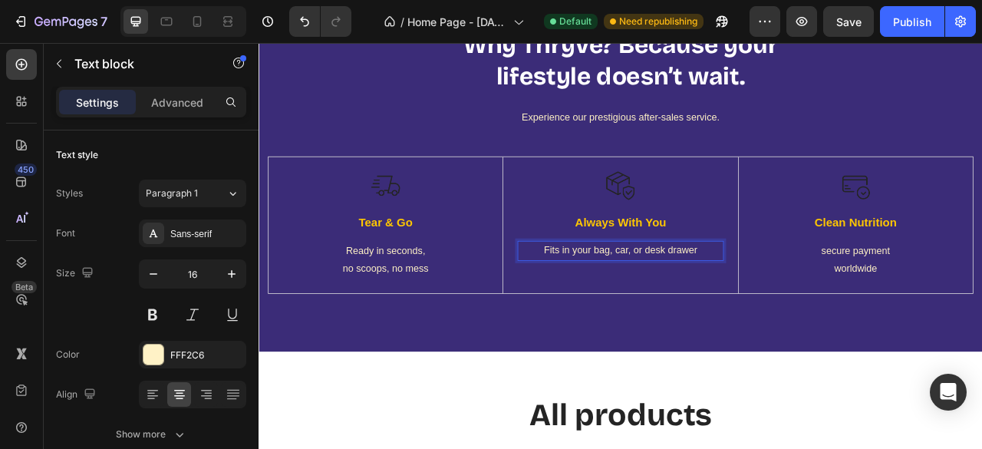
click at [715, 304] on p "Fits in your bag, car, or desk drawer" at bounding box center [718, 307] width 258 height 22
click at [731, 306] on p "Fits in your bag, car, or desk drawer" at bounding box center [718, 307] width 258 height 22
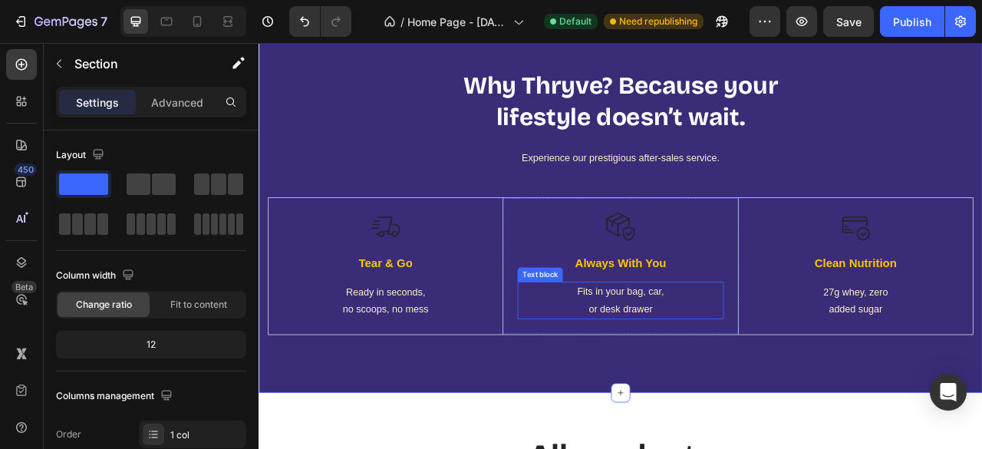
scroll to position [4510, 0]
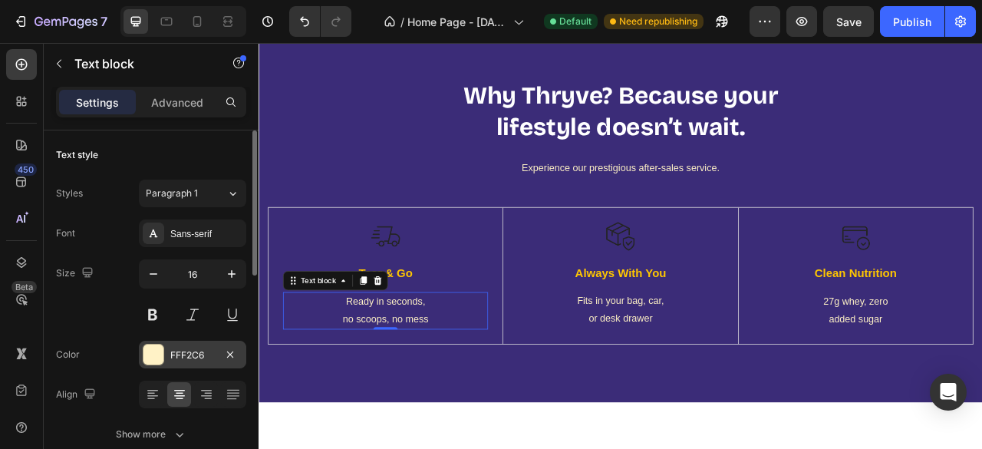
click at [153, 347] on div at bounding box center [153, 354] width 20 height 20
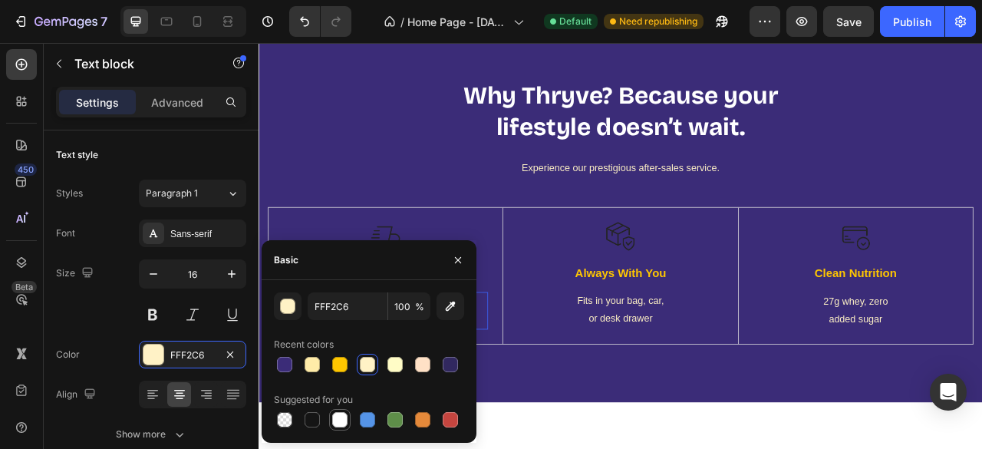
click at [334, 421] on div at bounding box center [339, 419] width 15 height 15
type input "FFFFFF"
click at [462, 254] on icon "button" at bounding box center [458, 260] width 12 height 12
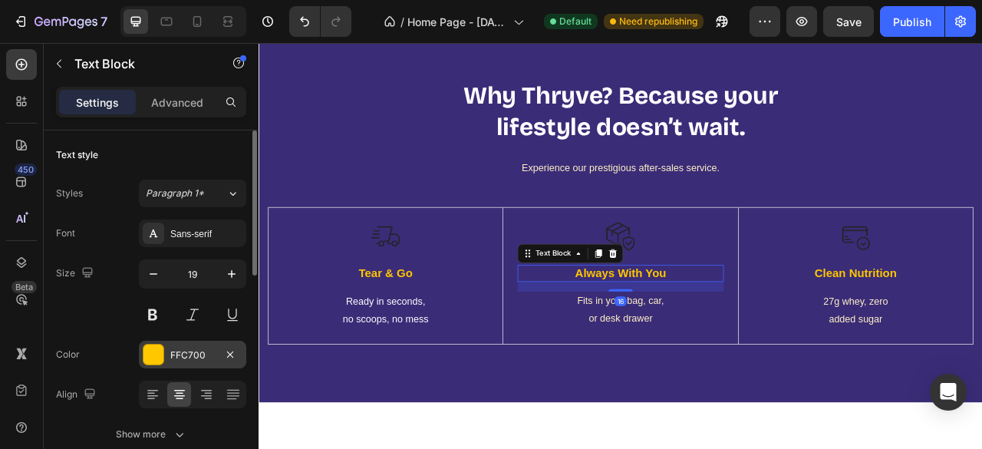
click at [153, 354] on div at bounding box center [153, 354] width 20 height 20
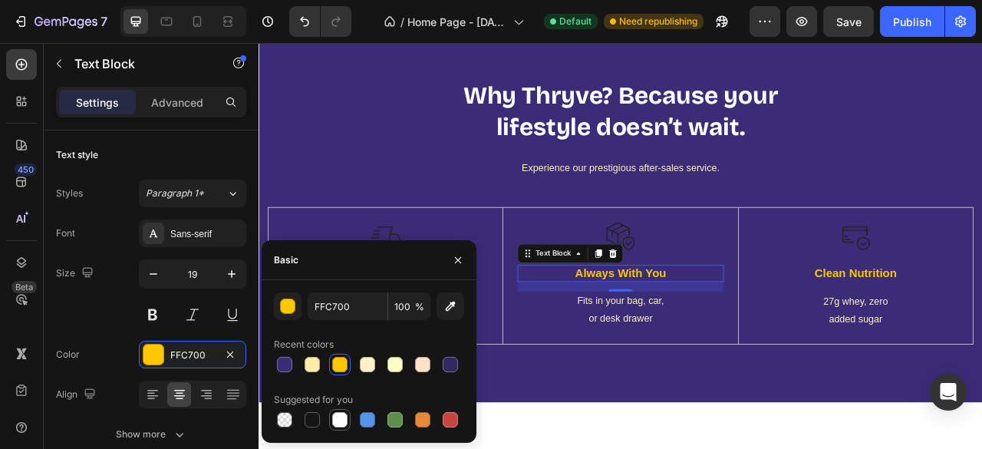
click at [337, 420] on div at bounding box center [339, 419] width 15 height 15
type input "FFFFFF"
click at [459, 257] on icon "button" at bounding box center [458, 260] width 12 height 12
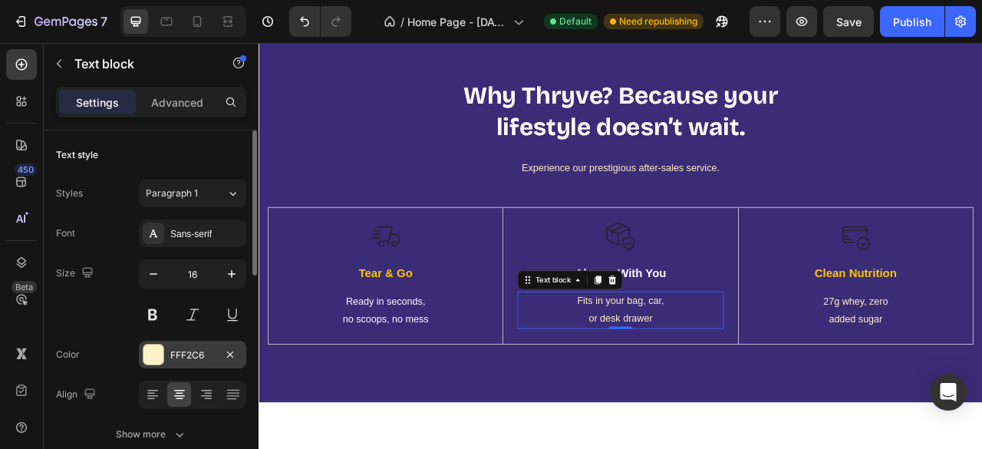
click at [161, 346] on div at bounding box center [153, 354] width 20 height 20
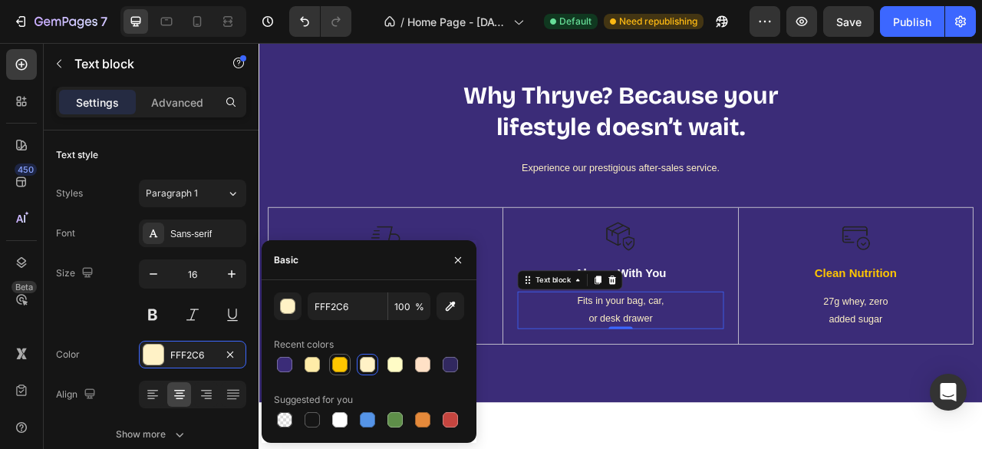
click at [348, 373] on div at bounding box center [339, 364] width 21 height 21
type input "FFC700"
click at [454, 271] on button "button" at bounding box center [458, 260] width 25 height 25
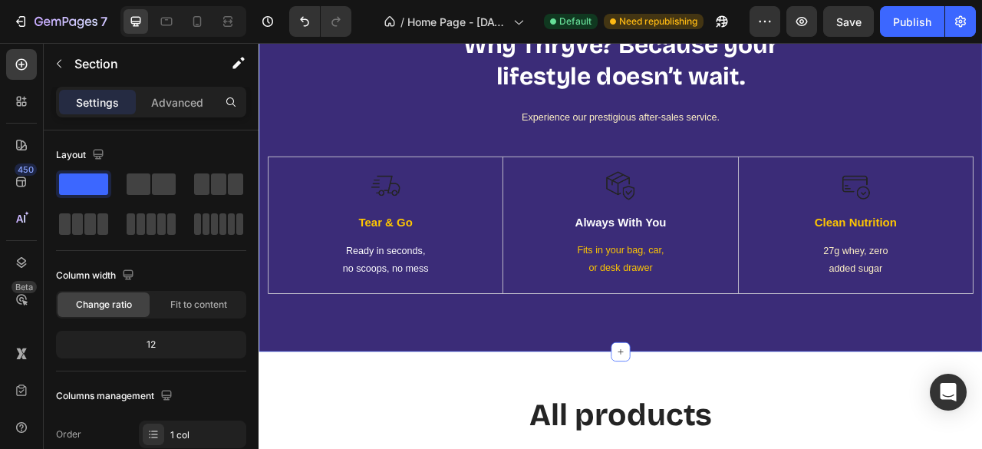
scroll to position [4566, 0]
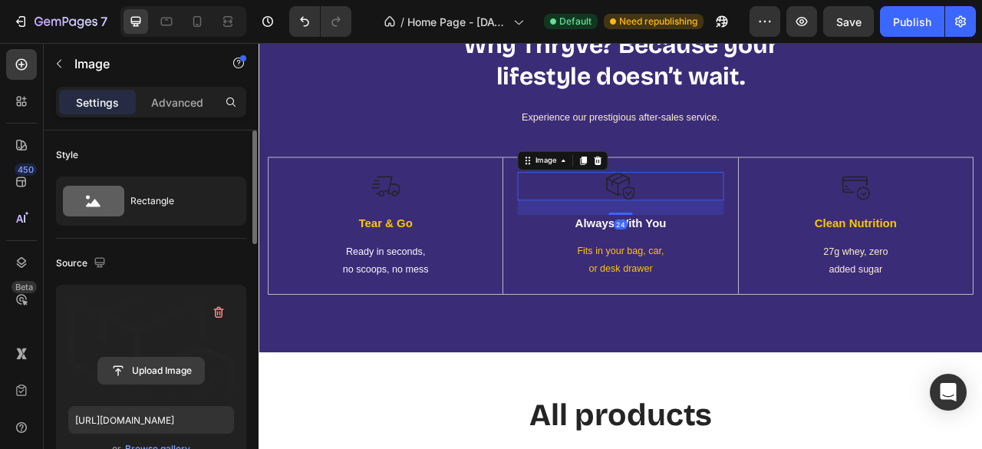
click at [158, 367] on input "file" at bounding box center [151, 370] width 106 height 26
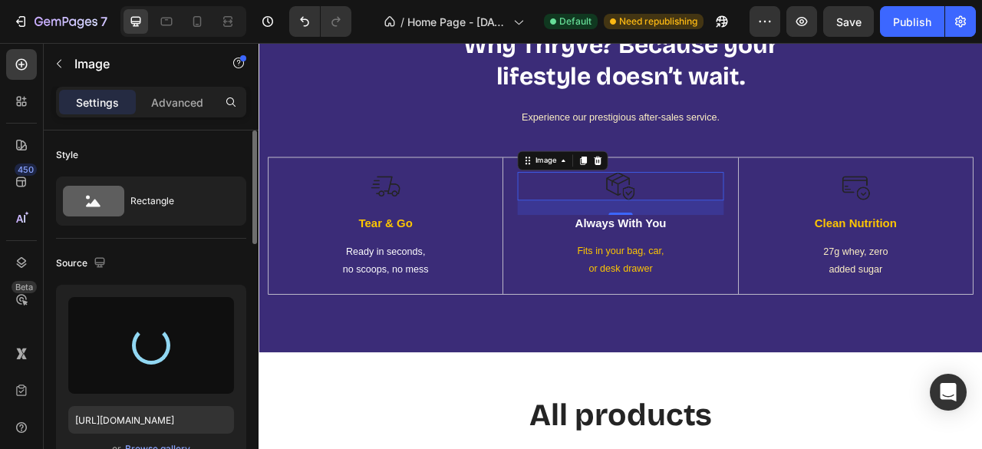
type input "https://cdn.shopify.com/s/files/1/0631/7093/6941/files/gempages_581673249335673…"
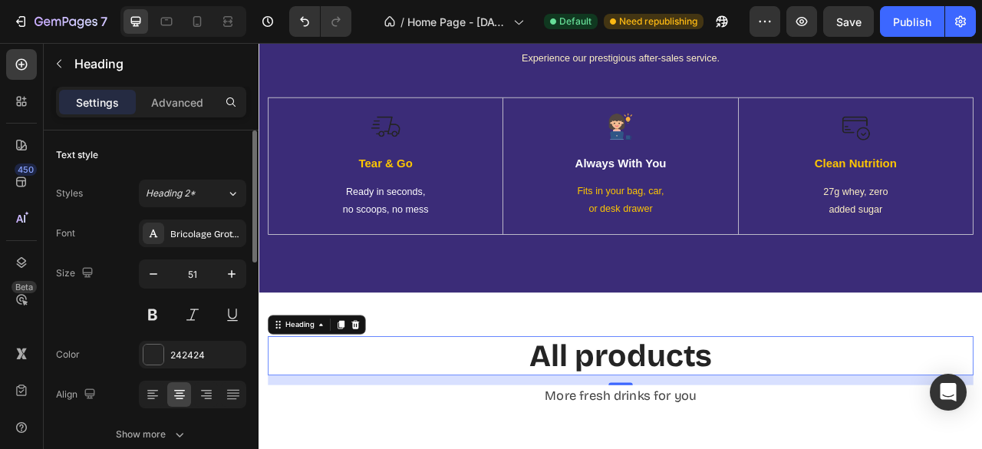
scroll to position [4415, 0]
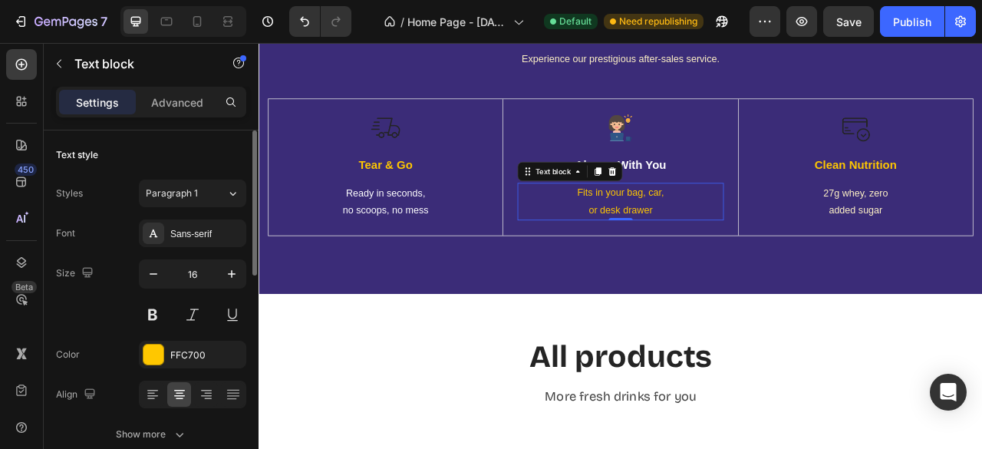
click at [696, 241] on p "Fits in your bag, car," at bounding box center [718, 233] width 258 height 22
click at [665, 255] on p "or desk drawer" at bounding box center [718, 256] width 258 height 22
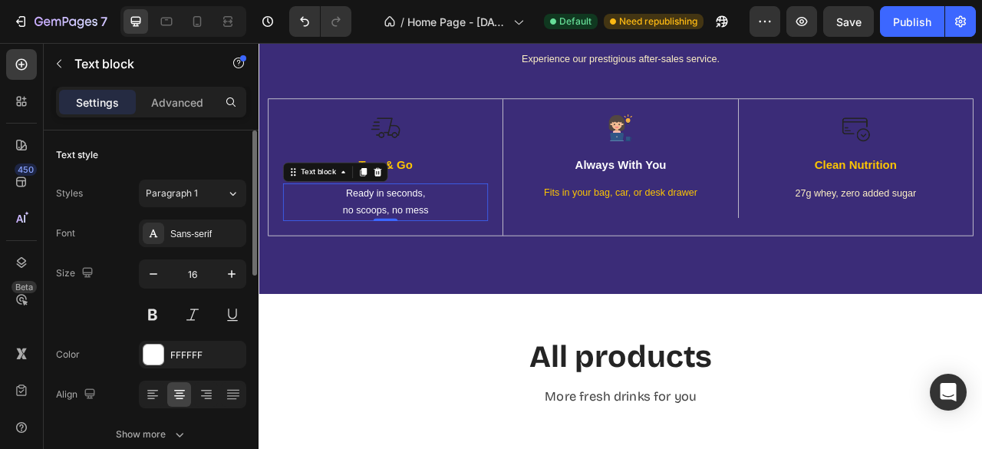
click at [403, 237] on p "Ready in seconds," at bounding box center [420, 234] width 258 height 22
click at [372, 248] on p "no scoops, no mess" at bounding box center [420, 256] width 258 height 22
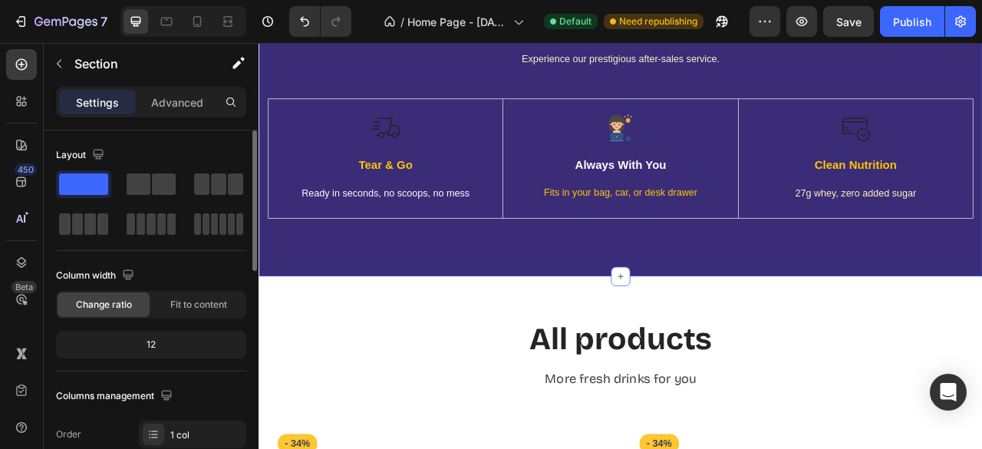
click at [514, 334] on div "Why Thryve? Because your lifestyle doesn’t wait. Heading Experience our prestig…" at bounding box center [718, 114] width 920 height 451
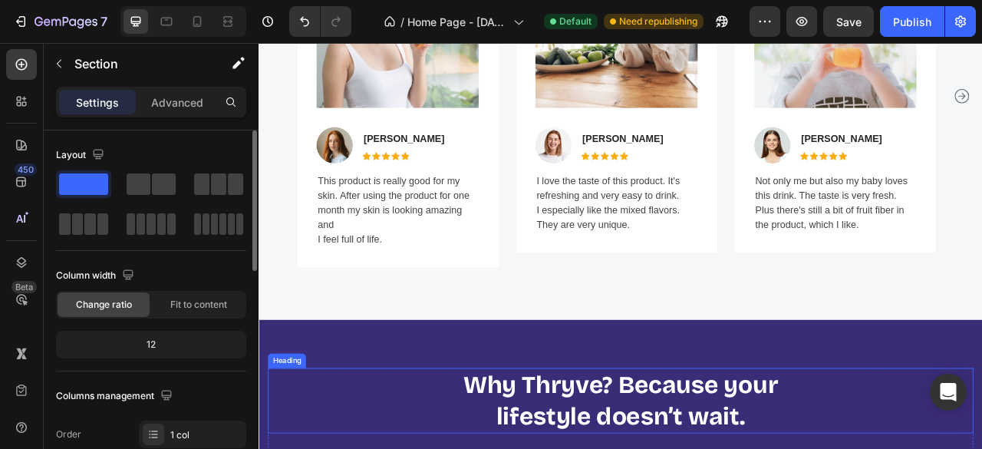
scroll to position [4140, 0]
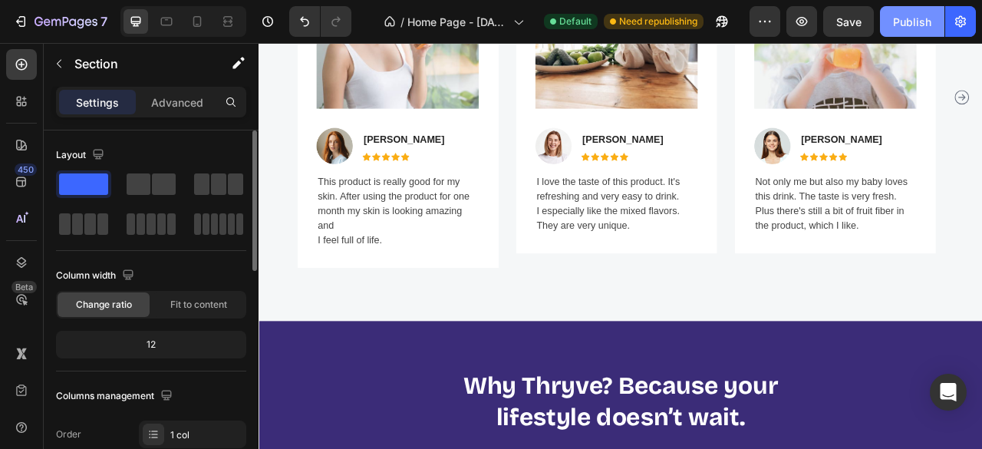
click at [902, 28] on div "Publish" at bounding box center [912, 22] width 38 height 16
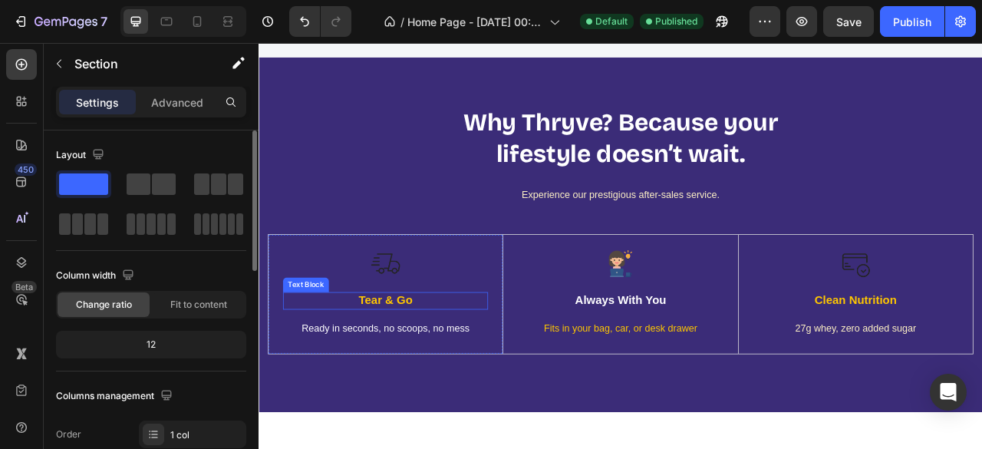
scroll to position [4484, 0]
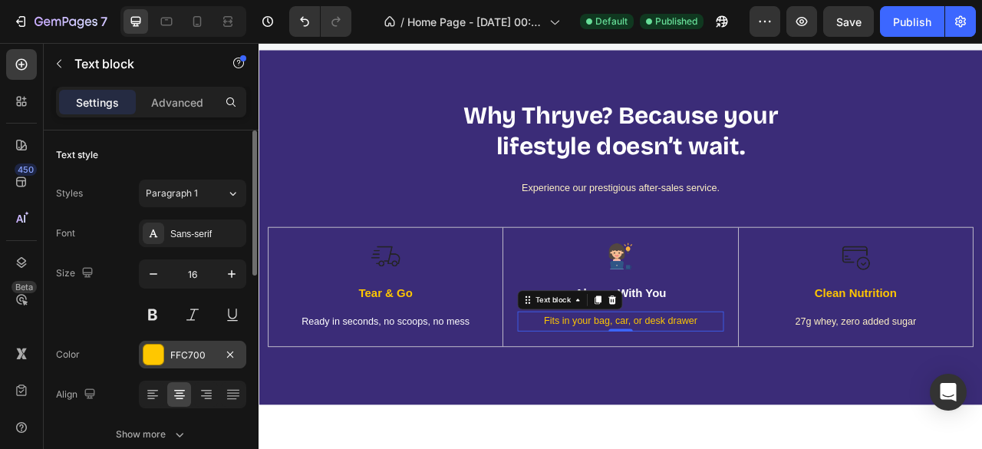
click at [152, 344] on div at bounding box center [153, 354] width 20 height 20
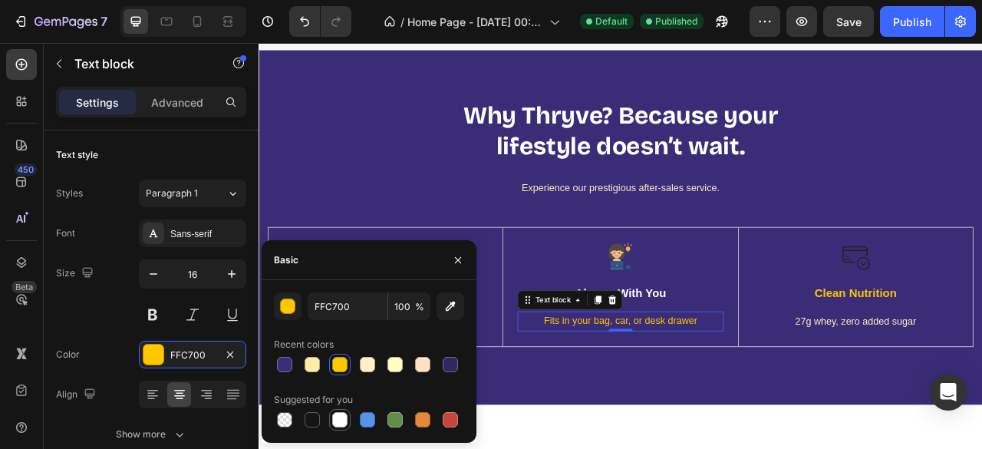
click at [336, 419] on div at bounding box center [339, 419] width 15 height 15
type input "FFFFFF"
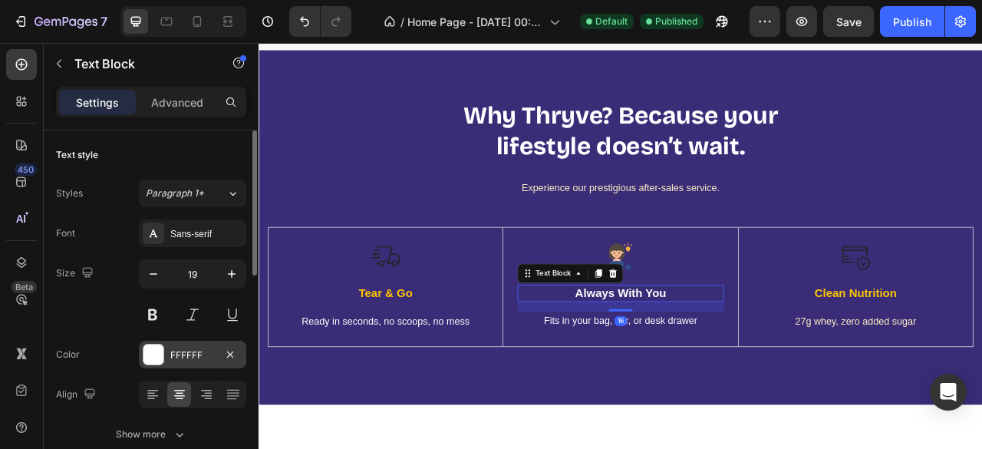
click at [163, 347] on div at bounding box center [153, 354] width 20 height 20
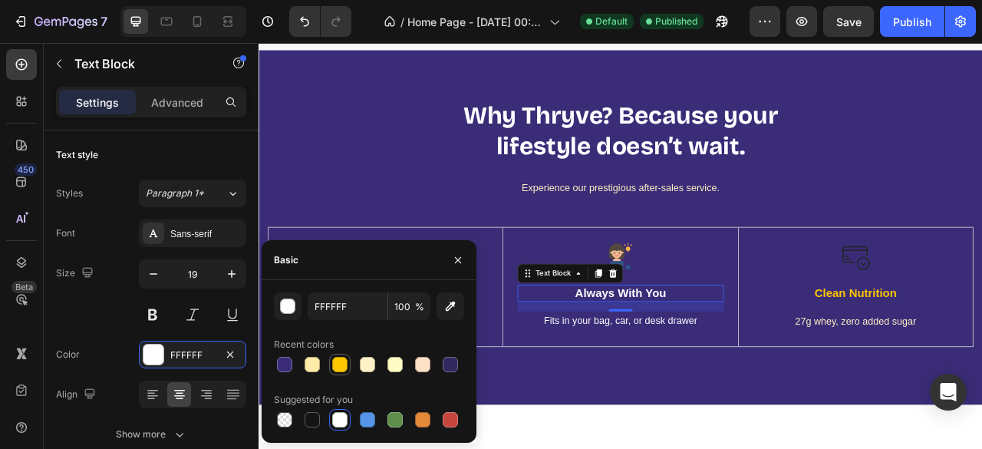
click at [337, 364] on div at bounding box center [339, 364] width 15 height 15
type input "FFC700"
click at [466, 262] on button "button" at bounding box center [458, 260] width 25 height 25
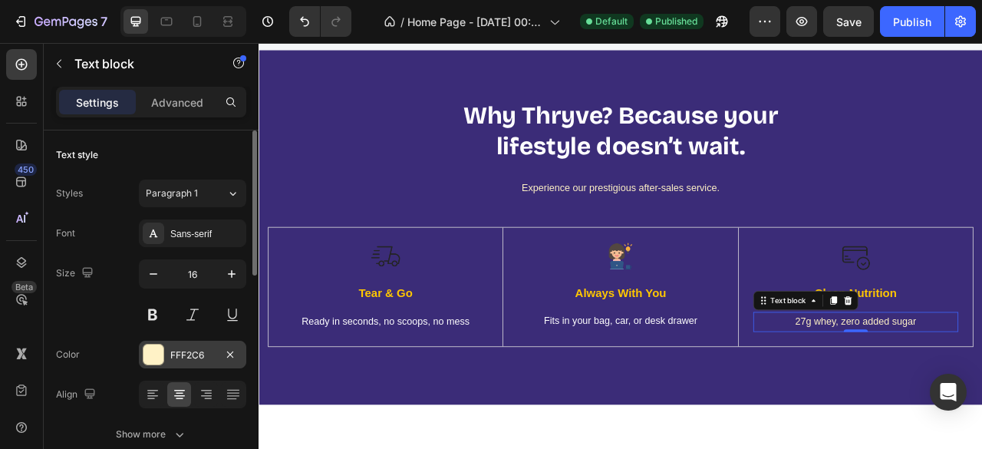
click at [149, 358] on div at bounding box center [153, 354] width 20 height 20
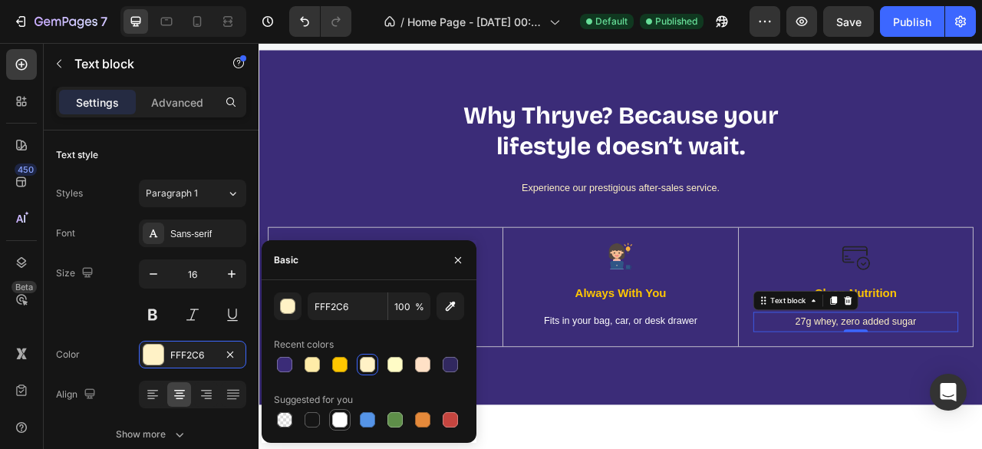
click at [341, 418] on div at bounding box center [339, 419] width 15 height 15
type input "FFFFFF"
click at [452, 257] on icon "button" at bounding box center [458, 260] width 12 height 12
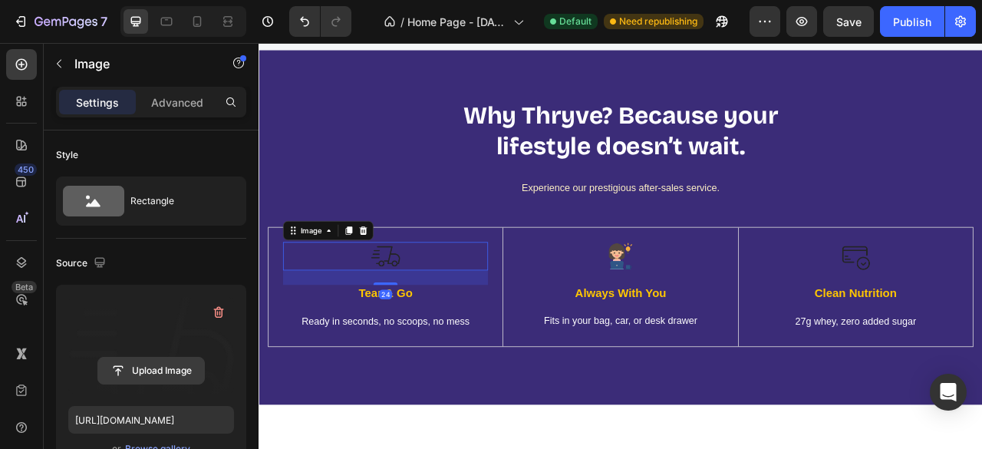
click at [138, 370] on input "file" at bounding box center [151, 370] width 106 height 26
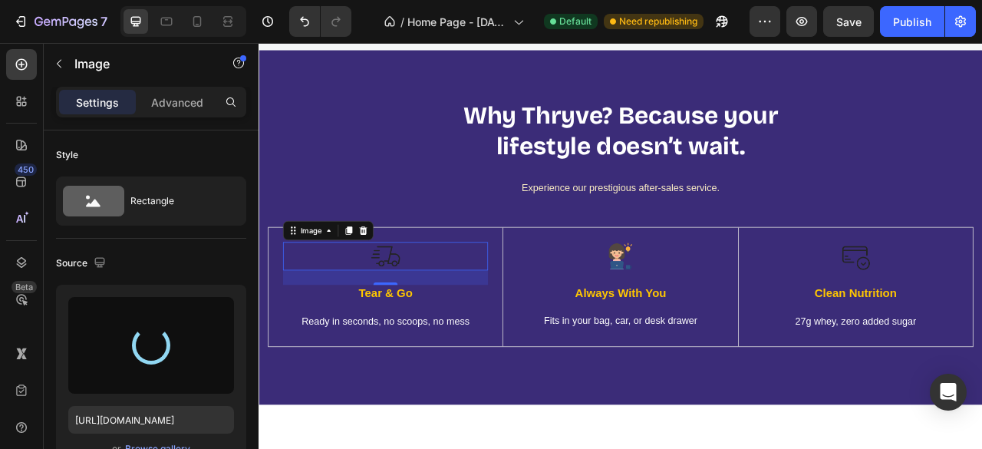
type input "https://cdn.shopify.com/s/files/1/0631/7093/6941/files/gempages_581673249335673…"
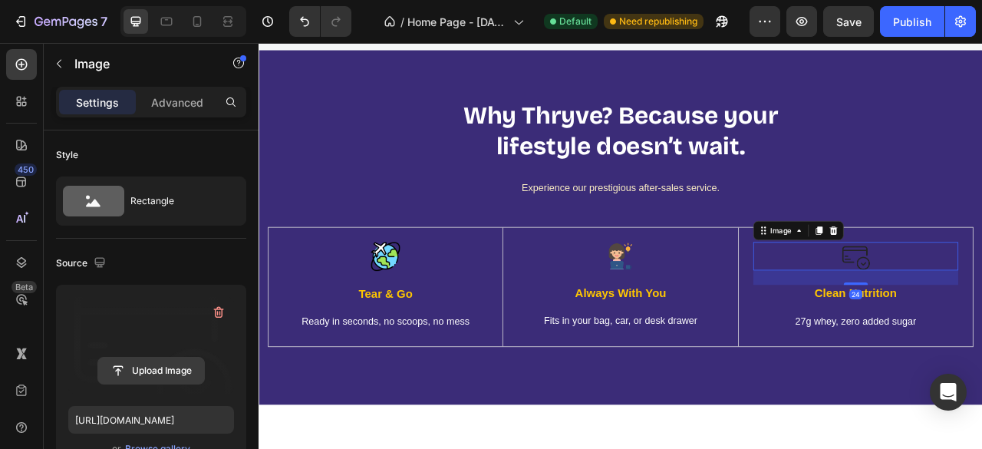
click at [187, 364] on input "file" at bounding box center [151, 370] width 106 height 26
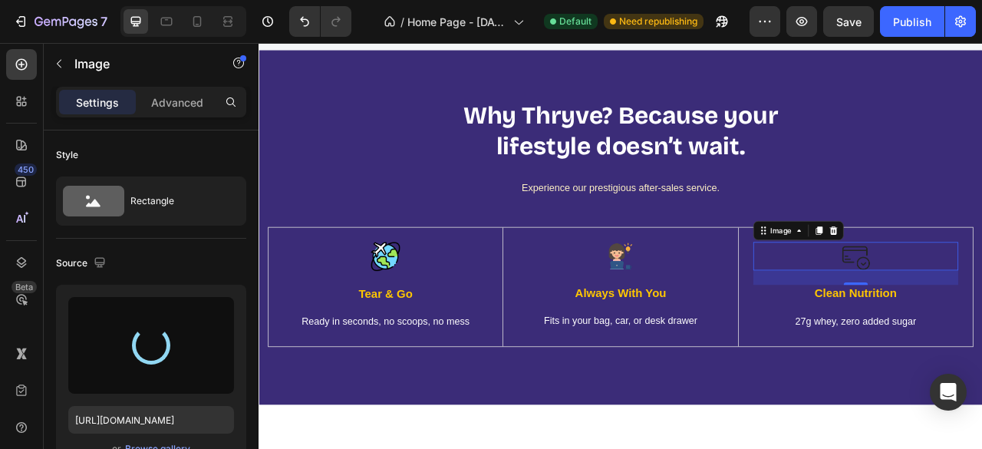
type input "https://cdn.shopify.com/s/files/1/0631/7093/6941/files/gempages_581673249335673…"
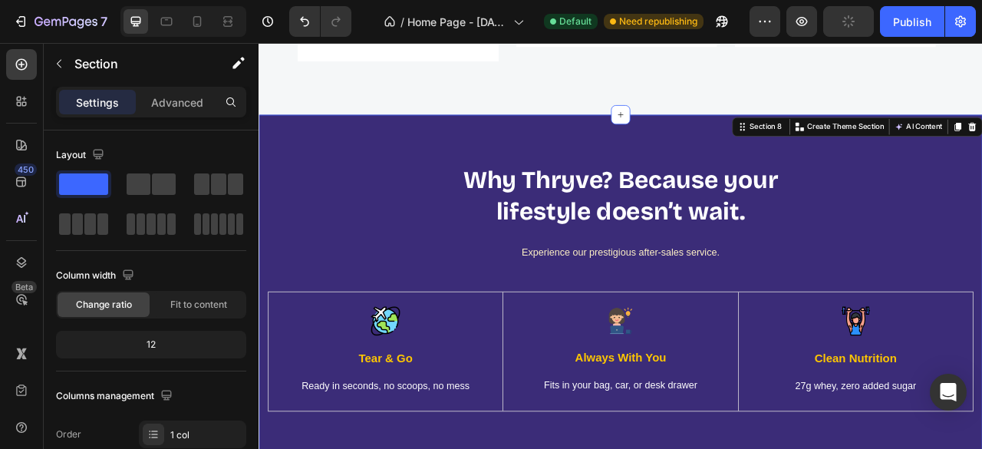
scroll to position [4462, 0]
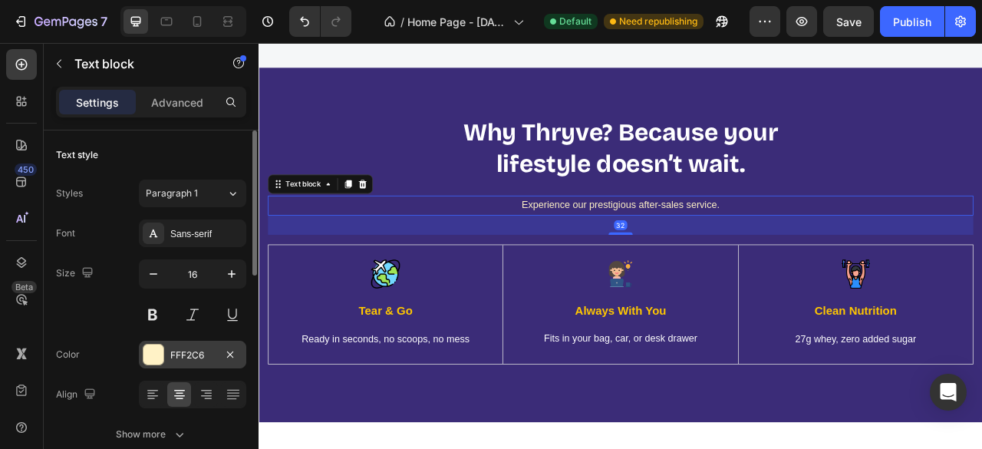
click at [150, 357] on div at bounding box center [153, 354] width 20 height 20
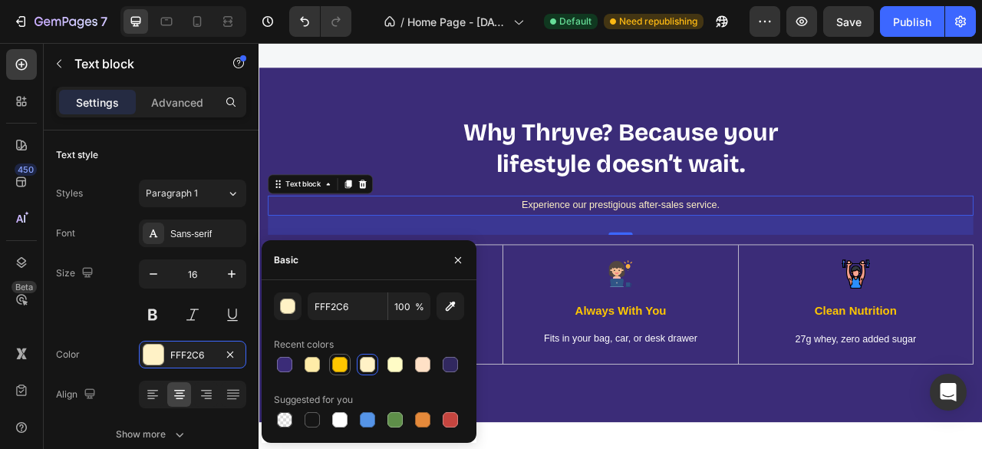
click at [341, 367] on div at bounding box center [339, 364] width 15 height 15
type input "FFC700"
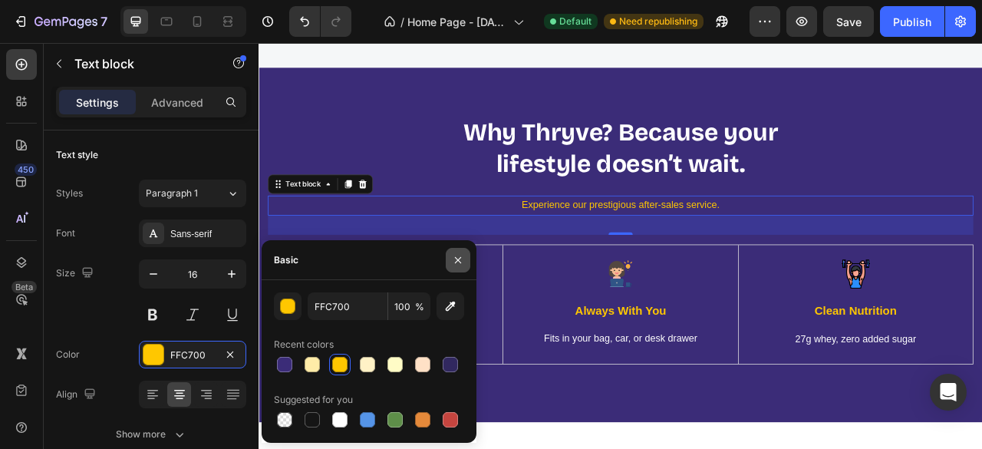
click at [460, 262] on icon "button" at bounding box center [458, 260] width 12 height 12
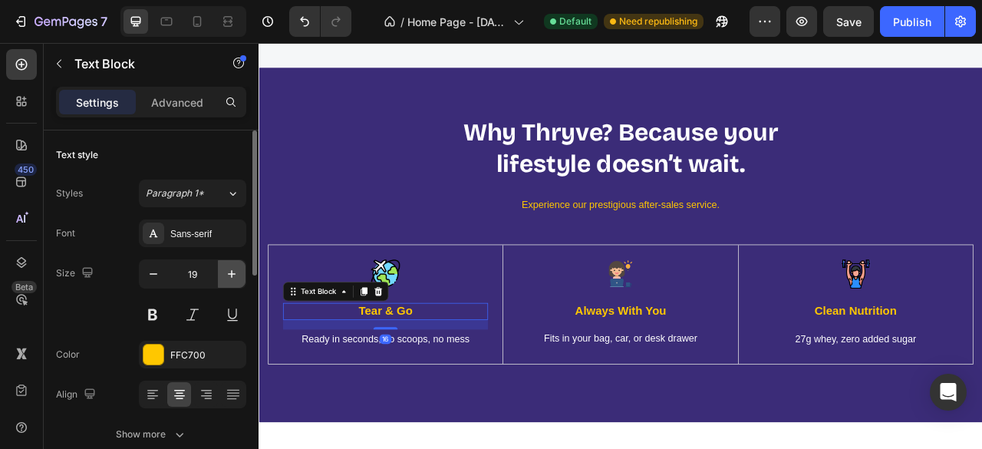
click at [232, 274] on icon "button" at bounding box center [232, 274] width 8 height 8
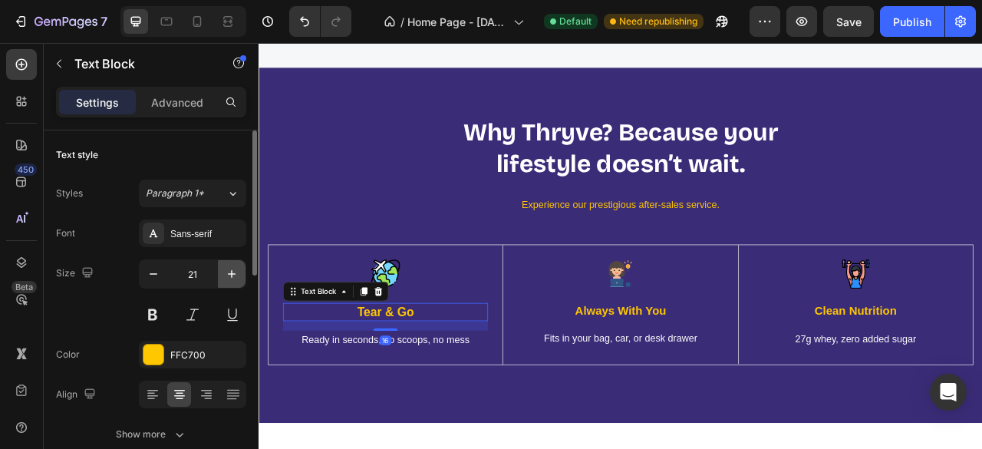
click at [232, 274] on icon "button" at bounding box center [232, 274] width 8 height 8
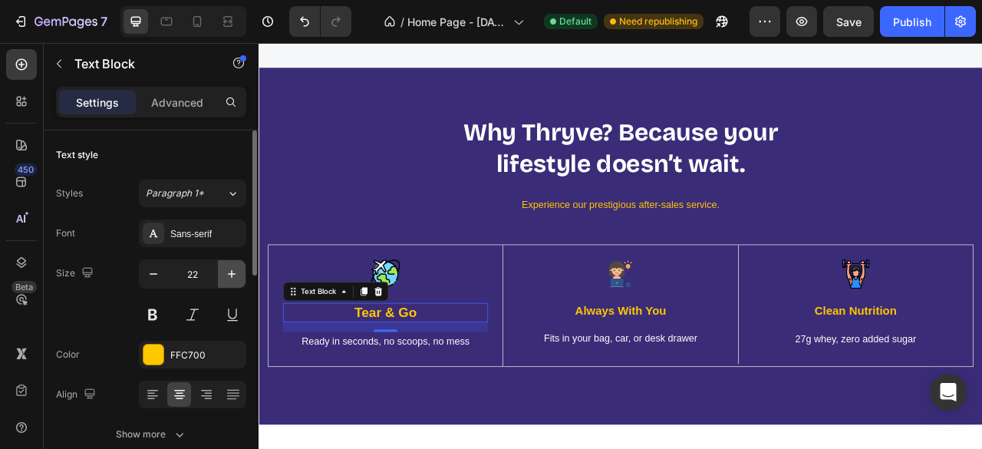
click at [232, 274] on icon "button" at bounding box center [232, 274] width 8 height 8
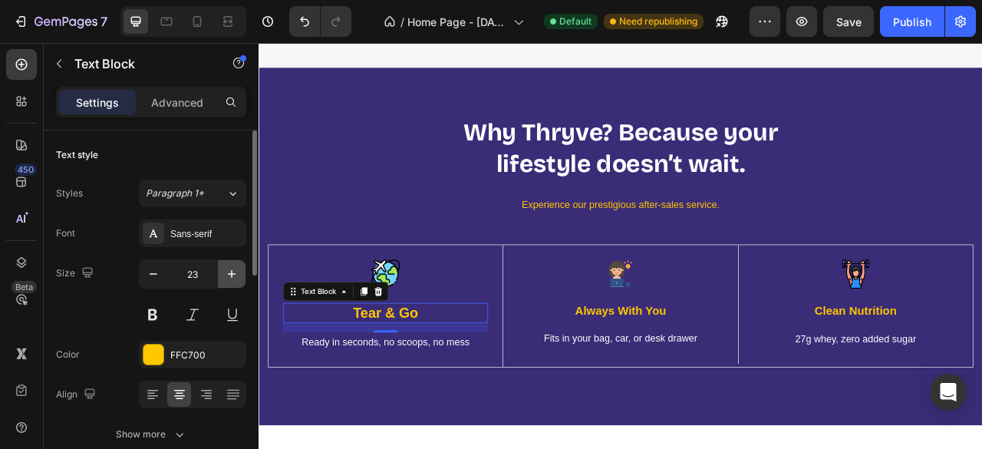
click at [232, 274] on icon "button" at bounding box center [232, 274] width 8 height 8
type input "24"
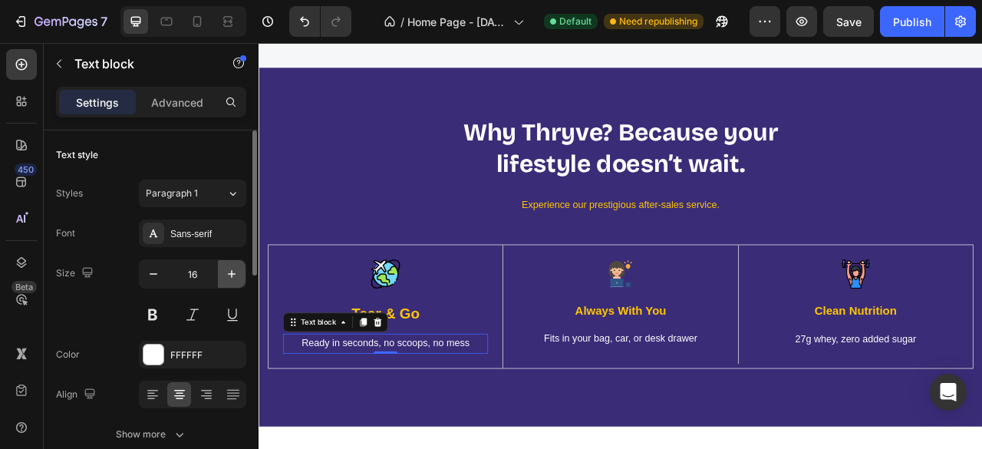
click at [236, 272] on icon "button" at bounding box center [231, 273] width 15 height 15
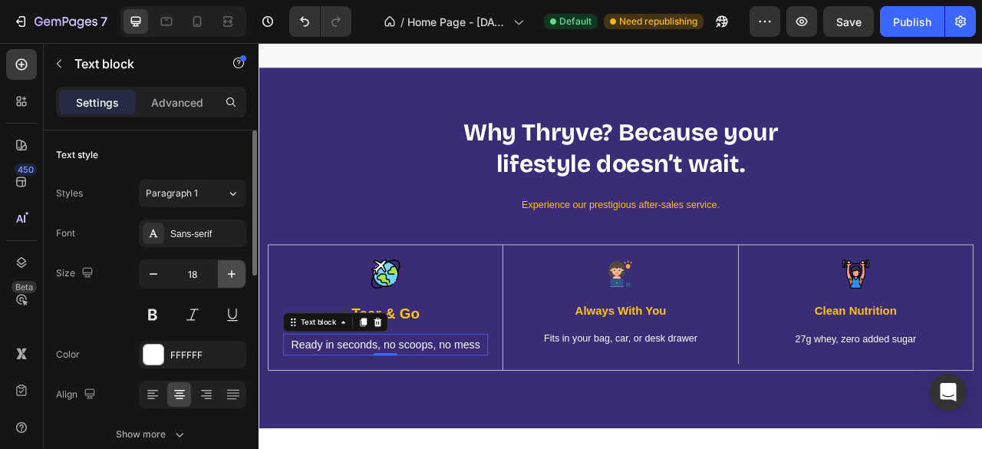
click at [236, 272] on icon "button" at bounding box center [231, 273] width 15 height 15
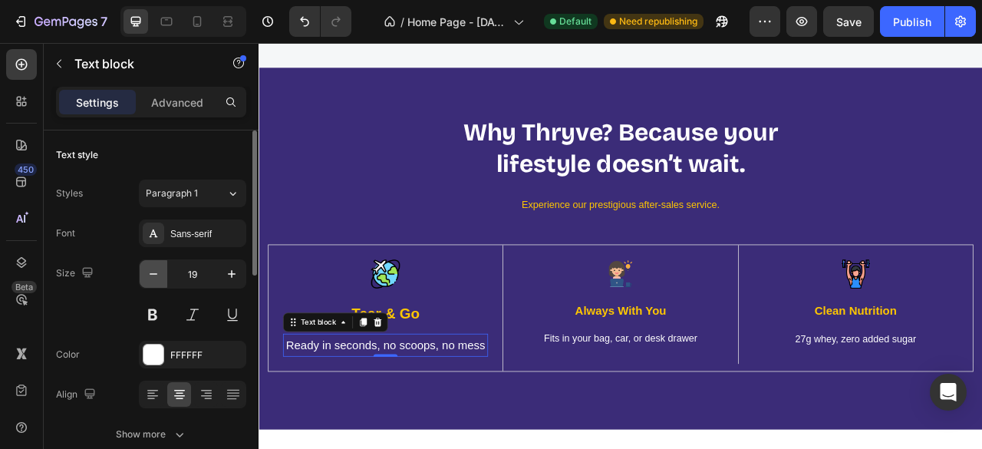
click at [149, 276] on icon "button" at bounding box center [153, 273] width 15 height 15
type input "18"
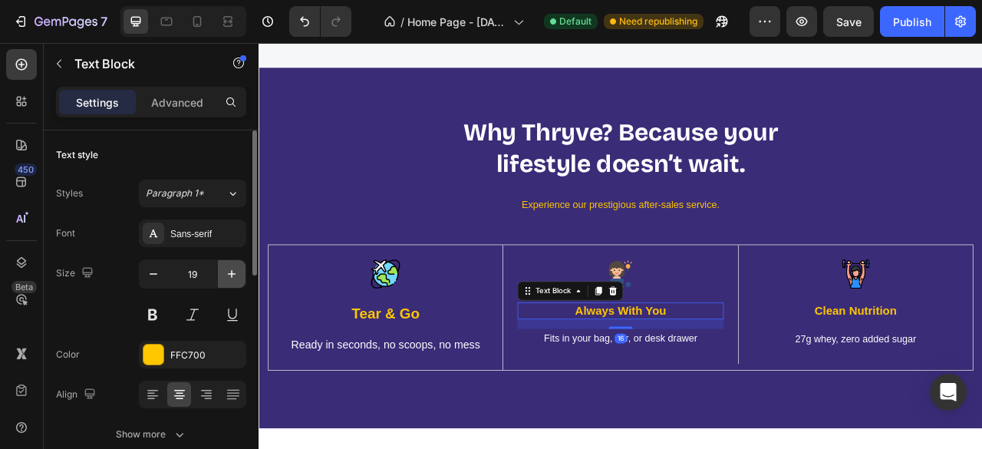
click at [235, 278] on icon "button" at bounding box center [231, 273] width 15 height 15
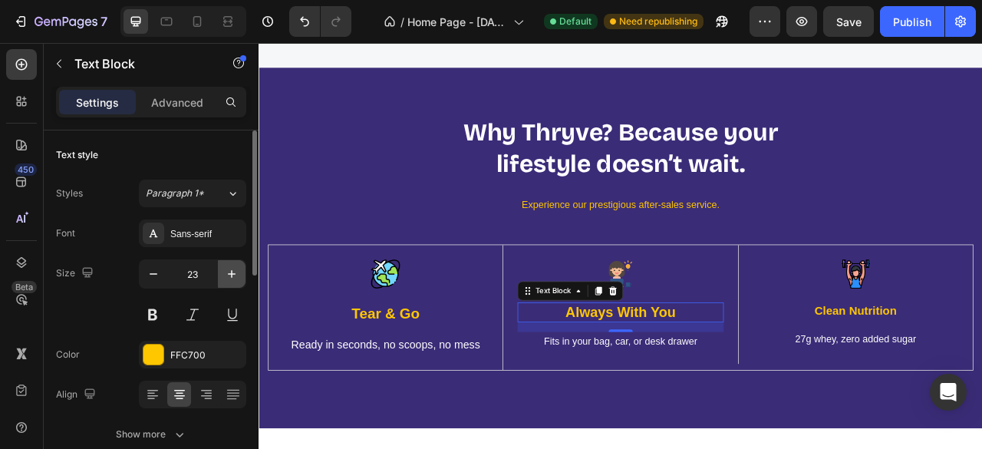
click at [235, 278] on icon "button" at bounding box center [231, 273] width 15 height 15
click at [160, 275] on icon "button" at bounding box center [153, 273] width 15 height 15
type input "24"
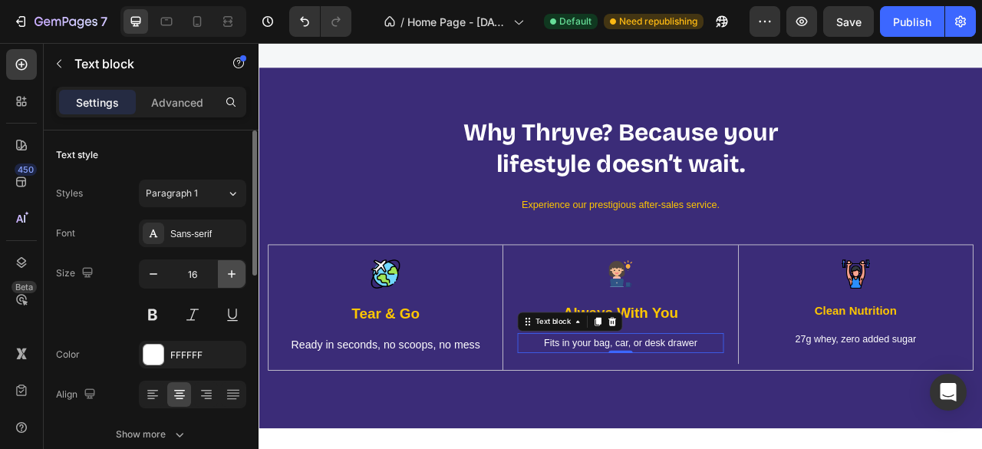
click at [225, 277] on icon "button" at bounding box center [231, 273] width 15 height 15
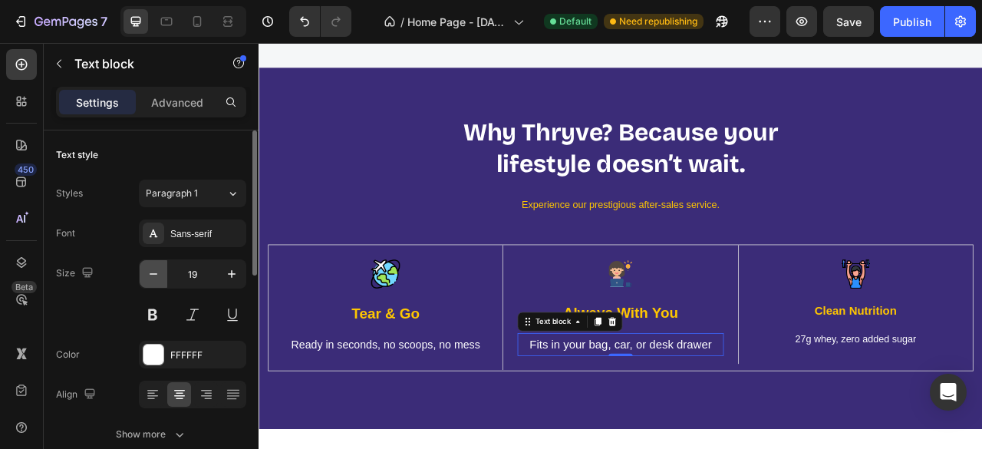
click at [155, 278] on icon "button" at bounding box center [153, 273] width 15 height 15
type input "18"
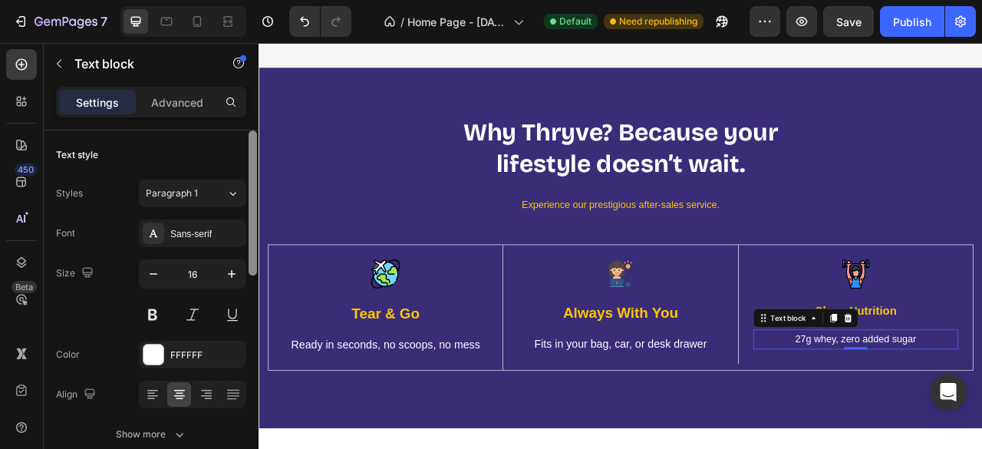
scroll to position [363, 0]
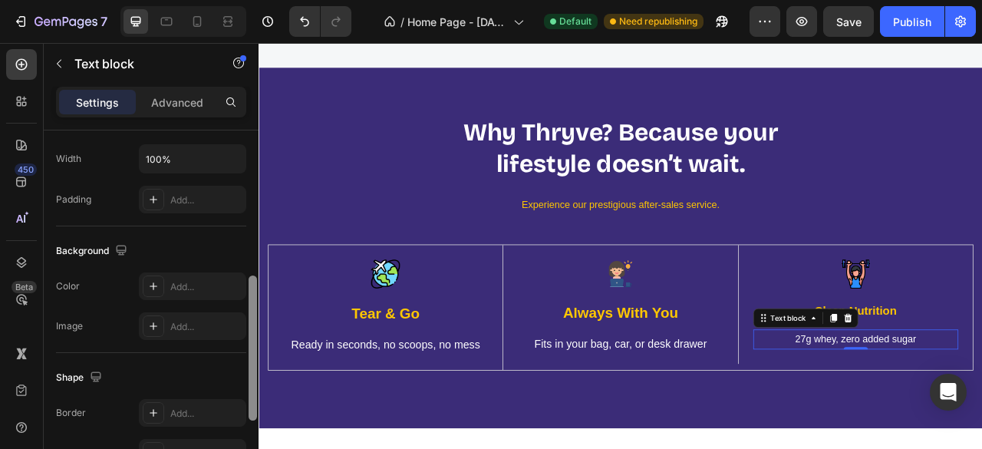
click at [250, 277] on div at bounding box center [253, 311] width 12 height 363
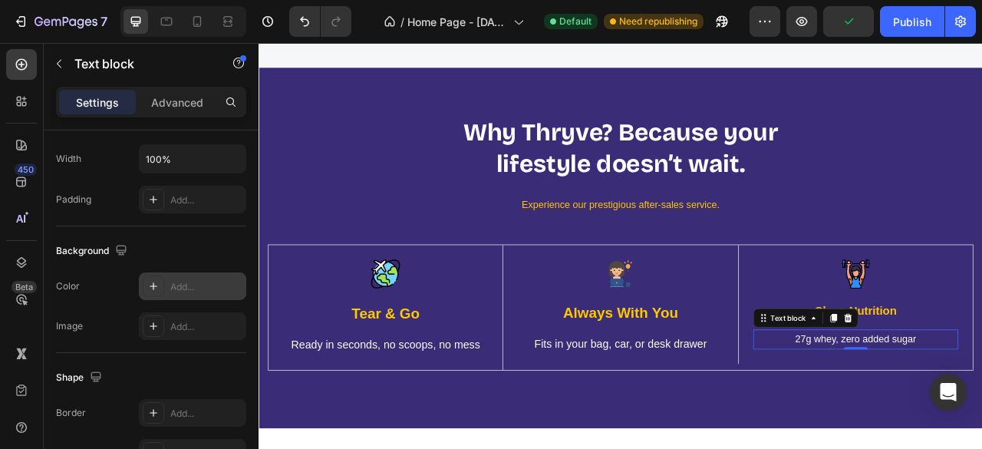
scroll to position [513, 0]
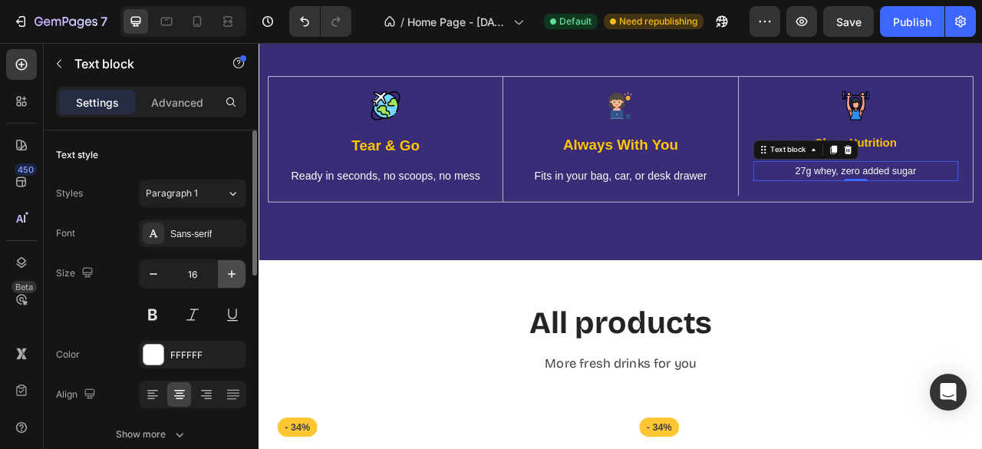
click at [236, 286] on button "button" at bounding box center [232, 274] width 28 height 28
click at [160, 274] on icon "button" at bounding box center [153, 273] width 15 height 15
type input "18"
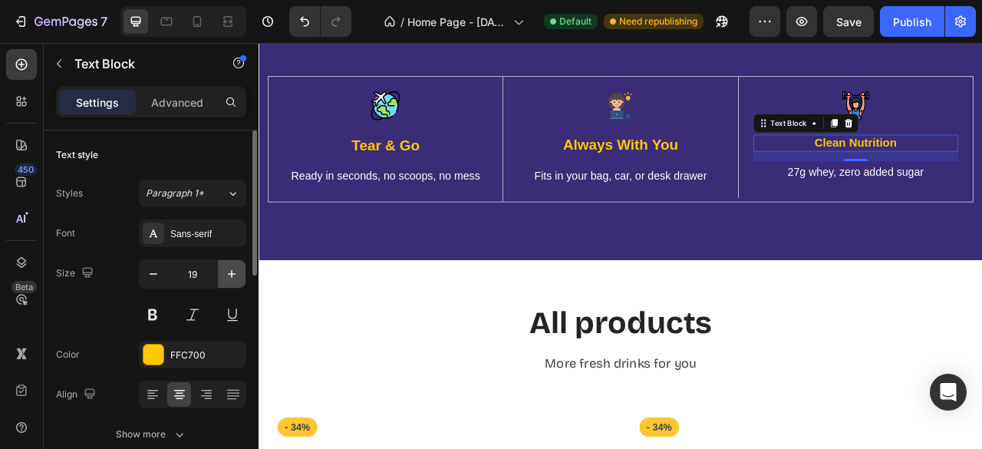
click at [224, 268] on icon "button" at bounding box center [231, 273] width 15 height 15
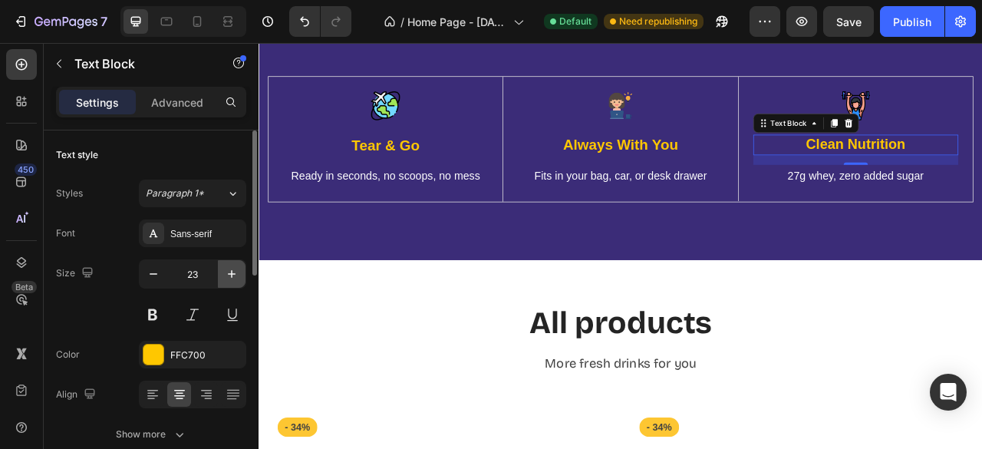
type input "24"
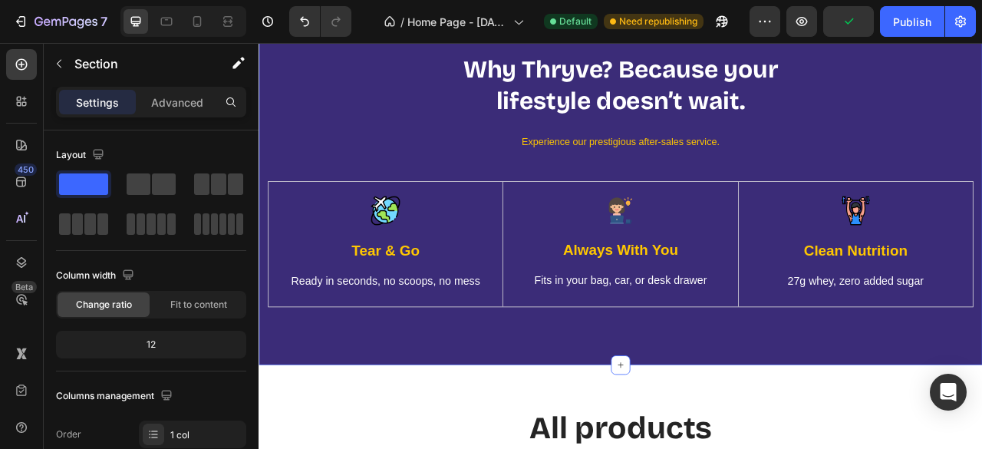
scroll to position [4488, 0]
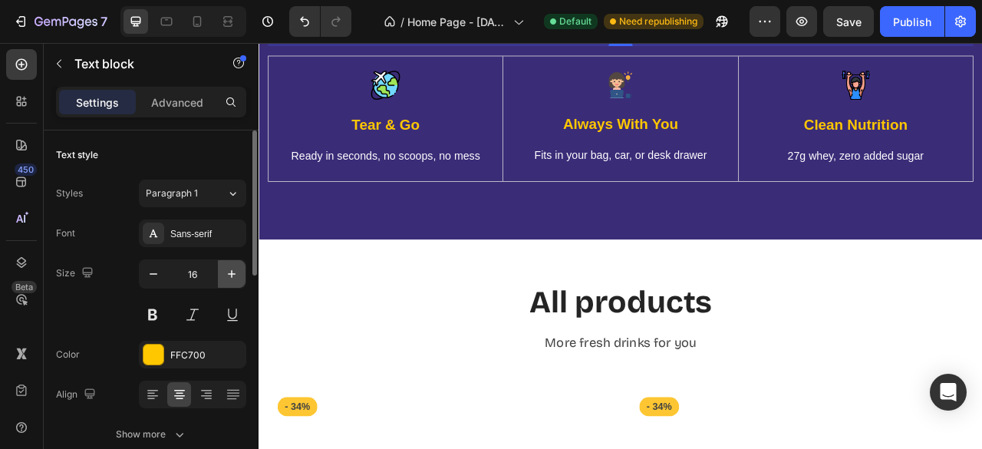
click at [237, 274] on icon "button" at bounding box center [231, 273] width 15 height 15
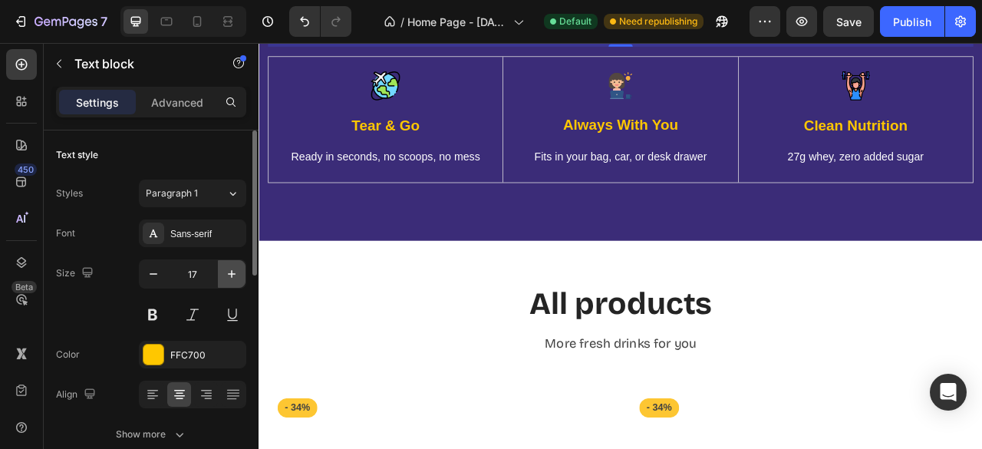
type input "18"
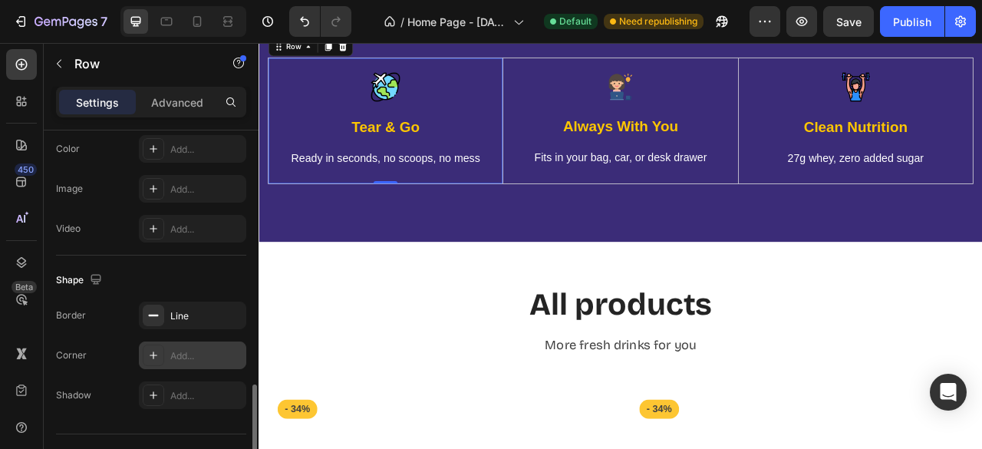
scroll to position [571, 0]
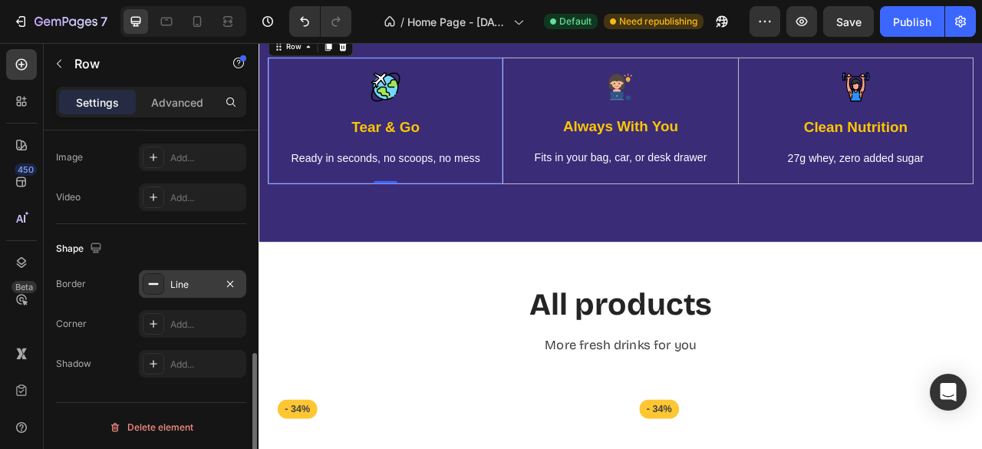
click at [159, 281] on icon at bounding box center [153, 284] width 12 height 12
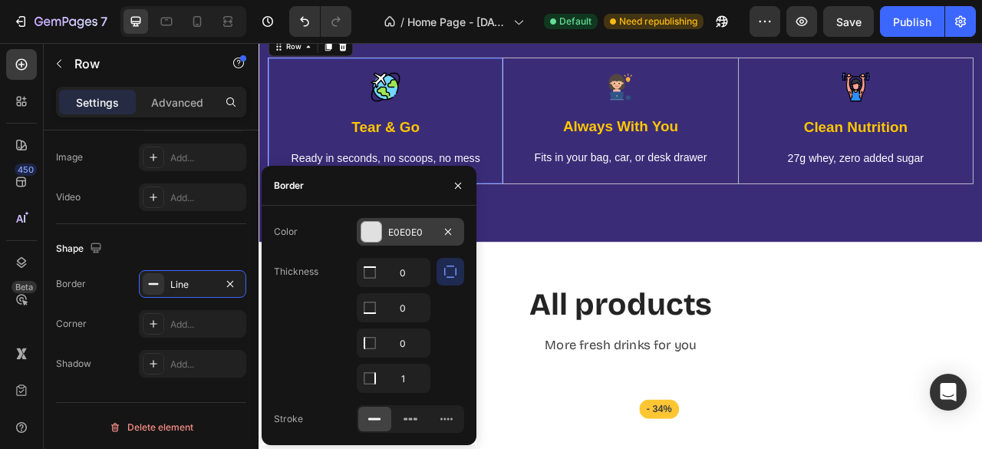
click at [368, 225] on div at bounding box center [371, 232] width 20 height 20
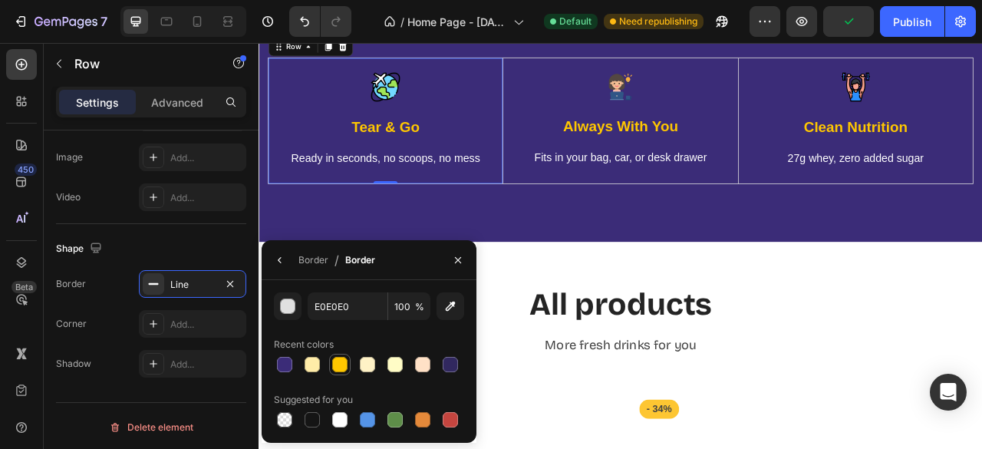
click at [335, 369] on div at bounding box center [339, 364] width 15 height 15
click at [342, 424] on div at bounding box center [339, 419] width 15 height 15
type input "FFFFFF"
click at [460, 257] on icon "button" at bounding box center [458, 260] width 6 height 6
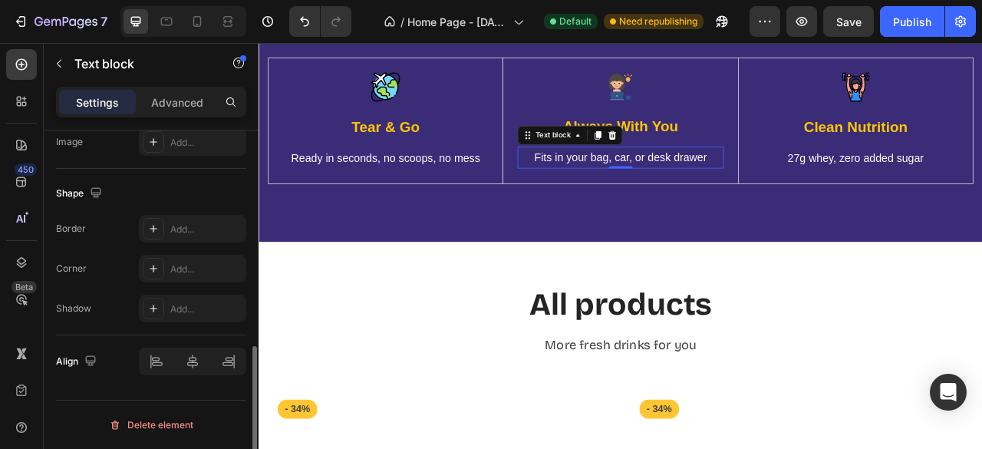
scroll to position [0, 0]
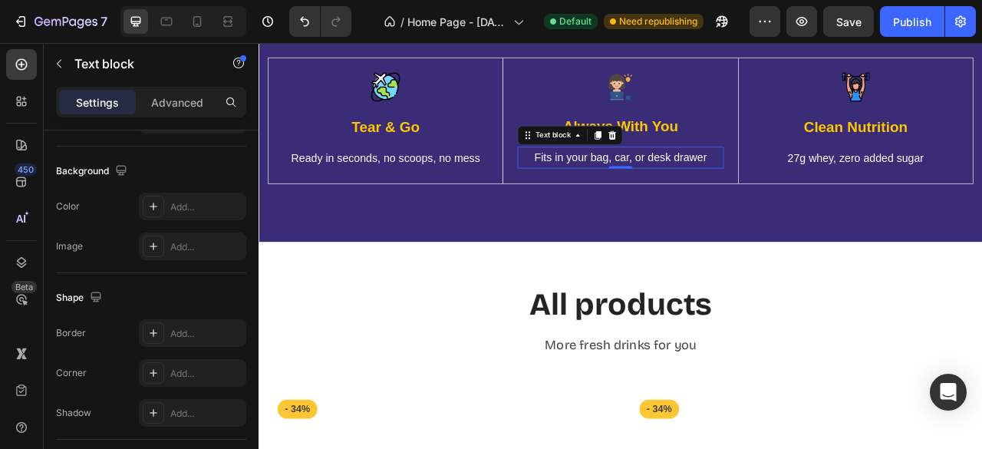
click at [603, 201] on p "Fits in your bag, car, or desk drawer" at bounding box center [718, 188] width 258 height 25
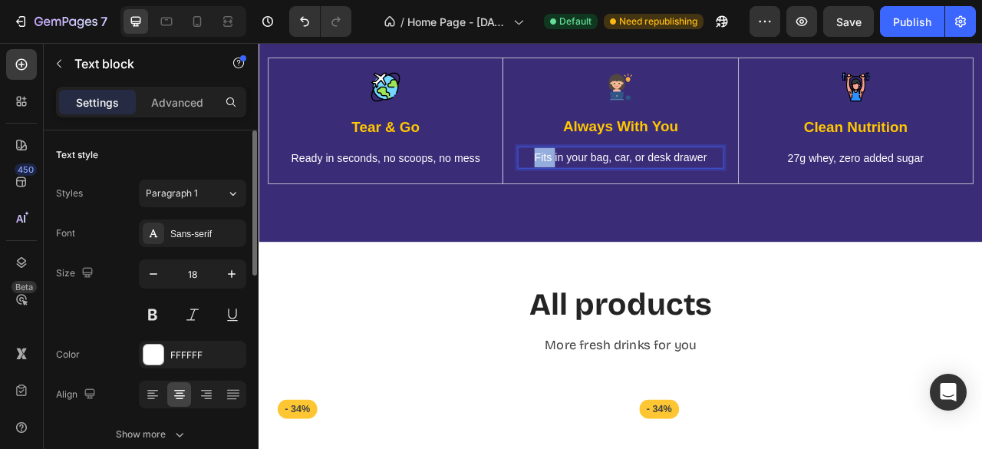
click at [603, 201] on p "Fits in your bag, car, or desk drawer" at bounding box center [718, 188] width 258 height 25
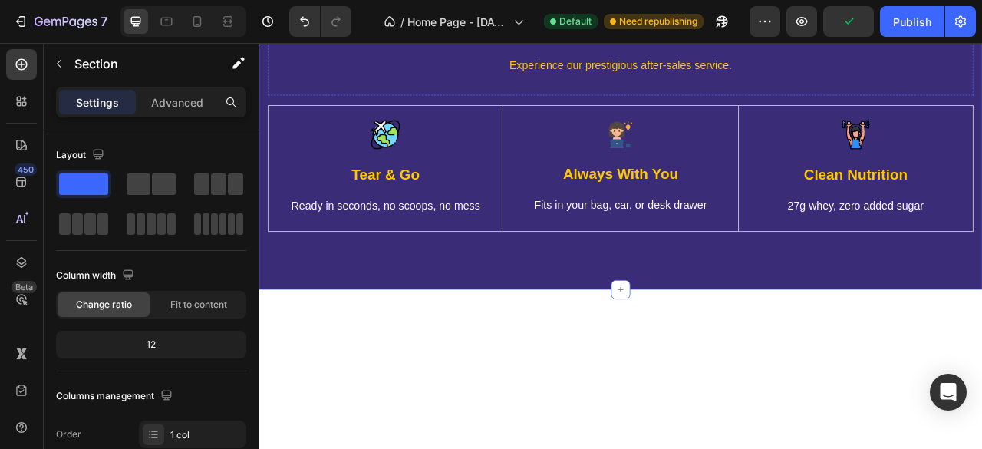
scroll to position [4427, 0]
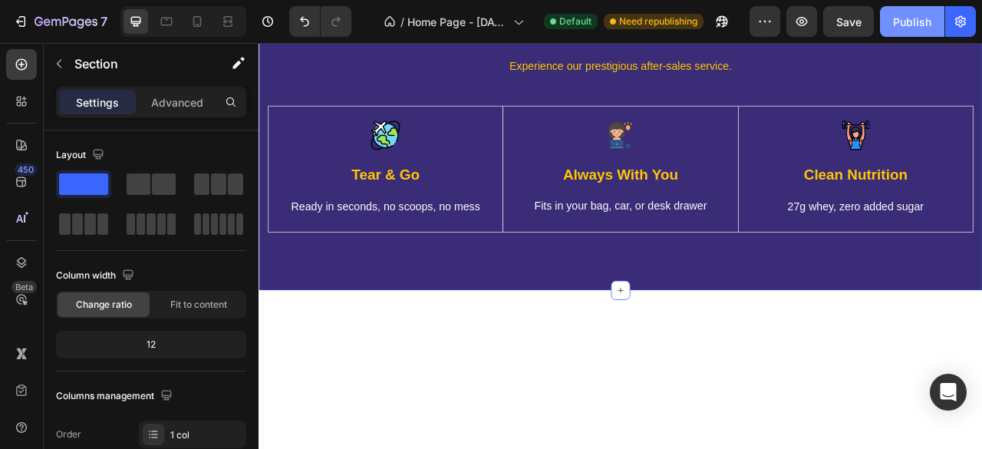
click at [919, 30] on button "Publish" at bounding box center [912, 21] width 64 height 31
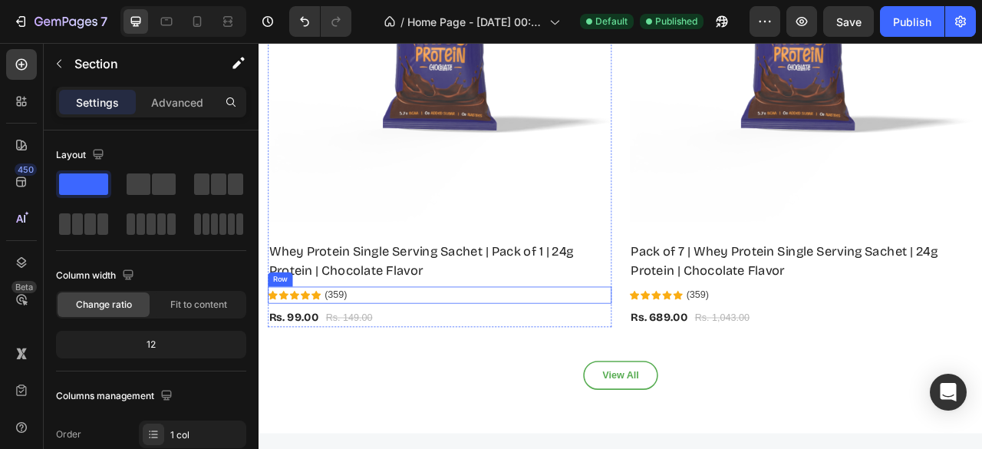
scroll to position [5258, 0]
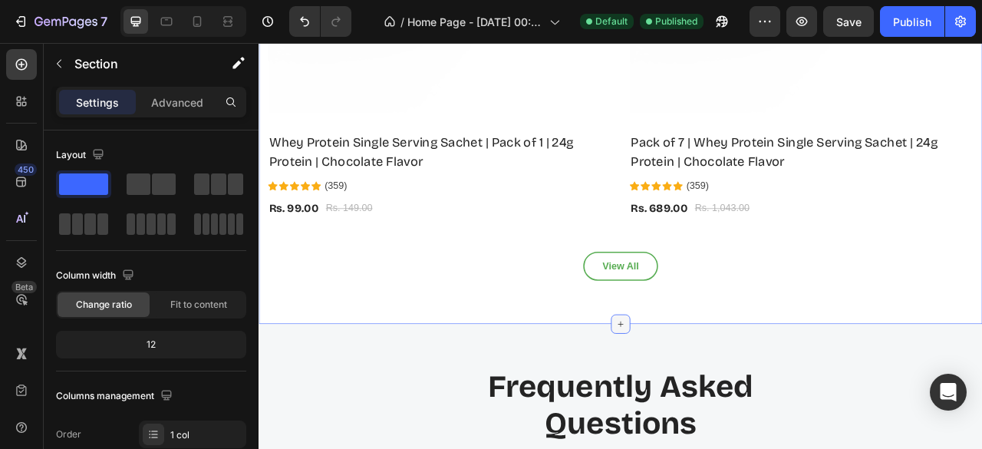
click at [715, 388] on div at bounding box center [718, 400] width 25 height 25
click at [27, 176] on icon at bounding box center [21, 181] width 15 height 15
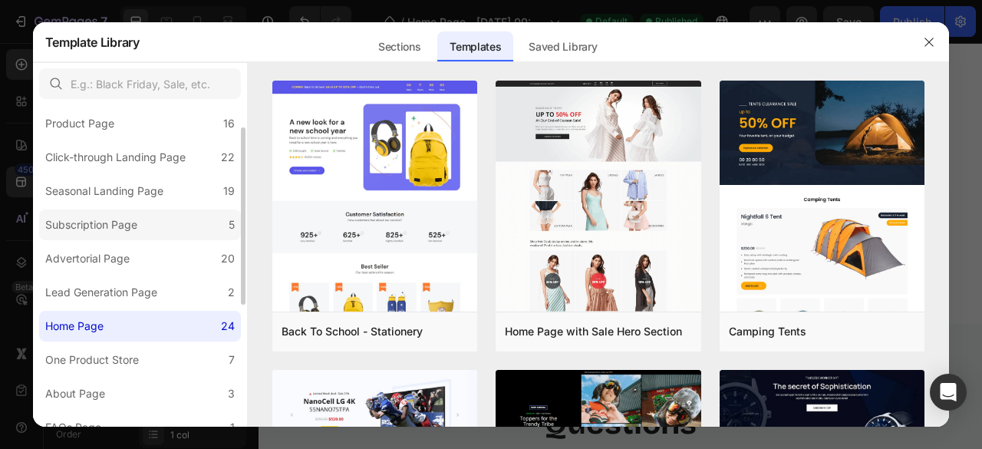
scroll to position [42, 0]
click at [107, 222] on div "Subscription Page" at bounding box center [91, 225] width 92 height 18
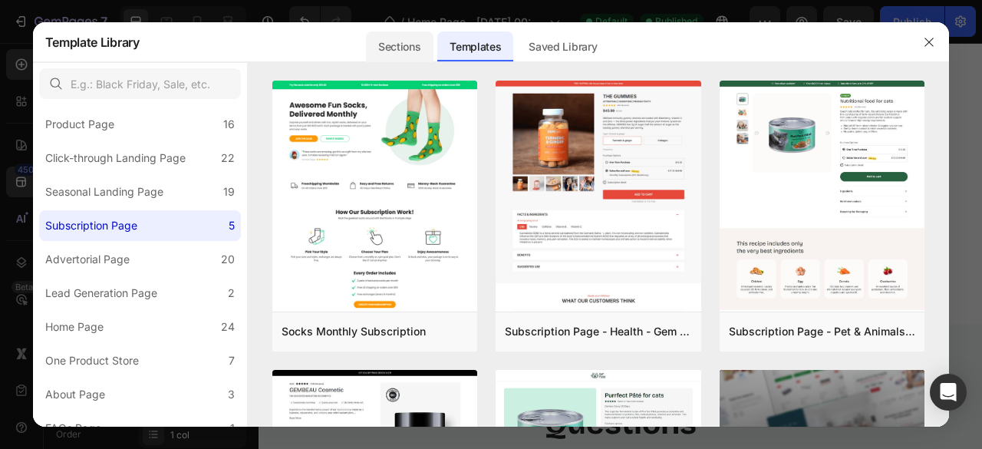
click at [393, 53] on div "Sections" at bounding box center [399, 46] width 67 height 31
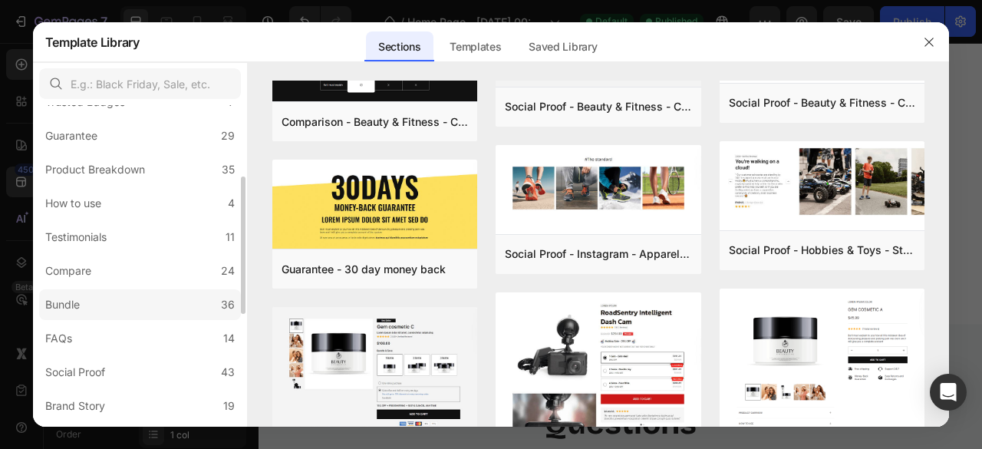
scroll to position [166, 0]
click at [98, 282] on label "Compare 24" at bounding box center [140, 270] width 202 height 31
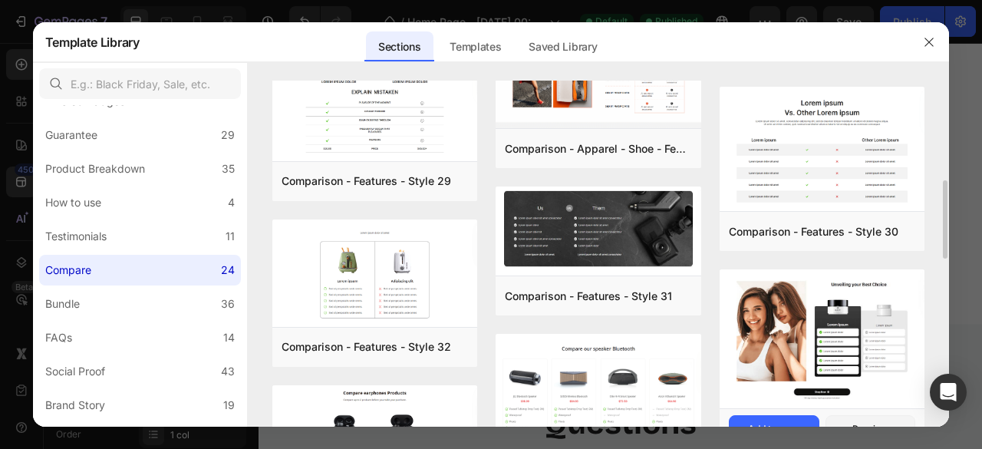
scroll to position [526, 0]
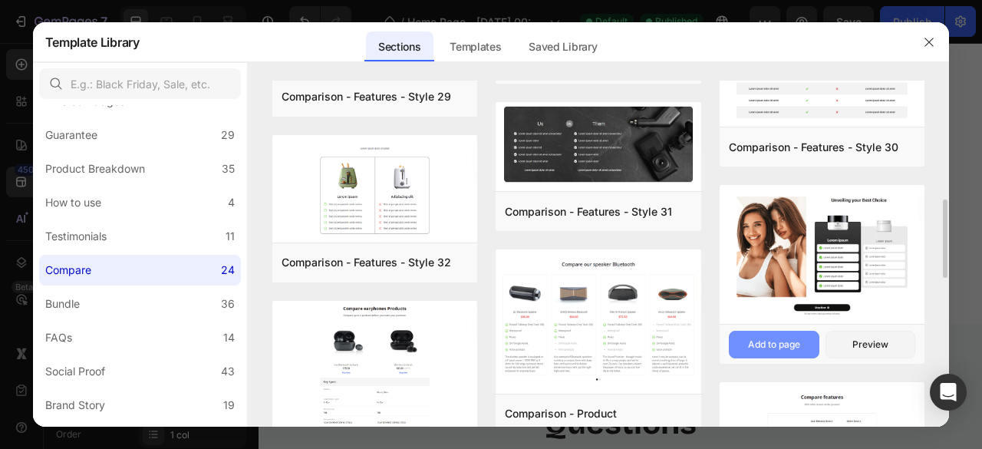
click at [772, 341] on div "Add to page" at bounding box center [774, 344] width 52 height 14
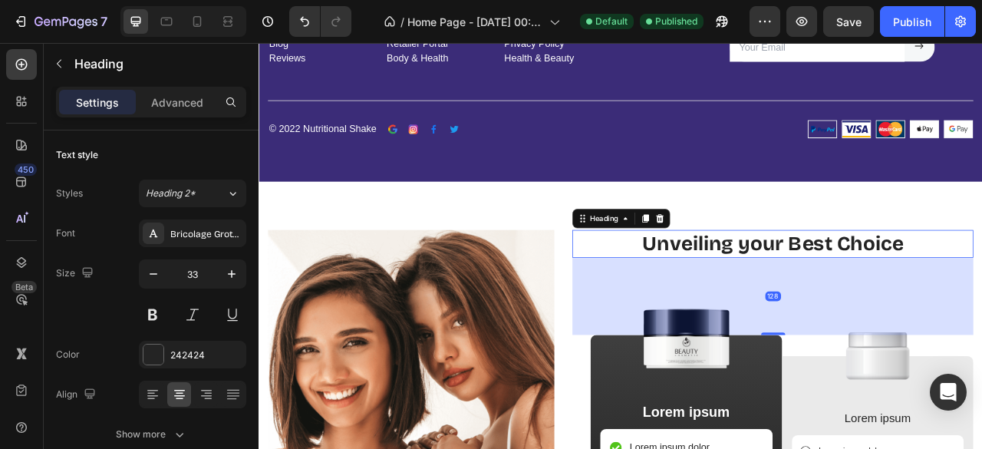
scroll to position [6458, 0]
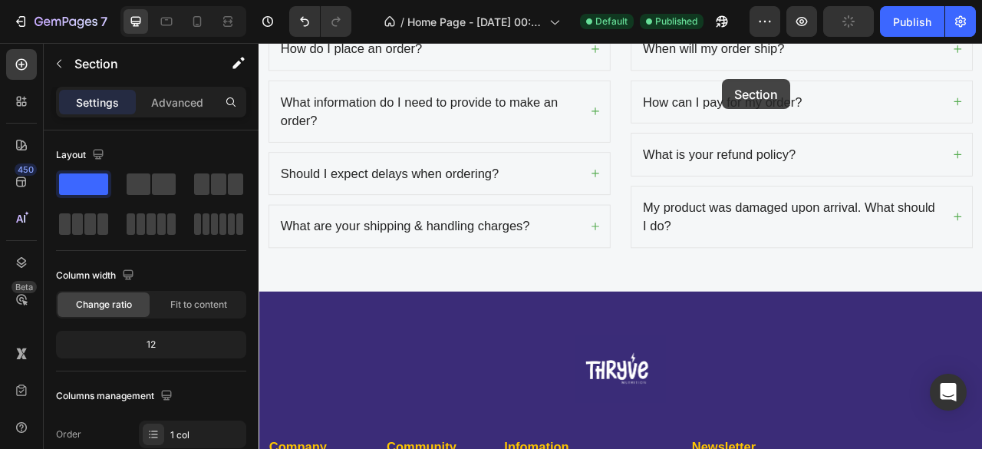
drag, startPoint x: 861, startPoint y: 202, endPoint x: 848, endPoint y: 89, distance: 114.3
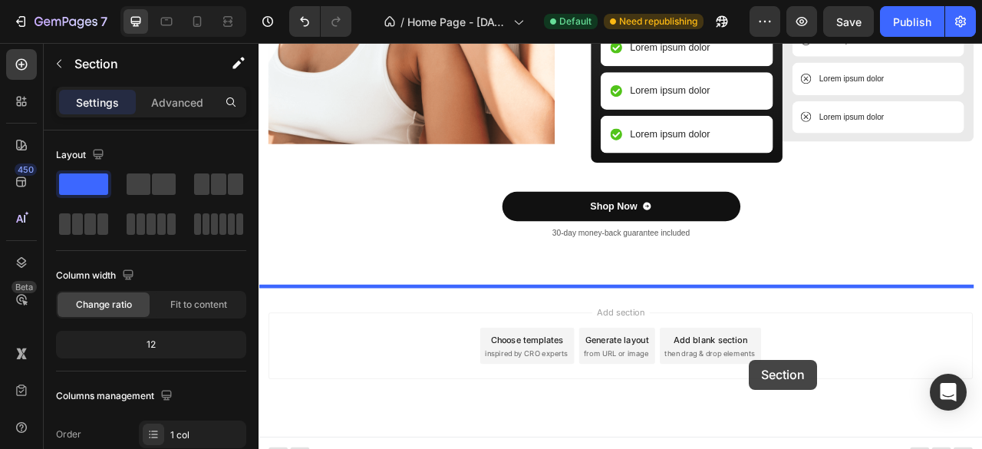
scroll to position [7090, 0]
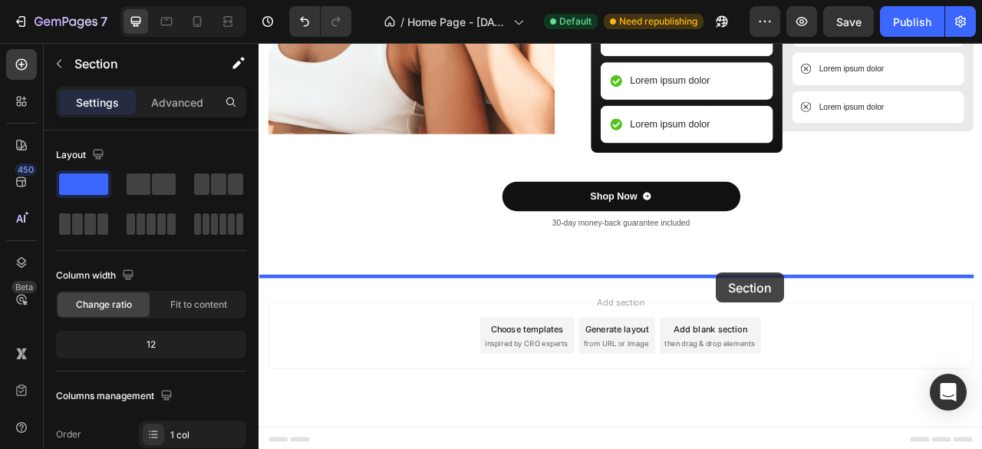
drag, startPoint x: 874, startPoint y: 139, endPoint x: 841, endPoint y: 335, distance: 199.1
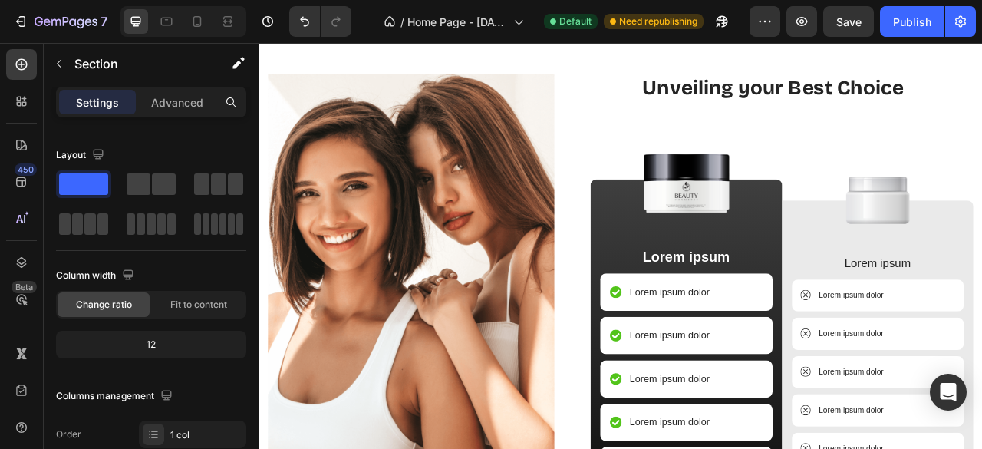
scroll to position [5612, 0]
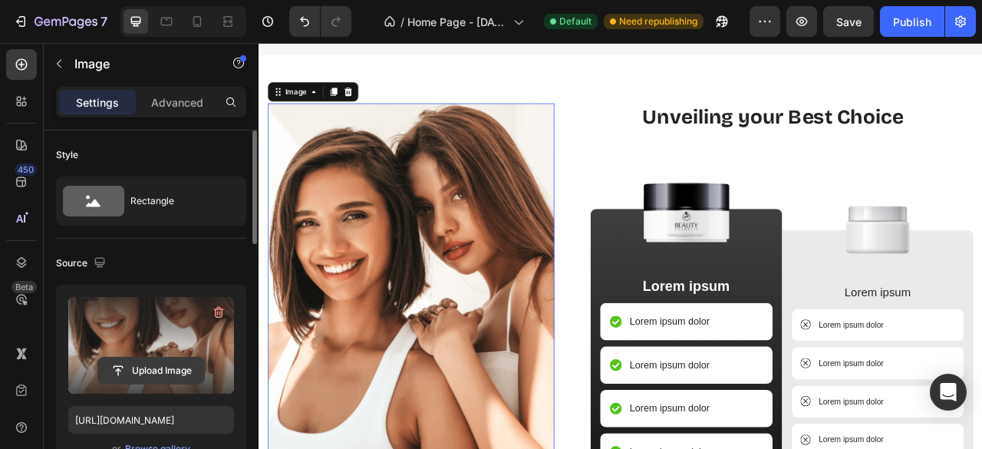
click at [161, 370] on input "file" at bounding box center [151, 370] width 106 height 26
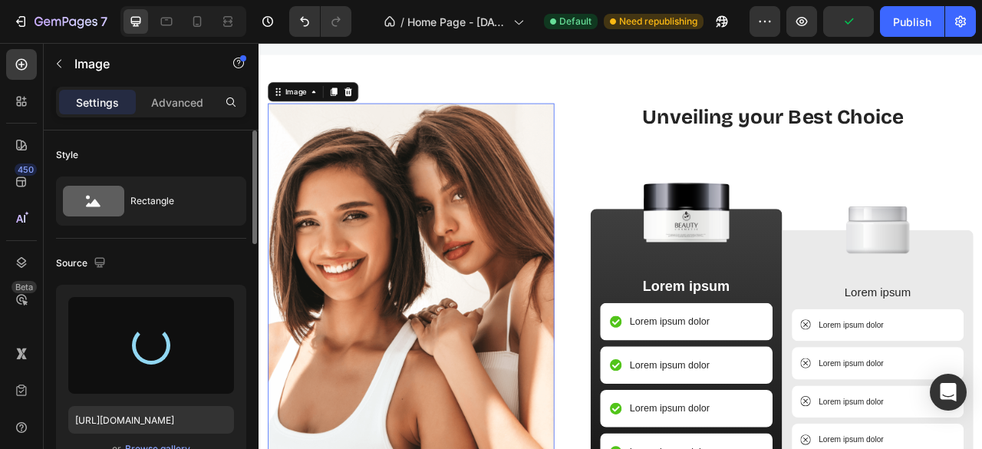
type input "[URL][DOMAIN_NAME]"
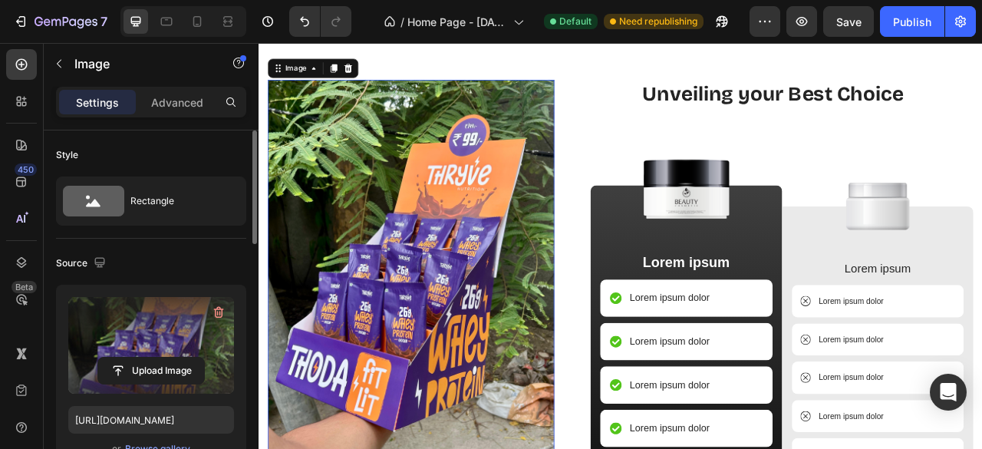
scroll to position [5626, 0]
